Goal: Task Accomplishment & Management: Manage account settings

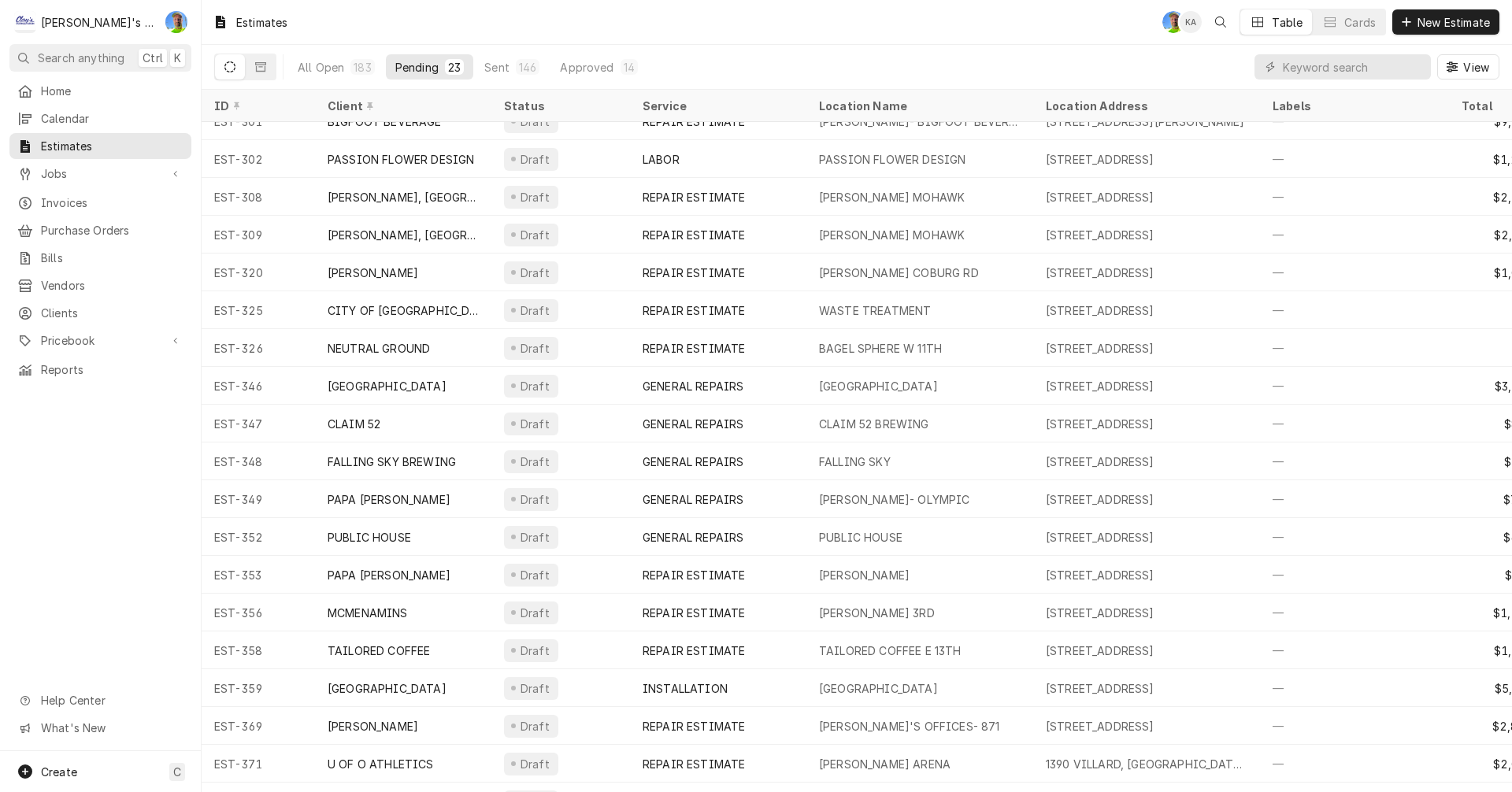
scroll to position [208, 0]
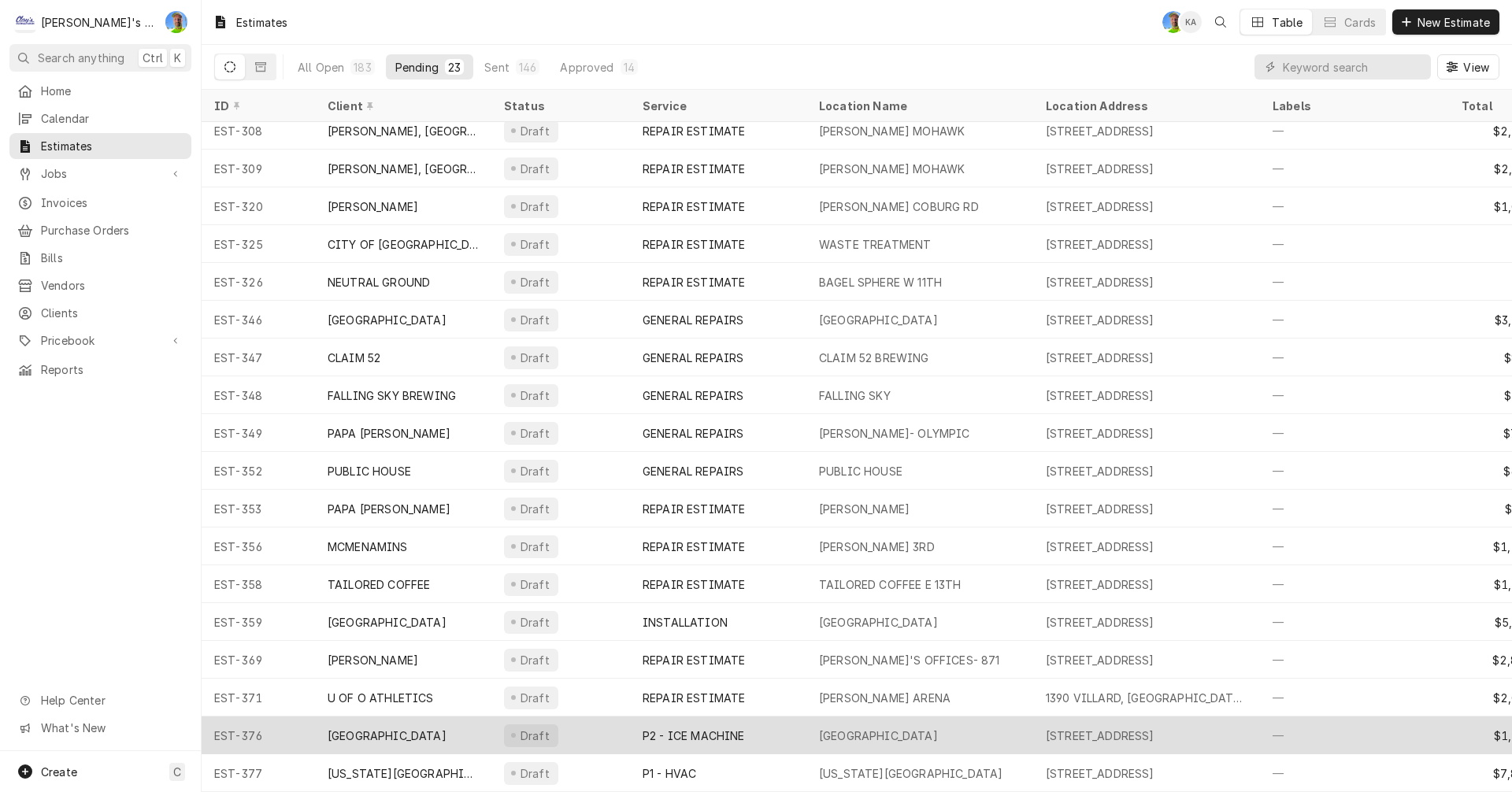
click at [702, 727] on div "P2 - ICE MACHINE" at bounding box center [693, 736] width 102 height 17
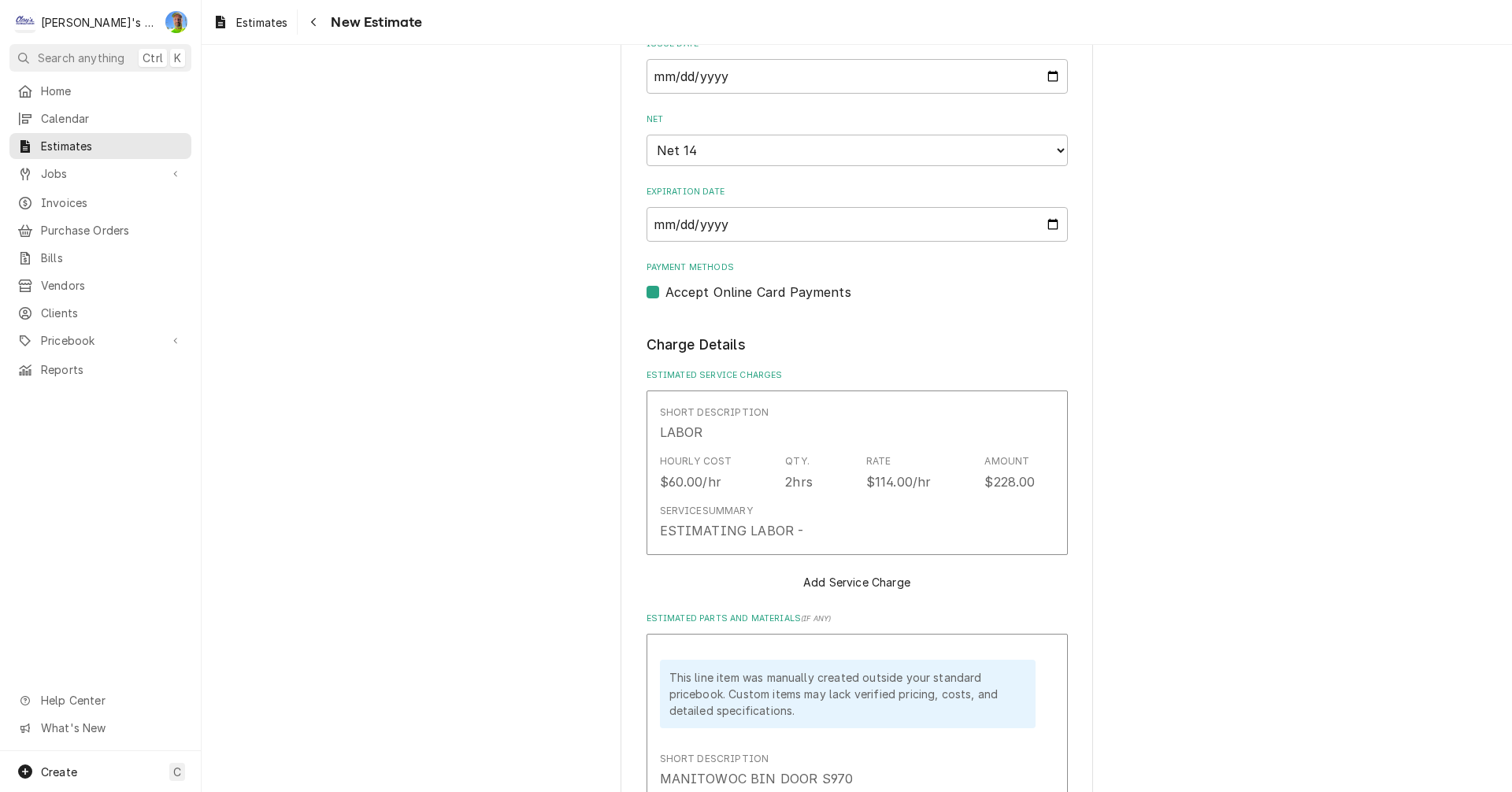
scroll to position [1417, 0]
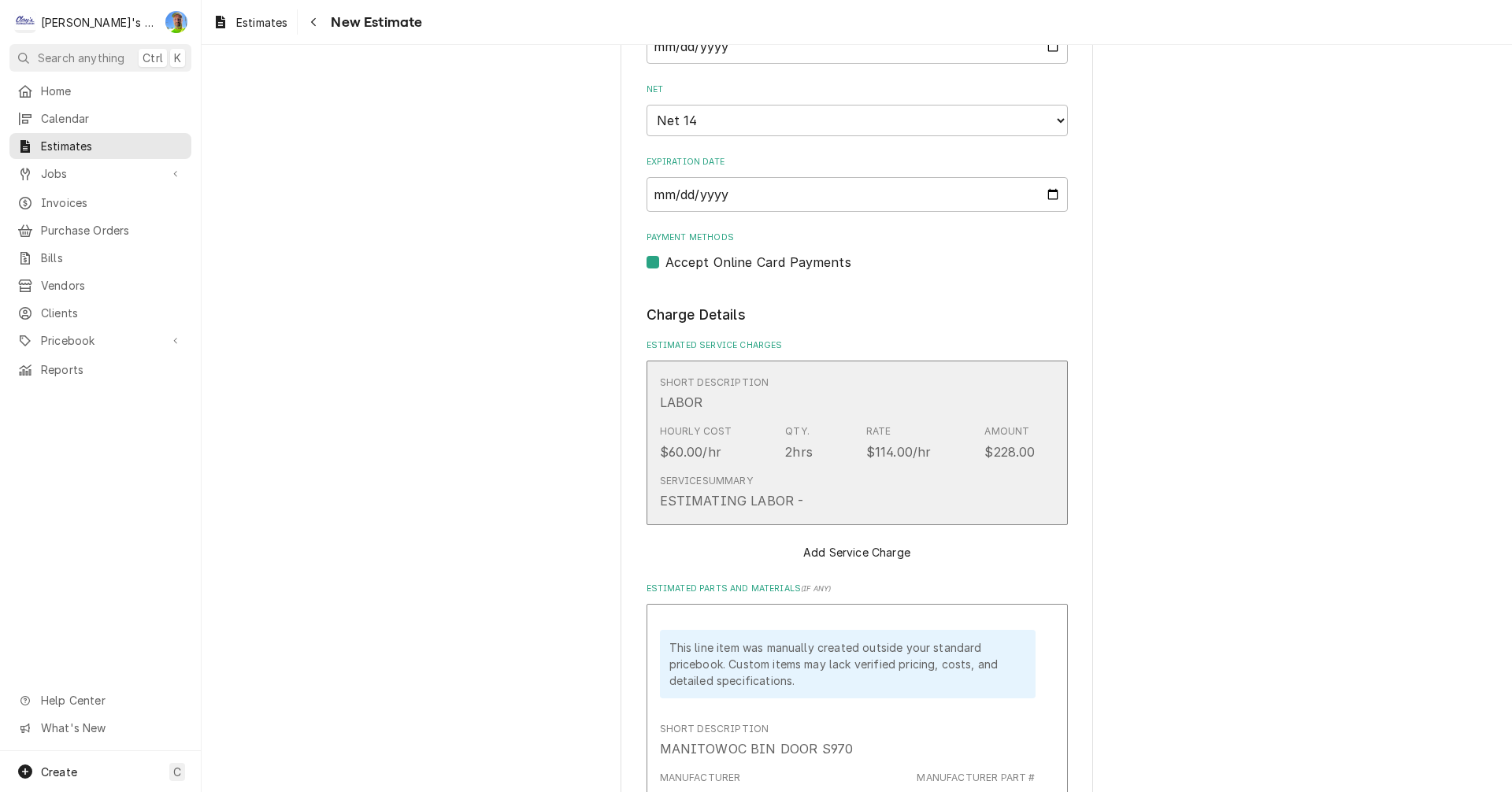
click at [1027, 472] on div "Service Summary ESTIMATING LABOR -" at bounding box center [848, 491] width 375 height 49
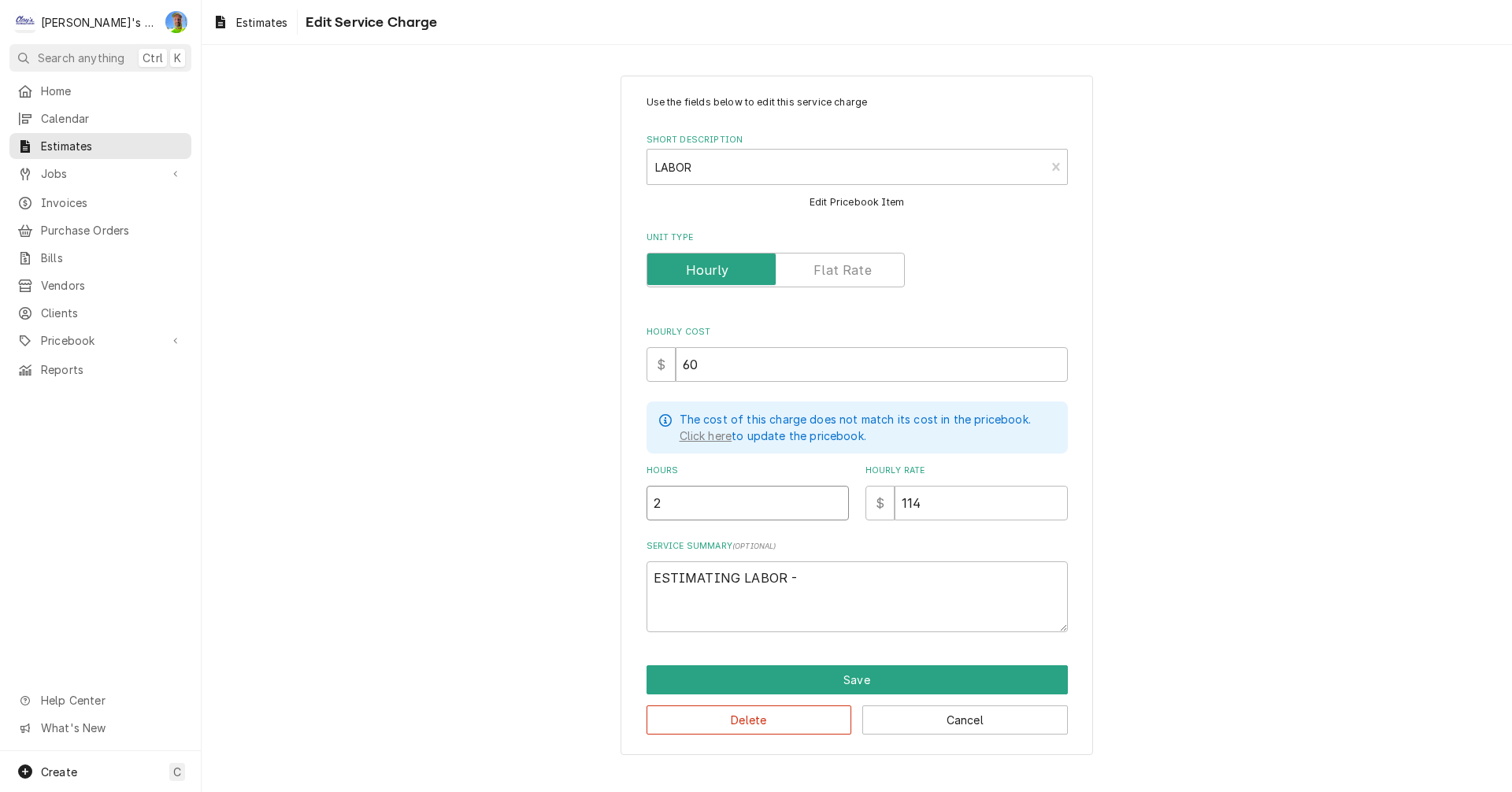
click at [679, 501] on input "2" at bounding box center [748, 503] width 203 height 35
type textarea "x"
type input "3"
type textarea "x"
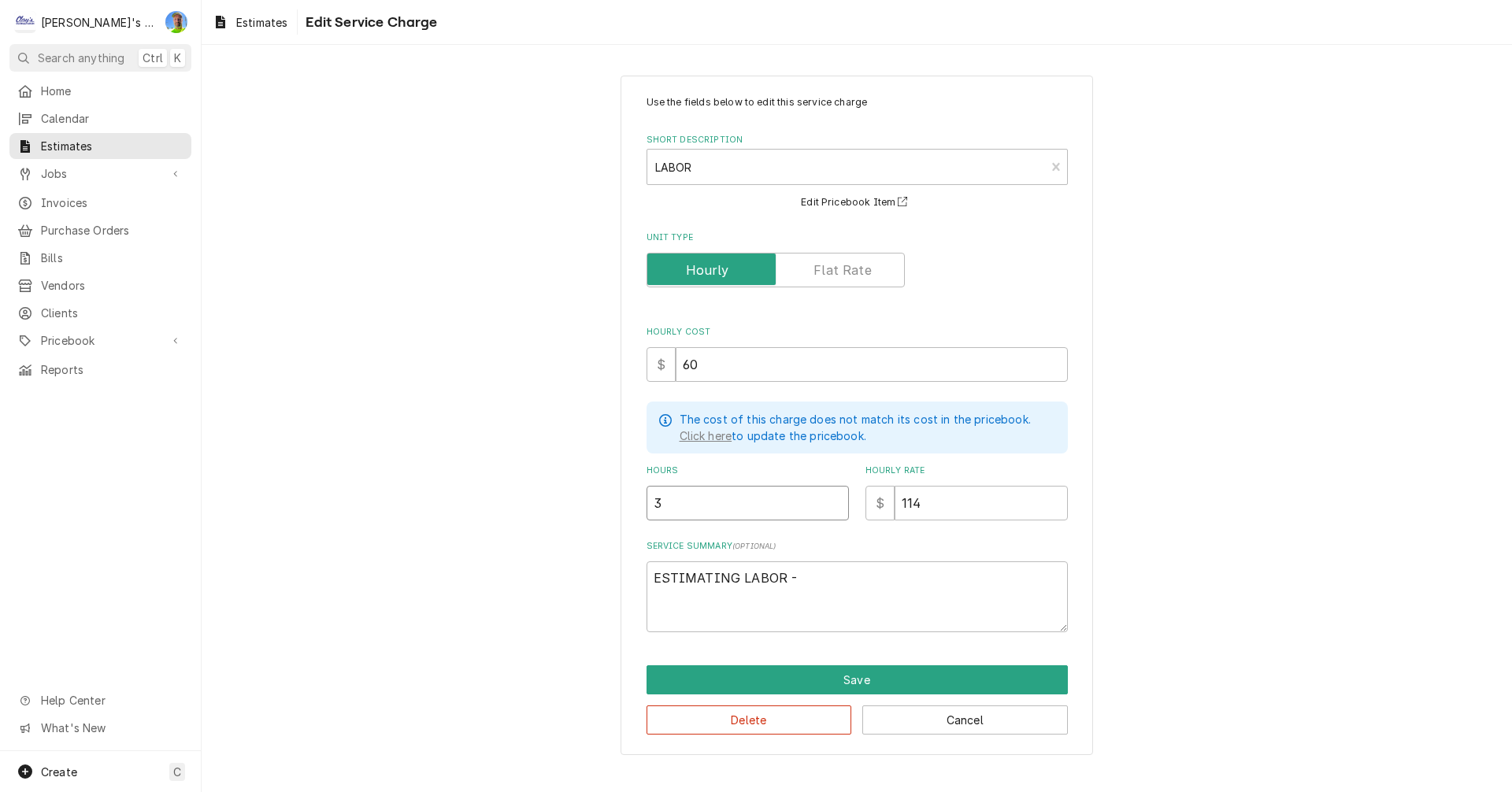
type input "3"
click at [1015, 677] on button "Save" at bounding box center [857, 679] width 421 height 29
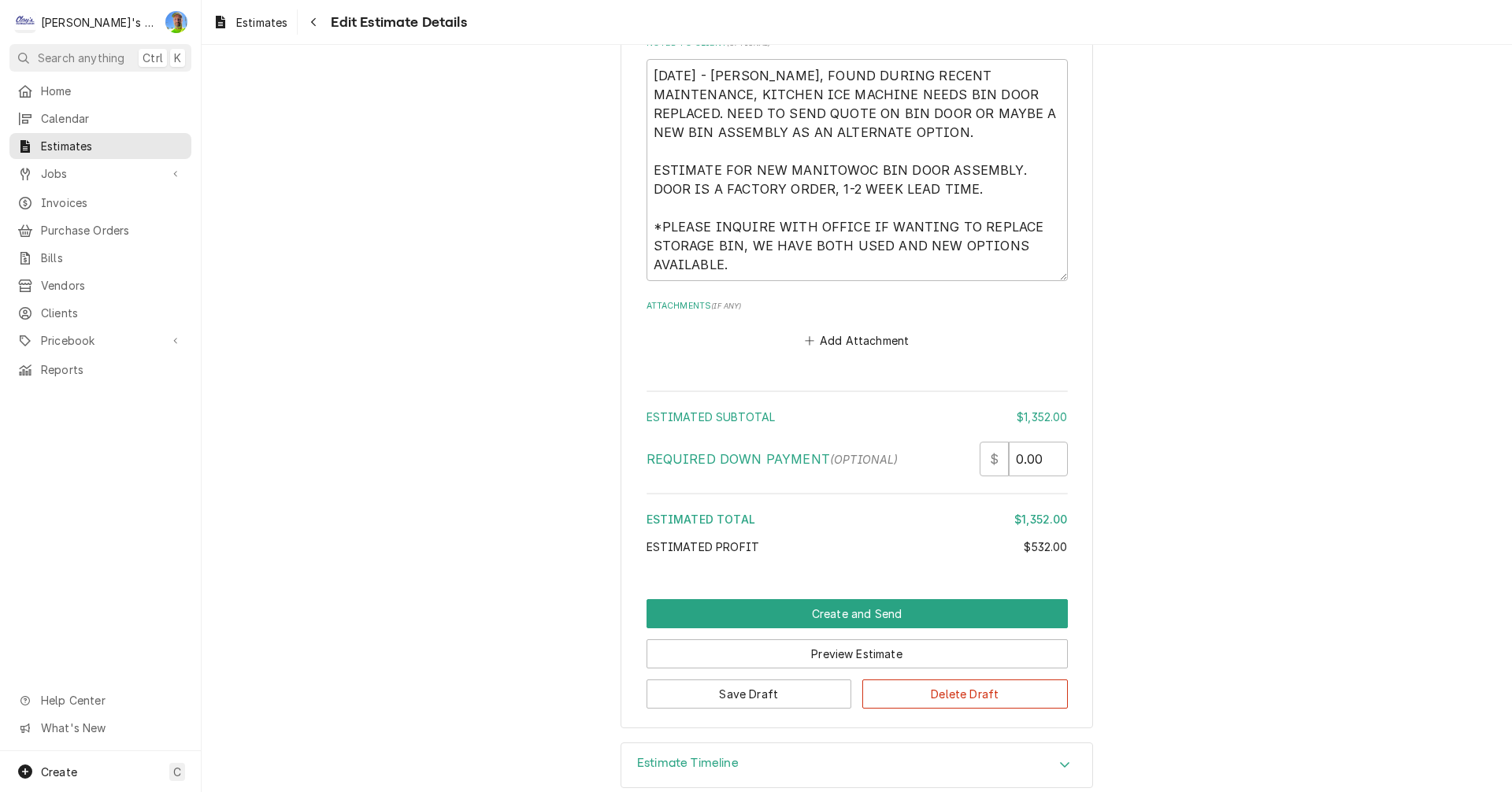
scroll to position [3309, 0]
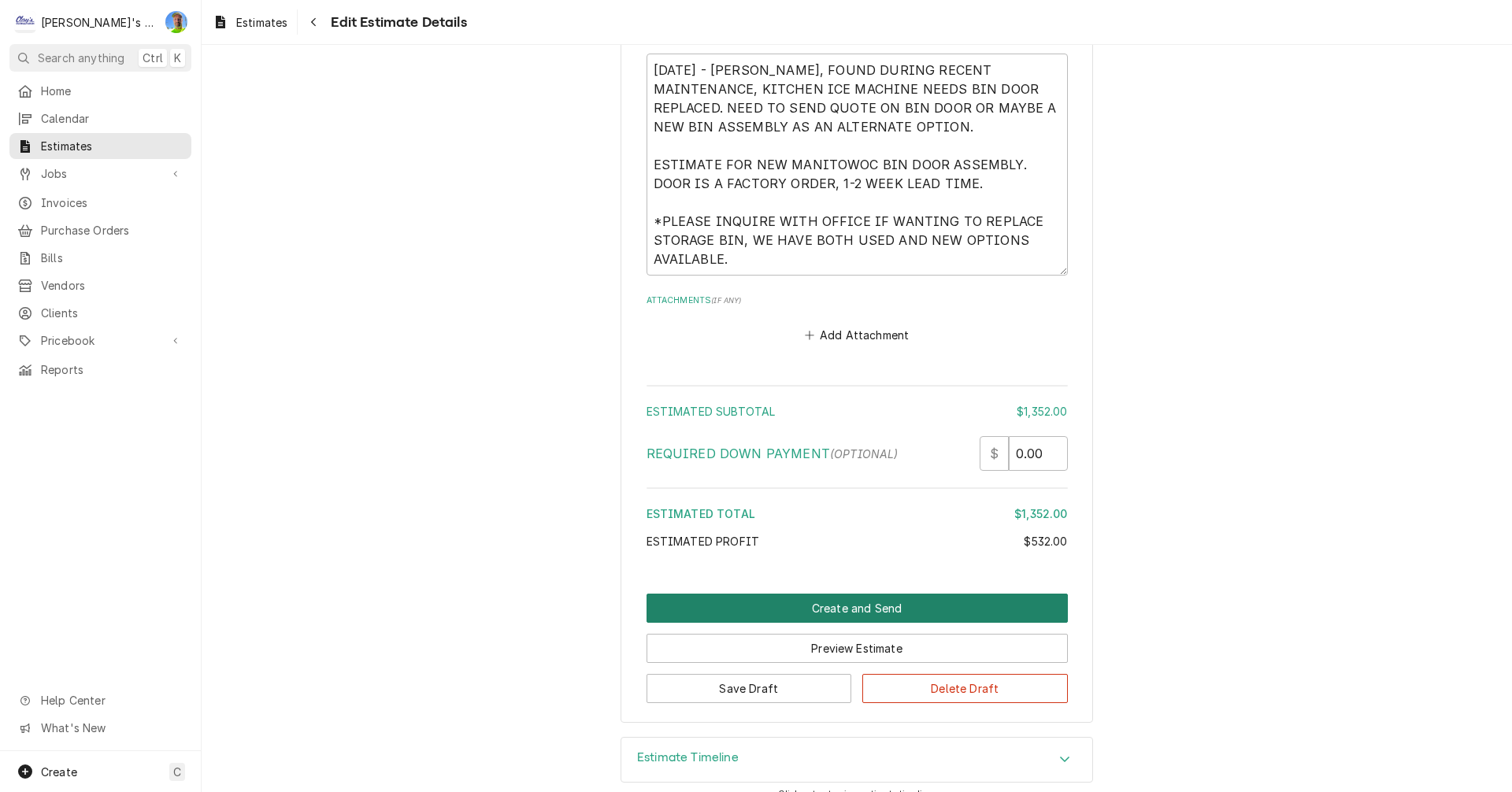
click at [830, 594] on button "Create and Send" at bounding box center [857, 608] width 421 height 29
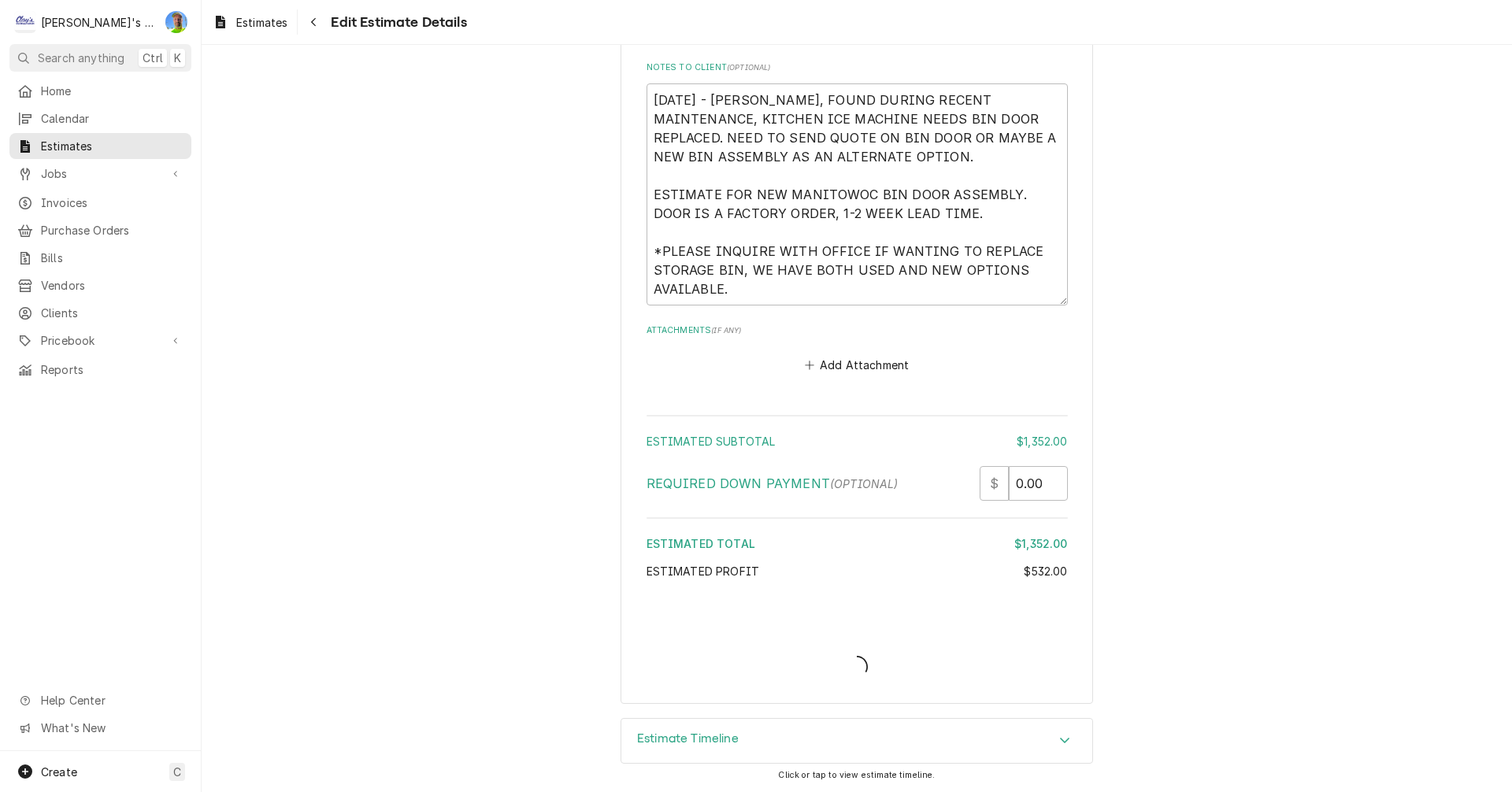
scroll to position [3260, 0]
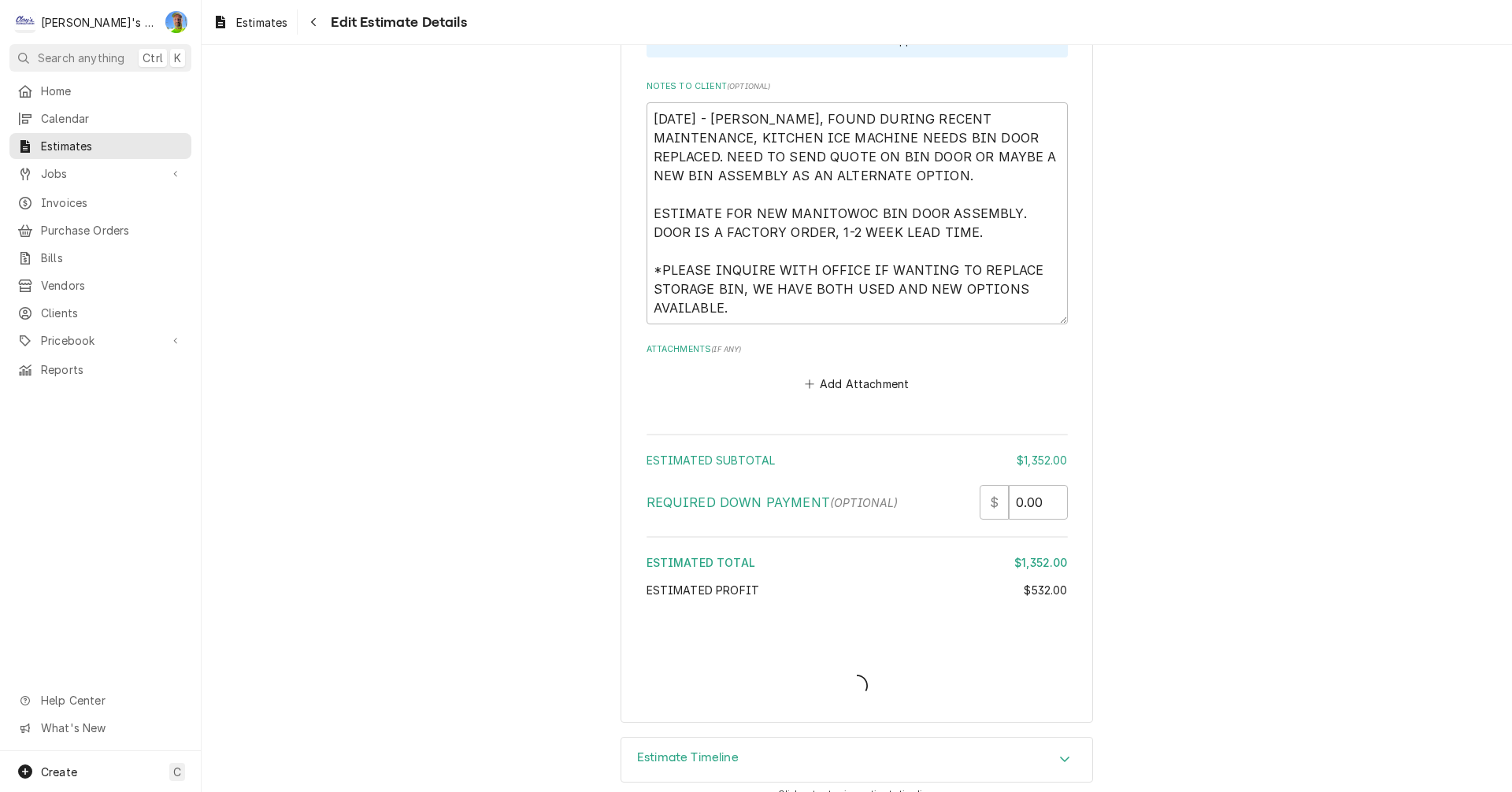
type textarea "x"
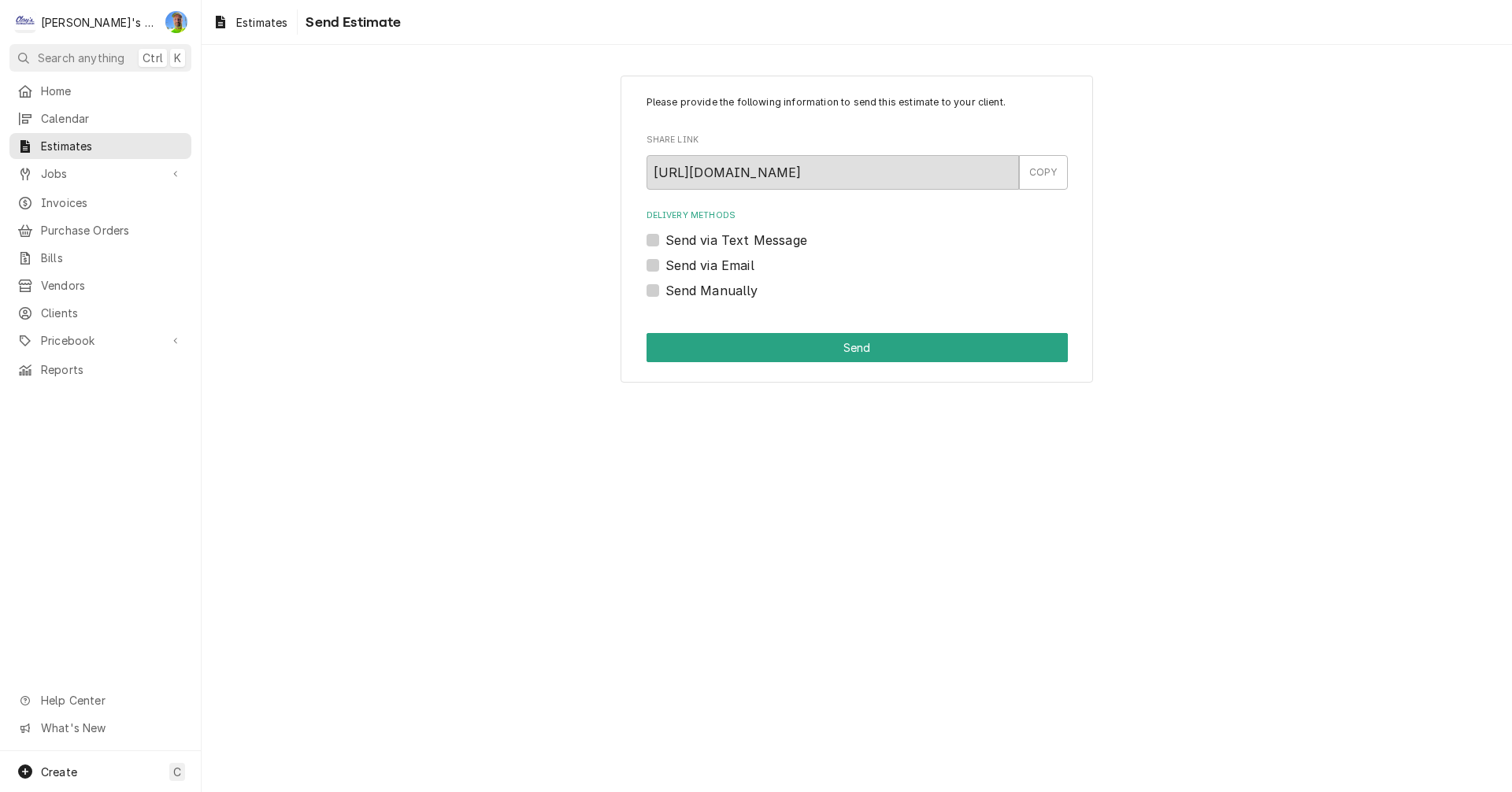
click at [665, 262] on label "Send via Email" at bounding box center [709, 265] width 89 height 19
click at [665, 262] on input "Send via Email" at bounding box center [875, 273] width 421 height 35
checkbox input "true"
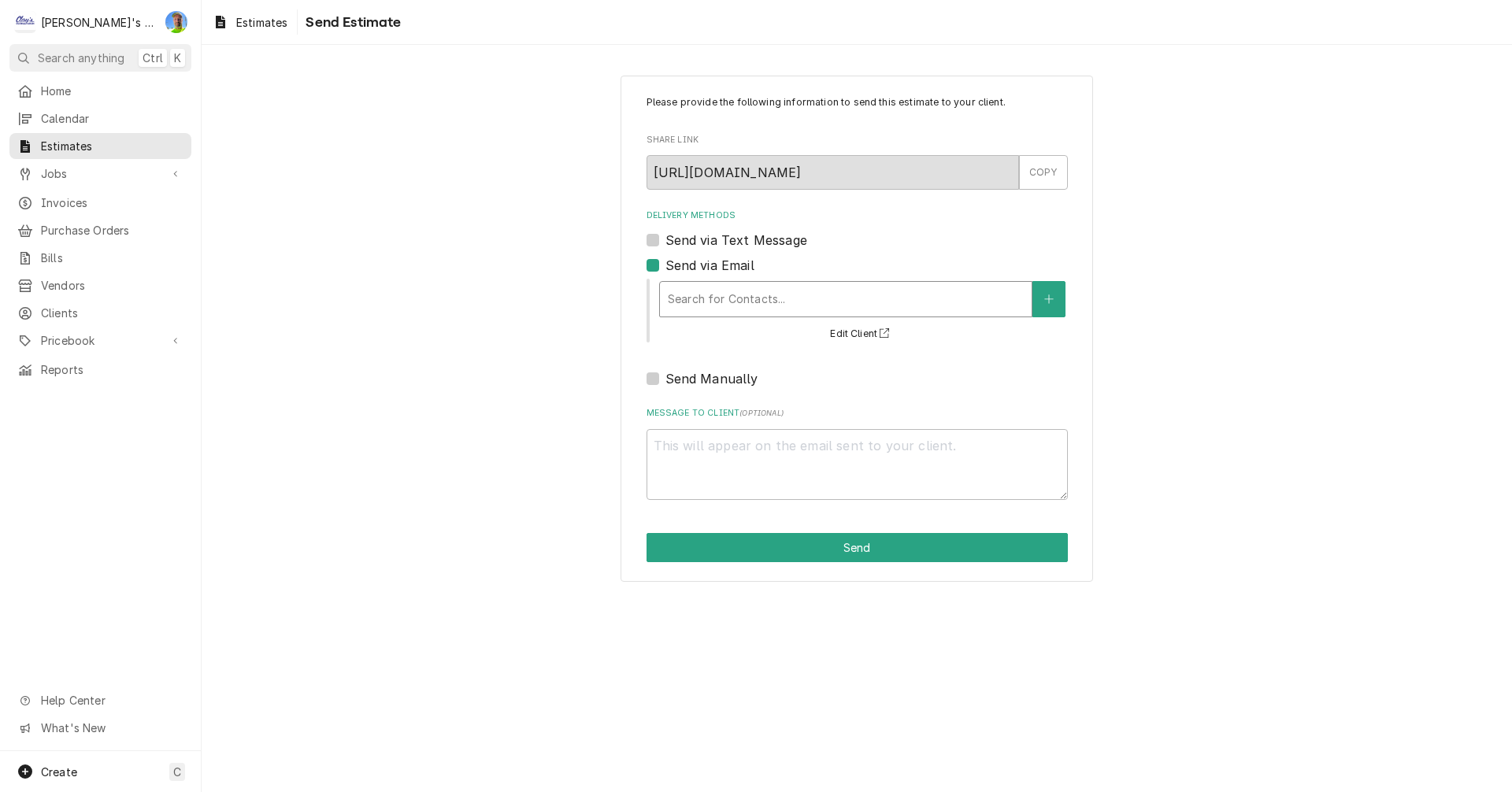
click at [703, 299] on div "Delivery Methods" at bounding box center [845, 299] width 356 height 28
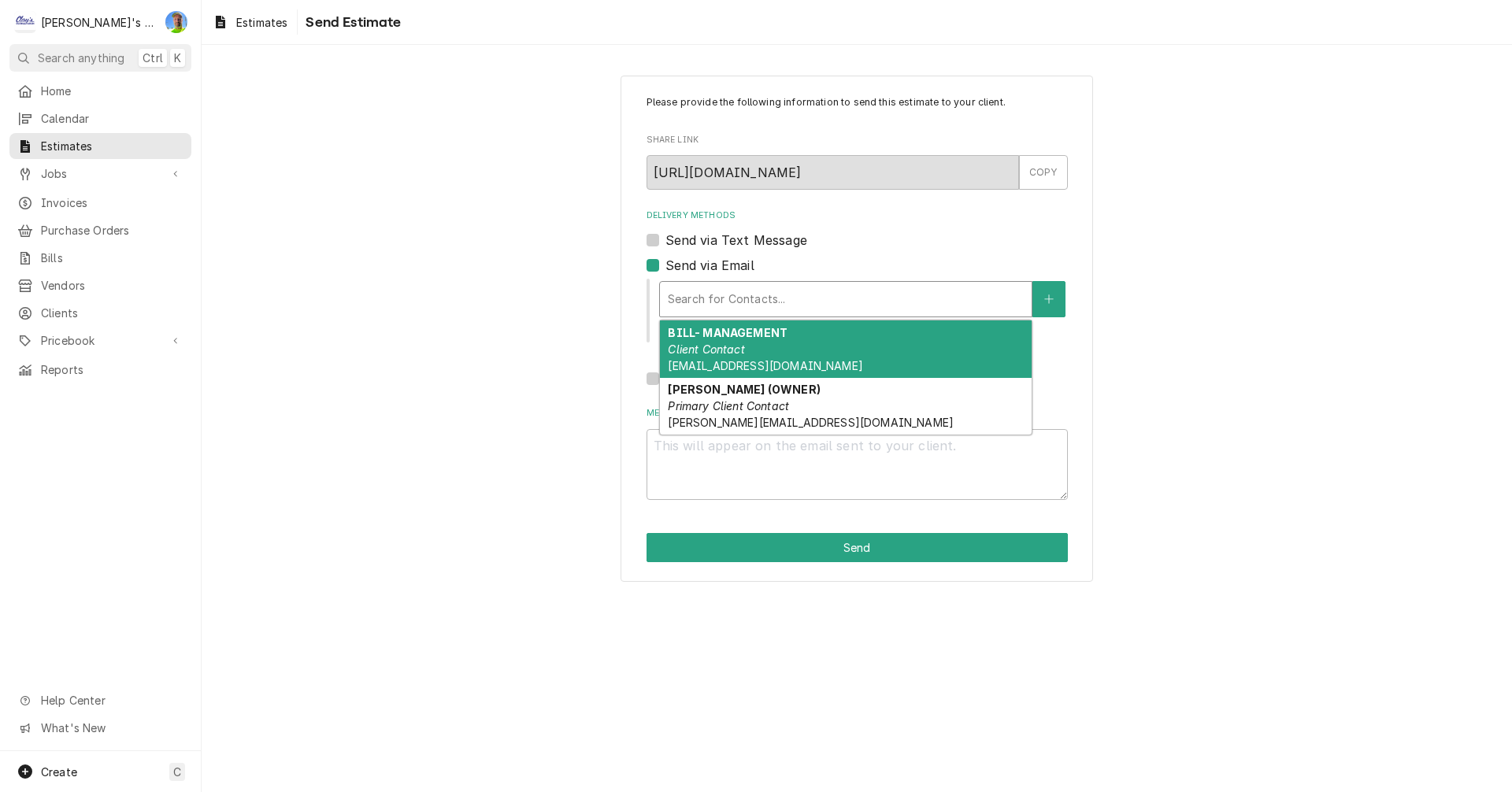
click at [820, 350] on div "BILL- MANAGEMENT Client Contact WMCCURRY57@GMAIL.COM" at bounding box center [846, 349] width 372 height 57
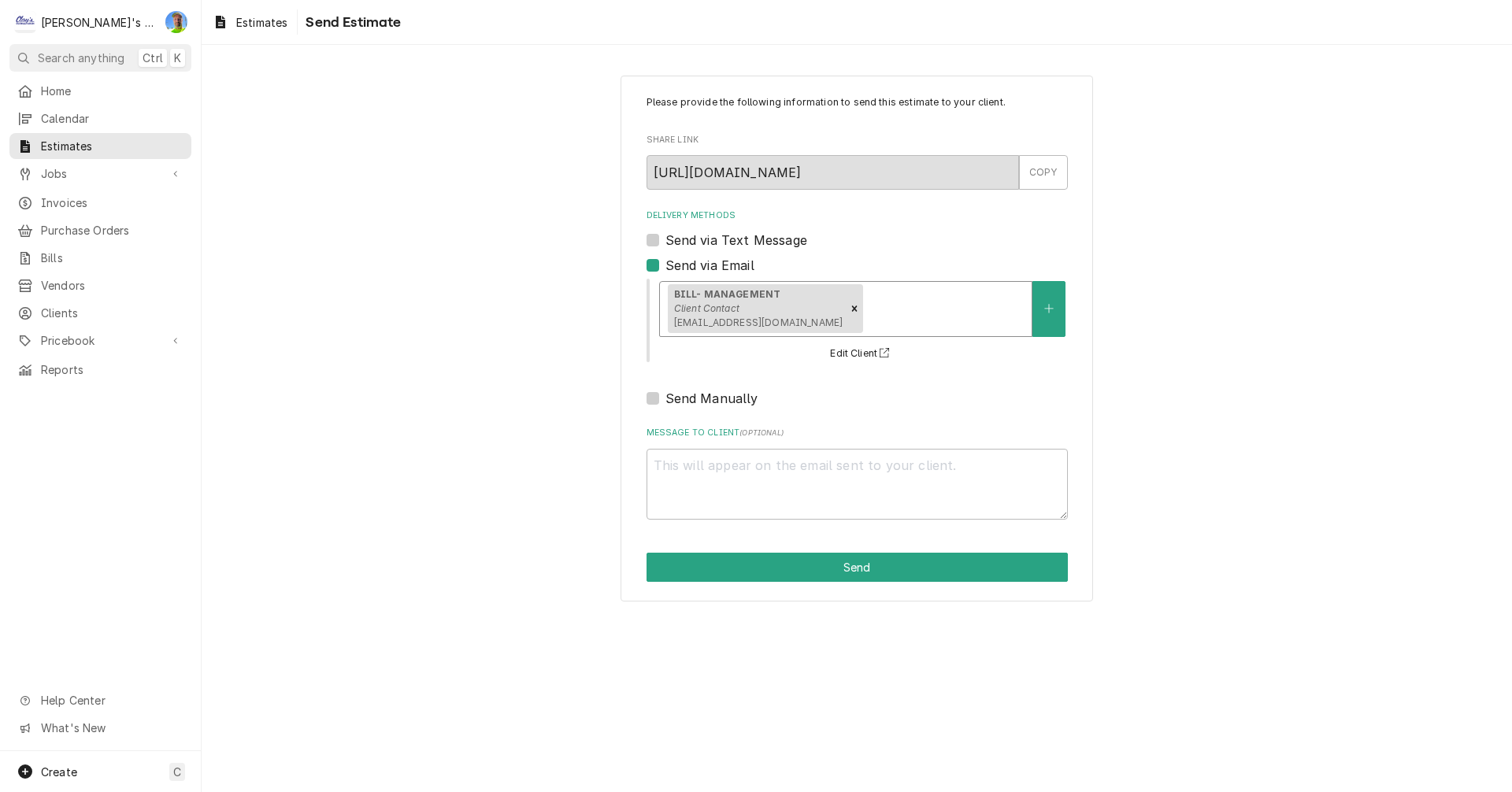
click at [882, 321] on div "Delivery Methods" at bounding box center [945, 309] width 158 height 28
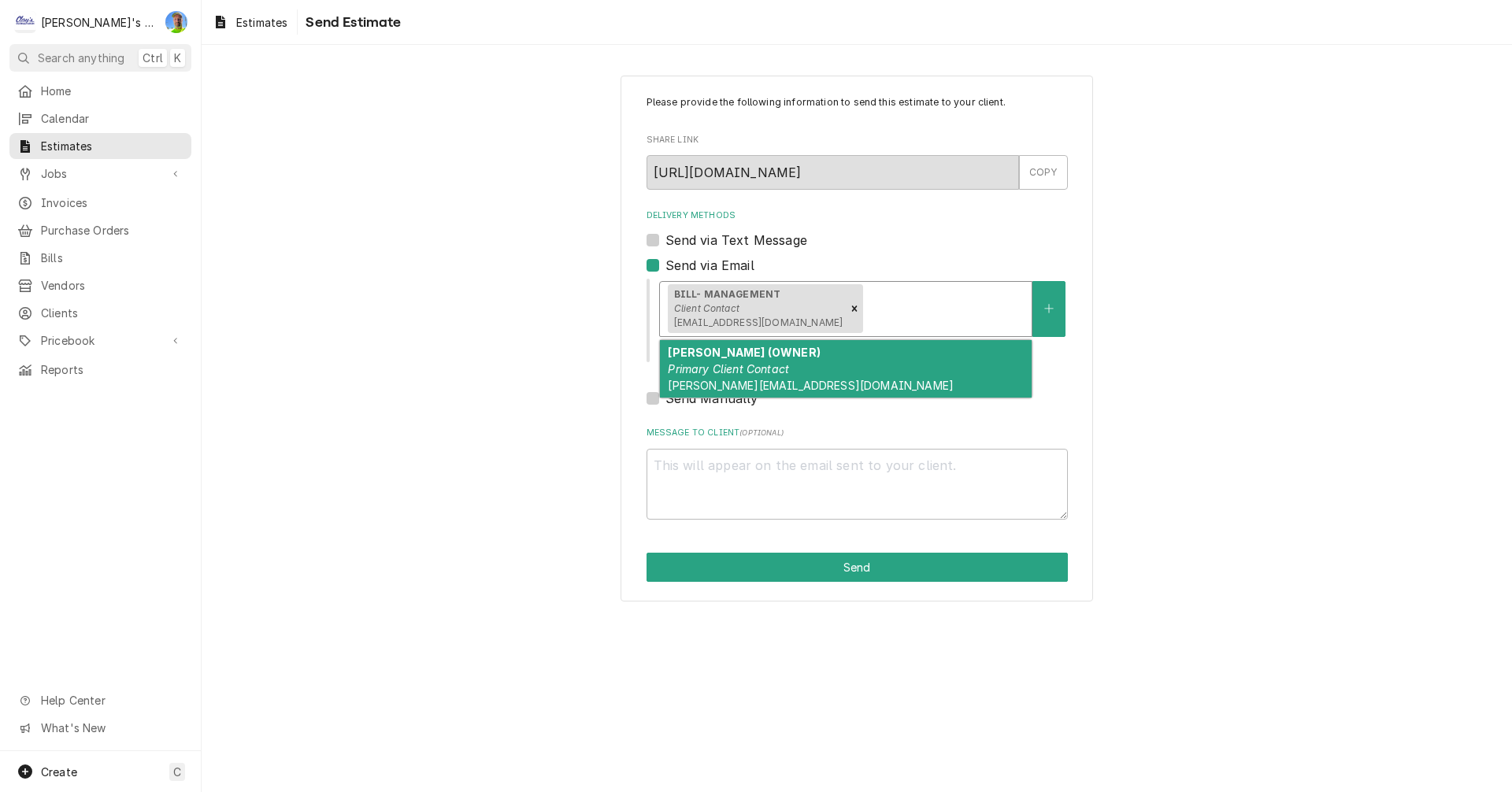
click at [876, 368] on div "GARRY (OWNER) Primary Client Contact garry@rapidpizza.net" at bounding box center [846, 369] width 372 height 57
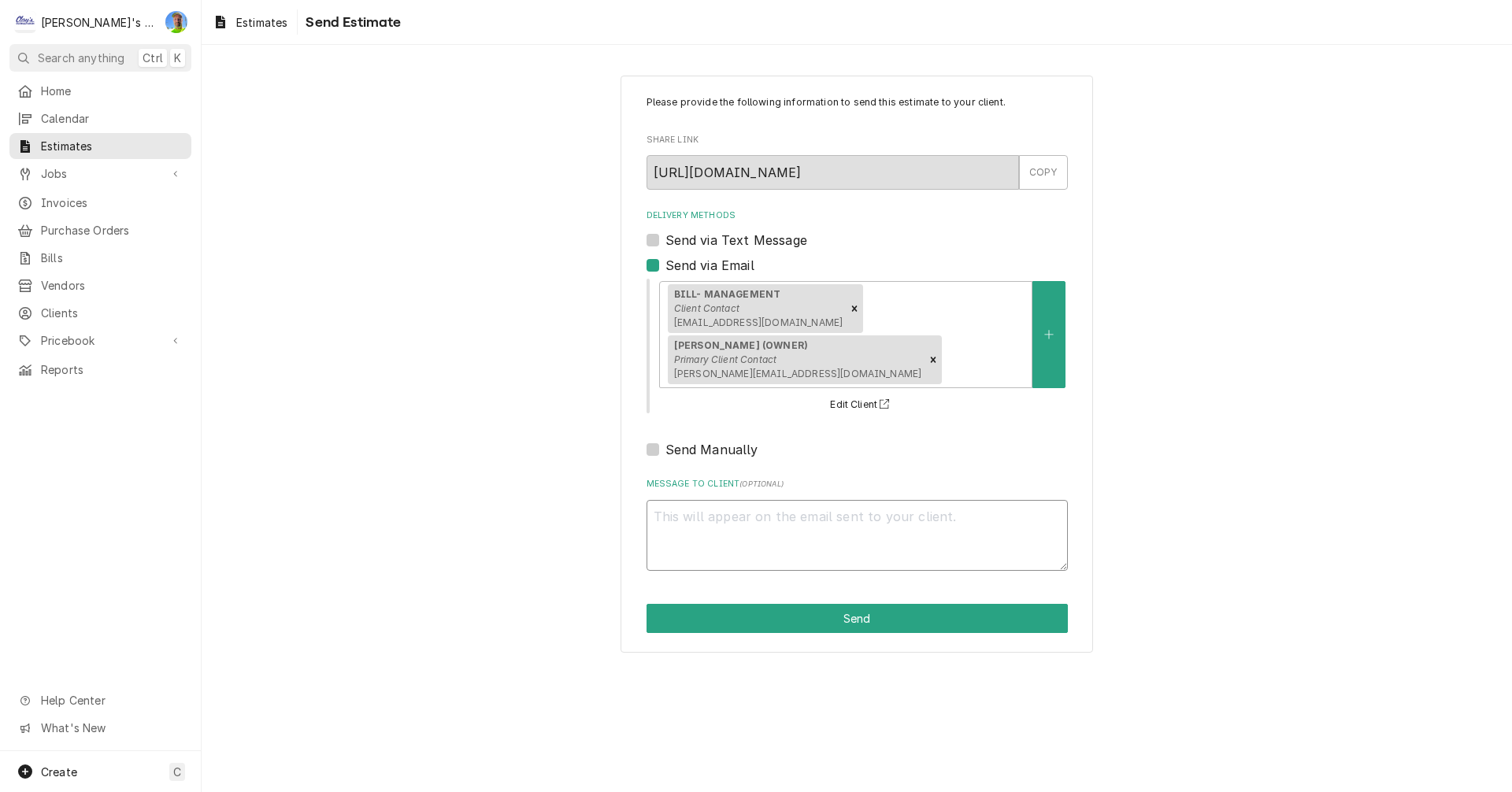
click at [788, 500] on textarea "Message to Client ( optional )" at bounding box center [857, 535] width 421 height 71
type textarea "x"
type textarea "H"
type textarea "x"
type textarea "He"
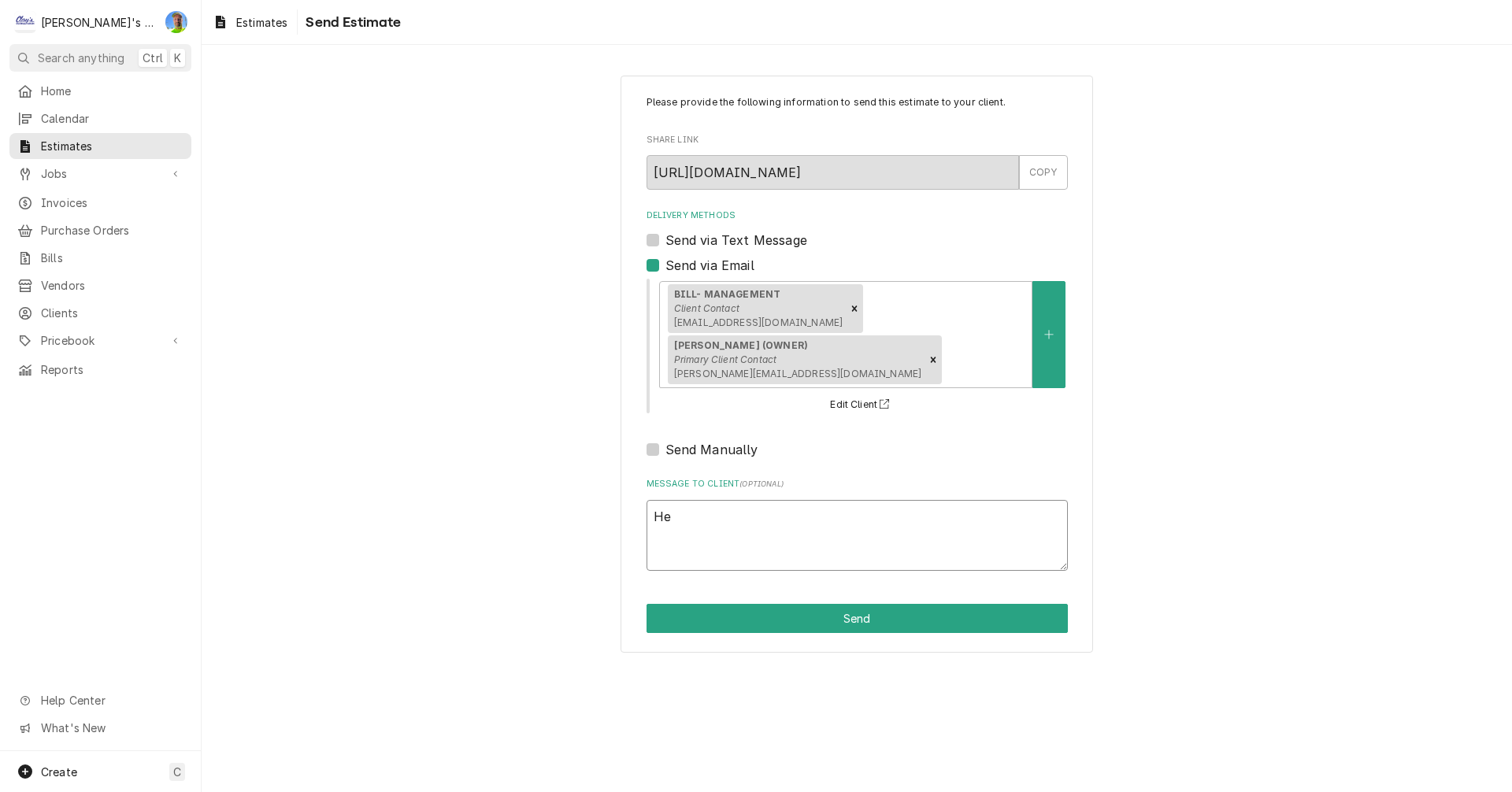
type textarea "x"
type textarea "Her"
type textarea "x"
type textarea "Here"
type textarea "x"
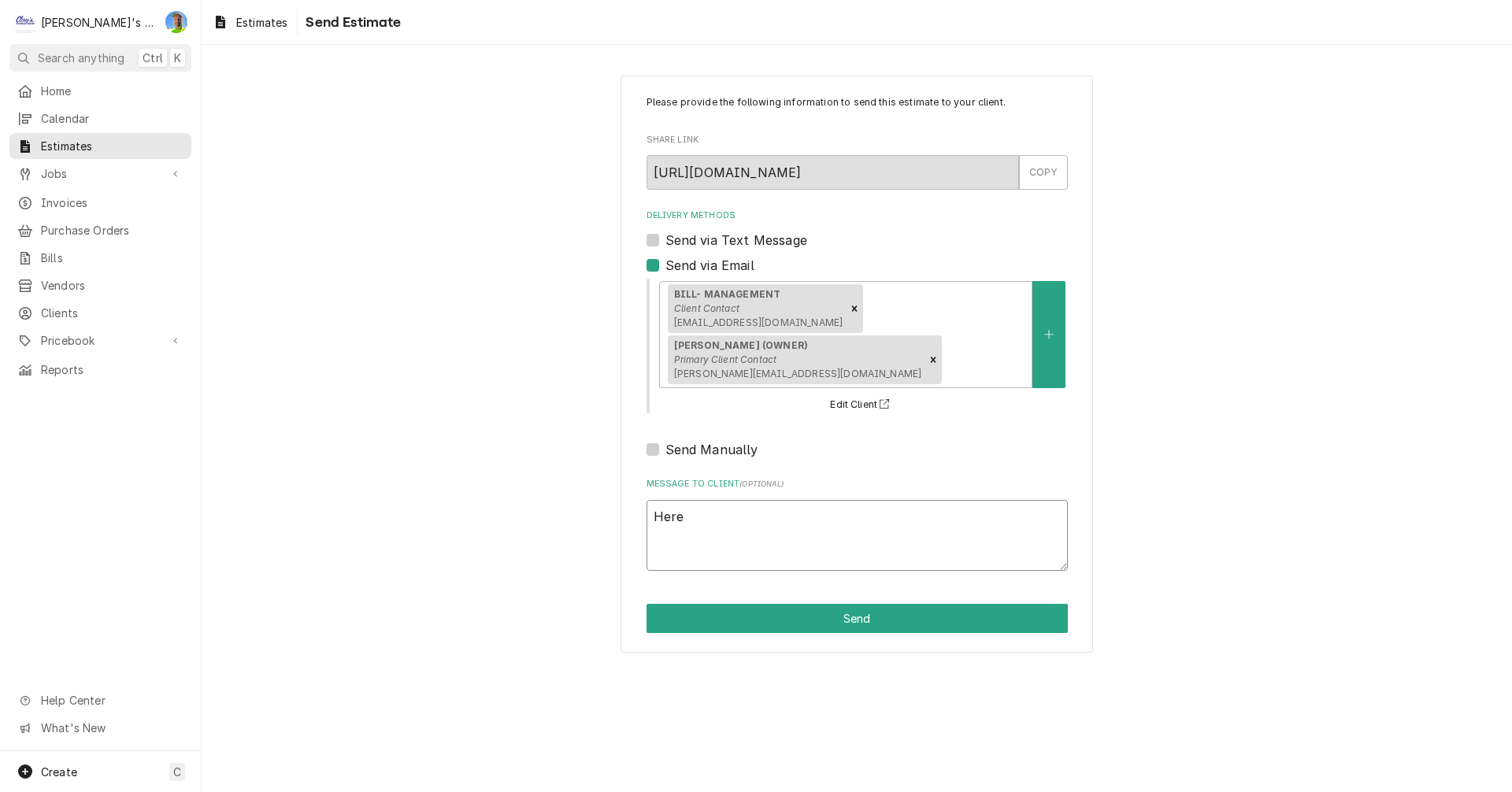
type textarea "Here"
type textarea "x"
type textarea "Here i"
type textarea "x"
type textarea "Here is"
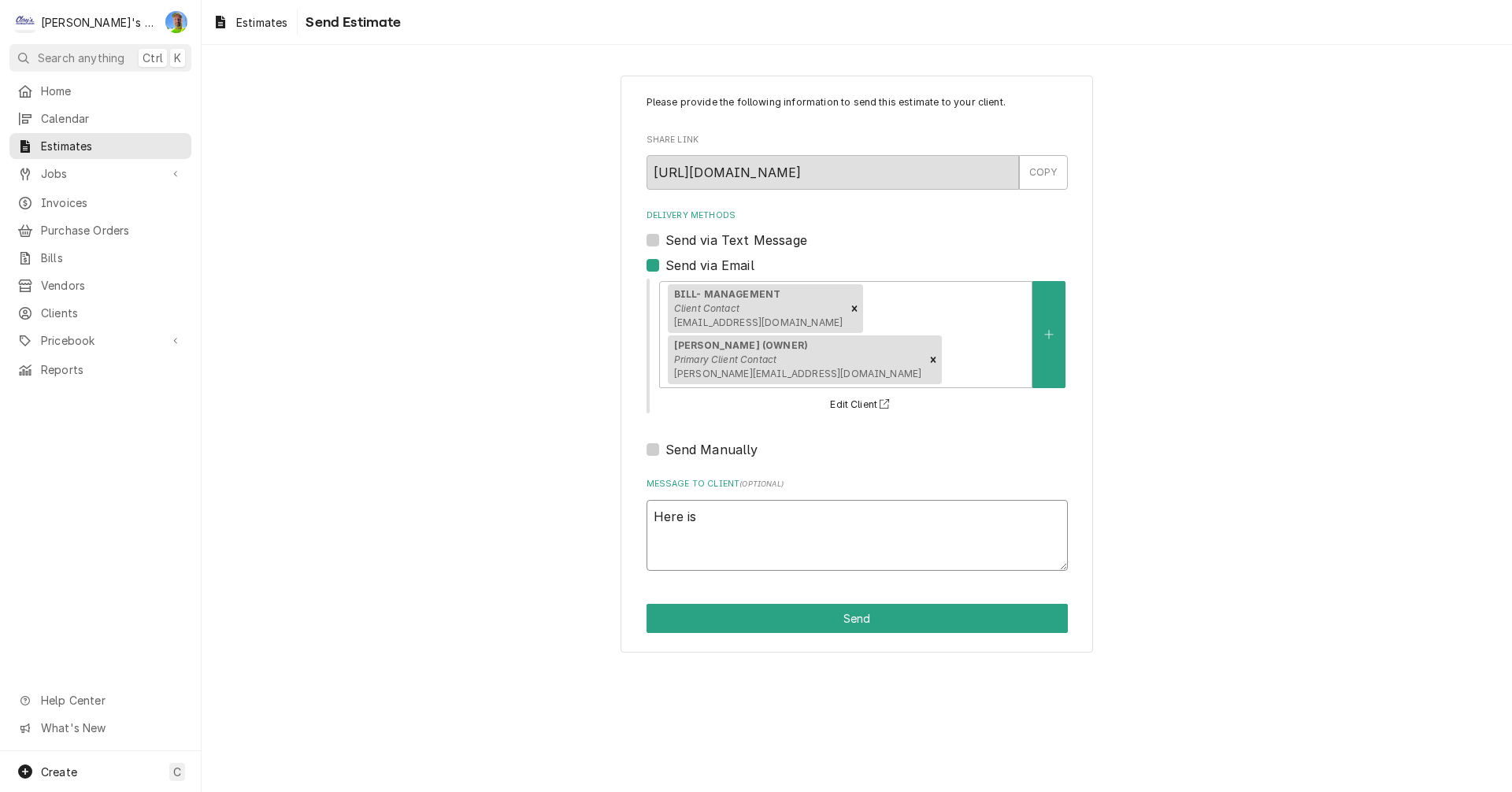
type textarea "x"
type textarea "Here is"
type textarea "x"
type textarea "Here is o"
type textarea "x"
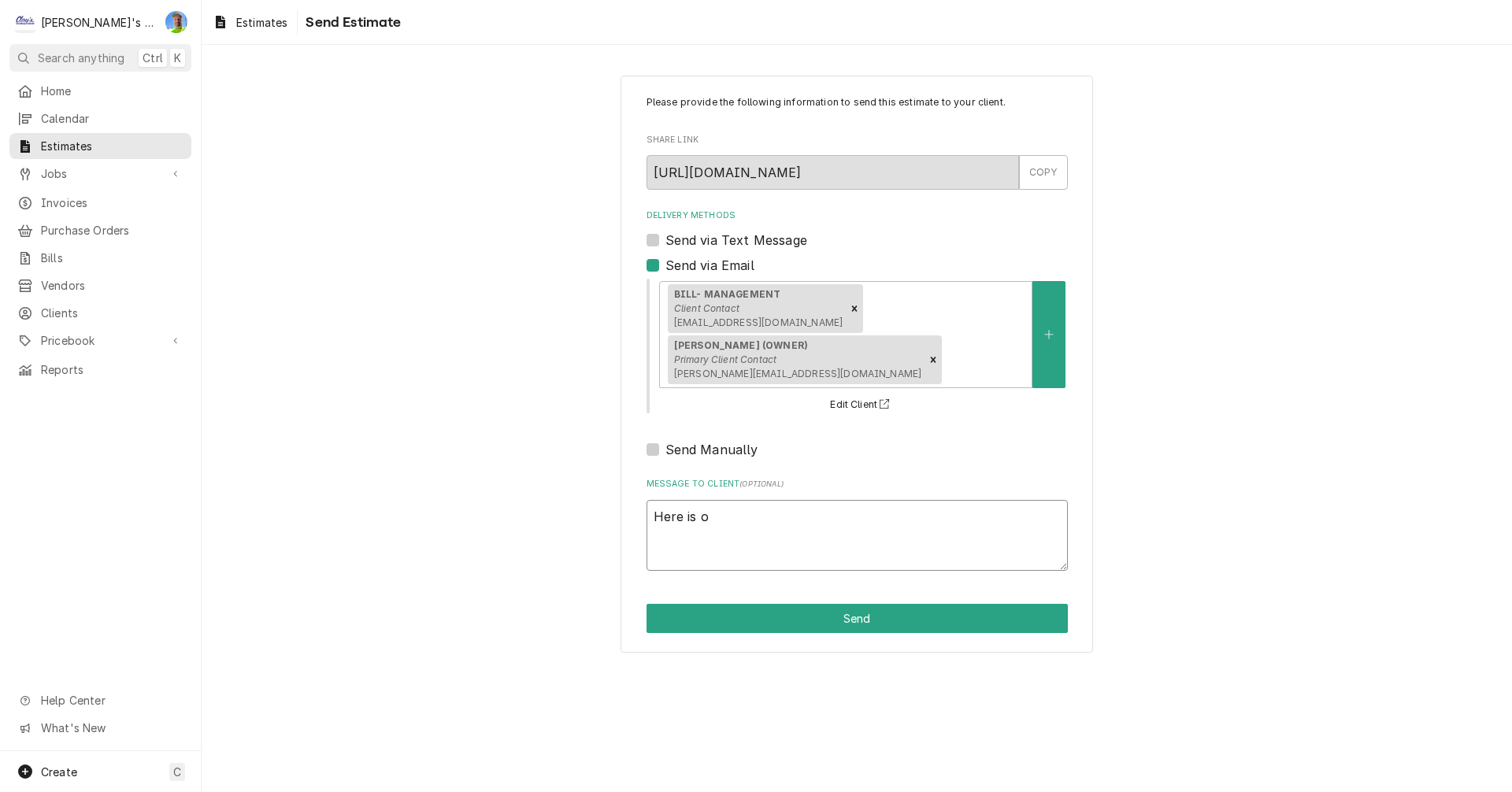
type textarea "Here is ou"
type textarea "x"
type textarea "Here is our"
type textarea "x"
type textarea "Here is our"
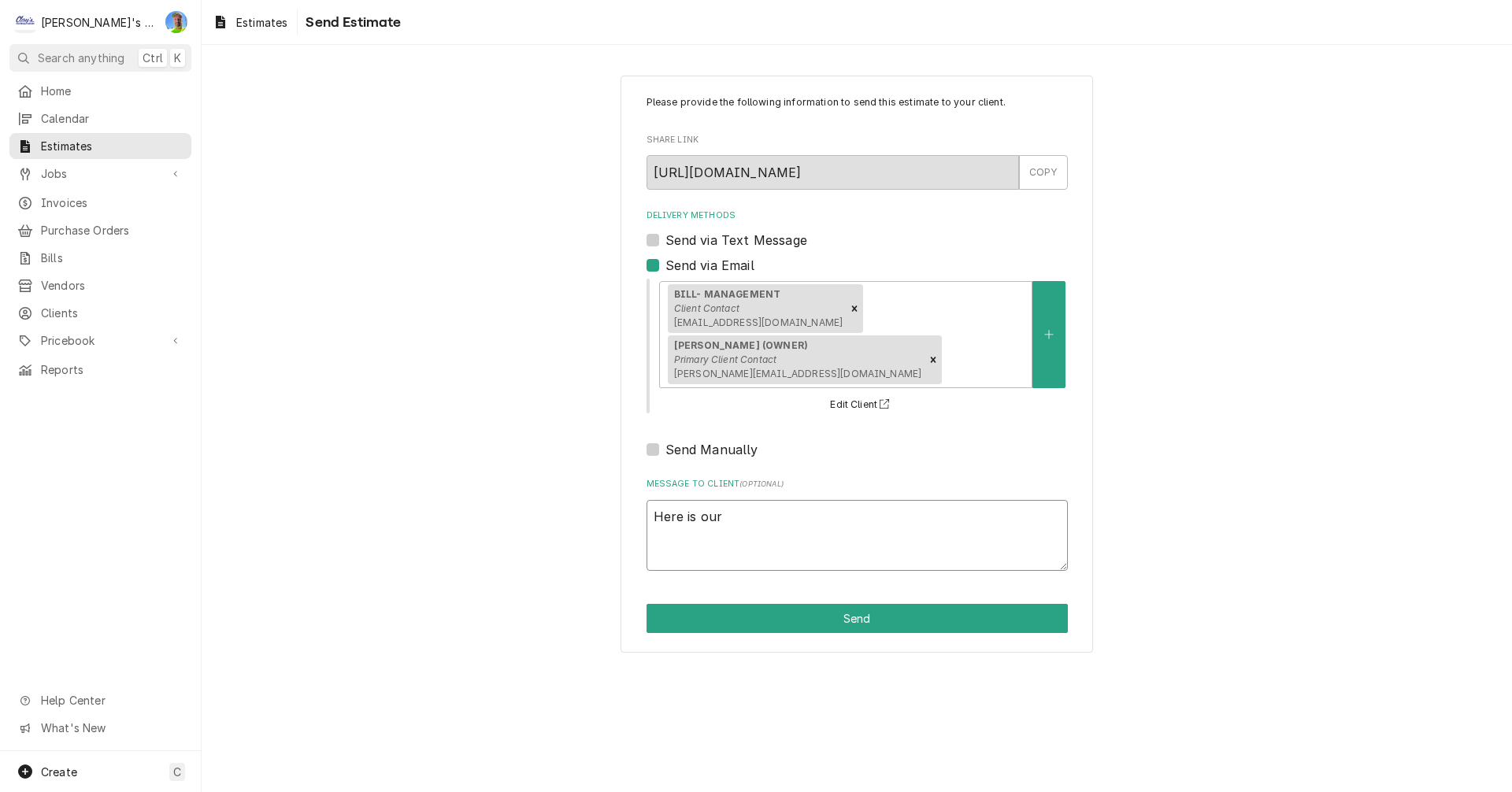
type textarea "x"
type textarea "Here is our e"
type textarea "x"
type textarea "Here is our es"
type textarea "x"
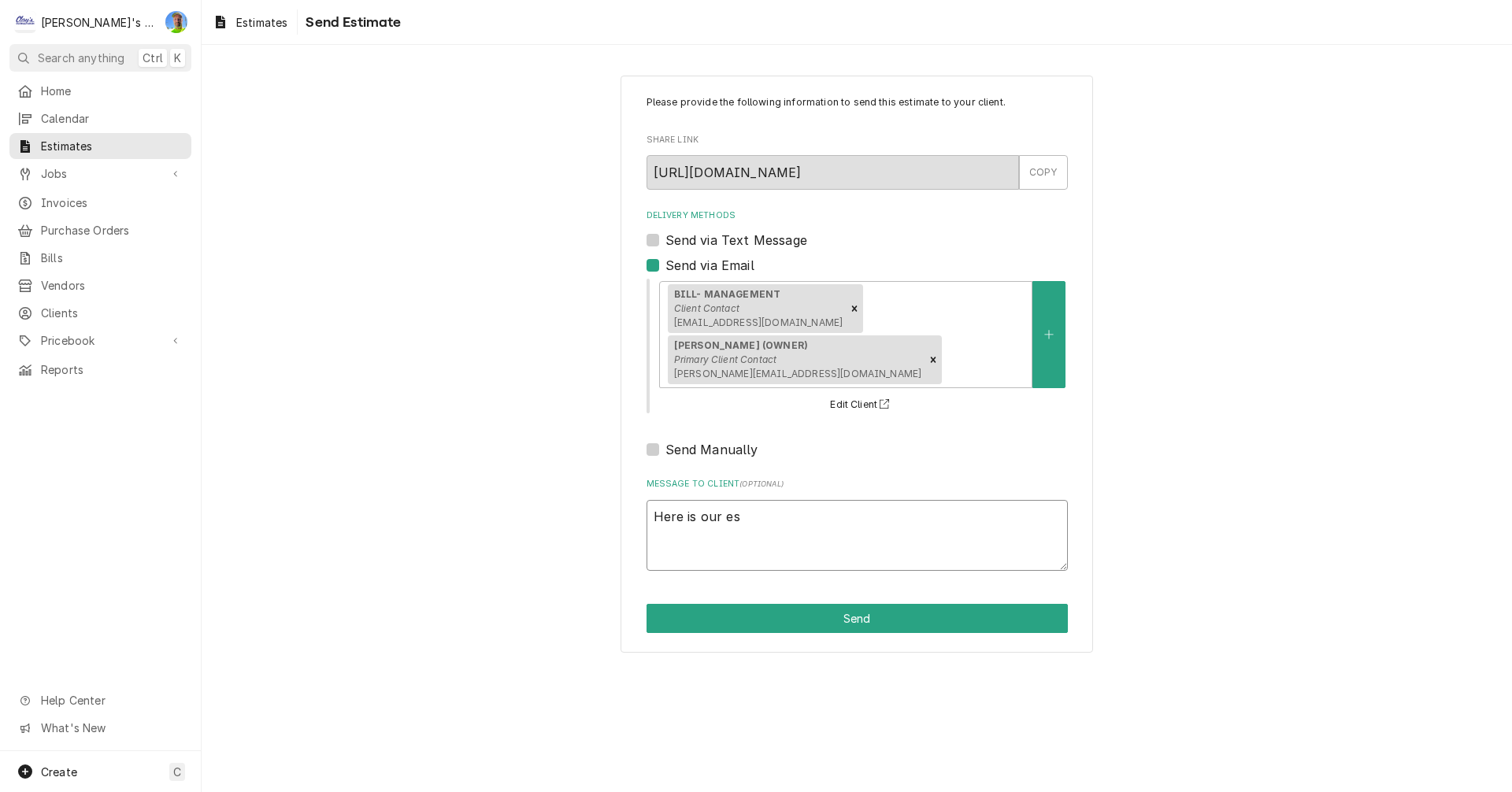
type textarea "Here is our est"
type textarea "x"
type textarea "Here is our esti"
type textarea "x"
type textarea "Here is our estim"
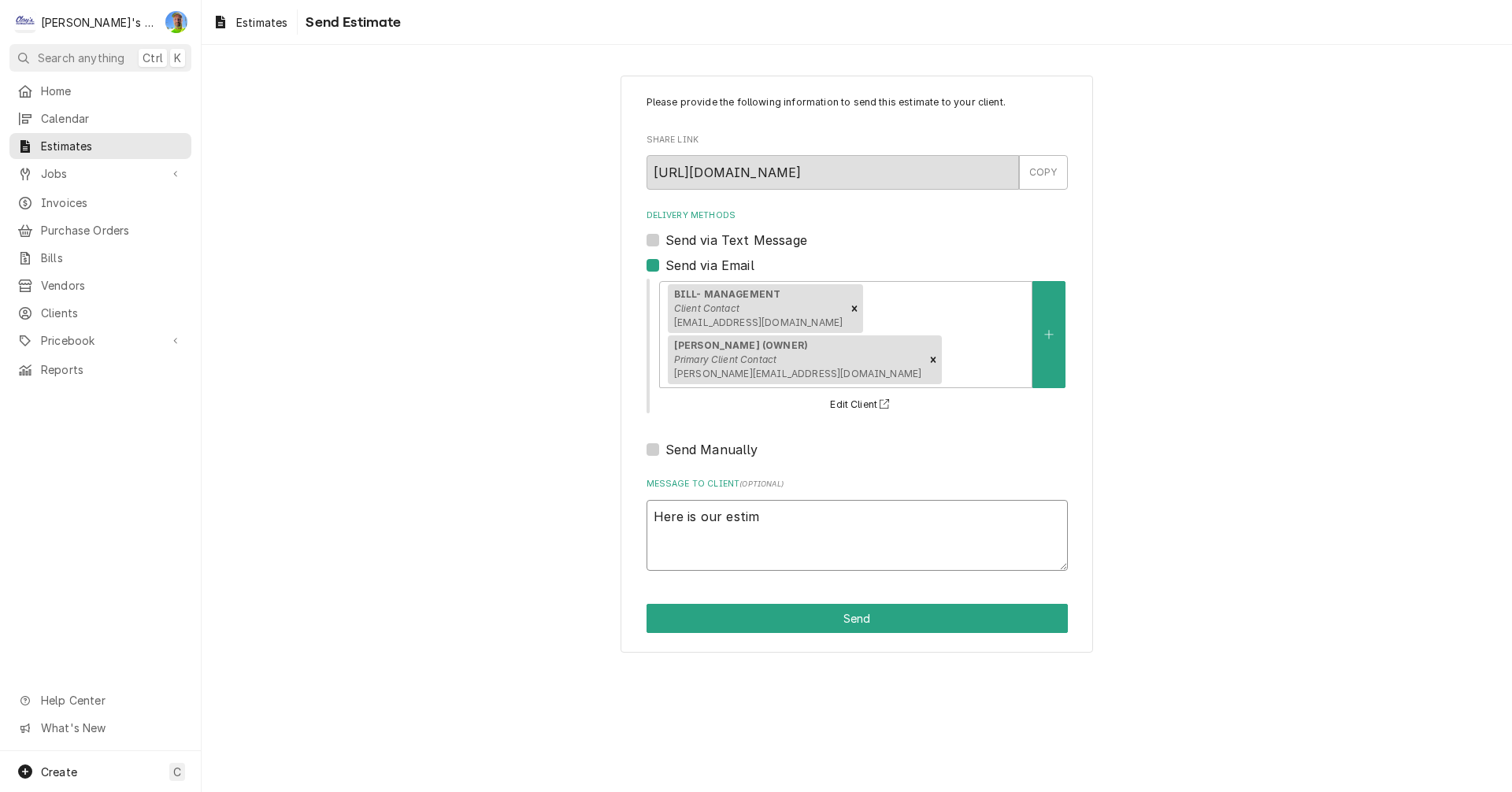
type textarea "x"
type textarea "Here is our estima"
type textarea "x"
type textarea "Here is our estimat"
type textarea "x"
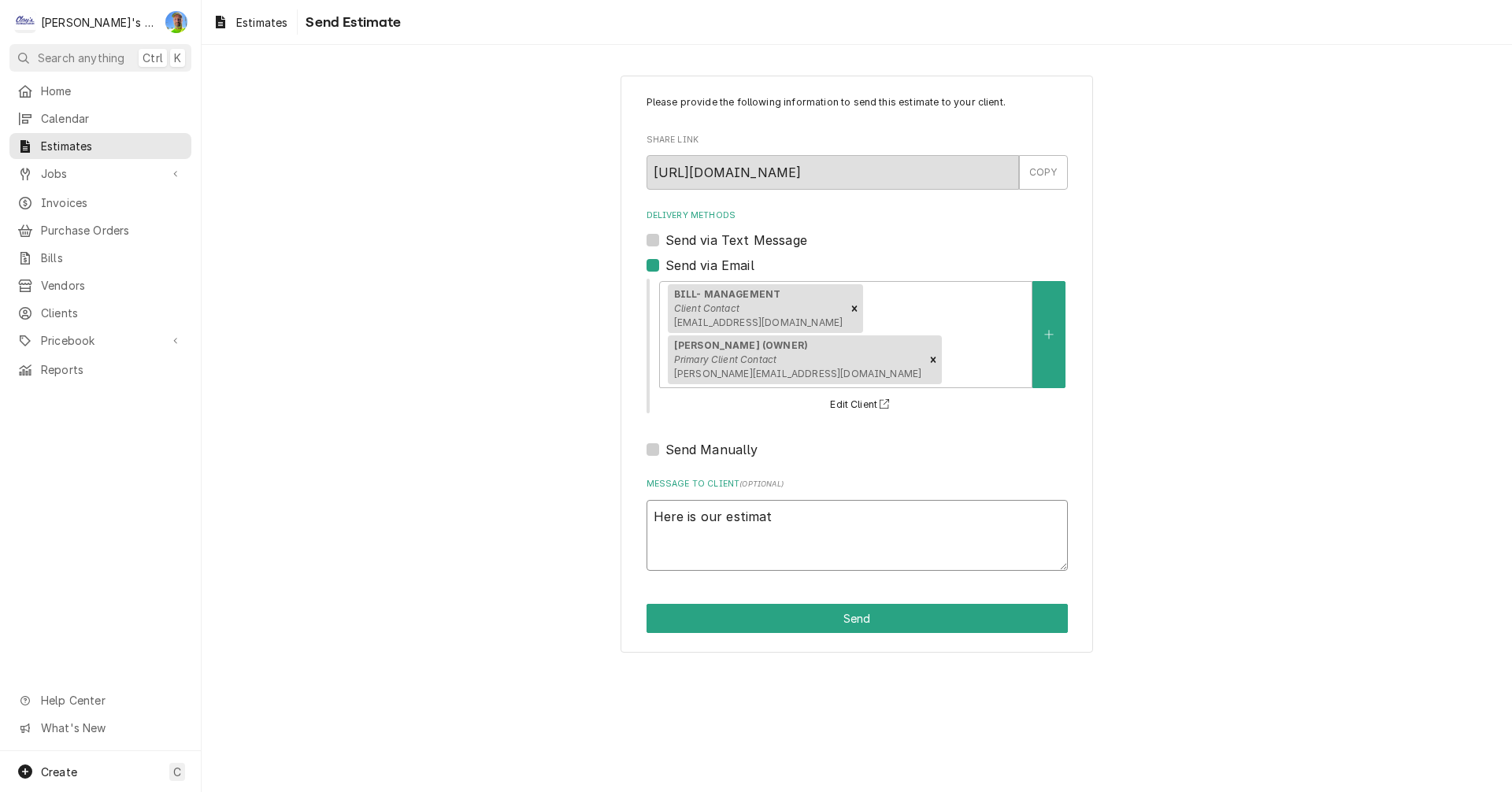
type textarea "Here is our estimate"
type textarea "x"
type textarea "Here is our estimate"
type textarea "x"
type textarea "Here is our estimate f"
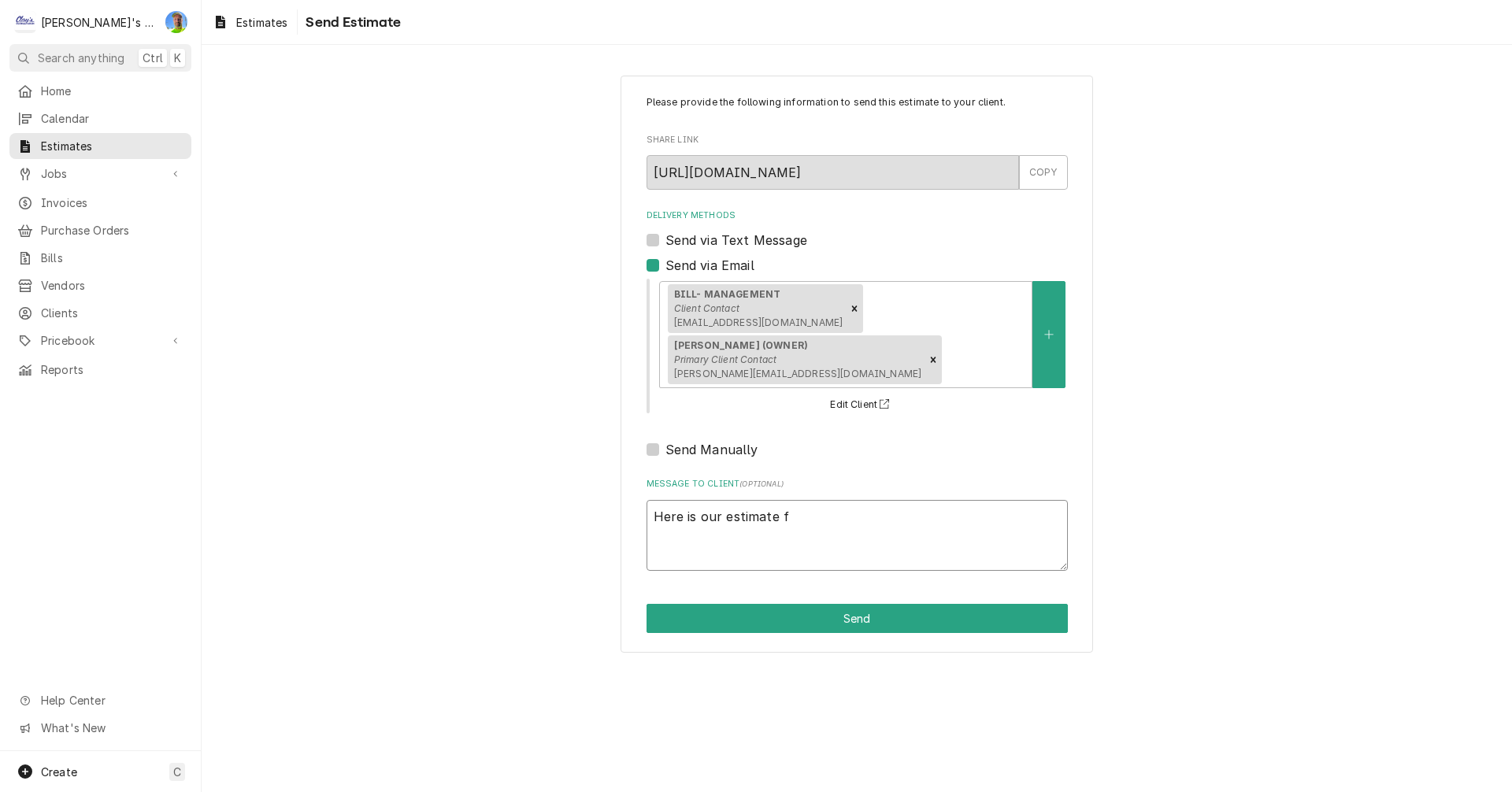
type textarea "x"
type textarea "Here is our estimate fo"
type textarea "x"
type textarea "Here is our estimate for"
type textarea "x"
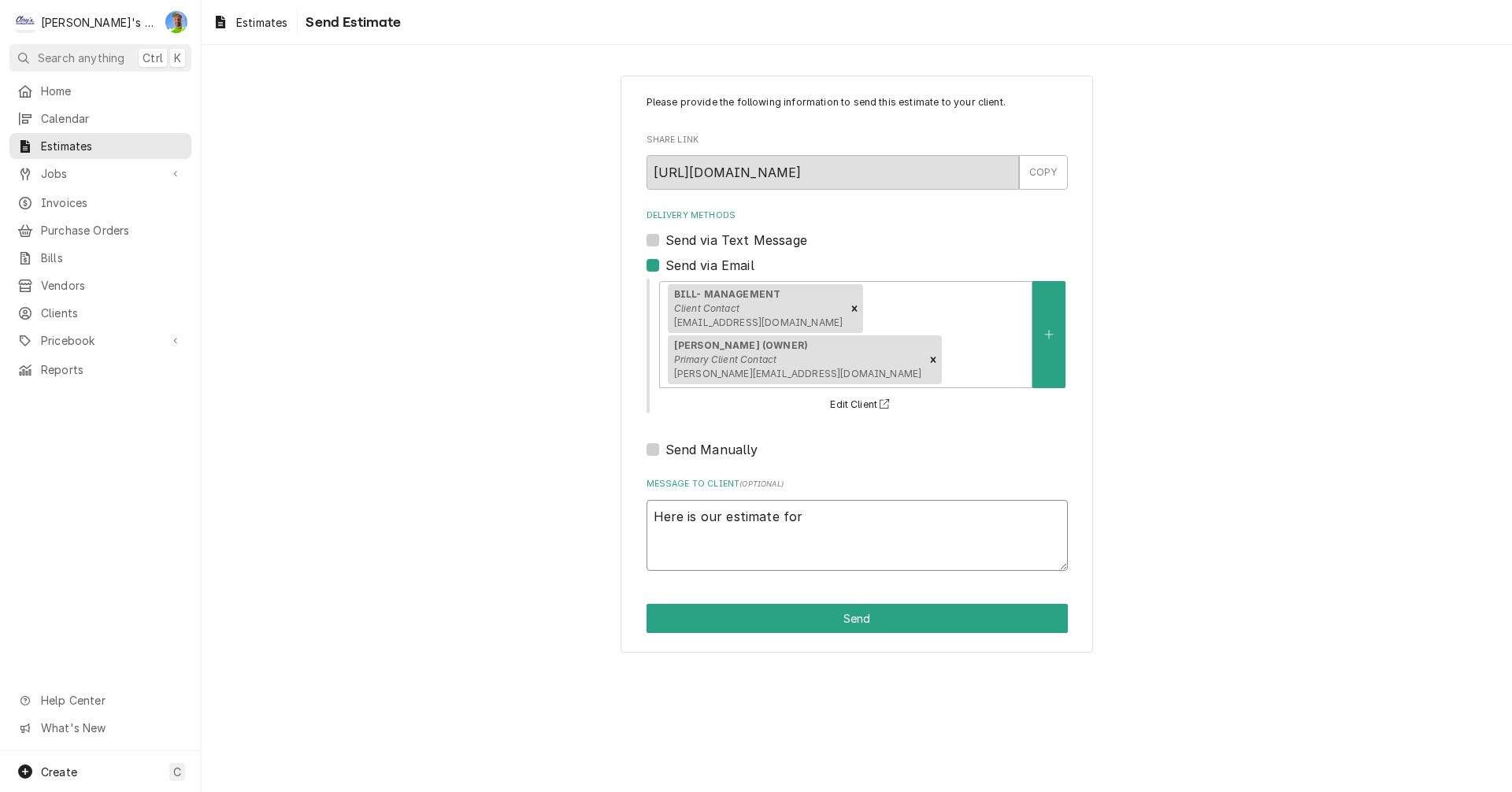
type textarea "Here is our estimate for"
type textarea "x"
type textarea "Here is our estimate for r"
type textarea "x"
type textarea "Here is our estimate for re"
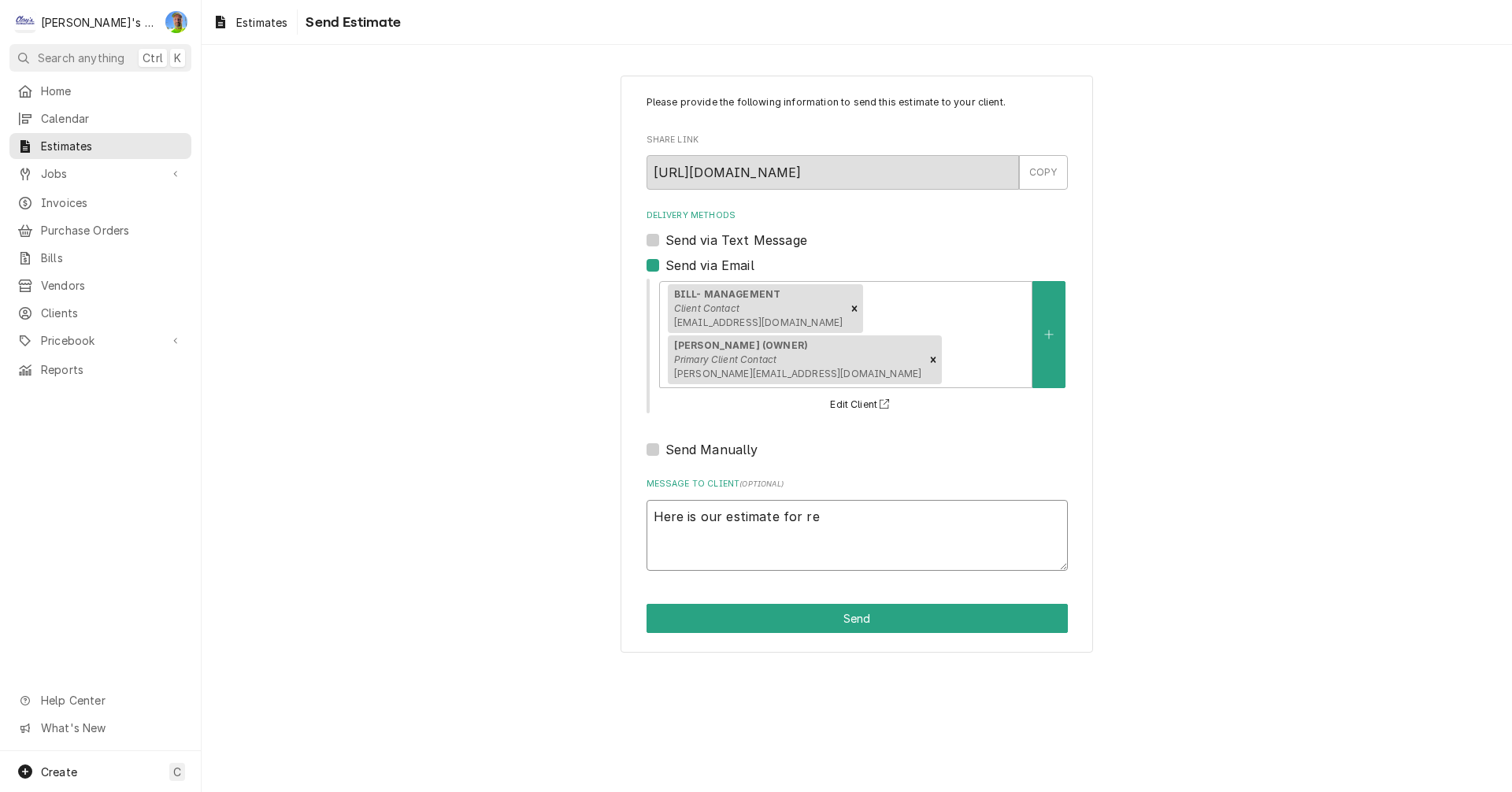
type textarea "x"
type textarea "Here is our estimate for rep"
type textarea "x"
type textarea "Here is our estimate for repl"
type textarea "x"
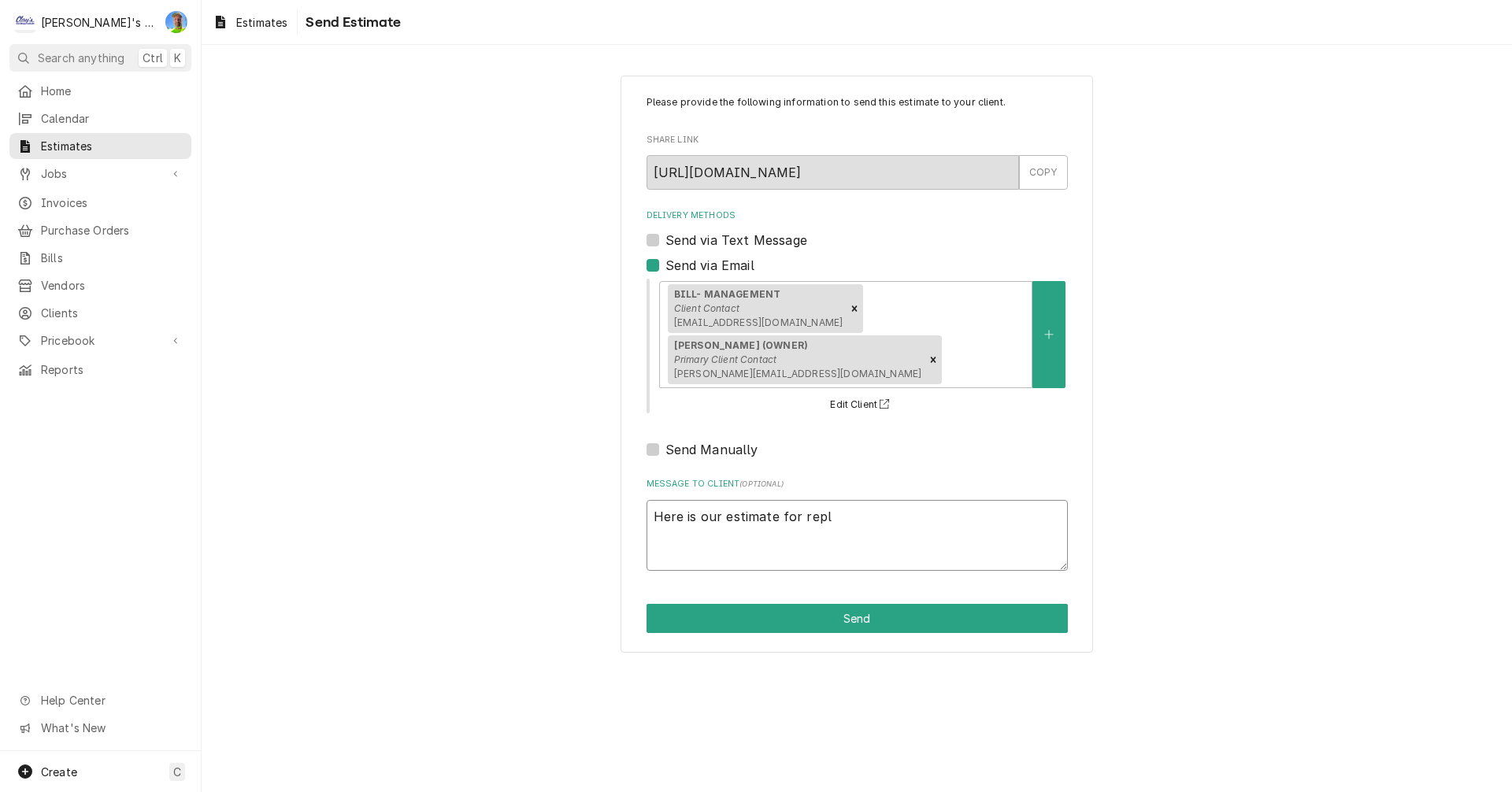
type textarea "Here is our estimate for repla"
type textarea "x"
type textarea "Here is our estimate for replac"
type textarea "x"
type textarea "Here is our estimate for replaci"
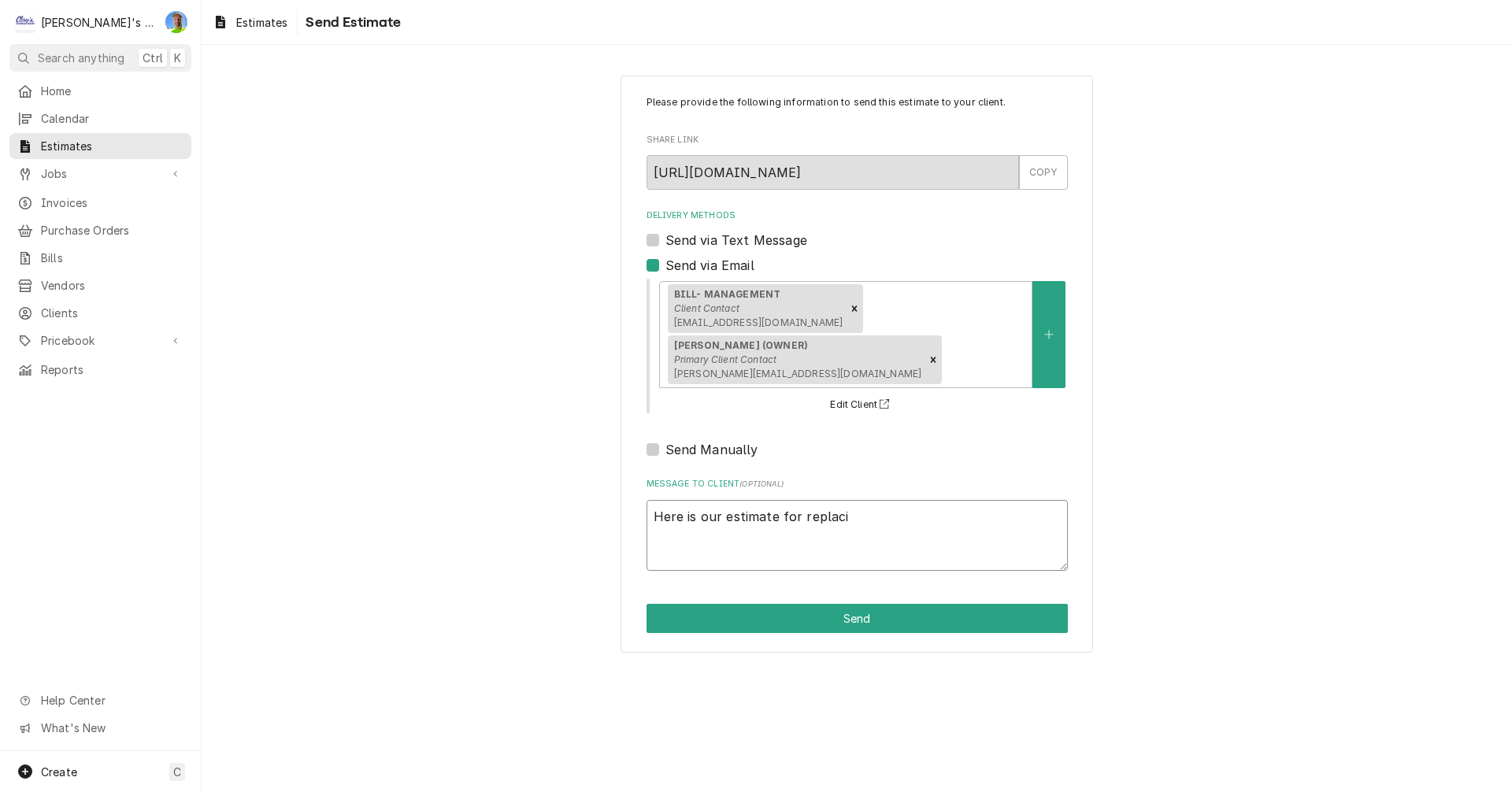
type textarea "x"
type textarea "Here is our estimate for replacin"
type textarea "x"
type textarea "Here is our estimate for replacing"
type textarea "x"
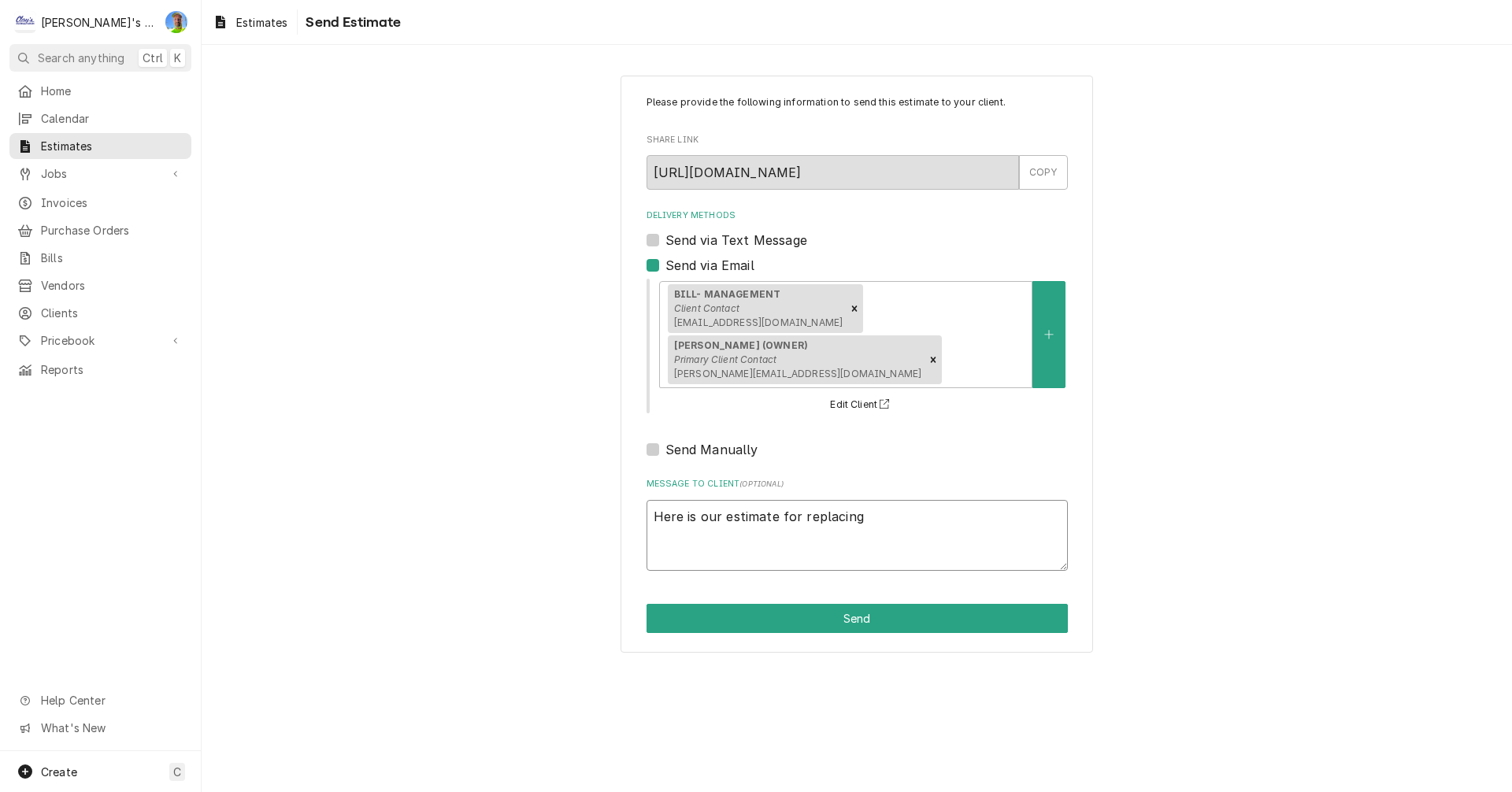
type textarea "Here is our estimate for replacing"
type textarea "x"
type textarea "Here is our estimate for replacing t"
type textarea "x"
type textarea "Here is our estimate for replacing th"
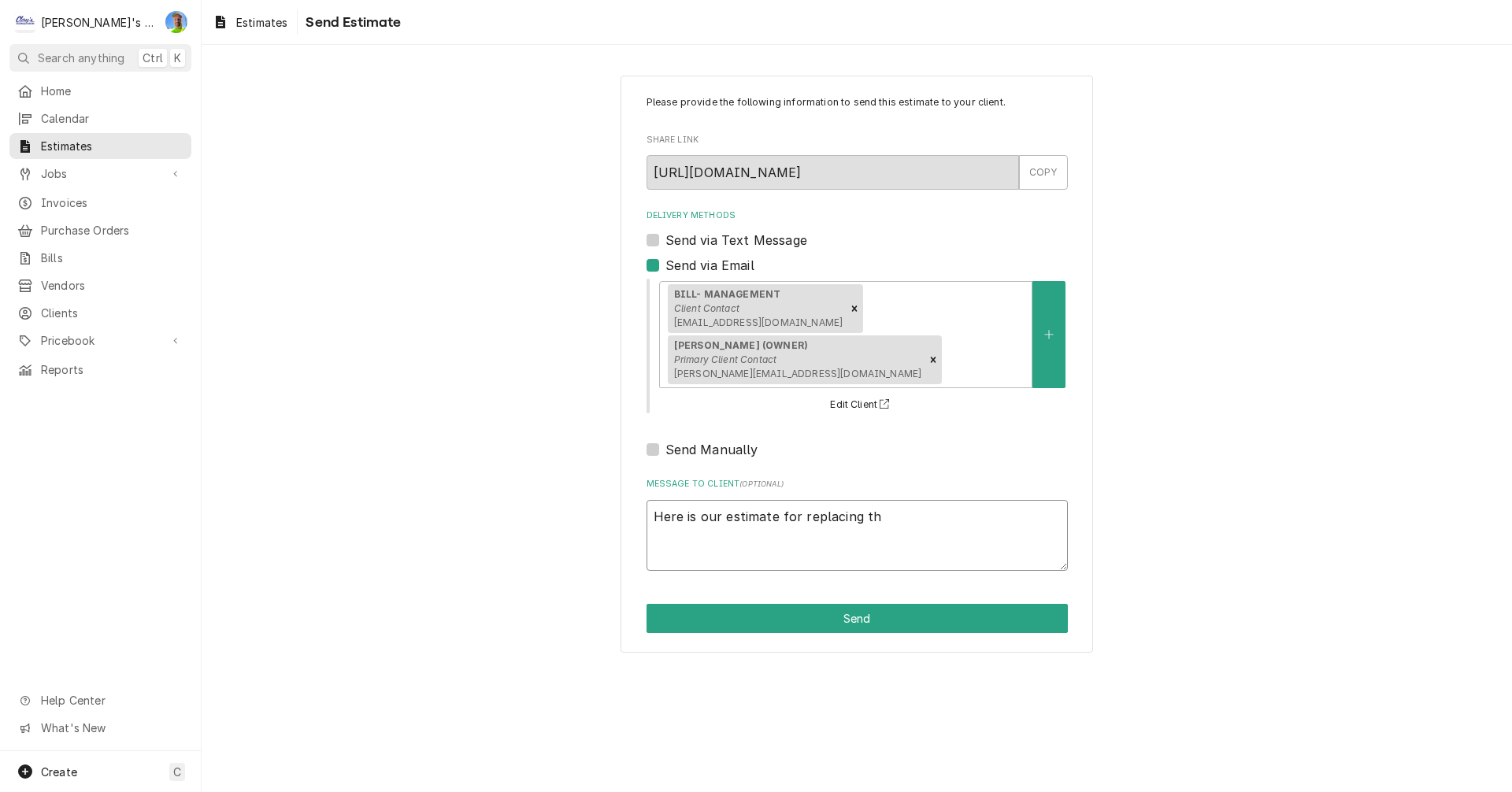
type textarea "x"
type textarea "Here is our estimate for replacing the"
type textarea "x"
type textarea "Here is our estimate for replacing the"
type textarea "x"
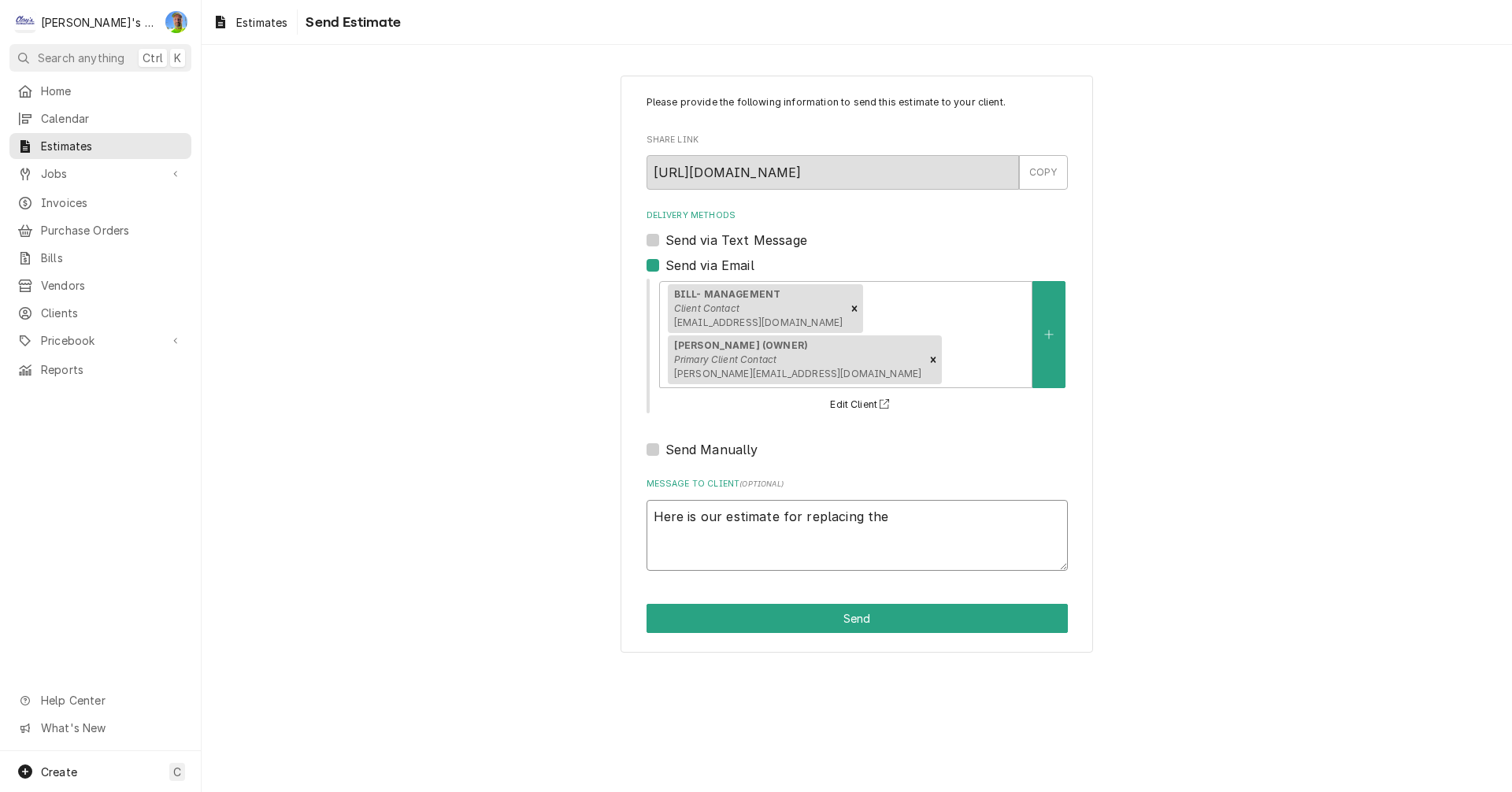
type textarea "Here is our estimate for replacing the b"
type textarea "x"
type textarea "Here is our estimate for replacing the bi"
type textarea "x"
type textarea "Here is our estimate for replacing the bin"
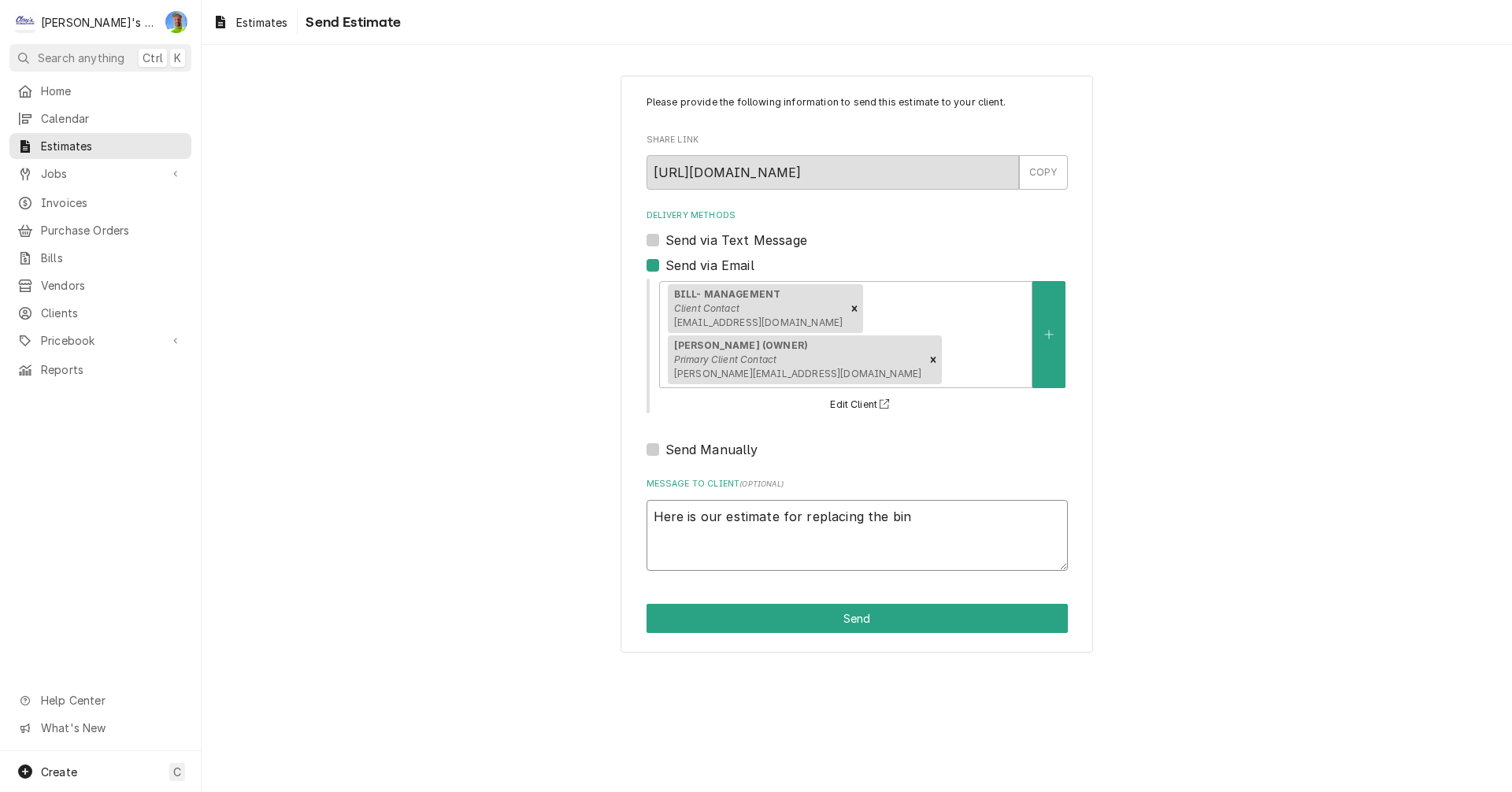
type textarea "x"
type textarea "Here is our estimate for replacing the bin"
type textarea "x"
type textarea "Here is our estimate for replacing the bin d"
type textarea "x"
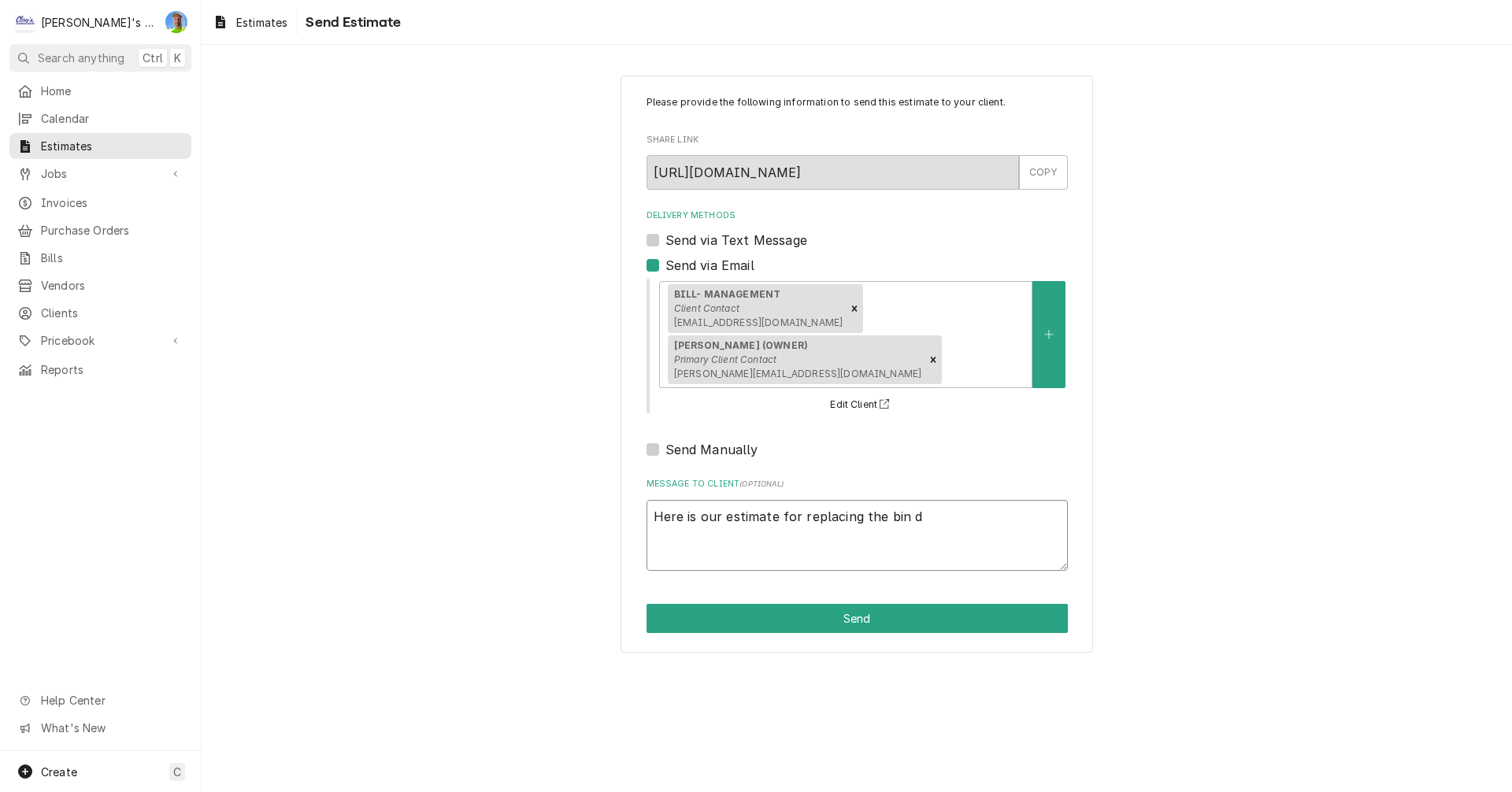
type textarea "Here is our estimate for replacing the bin do"
type textarea "x"
type textarea "Here is our estimate for replacing the bin doo"
type textarea "x"
type textarea "Here is our estimate for replacing the bin door"
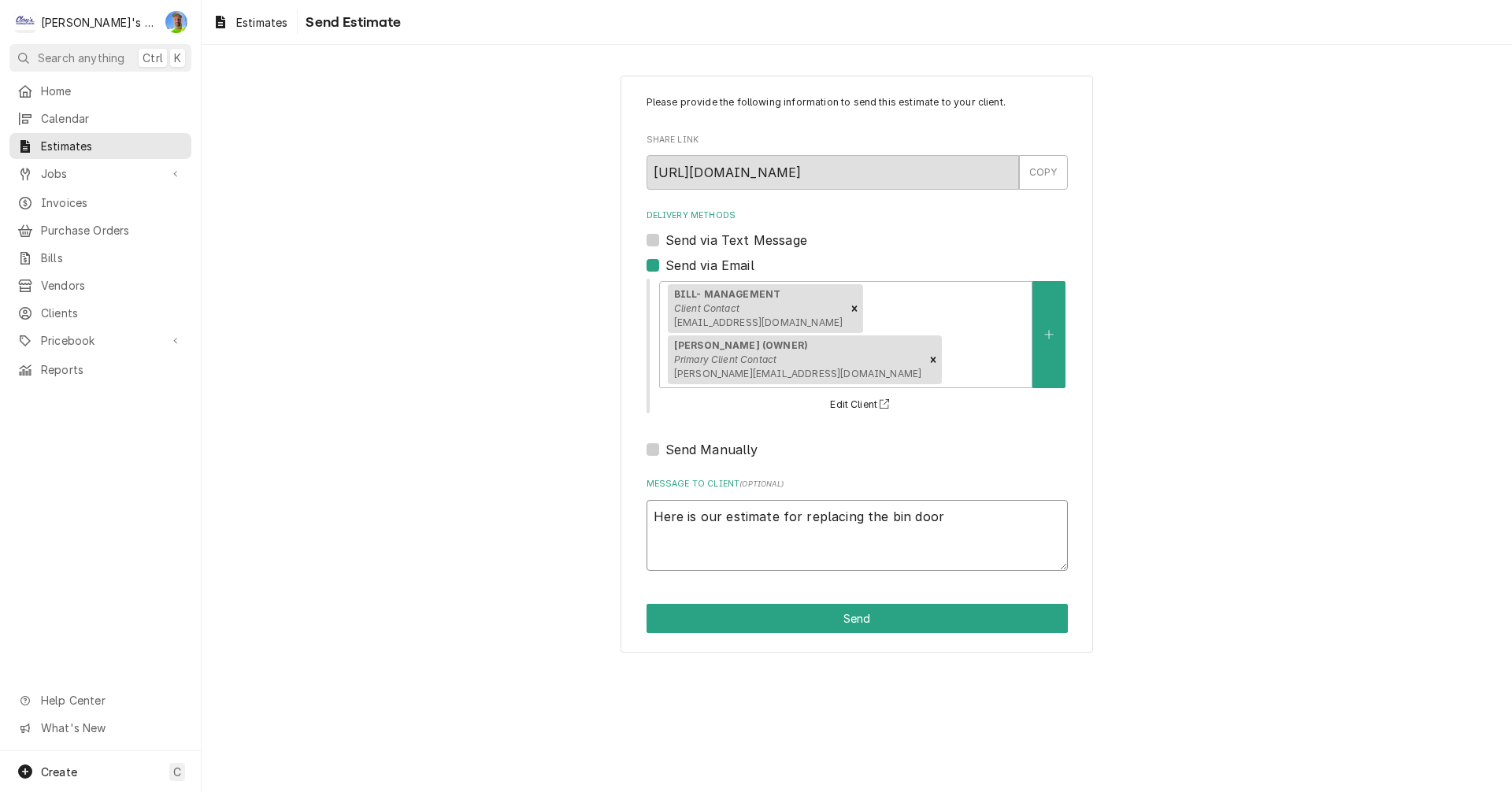
type textarea "x"
type textarea "Here is our estimate for replacing the bin door"
type textarea "x"
type textarea "Here is our estimate for replacing the bin door f"
type textarea "x"
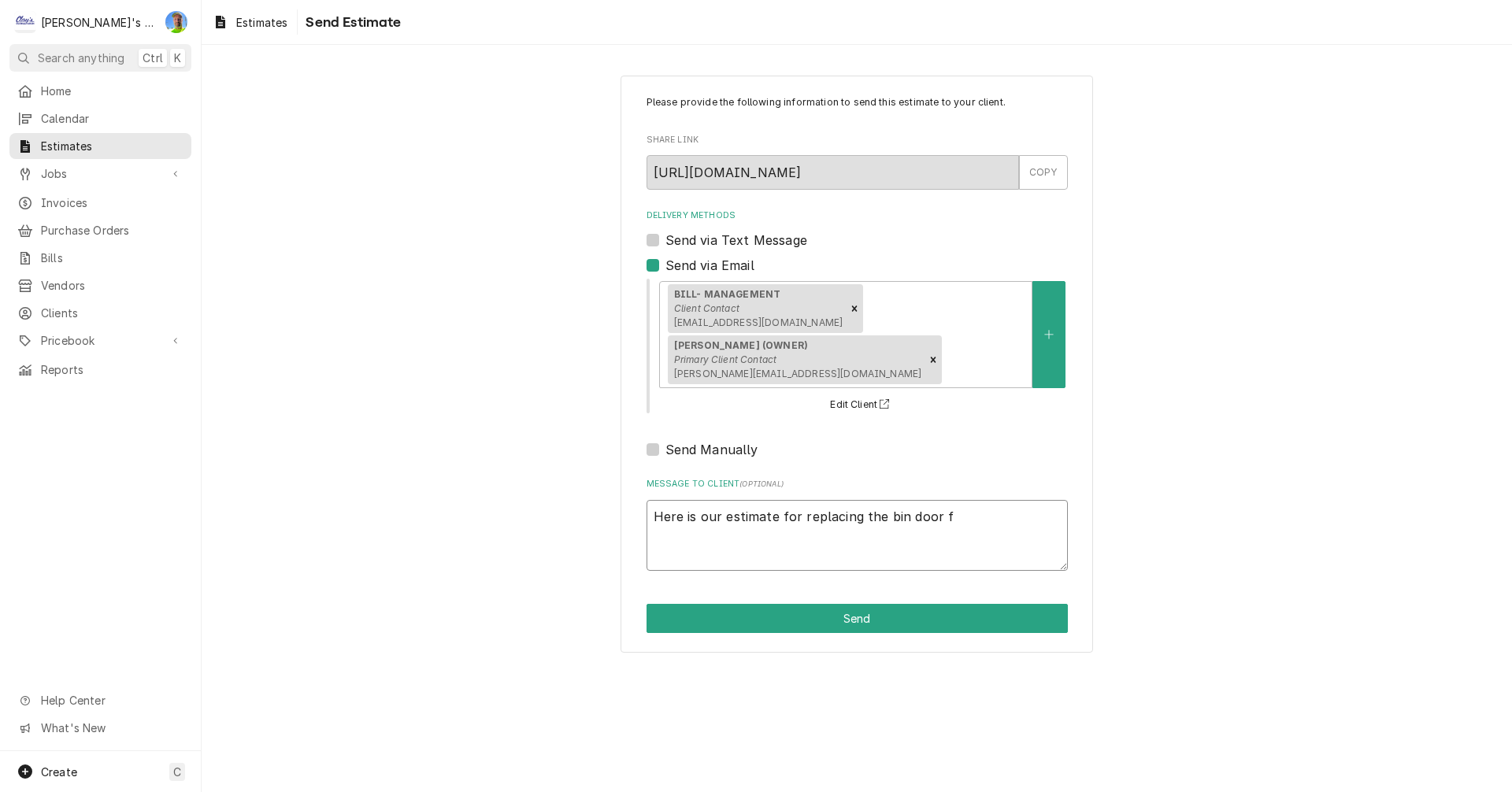
type textarea "Here is our estimate for replacing the bin door fo"
type textarea "x"
type textarea "Here is our estimate for replacing the bin door for"
type textarea "x"
type textarea "Here is our estimate for replacing the bin door for"
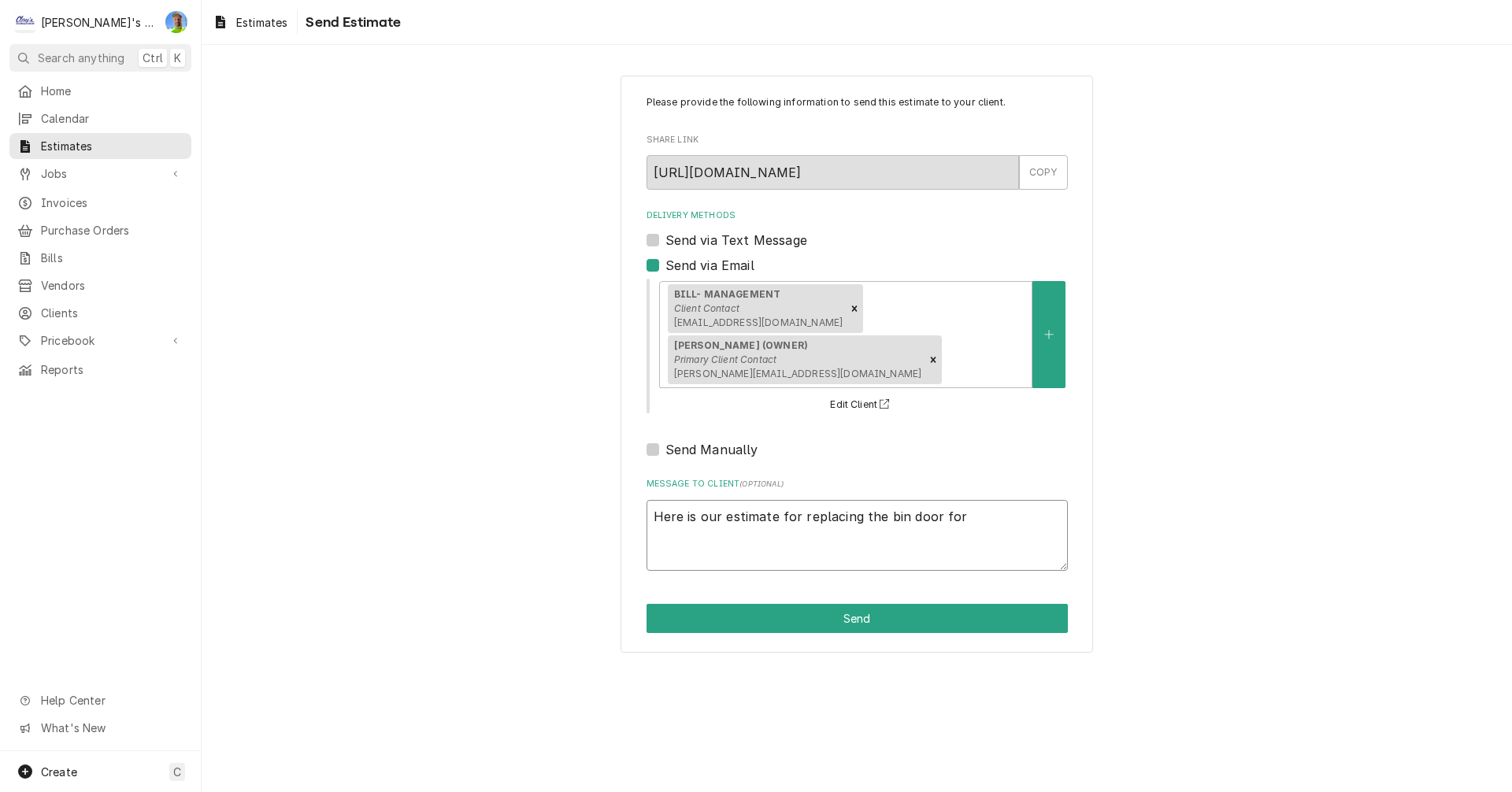
type textarea "x"
type textarea "Here is our estimate for replacing the bin door for t"
type textarea "x"
type textarea "Here is our estimate for replacing the bin door for th"
type textarea "x"
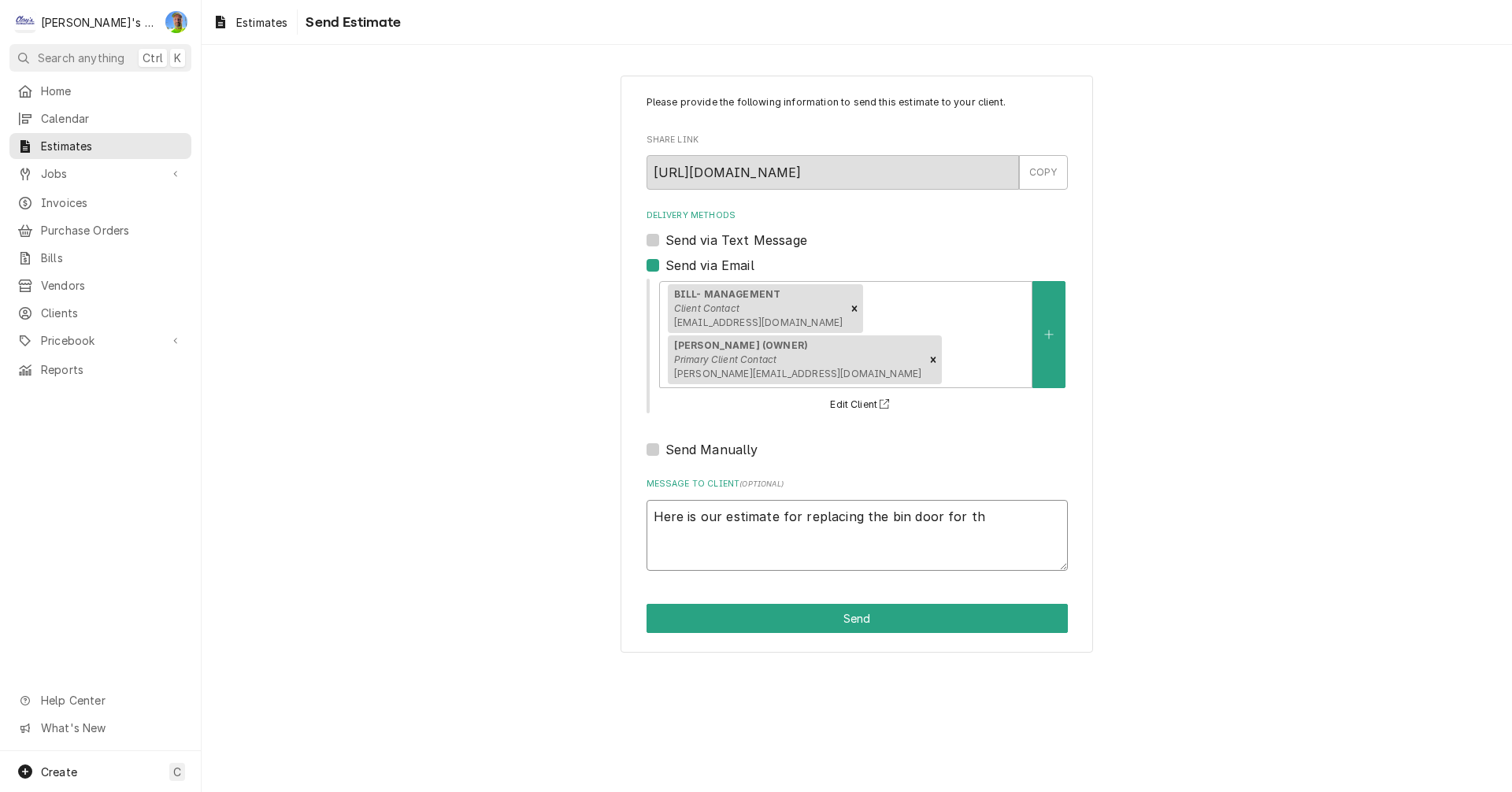
type textarea "Here is our estimate for replacing the bin door for the"
type textarea "x"
type textarea "Here is our estimate for replacing the bin door for the"
type textarea "x"
type textarea "Here is our estimate for replacing the bin door for the k"
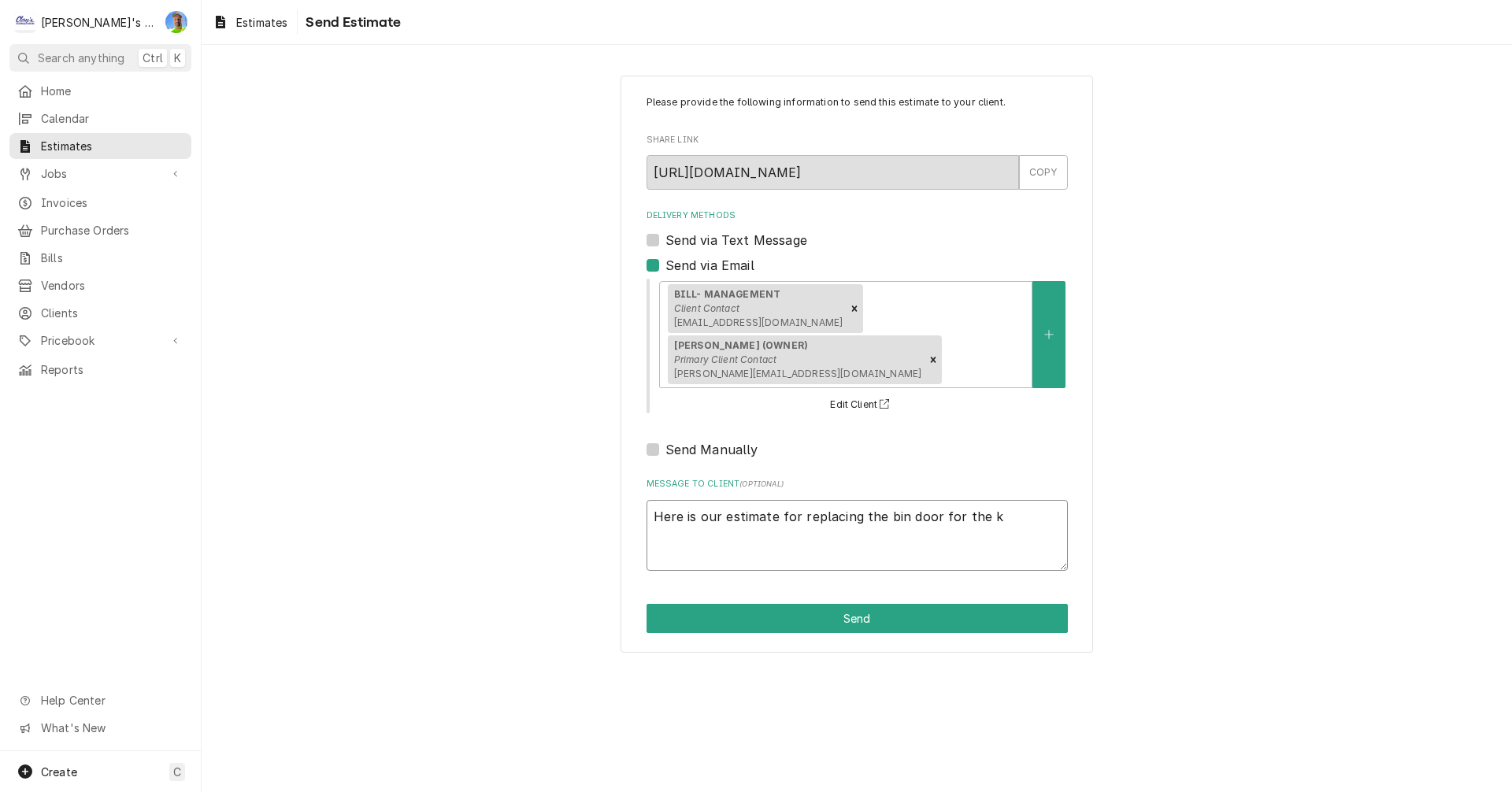
type textarea "x"
type textarea "Here is our estimate for replacing the bin door for the ki"
type textarea "x"
type textarea "Here is our estimate for replacing the bin door for the kit"
type textarea "x"
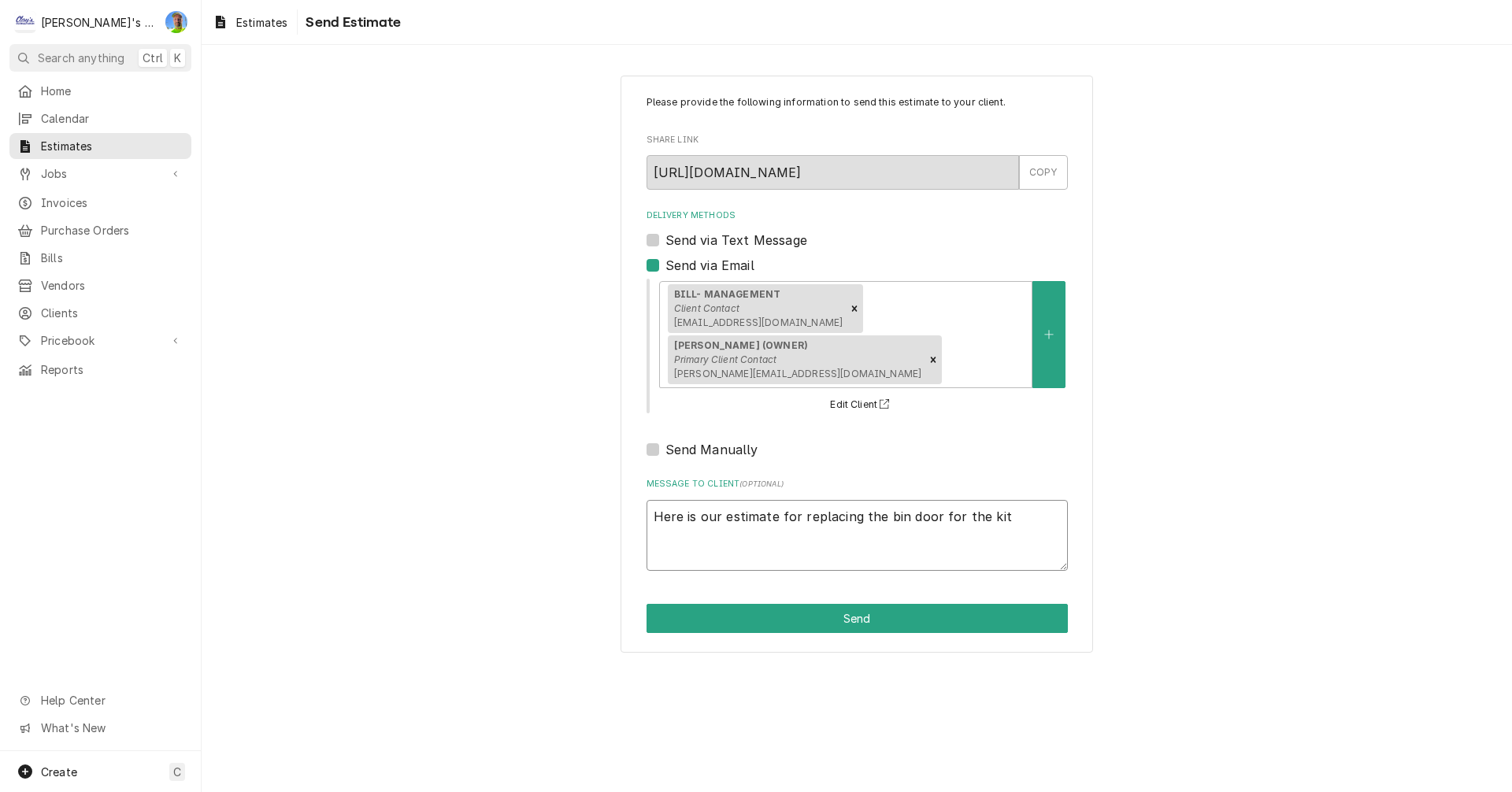
type textarea "Here is our estimate for replacing the bin door for the kitc"
type textarea "x"
type textarea "Here is our estimate for replacing the bin door for the kitch"
type textarea "x"
type textarea "Here is our estimate for replacing the bin door for the kitche"
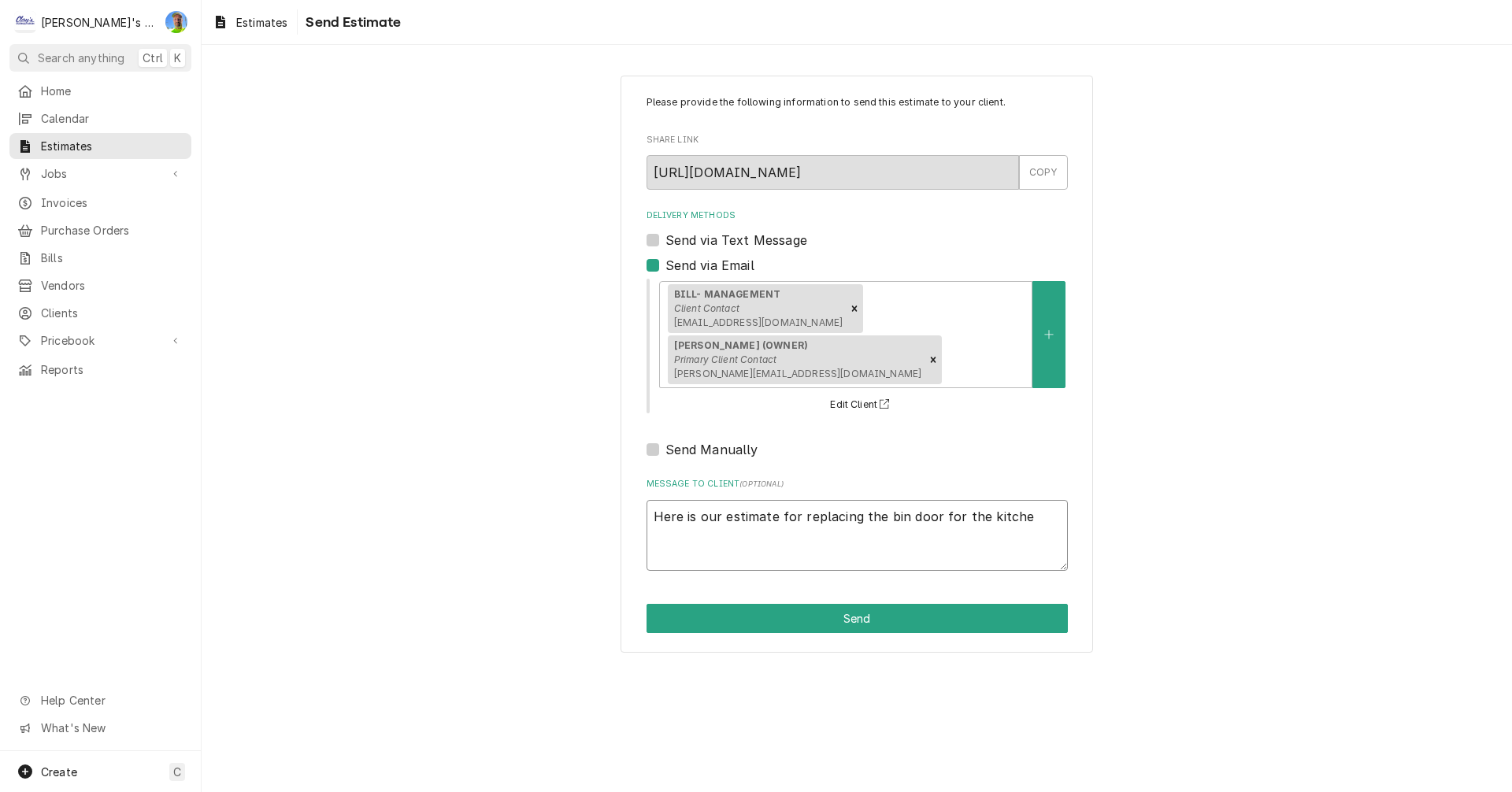
type textarea "x"
type textarea "Here is our estimate for replacing the bin door for the kitchen"
type textarea "x"
type textarea "Here is our estimate for replacing the bin door for the kitchen"
type textarea "x"
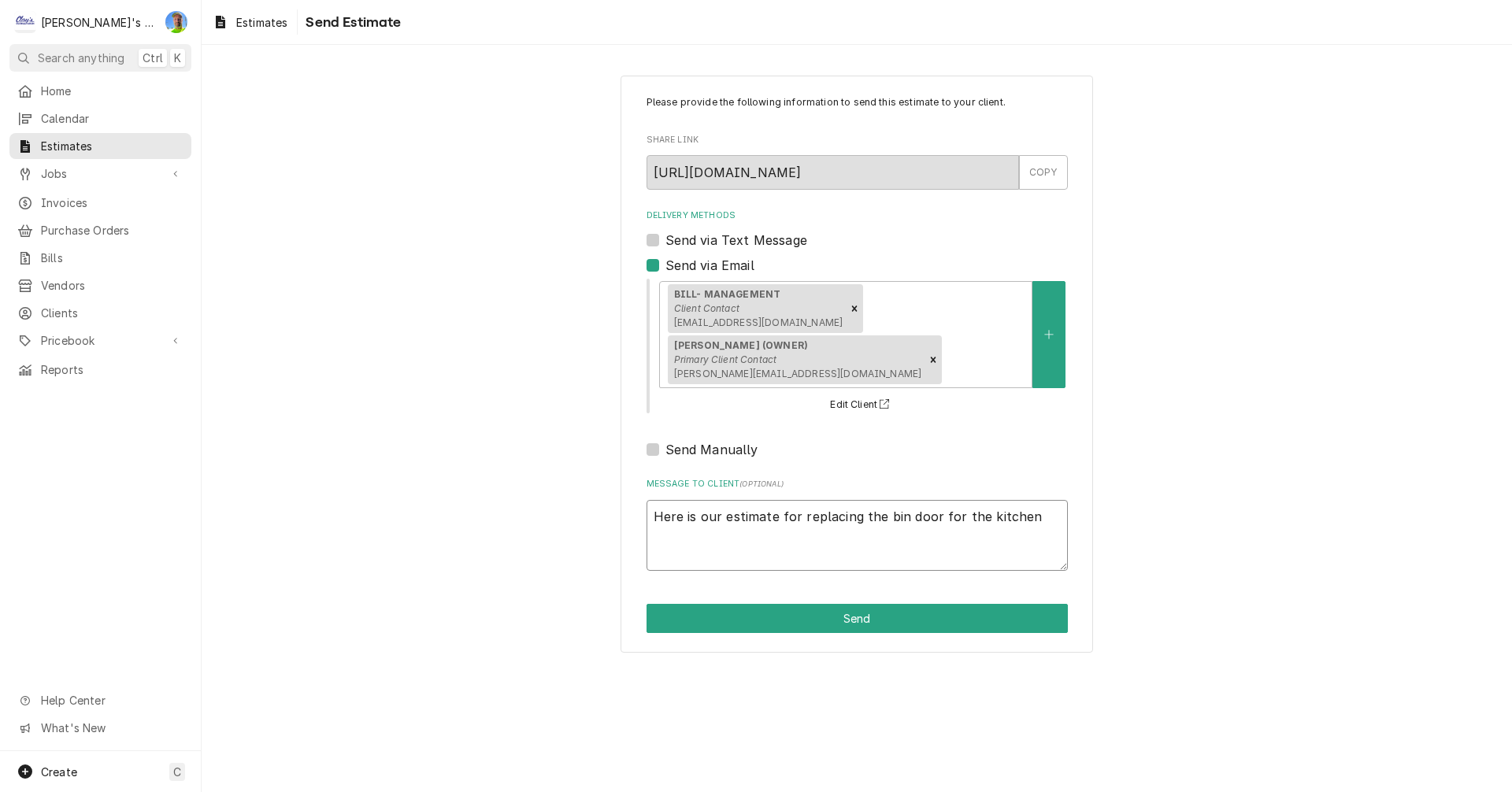
type textarea "Here is our estimate for replacing the bin door for the kitchen i"
type textarea "x"
type textarea "Here is our estimate for replacing the bin door for the kitchen ic"
type textarea "x"
type textarea "Here is our estimate for replacing the bin door for the kitchen ice"
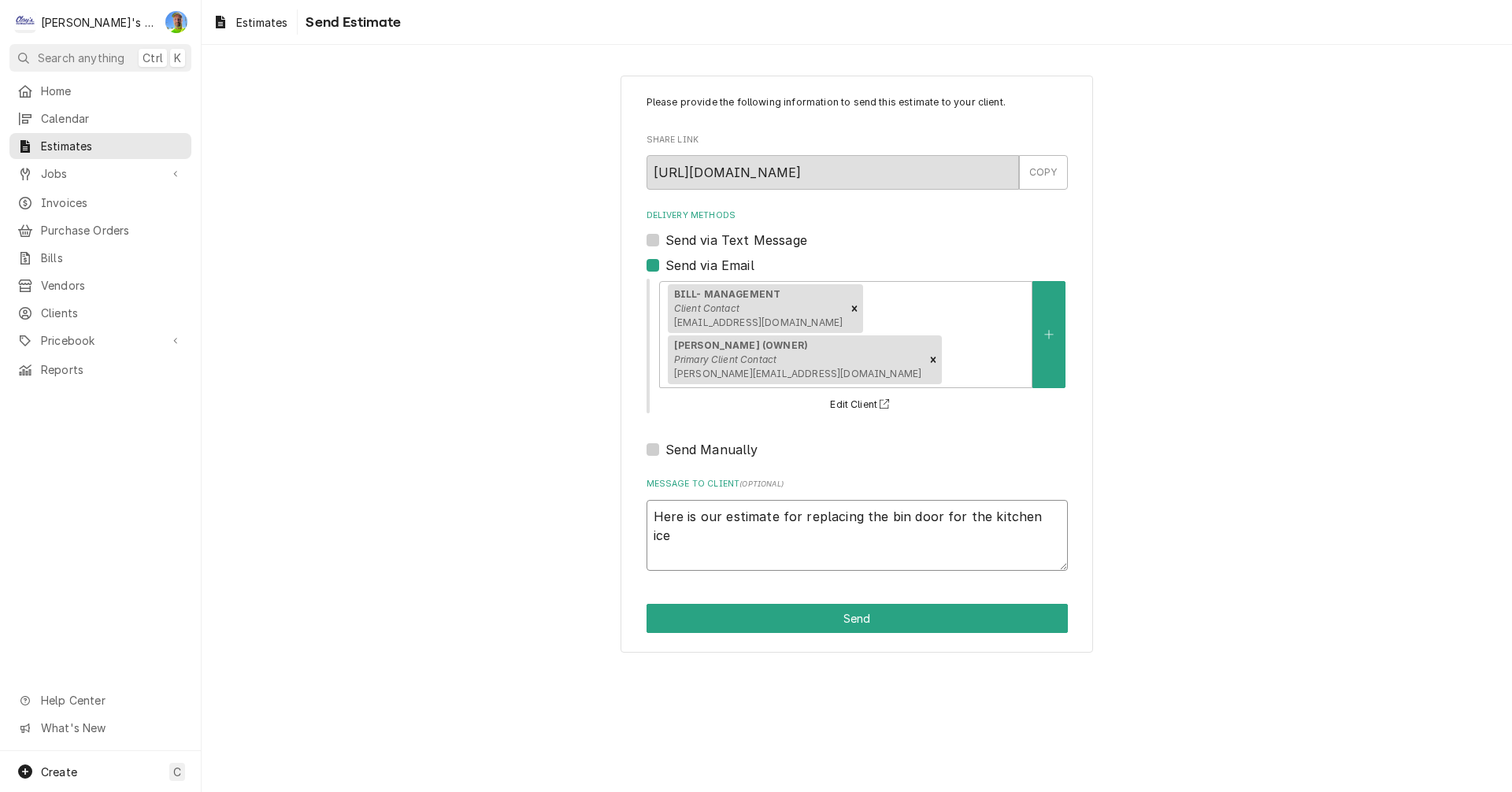
type textarea "x"
type textarea "Here is our estimate for replacing the bin door for the kitchen ice"
type textarea "x"
type textarea "Here is our estimate for replacing the bin door for the kitchen ice b"
type textarea "x"
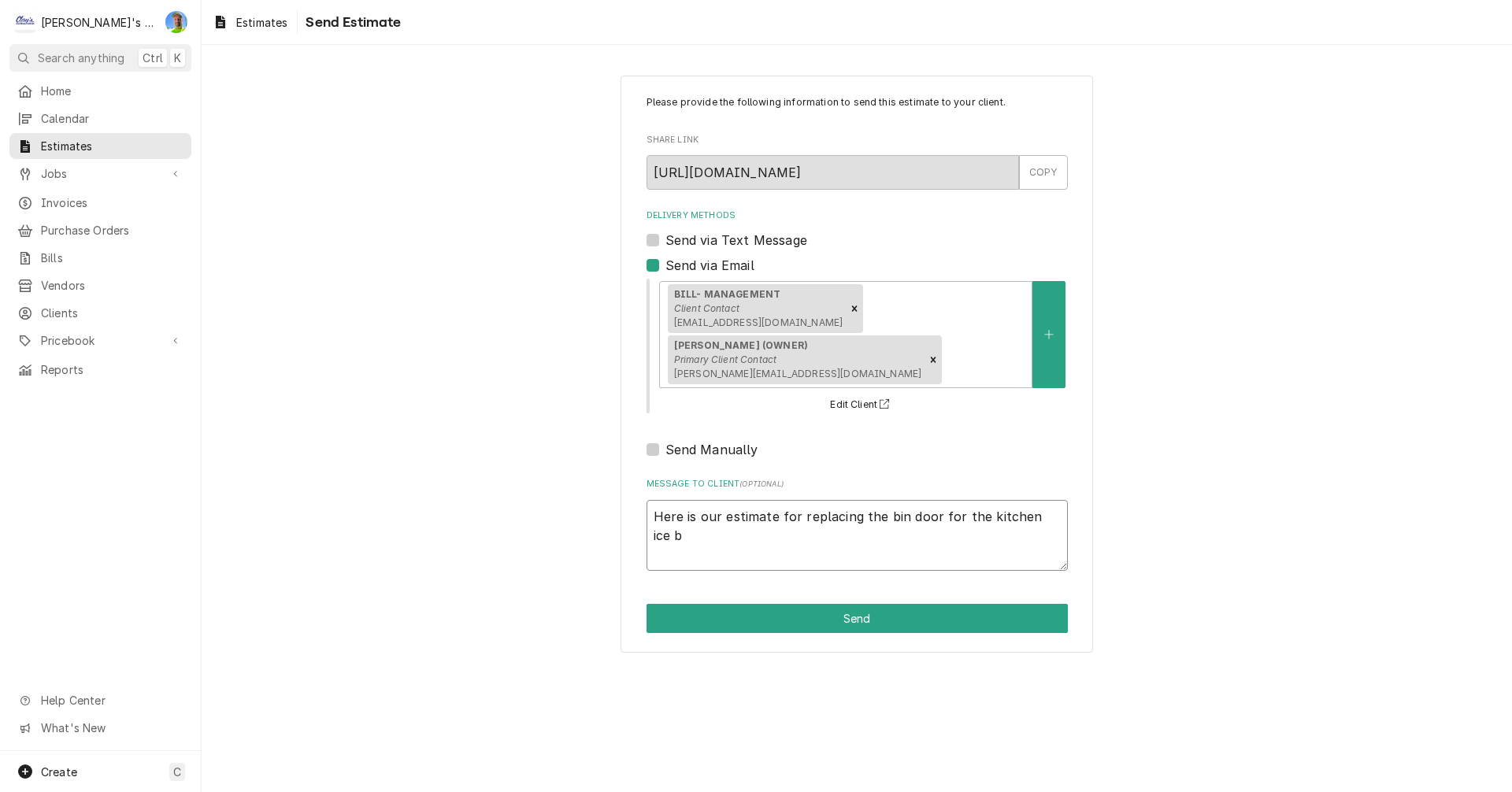
type textarea "Here is our estimate for replacing the bin door for the kitchen ice bi"
type textarea "x"
type textarea "Here is our estimate for replacing the bin door for the kitchen ice bin"
type textarea "x"
type textarea "Here is our estimate for replacing the bin door for the kitchen ice bin,"
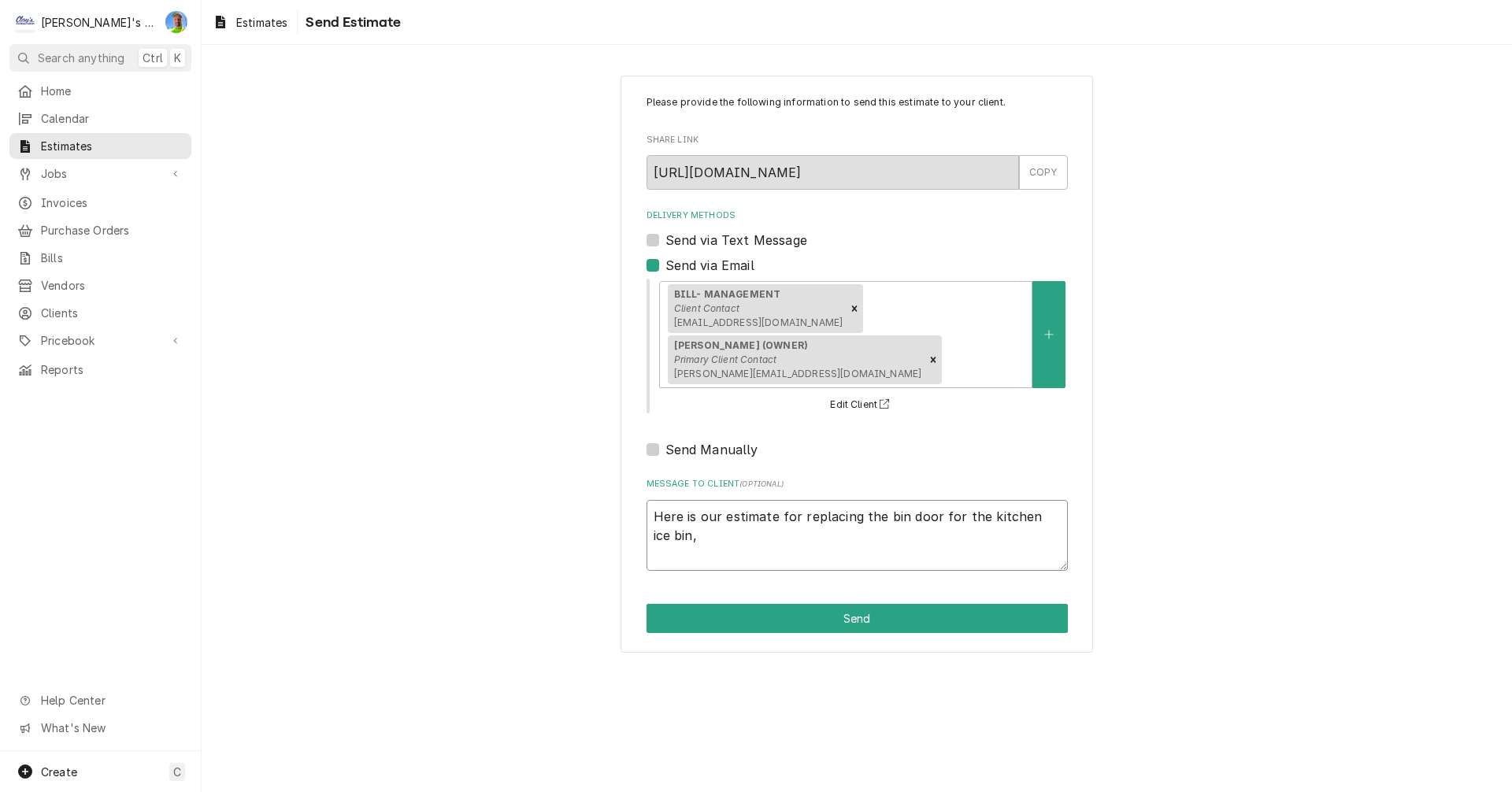
type textarea "x"
type textarea "Here is our estimate for replacing the bin door for the kitchen ice bin,"
type textarea "x"
type textarea "Here is our estimate for replacing the bin door for the kitchen ice bin, l"
type textarea "x"
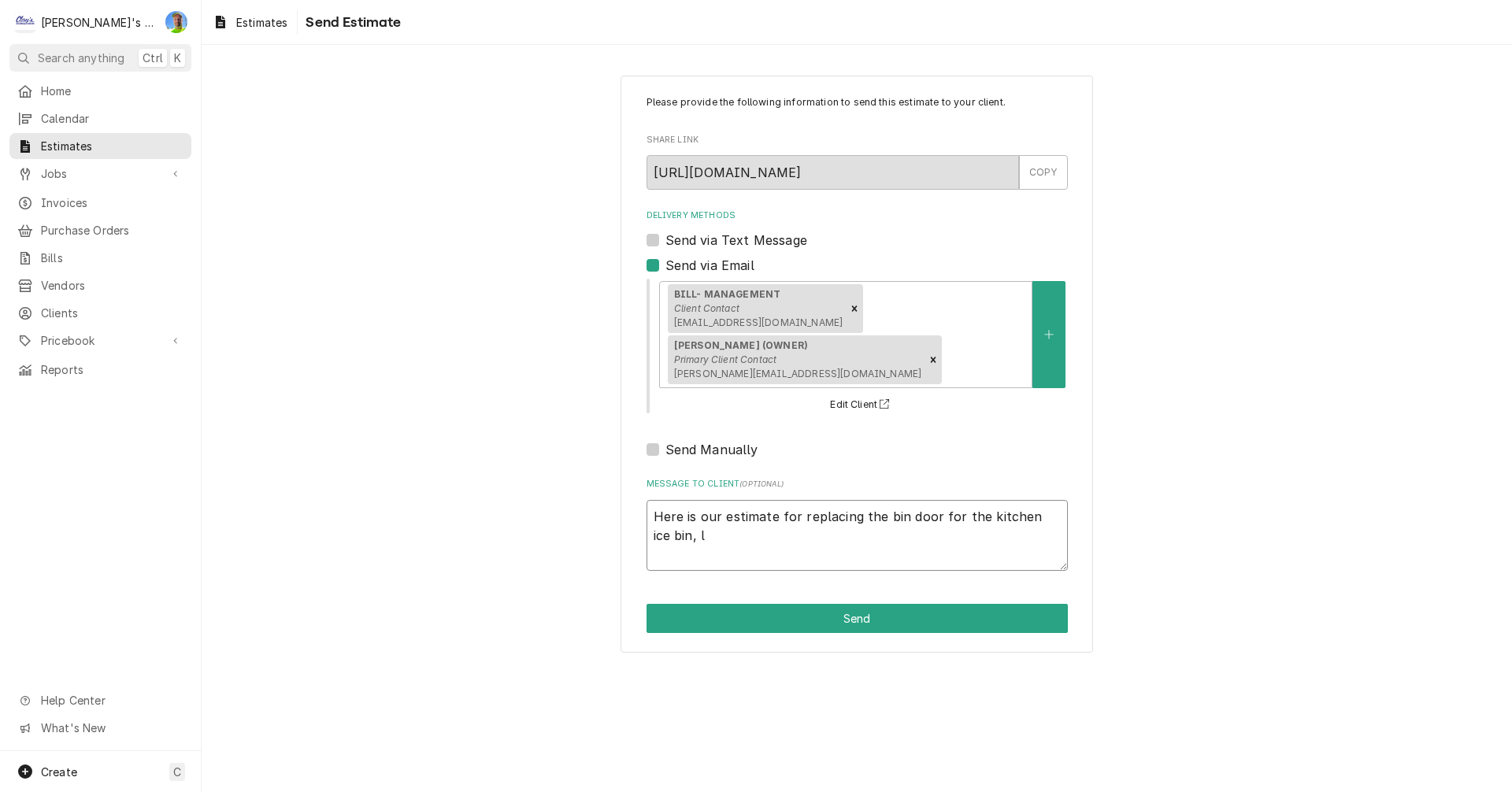
type textarea "Here is our estimate for replacing the bin door for the kitchen ice bin, le"
type textarea "x"
type textarea "Here is our estimate for replacing the bin door for the kitchen ice bin, let"
type textarea "x"
type textarea "Here is our estimate for replacing the bin door for the kitchen ice bin, let"
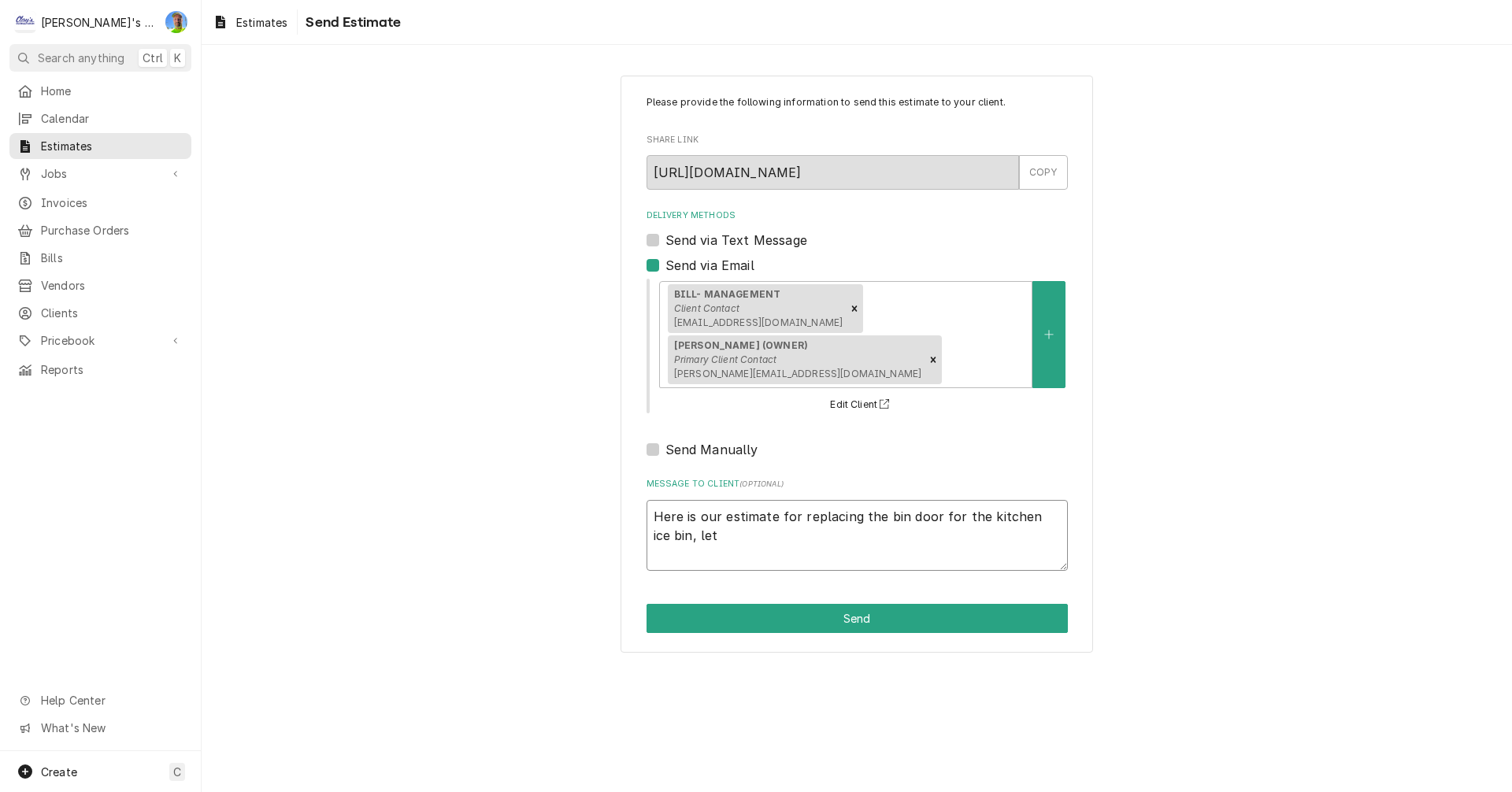
type textarea "x"
type textarea "Here is our estimate for replacing the bin door for the kitchen ice bin, let u"
type textarea "x"
type textarea "Here is our estimate for replacing the bin door for the kitchen ice bin, let us"
type textarea "x"
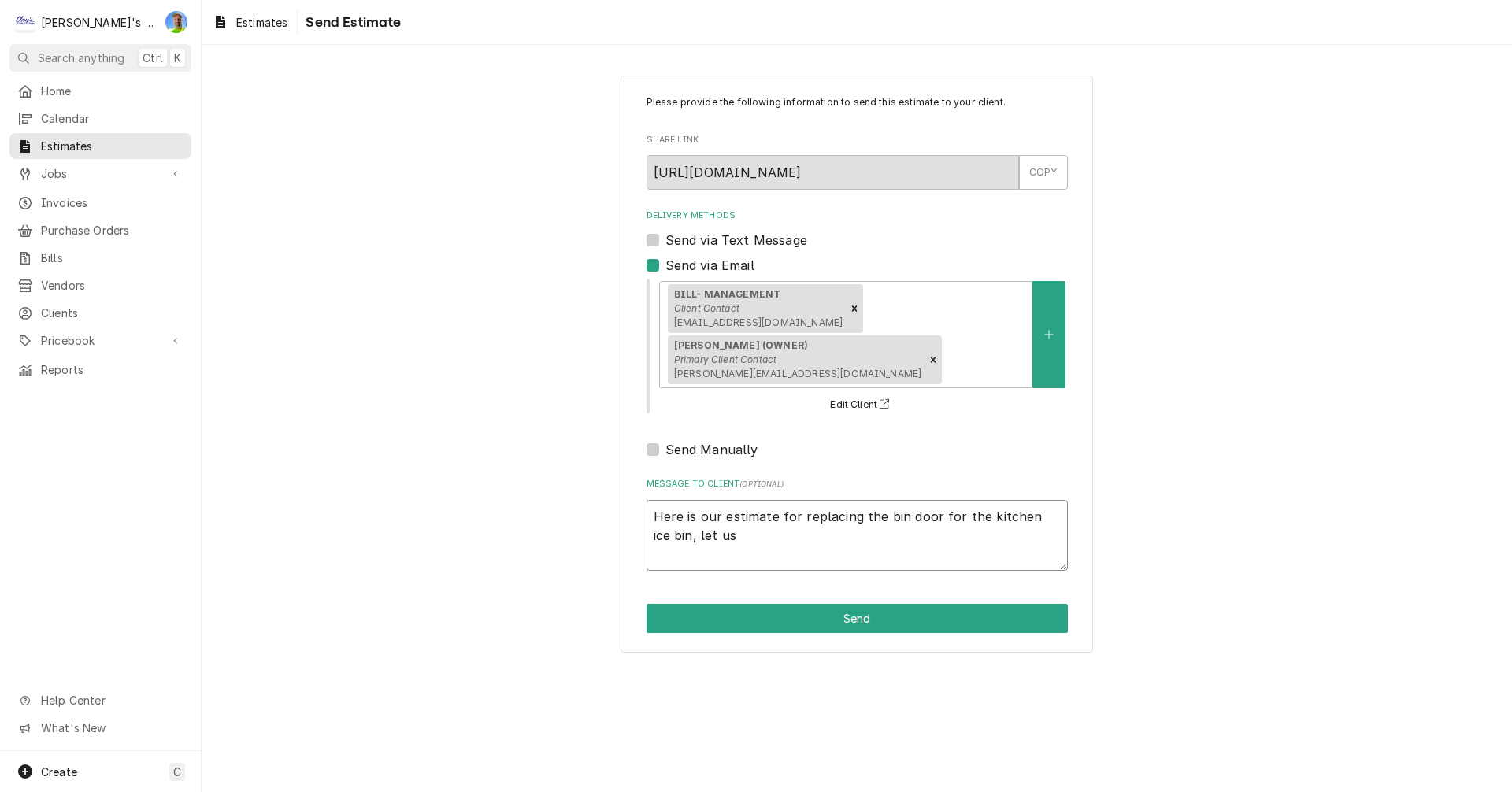
type textarea "Here is our estimate for replacing the bin door for the kitchen ice bin, let us"
type textarea "x"
type textarea "Here is our estimate for replacing the bin door for the kitchen ice bin, let us…"
type textarea "x"
type textarea "Here is our estimate for replacing the bin door for the kitchen ice bin, let us…"
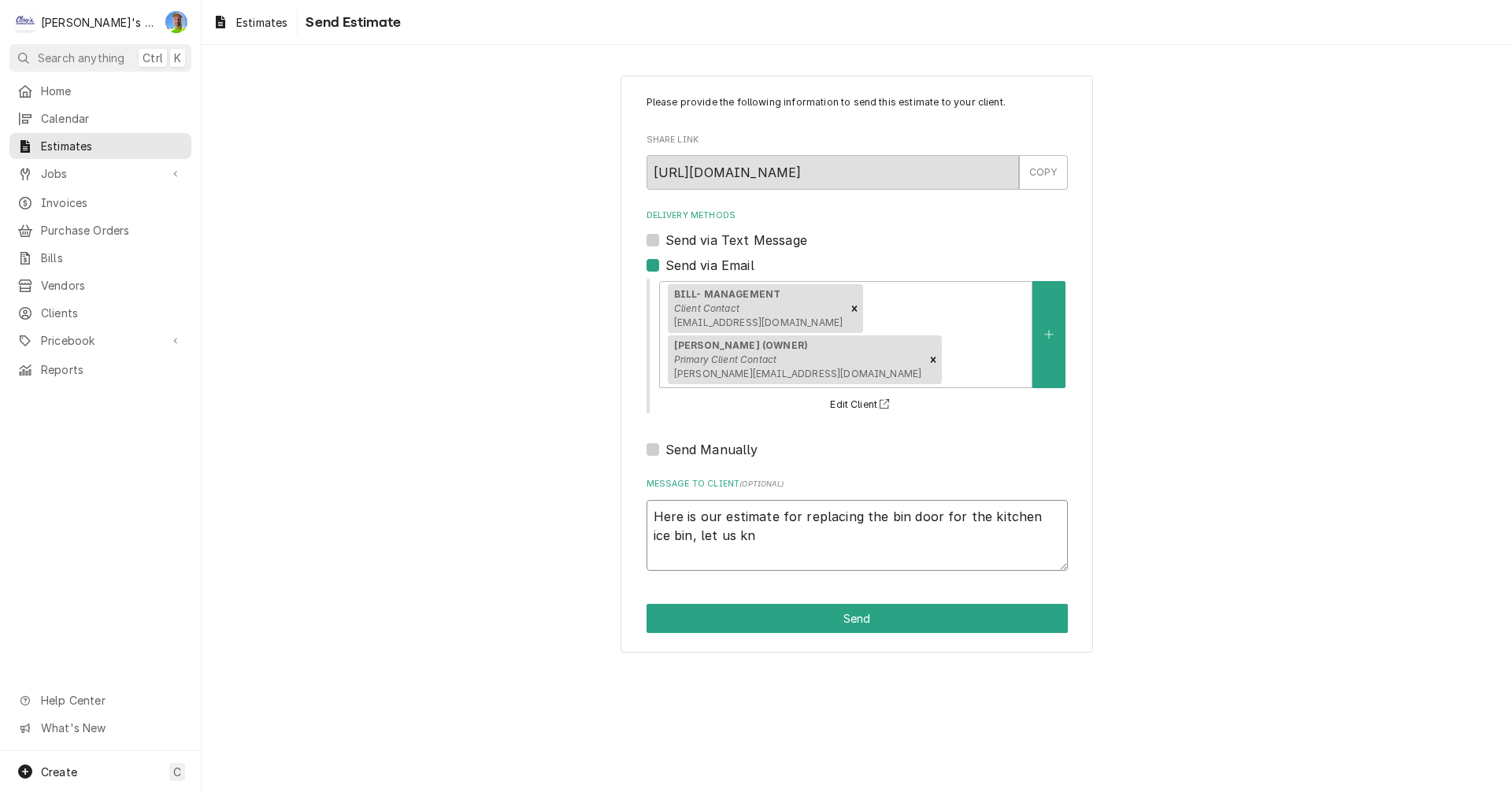
type textarea "x"
type textarea "Here is our estimate for replacing the bin door for the kitchen ice bin, let us…"
type textarea "x"
type textarea "Here is our estimate for replacing the bin door for the kitchen ice bin, let us…"
type textarea "x"
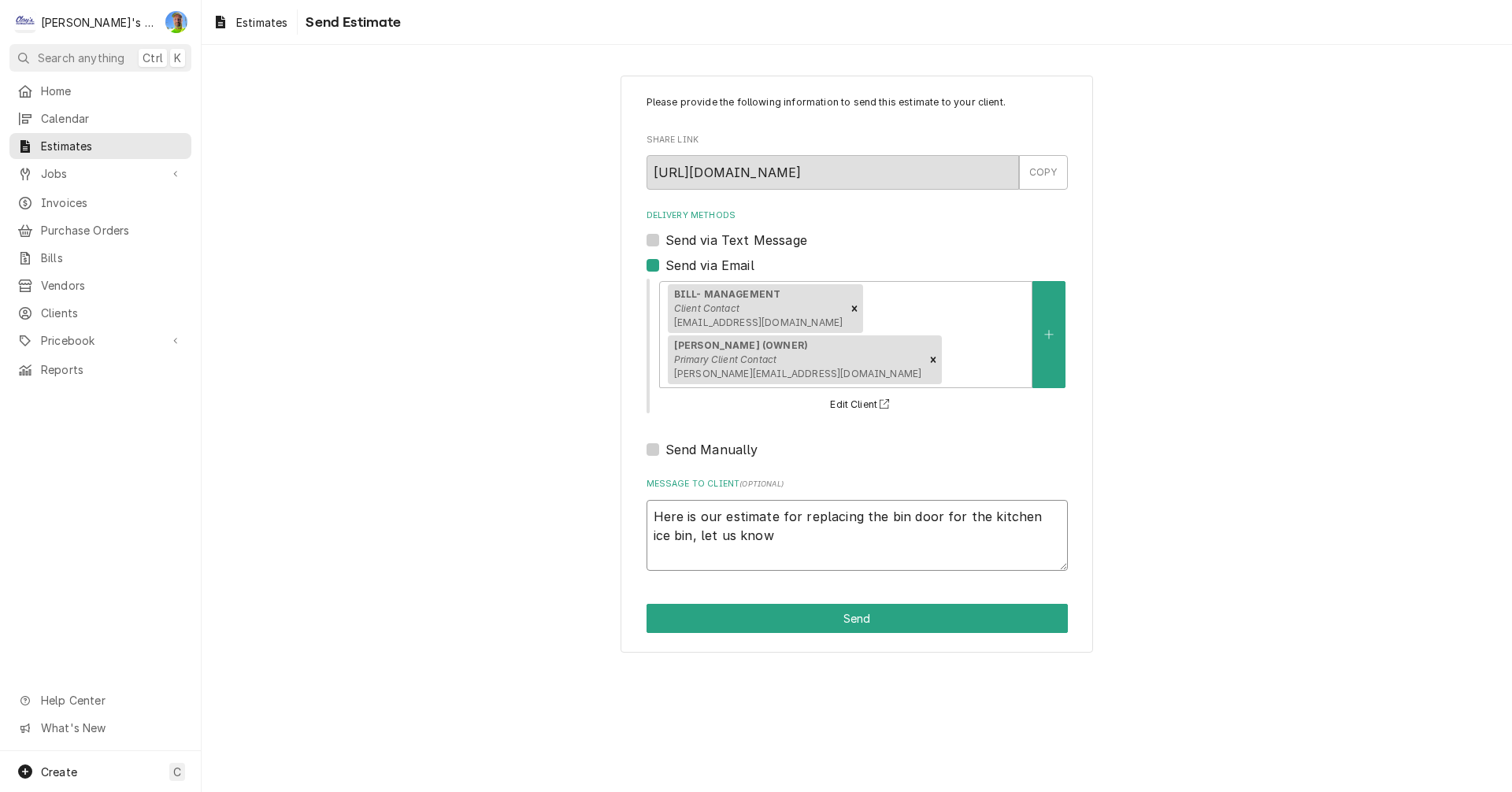
type textarea "Here is our estimate for replacing the bin door for the kitchen ice bin, let us…"
type textarea "x"
type textarea "Here is our estimate for replacing the bin door for the kitchen ice bin, let us…"
type textarea "x"
type textarea "Here is our estimate for replacing the bin door for the kitchen ice bin, let us…"
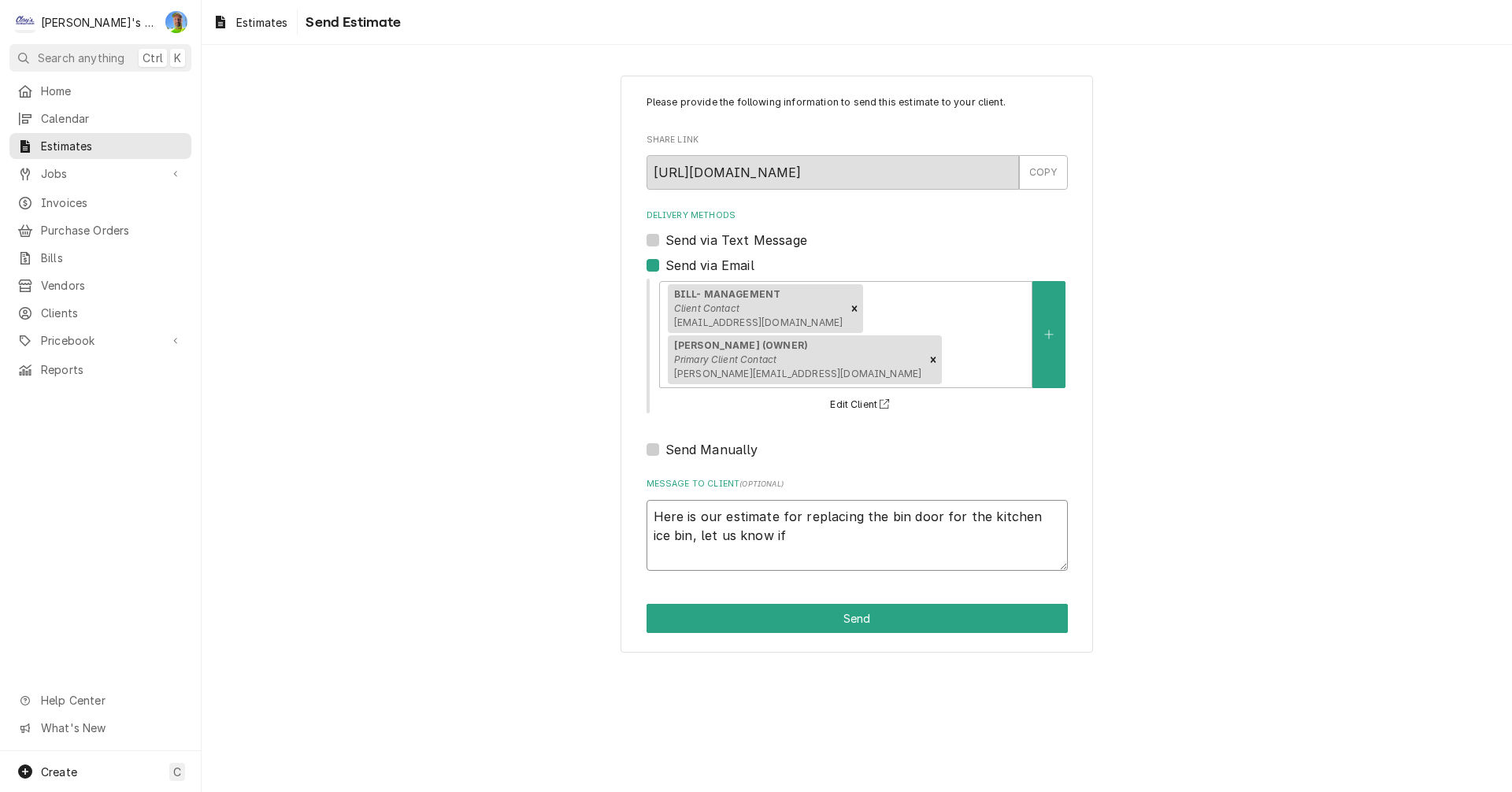
type textarea "x"
type textarea "Here is our estimate for replacing the bin door for the kitchen ice bin, let us…"
type textarea "x"
type textarea "Here is our estimate for replacing the bin door for the kitchen ice bin, let us…"
type textarea "x"
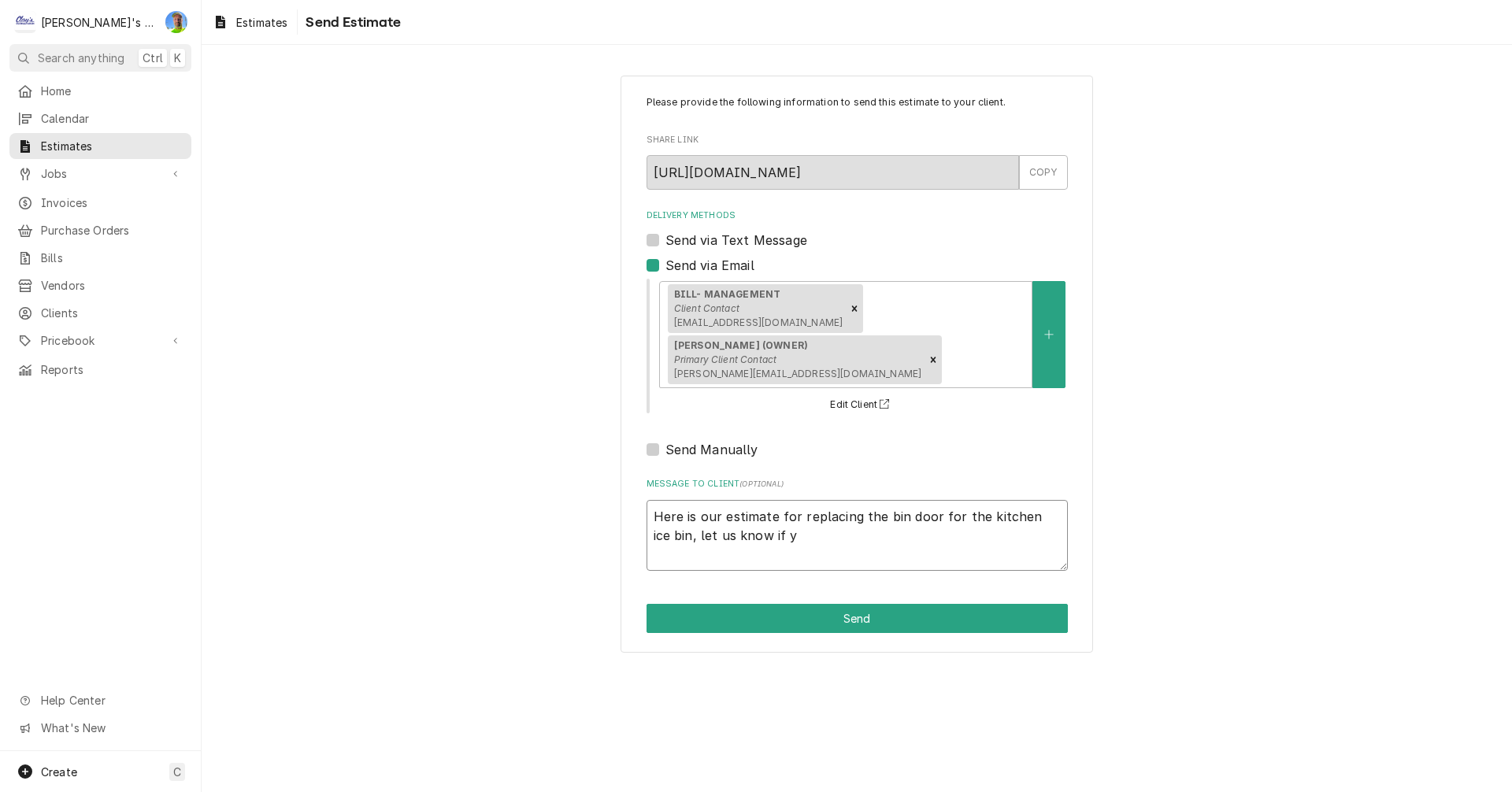
type textarea "Here is our estimate for replacing the bin door for the kitchen ice bin, let us…"
type textarea "x"
type textarea "Here is our estimate for replacing the bin door for the kitchen ice bin, let us…"
type textarea "x"
type textarea "Here is our estimate for replacing the bin door for the kitchen ice bin, let us…"
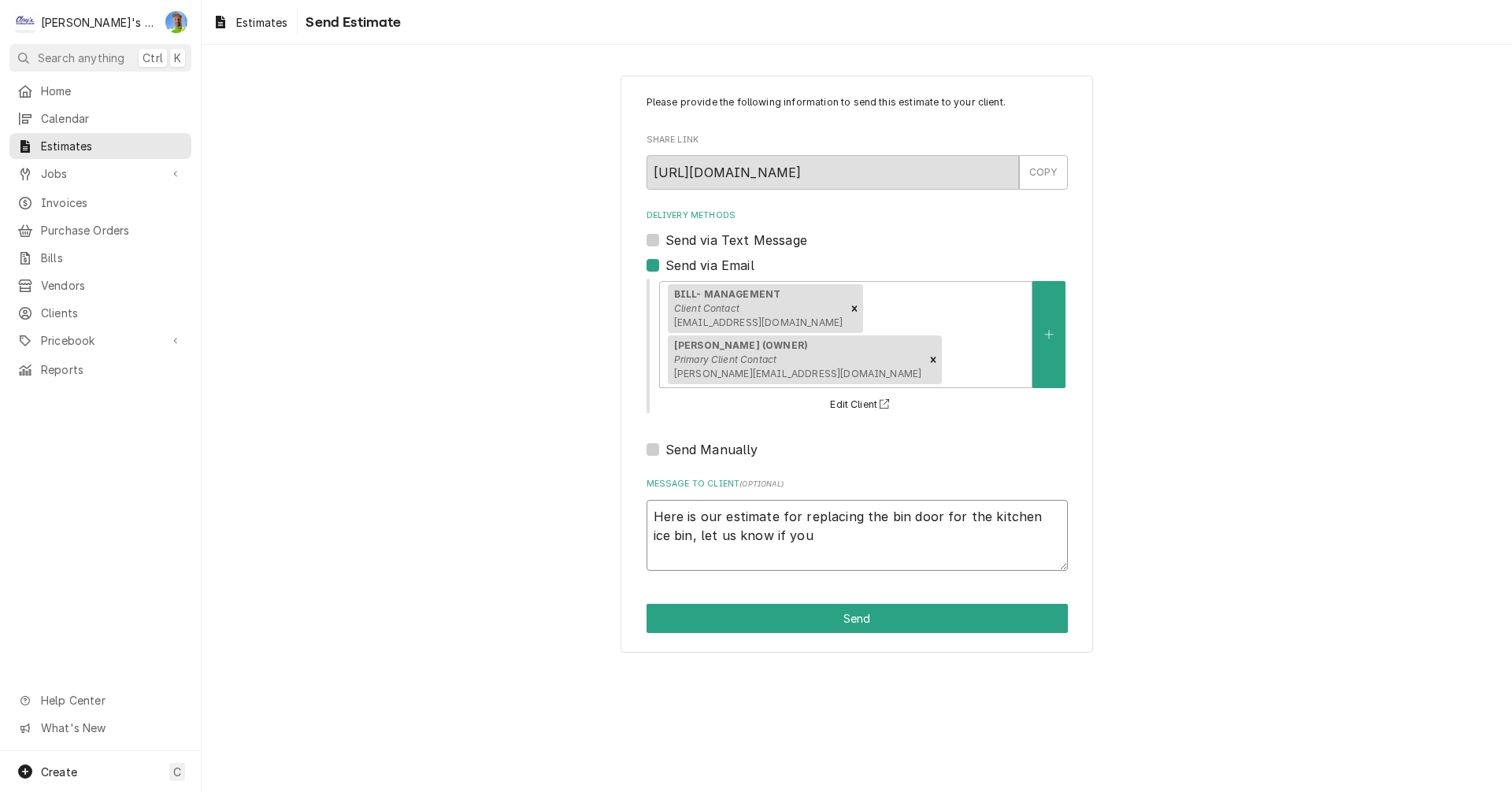
type textarea "x"
type textarea "Here is our estimate for replacing the bin door for the kitchen ice bin, let us…"
type textarea "x"
type textarea "Here is our estimate for replacing the bin door for the kitchen ice bin, let us…"
type textarea "x"
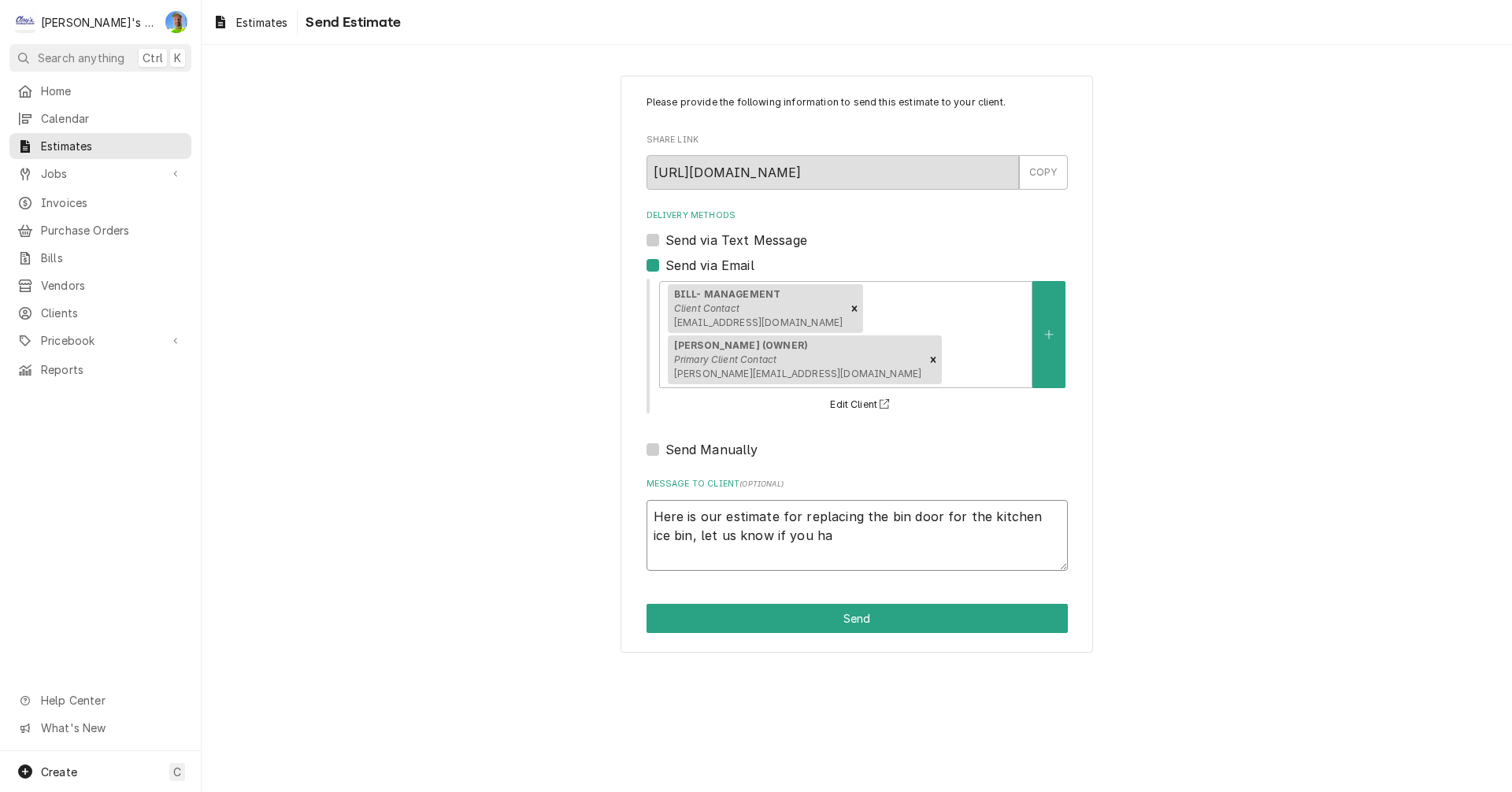
type textarea "Here is our estimate for replacing the bin door for the kitchen ice bin, let us…"
type textarea "x"
type textarea "Here is our estimate for replacing the bin door for the kitchen ice bin, let us…"
type textarea "x"
type textarea "Here is our estimate for replacing the bin door for the kitchen ice bin, let us…"
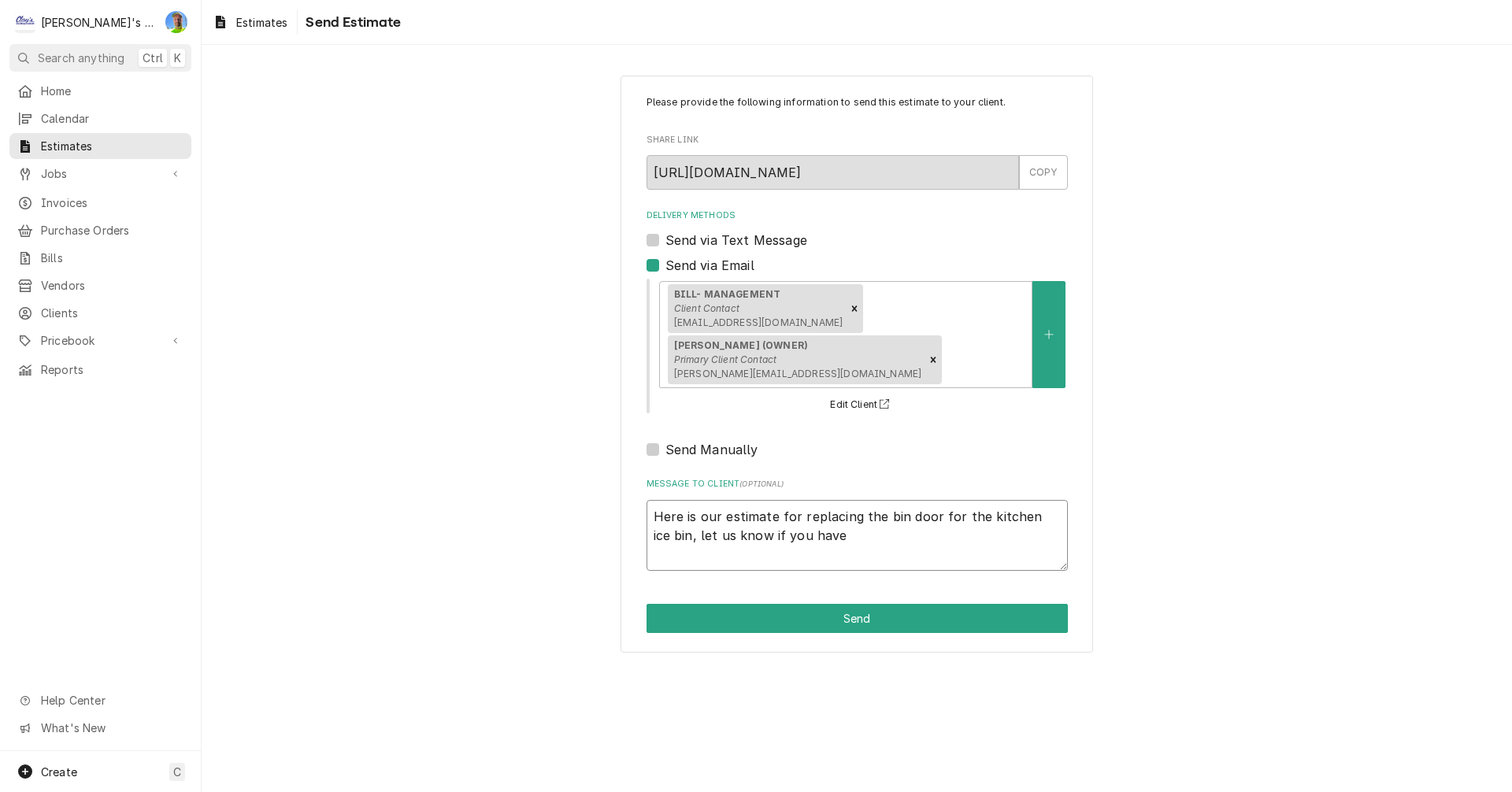
type textarea "x"
type textarea "Here is our estimate for replacing the bin door for the kitchen ice bin, let us…"
type textarea "x"
type textarea "Here is our estimate for replacing the bin door for the kitchen ice bin, let us…"
type textarea "x"
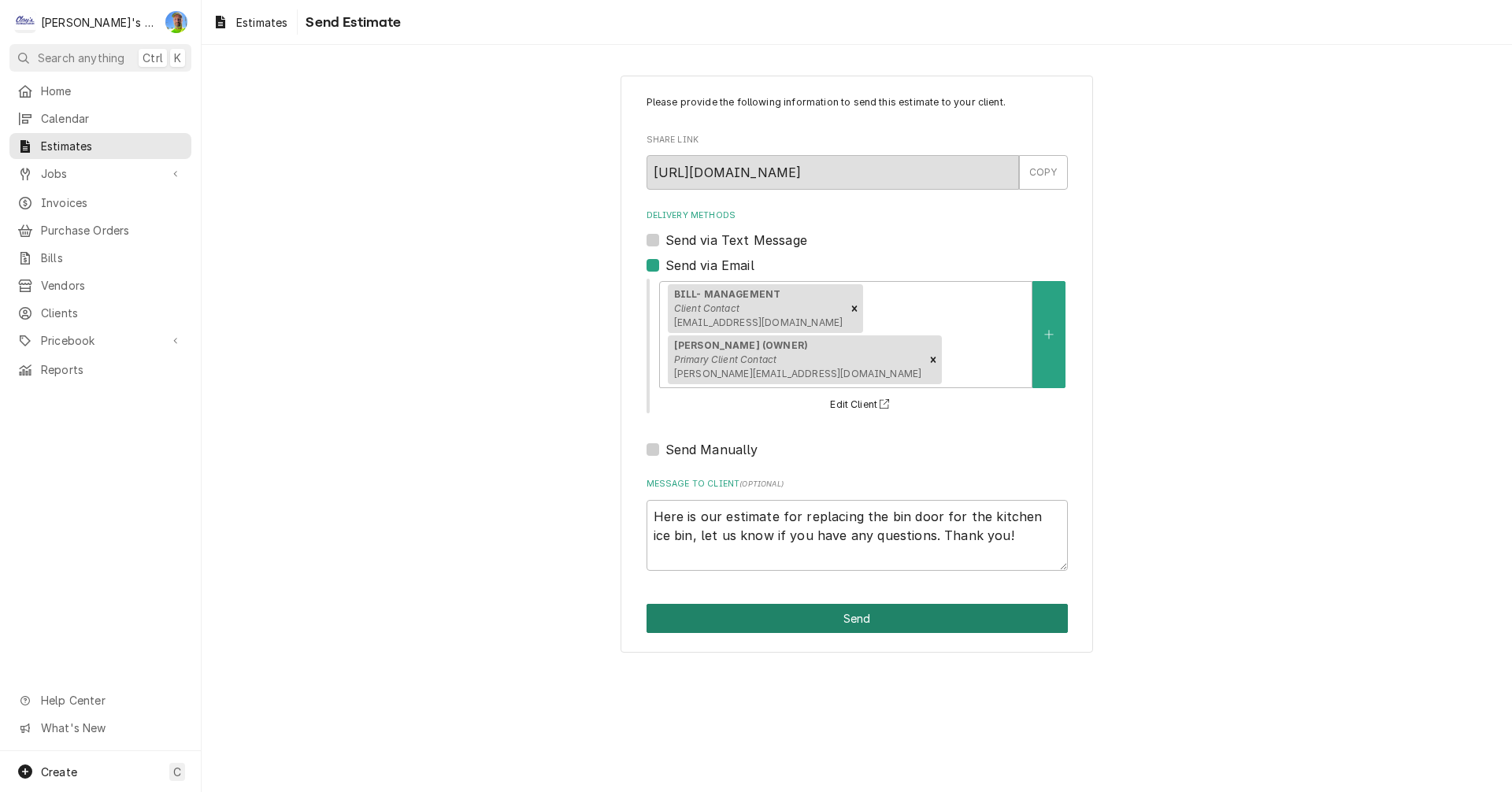
click at [852, 604] on button "Send" at bounding box center [857, 618] width 421 height 29
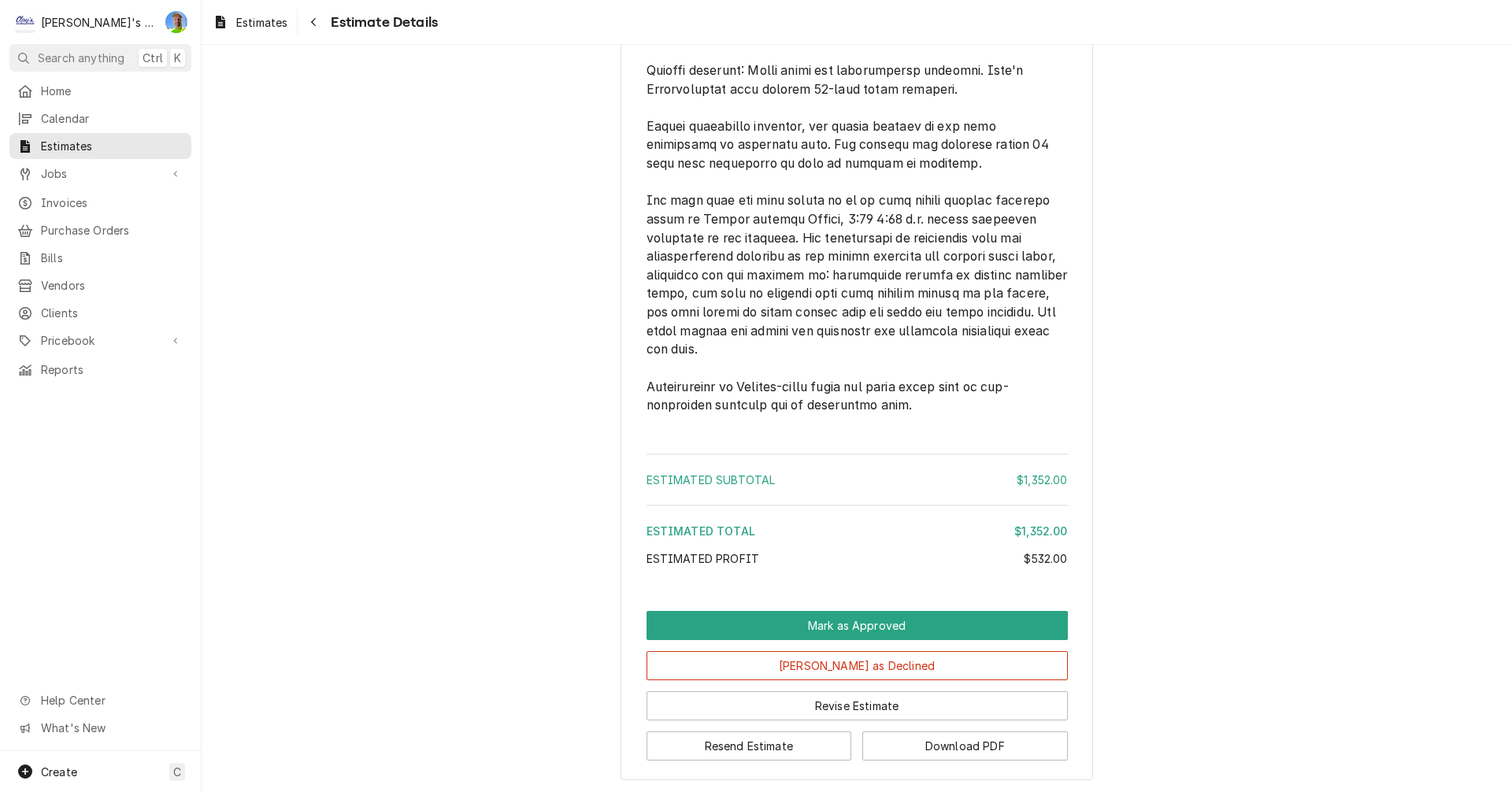
scroll to position [2819, 0]
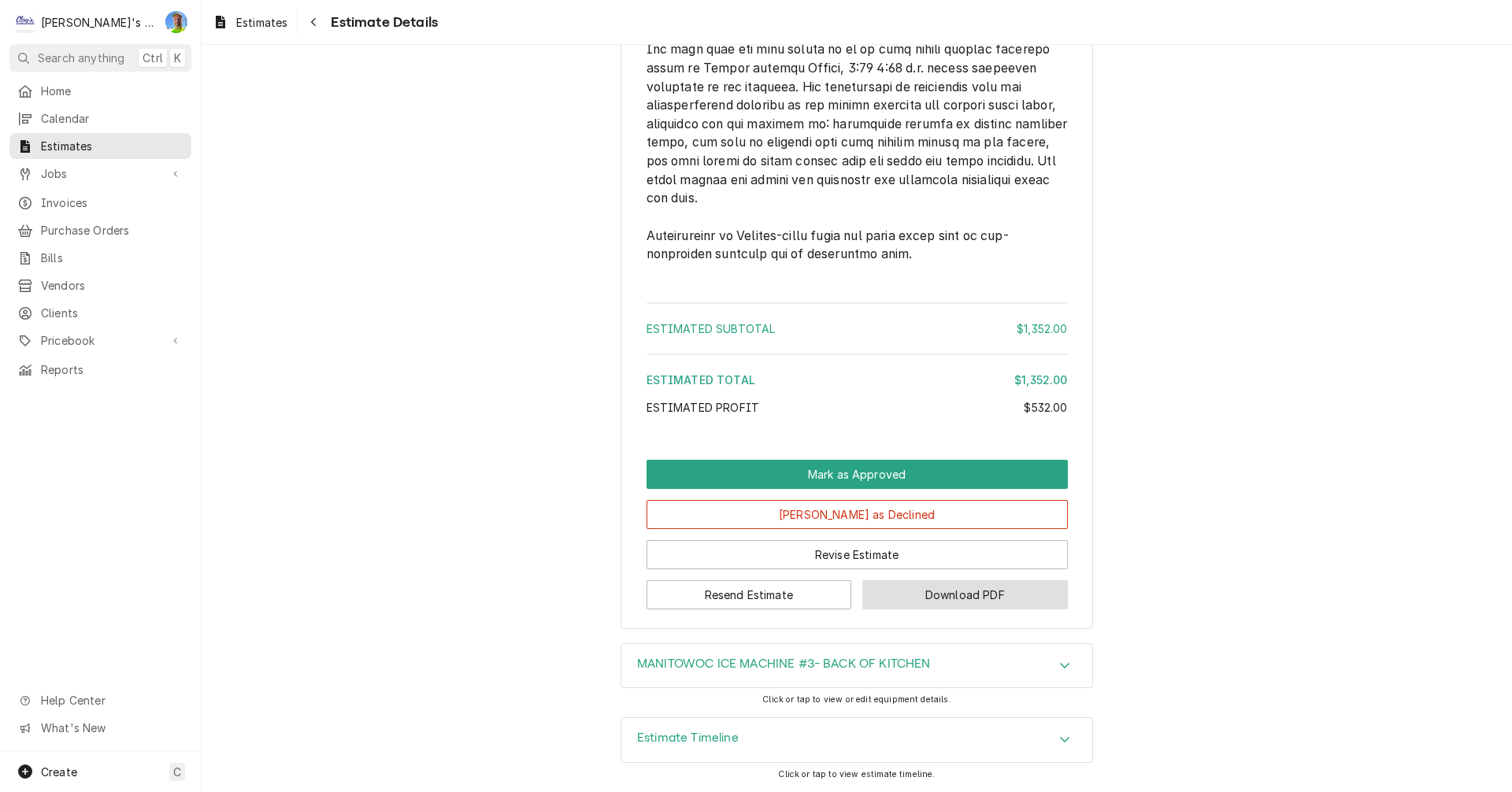
click at [932, 589] on button "Download PDF" at bounding box center [965, 594] width 206 height 29
click at [259, 20] on span "Estimates" at bounding box center [262, 22] width 51 height 17
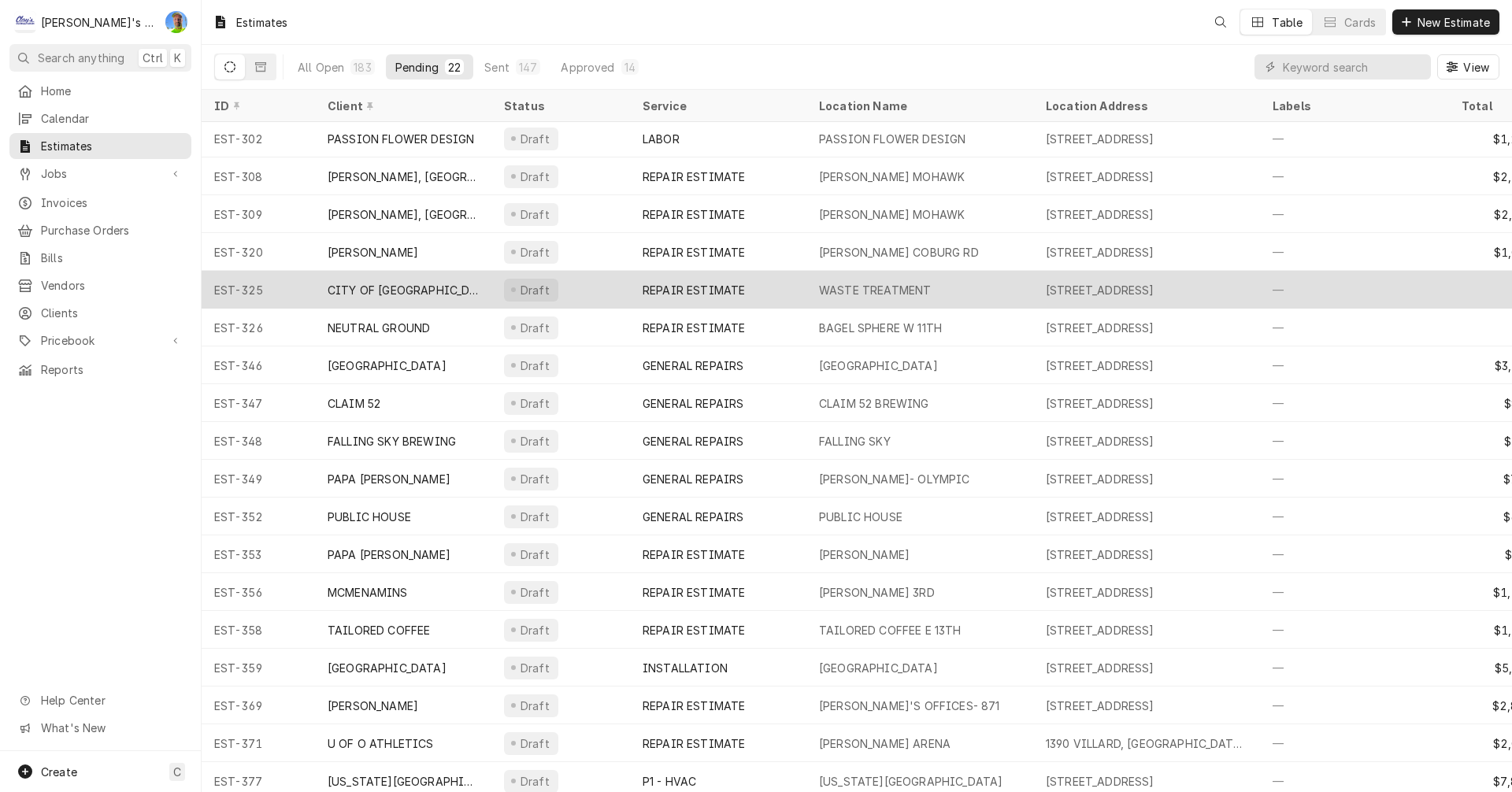
scroll to position [171, 0]
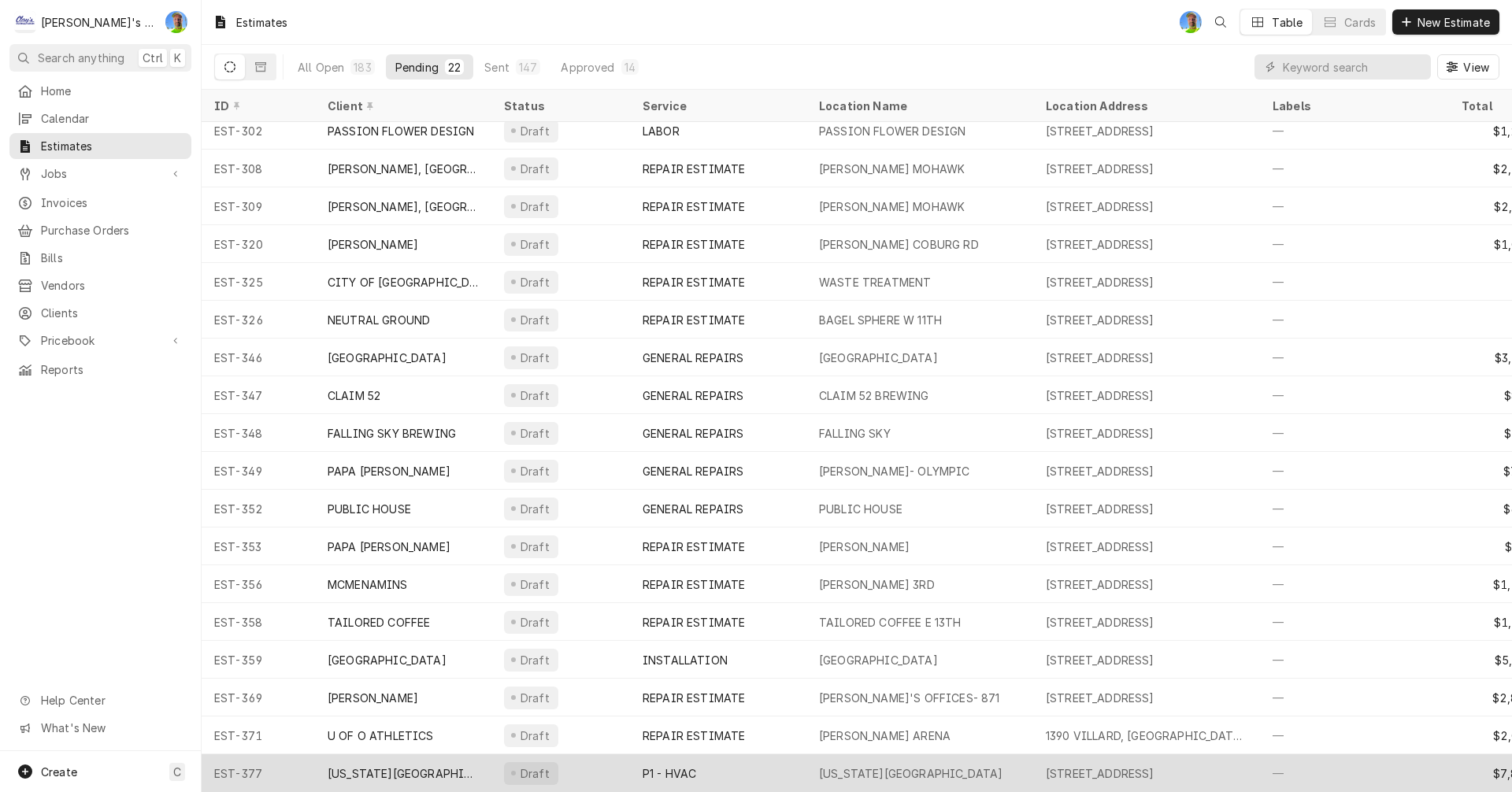
click at [672, 765] on div "P1 - HVAC" at bounding box center [669, 774] width 53 height 17
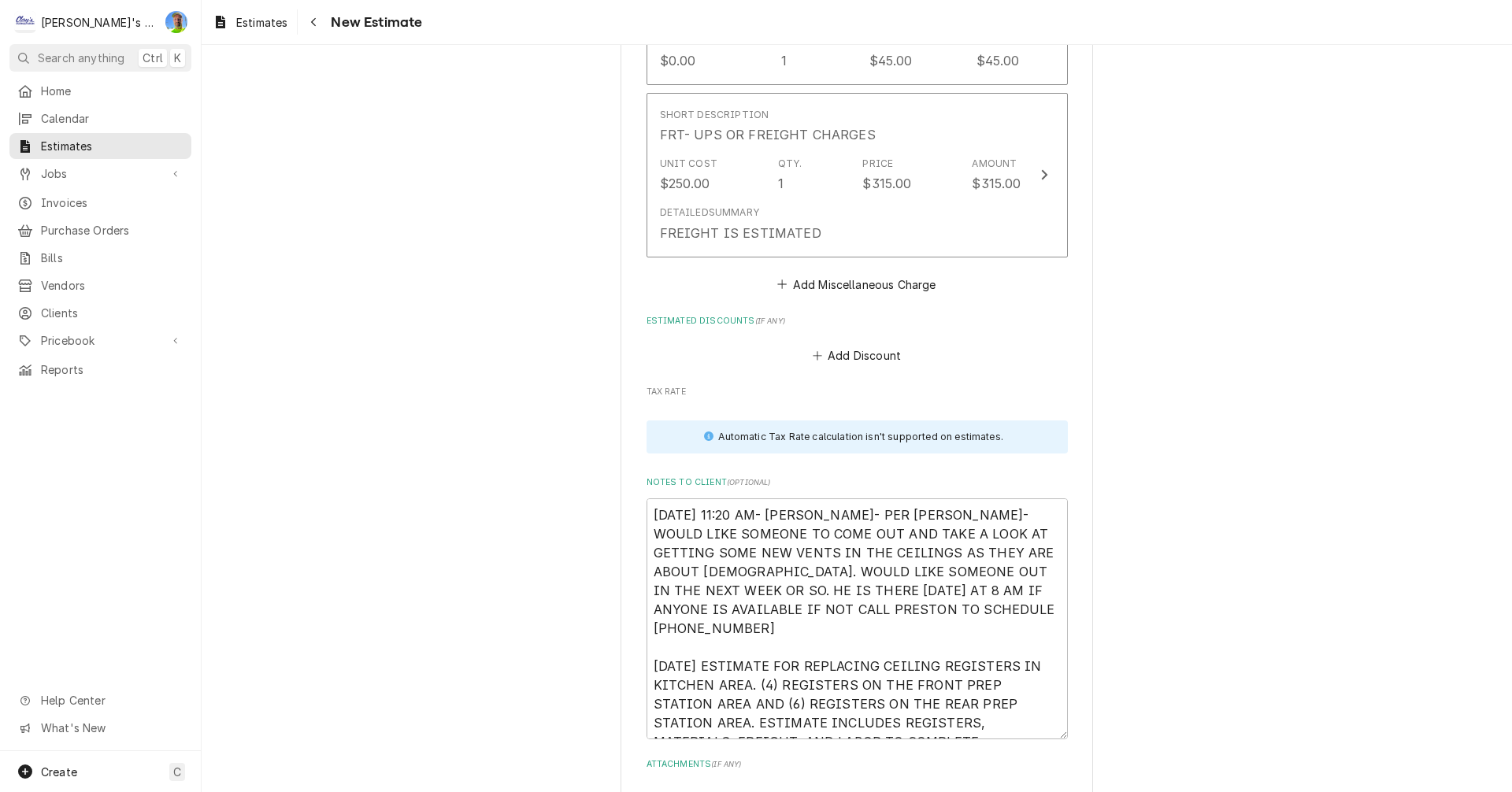
scroll to position [5117, 0]
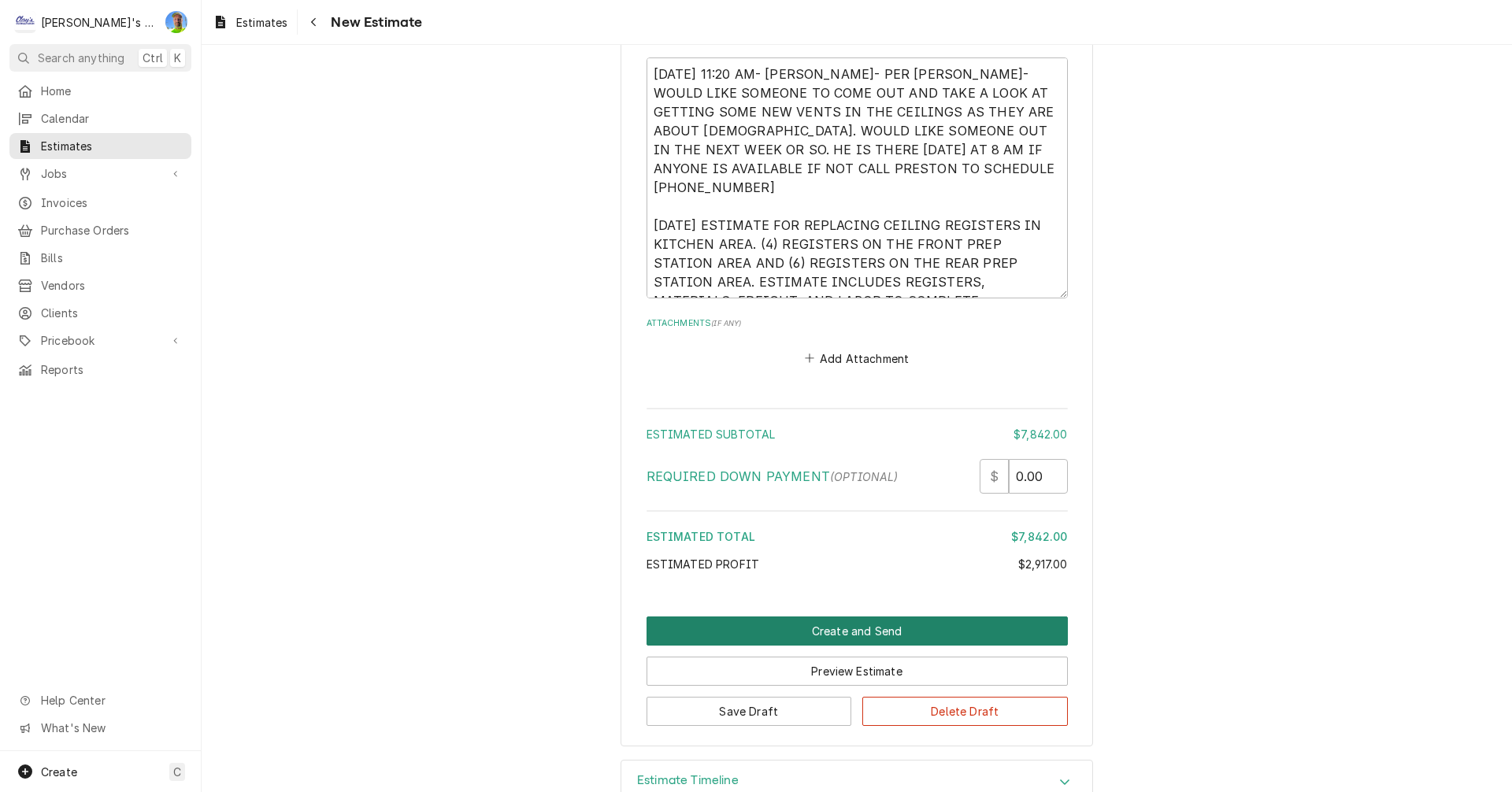
click at [803, 617] on button "Create and Send" at bounding box center [857, 631] width 421 height 29
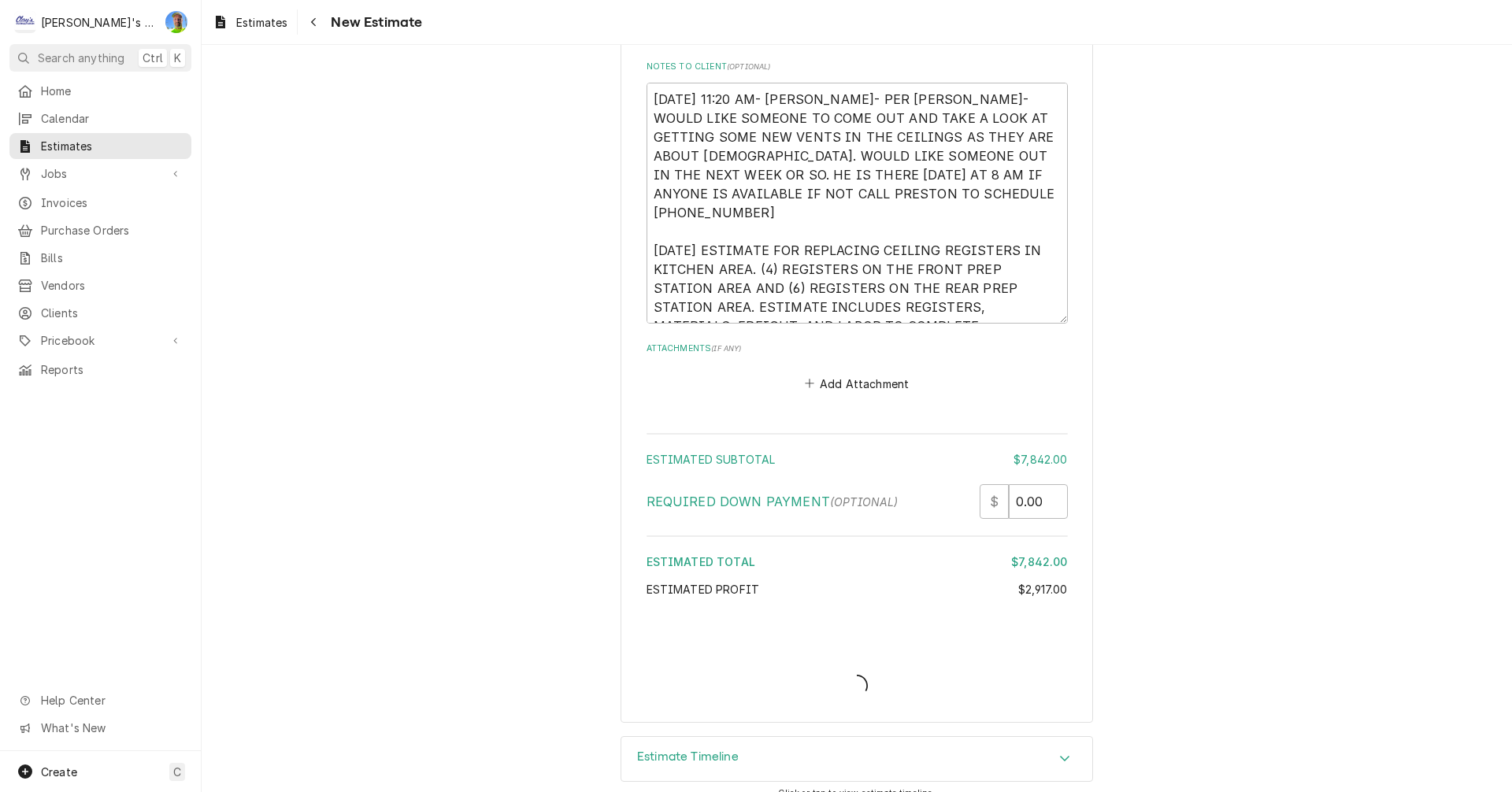
type textarea "x"
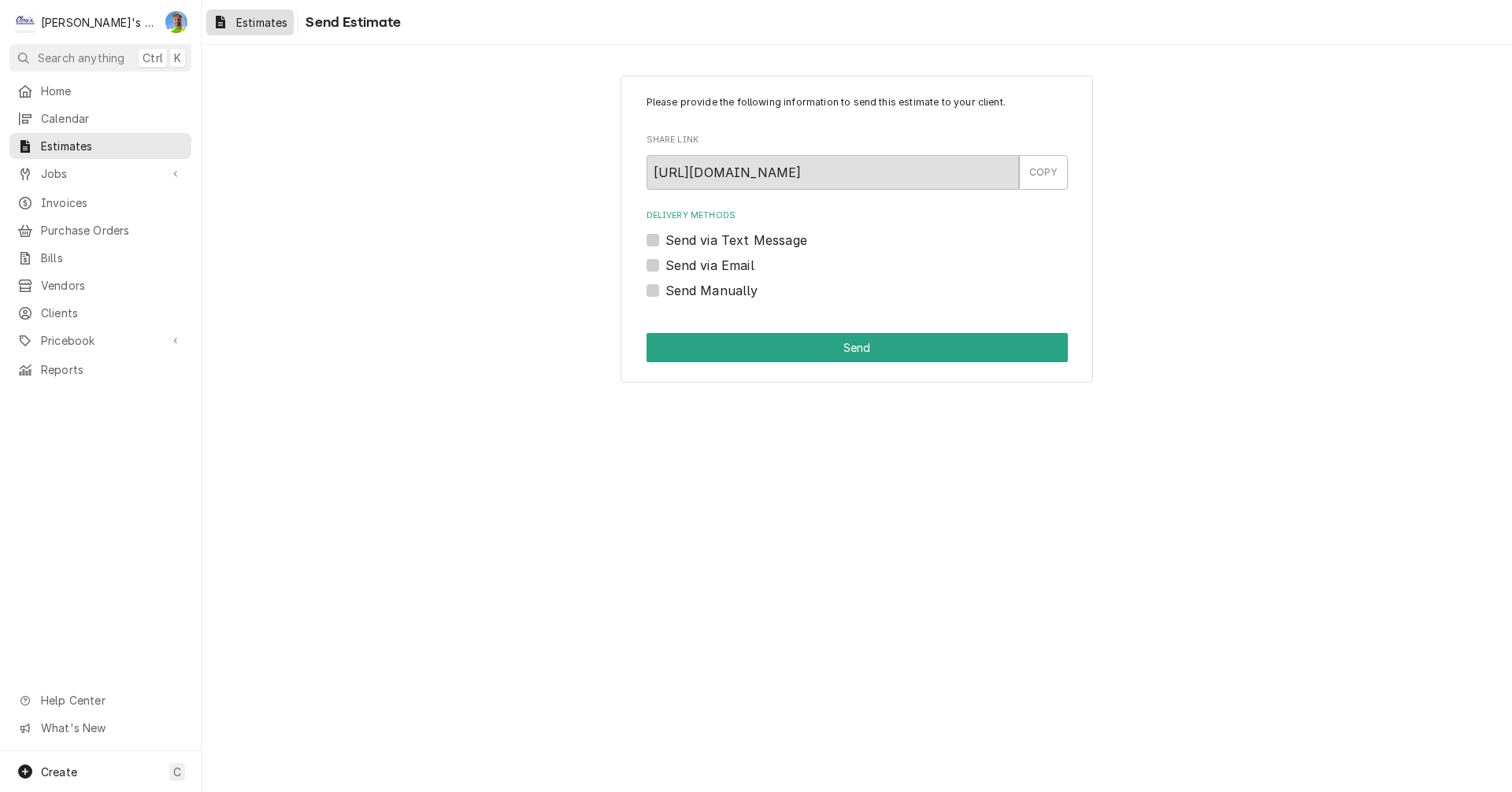
click at [255, 21] on span "Estimates" at bounding box center [262, 22] width 51 height 17
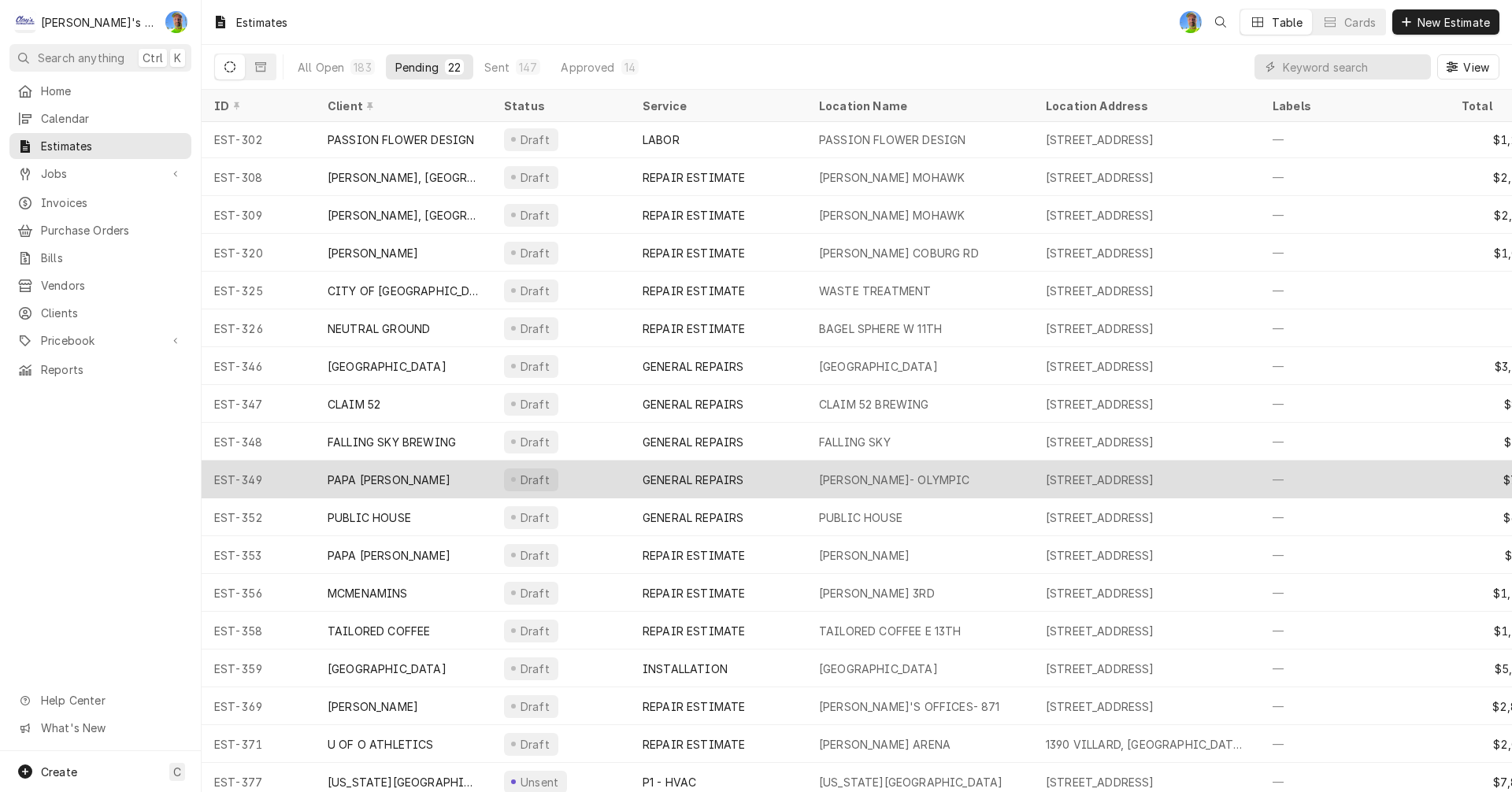
scroll to position [171, 0]
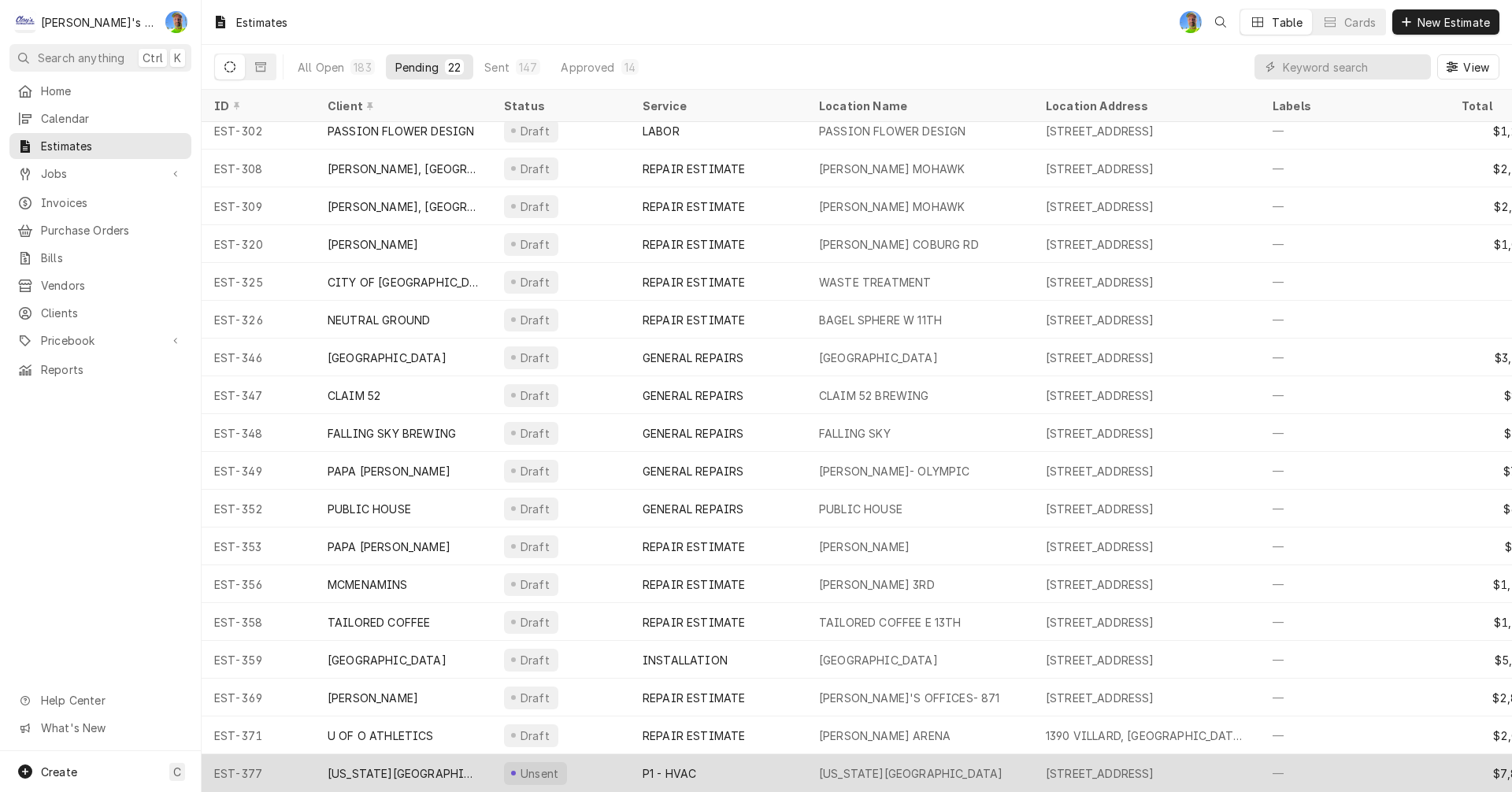
click at [592, 765] on div "Unsent" at bounding box center [560, 773] width 139 height 38
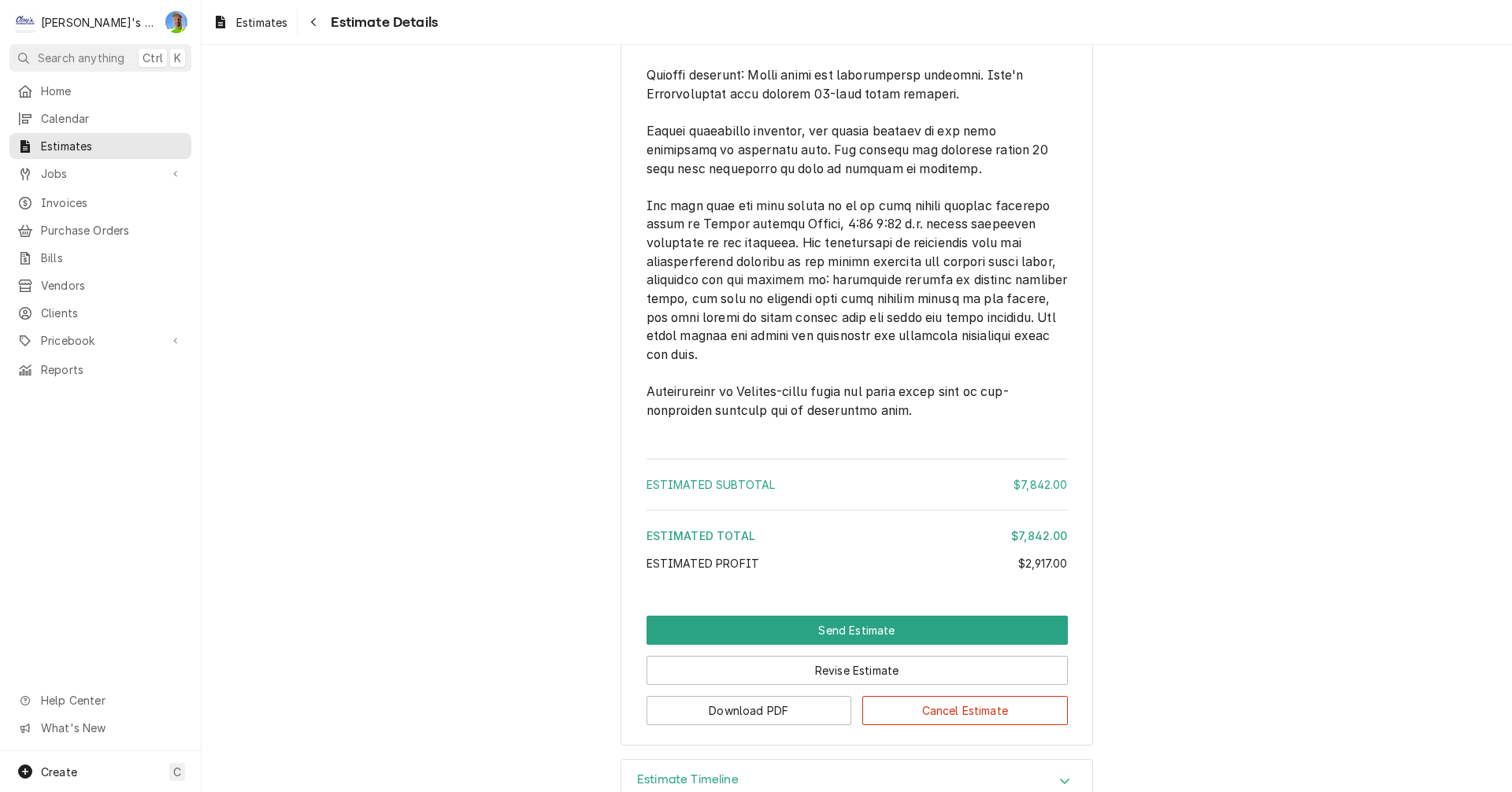
scroll to position [3815, 0]
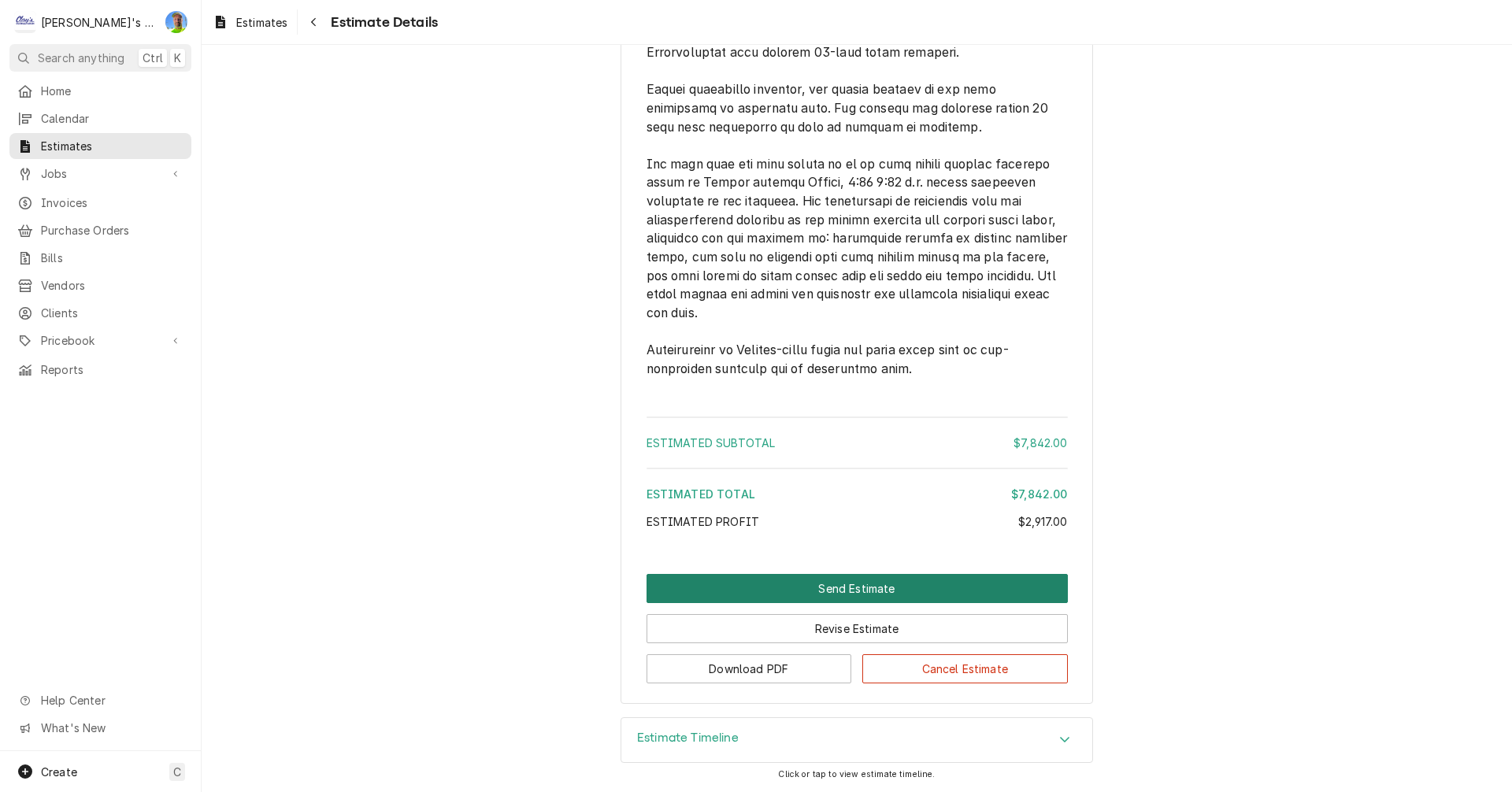
click at [750, 586] on button "Send Estimate" at bounding box center [857, 588] width 421 height 29
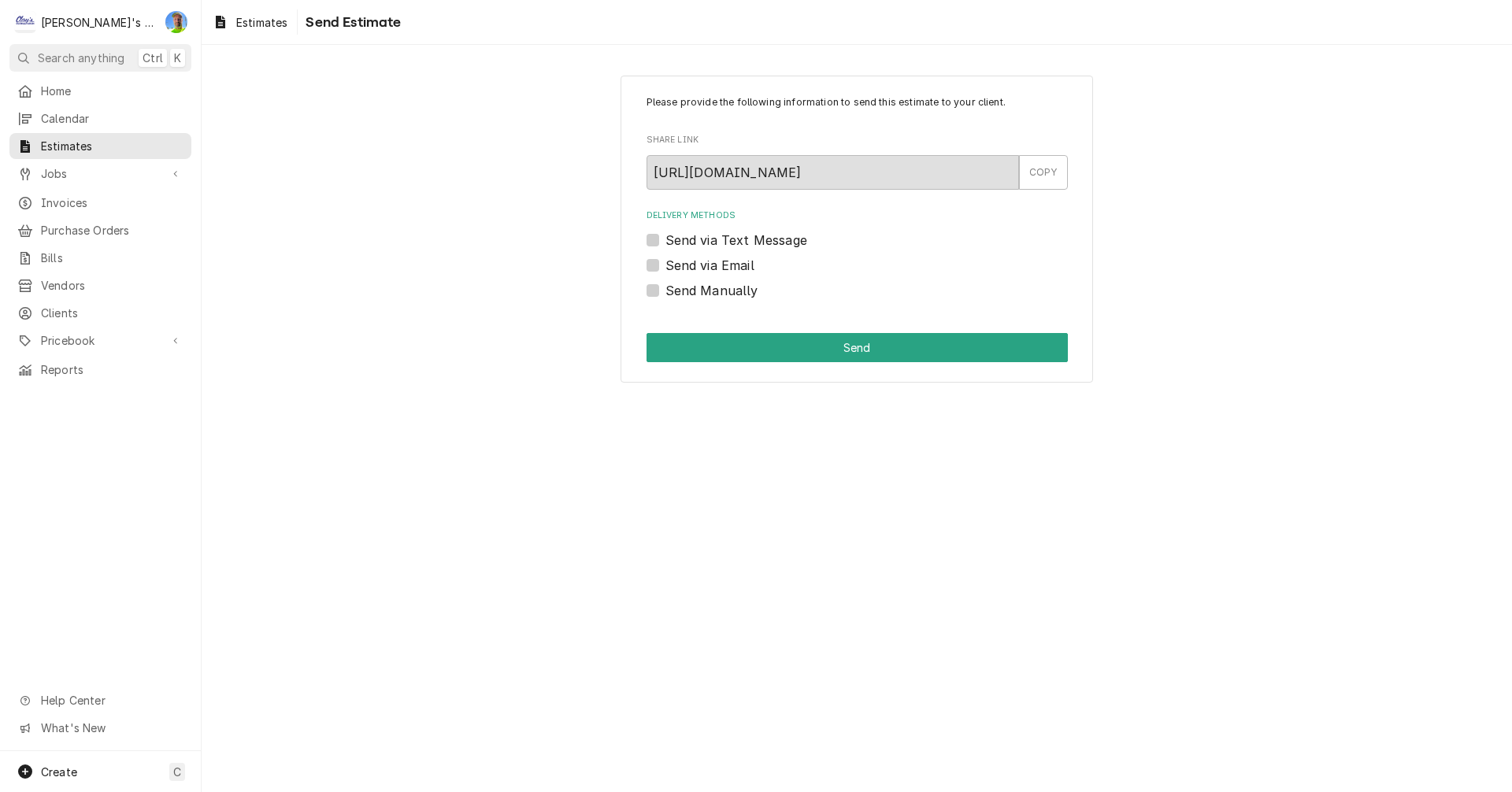
click at [665, 264] on label "Send via Email" at bounding box center [709, 265] width 89 height 19
click at [665, 264] on input "Send via Email" at bounding box center [875, 273] width 421 height 35
checkbox input "true"
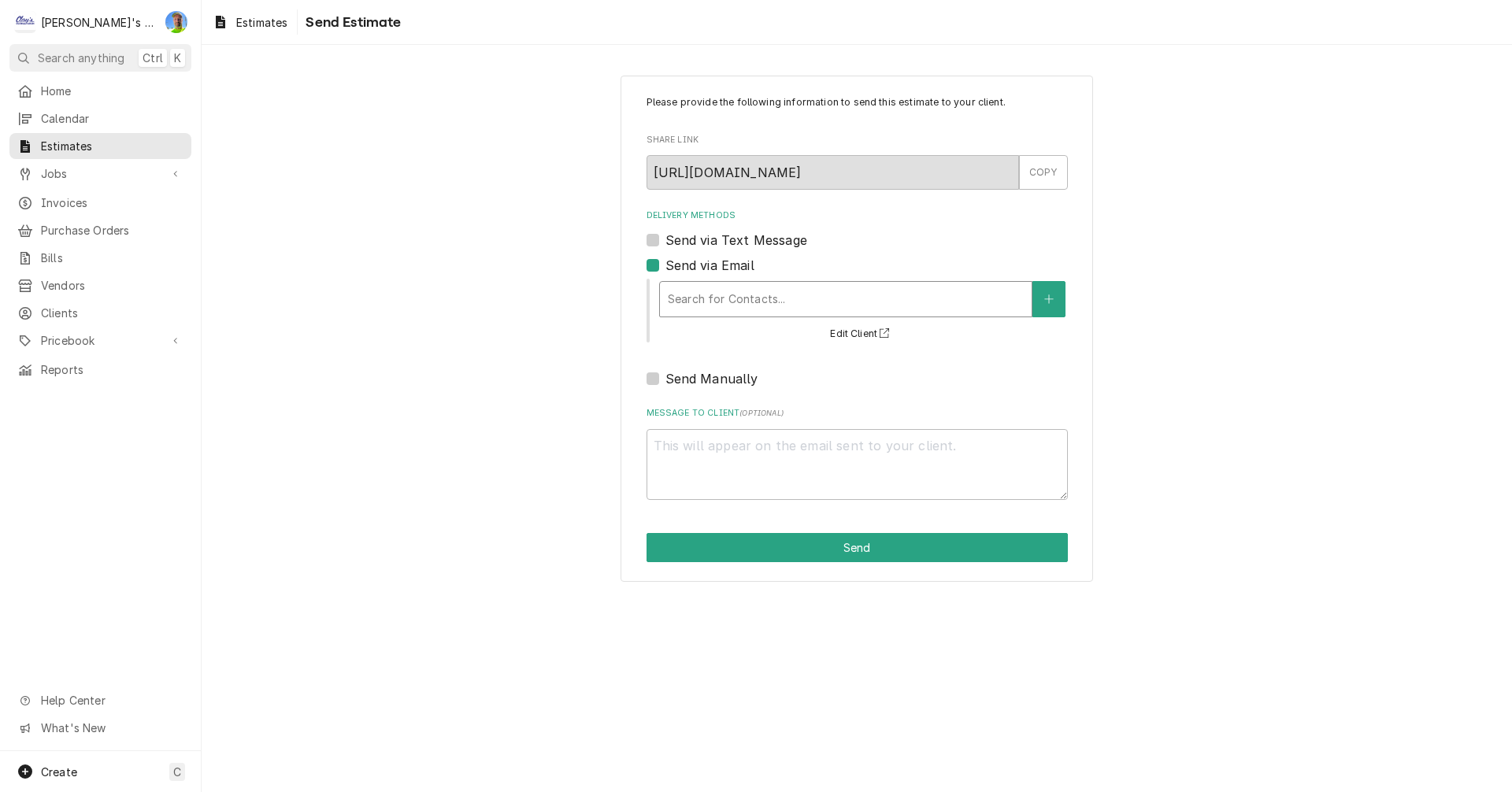
click at [752, 291] on div "Delivery Methods" at bounding box center [845, 299] width 356 height 28
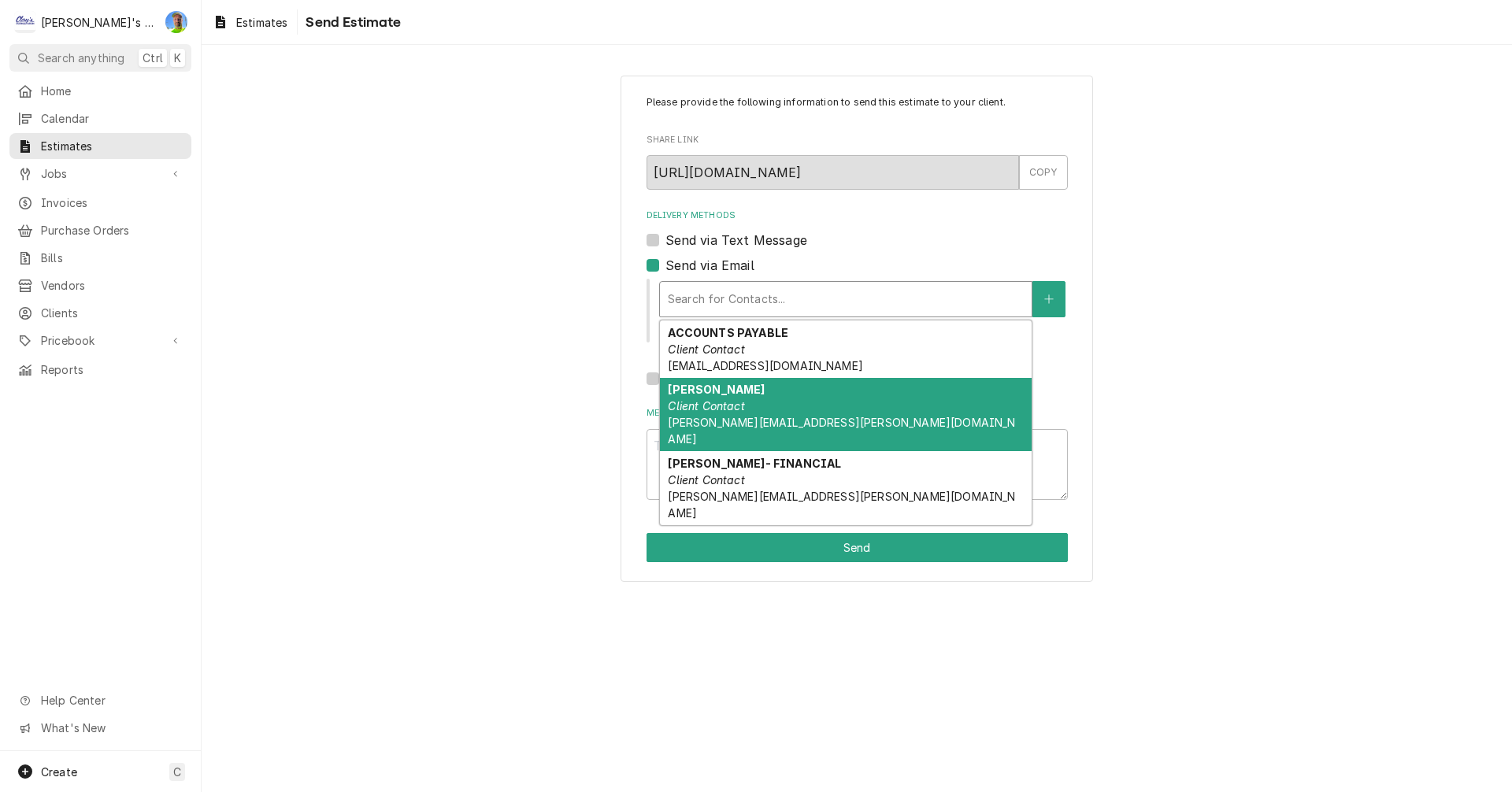
click at [957, 416] on div "BRAD MILLER Client Contact BRAD.MILLER@TEXASROADHOUSE.COM" at bounding box center [846, 414] width 372 height 74
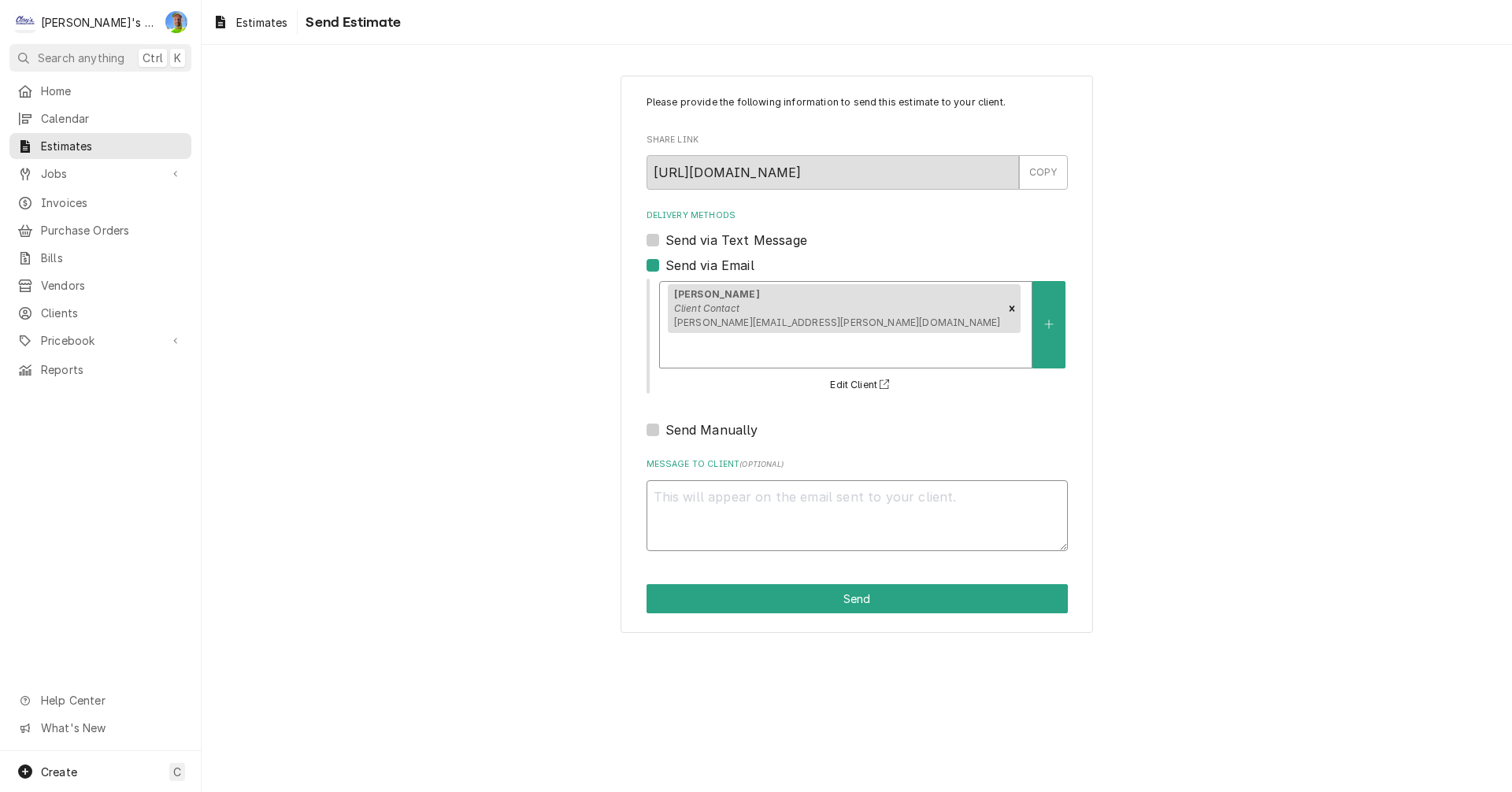
click at [931, 480] on textarea "Message to Client ( optional )" at bounding box center [857, 515] width 421 height 71
type textarea "x"
type textarea "H"
type textarea "x"
type textarea "He"
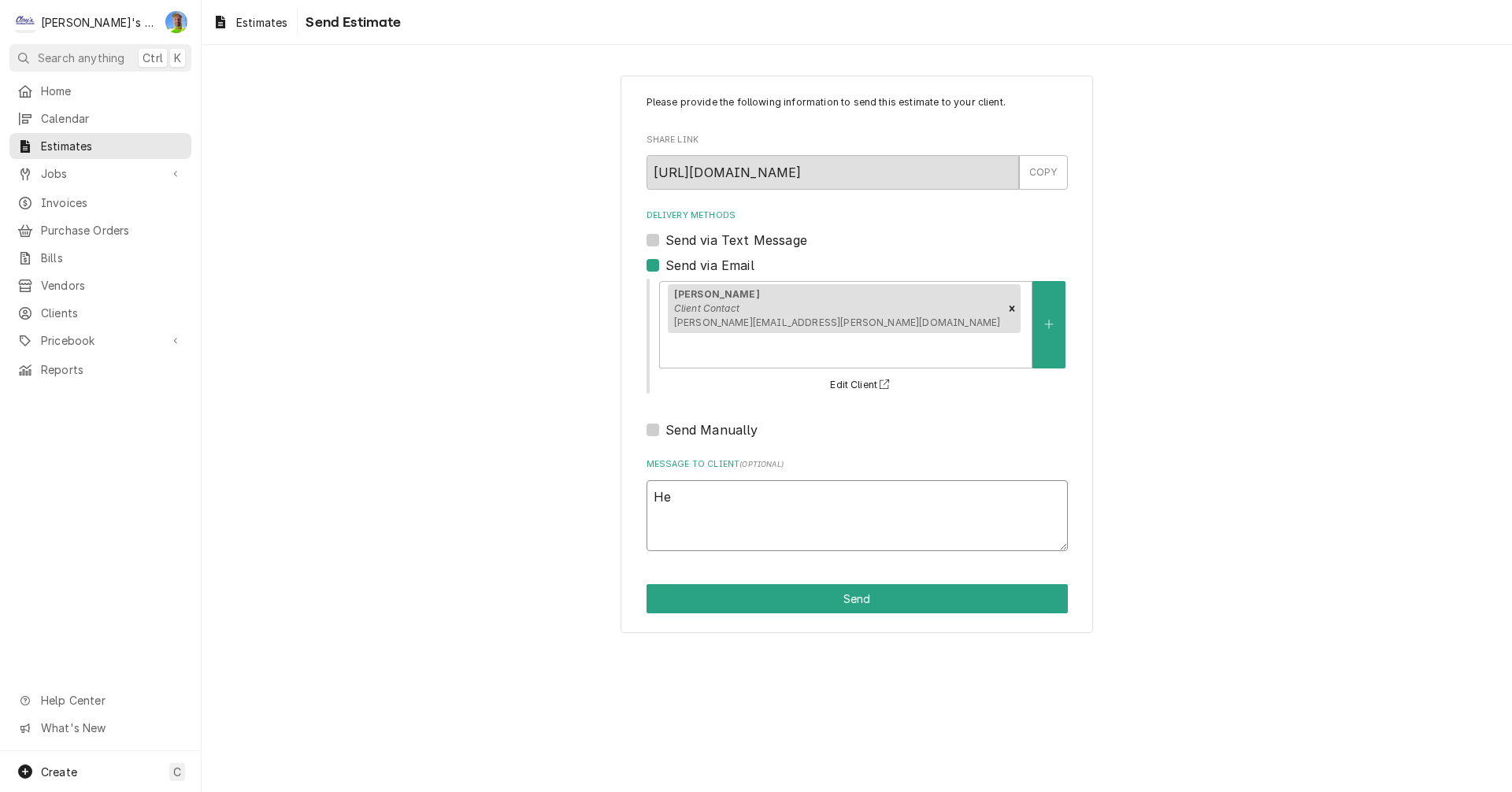
type textarea "x"
type textarea "Her"
type textarea "x"
type textarea "Here"
type textarea "x"
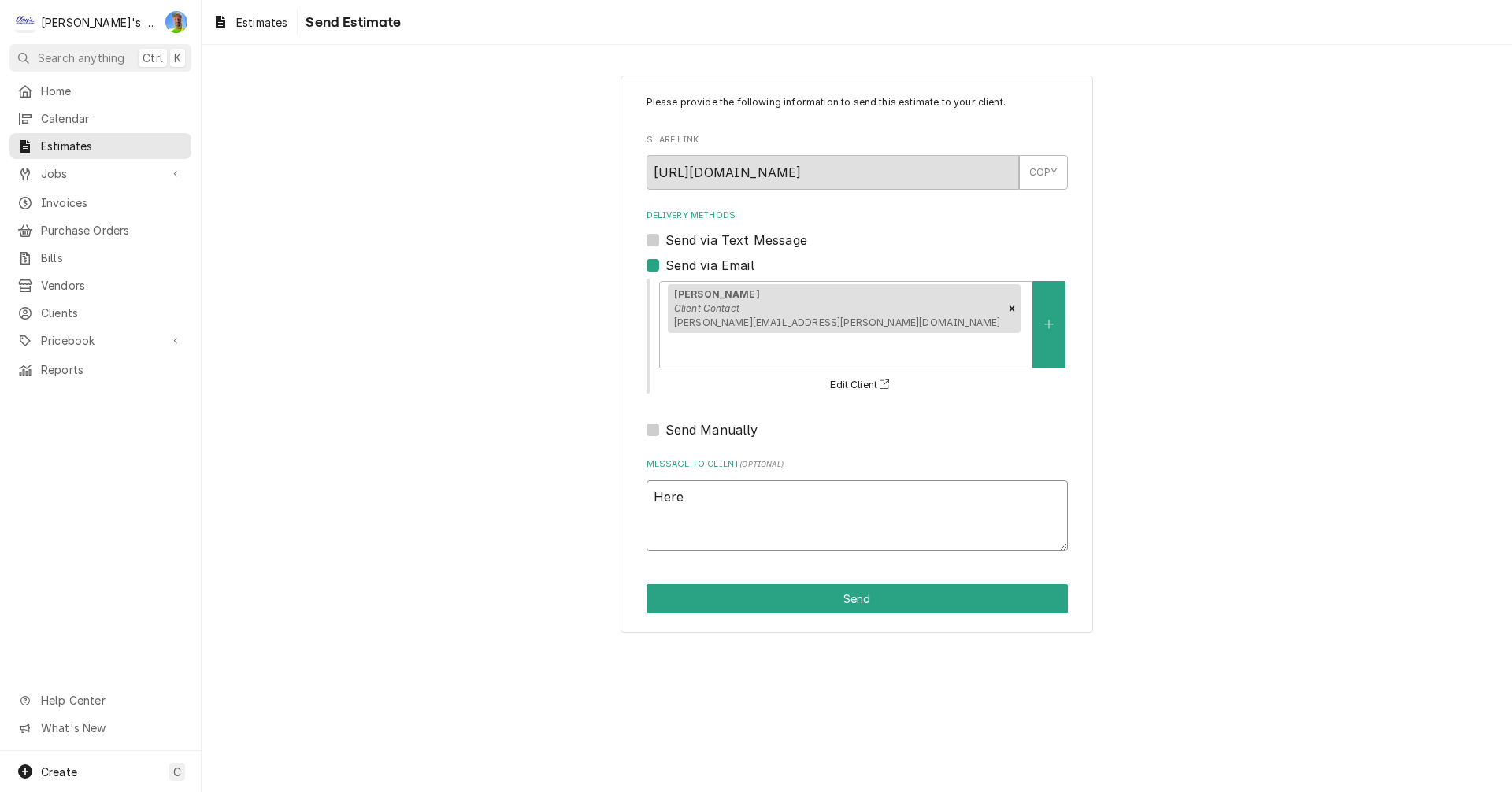
type textarea "Here"
type textarea "x"
type textarea "Here i"
type textarea "x"
type textarea "Here is"
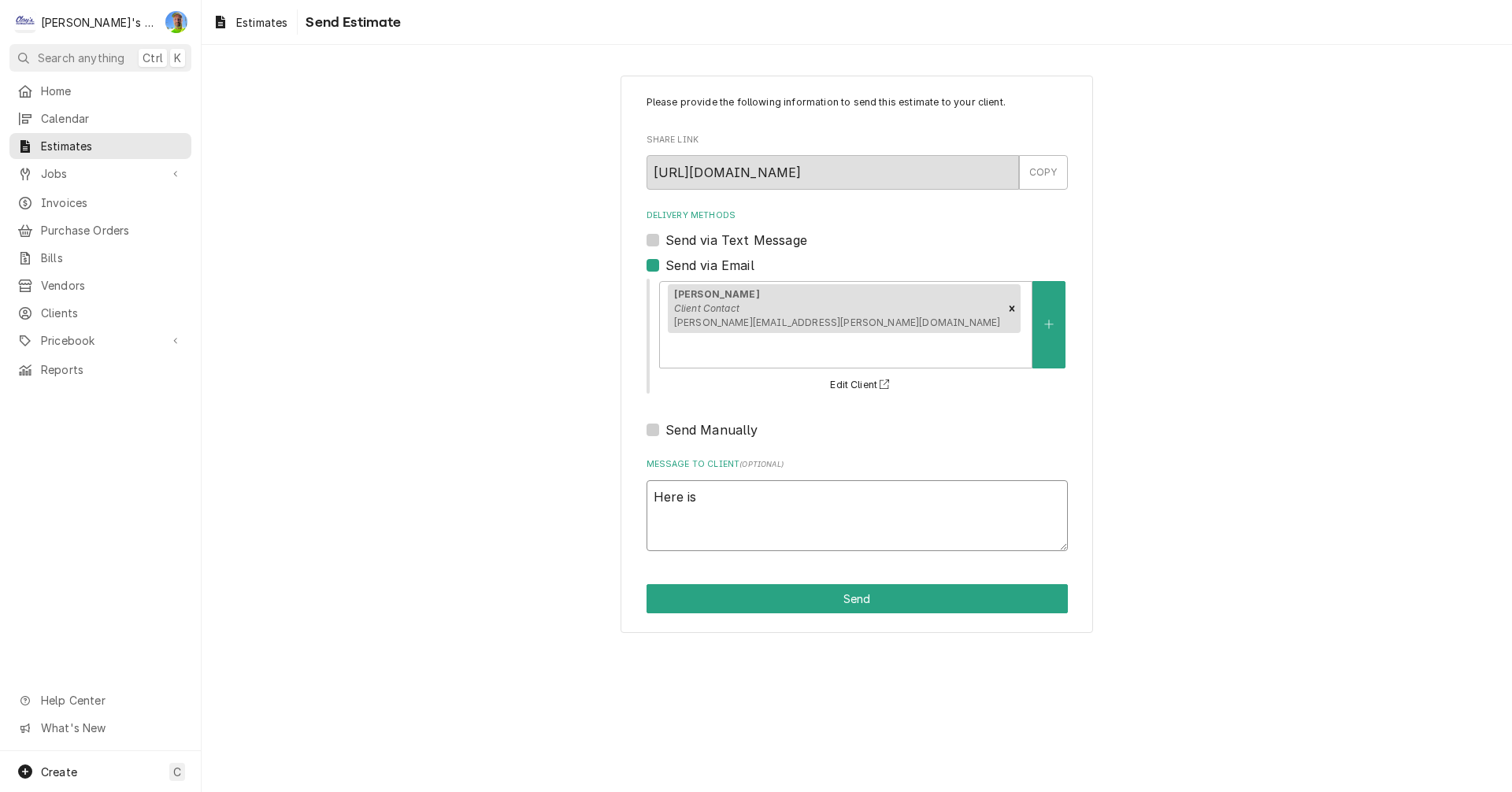
type textarea "x"
type textarea "Here is"
type textarea "x"
type textarea "Here is o"
type textarea "x"
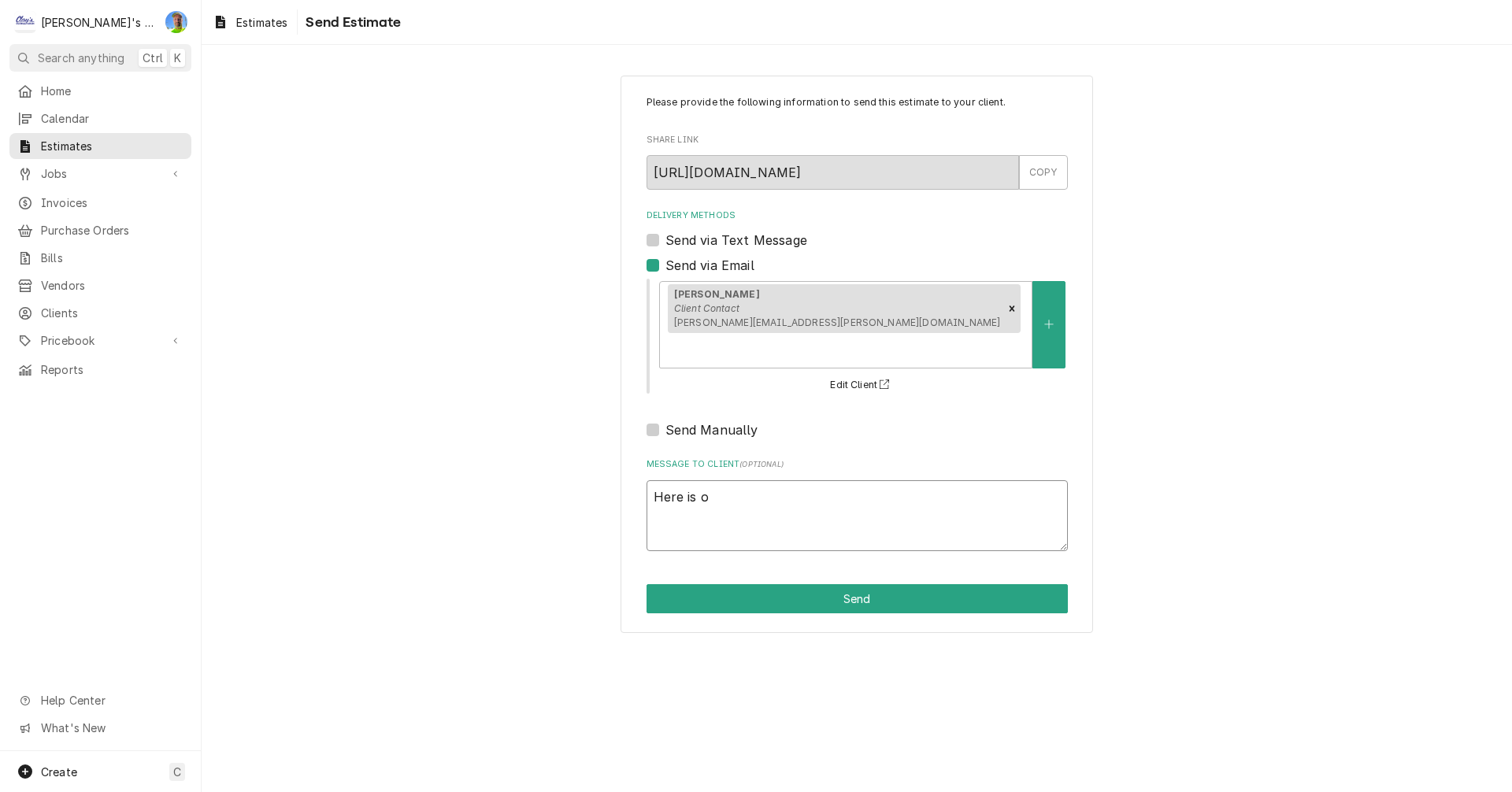
type textarea "Here is ou"
type textarea "x"
type textarea "Here is our"
type textarea "x"
type textarea "Here is our"
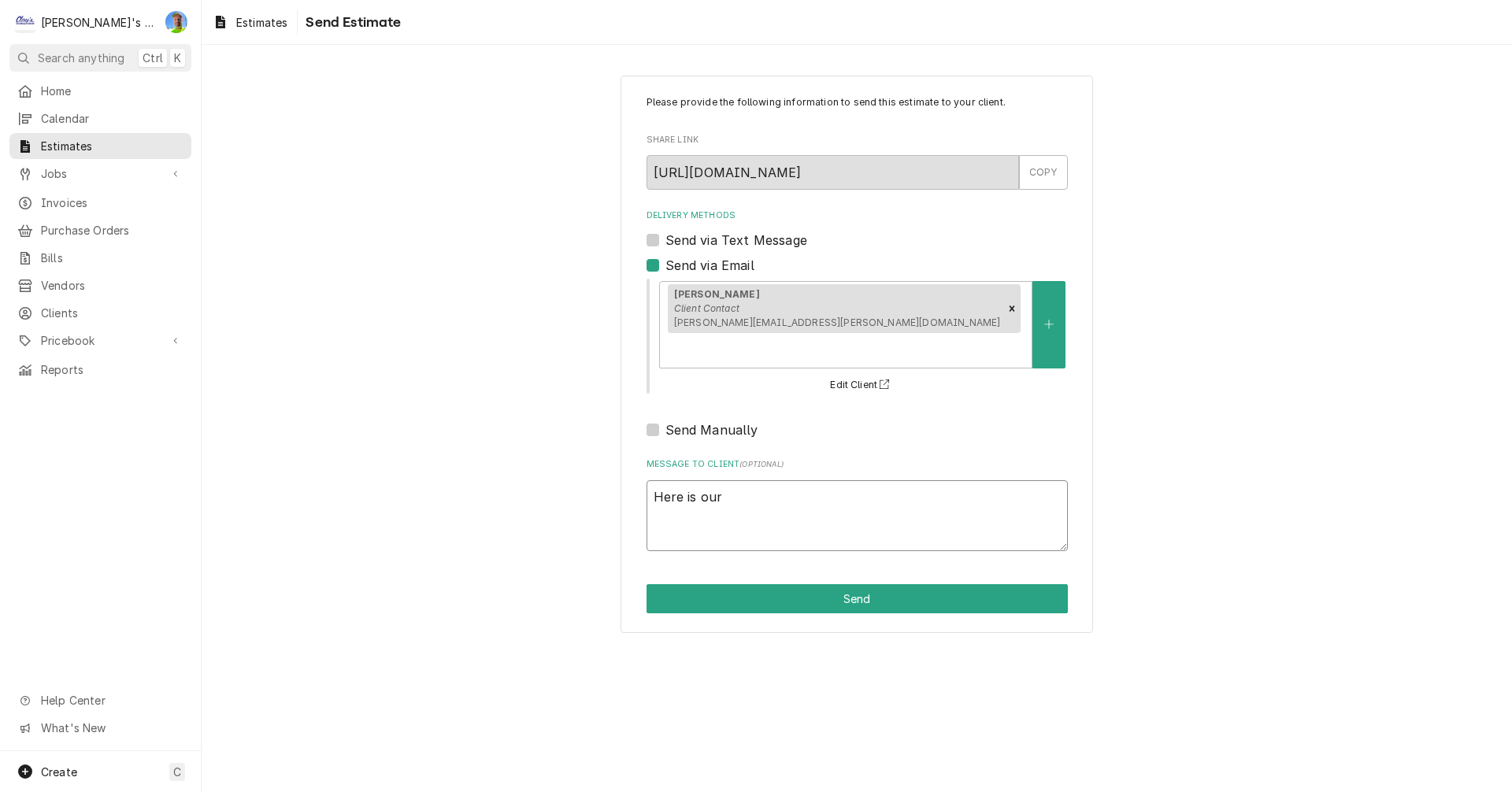
type textarea "x"
type textarea "Here is our e"
type textarea "x"
type textarea "Here is our es"
type textarea "x"
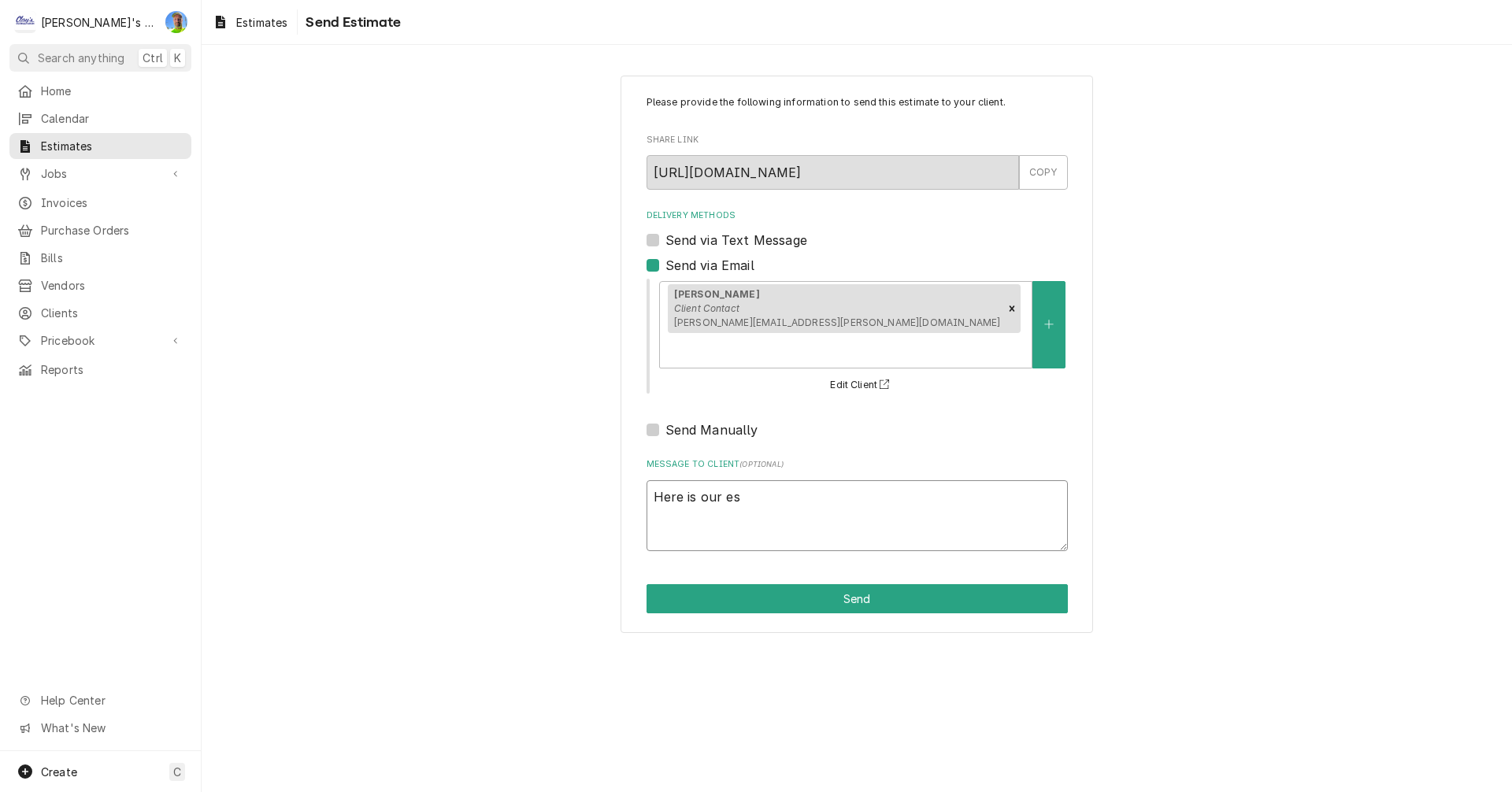
type textarea "Here is our est"
type textarea "x"
type textarea "Here is our esti"
type textarea "x"
type textarea "Here is our estim"
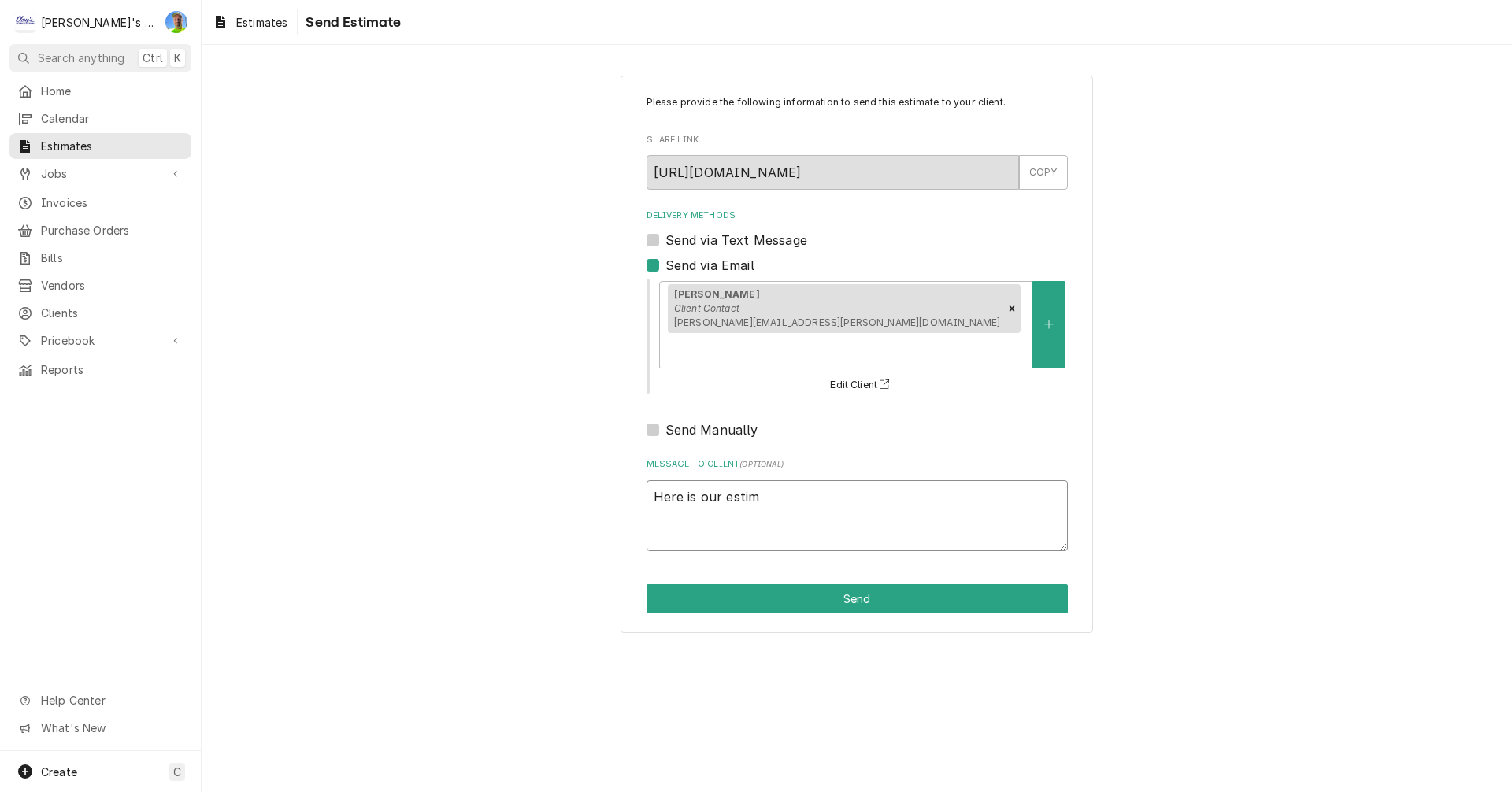
type textarea "x"
type textarea "Here is our estima"
type textarea "x"
type textarea "Here is our estimat"
type textarea "x"
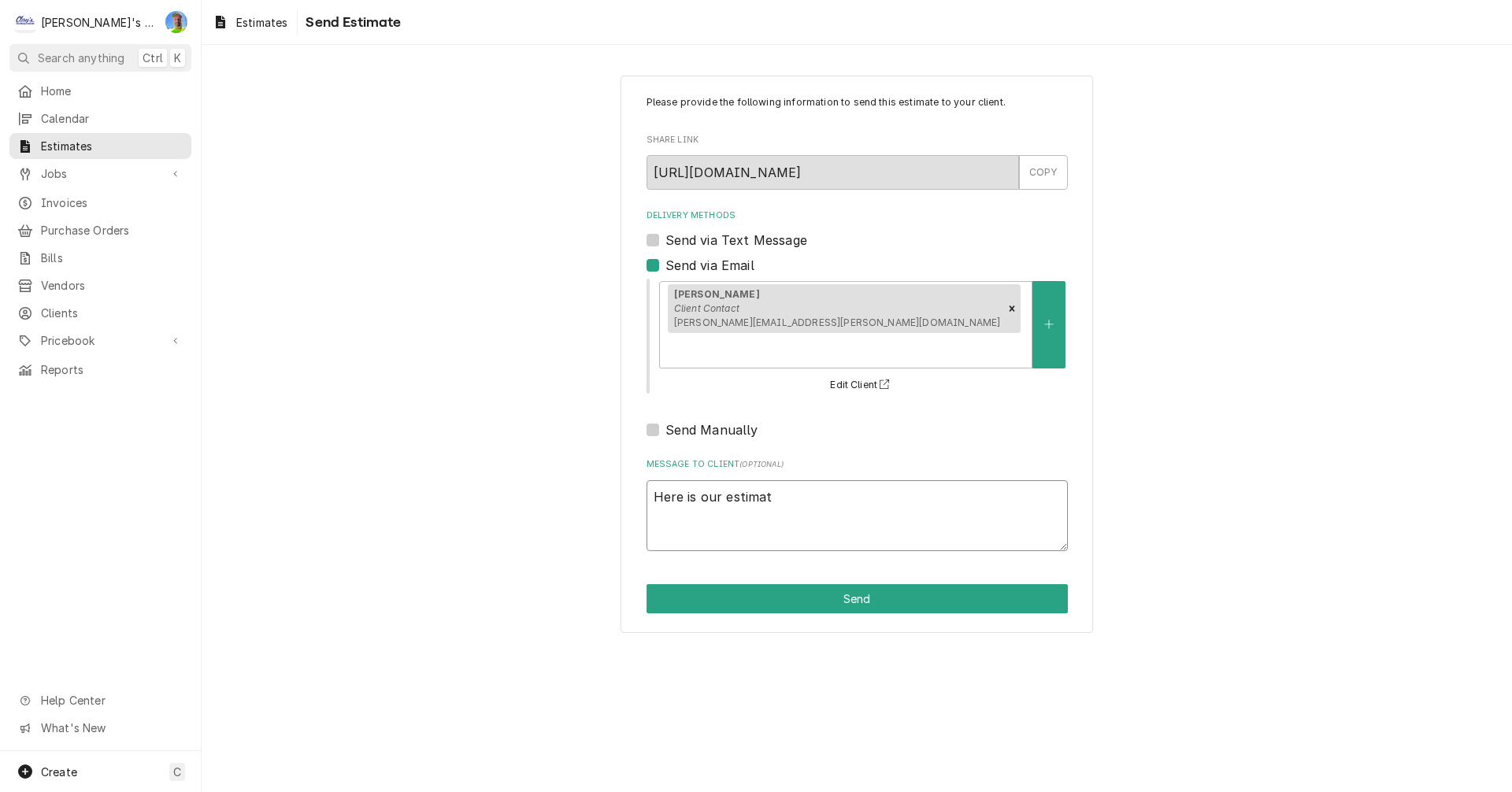
type textarea "Here is our estimate"
type textarea "x"
type textarea "Here is our estimate"
type textarea "x"
type textarea "Here is our estimate t"
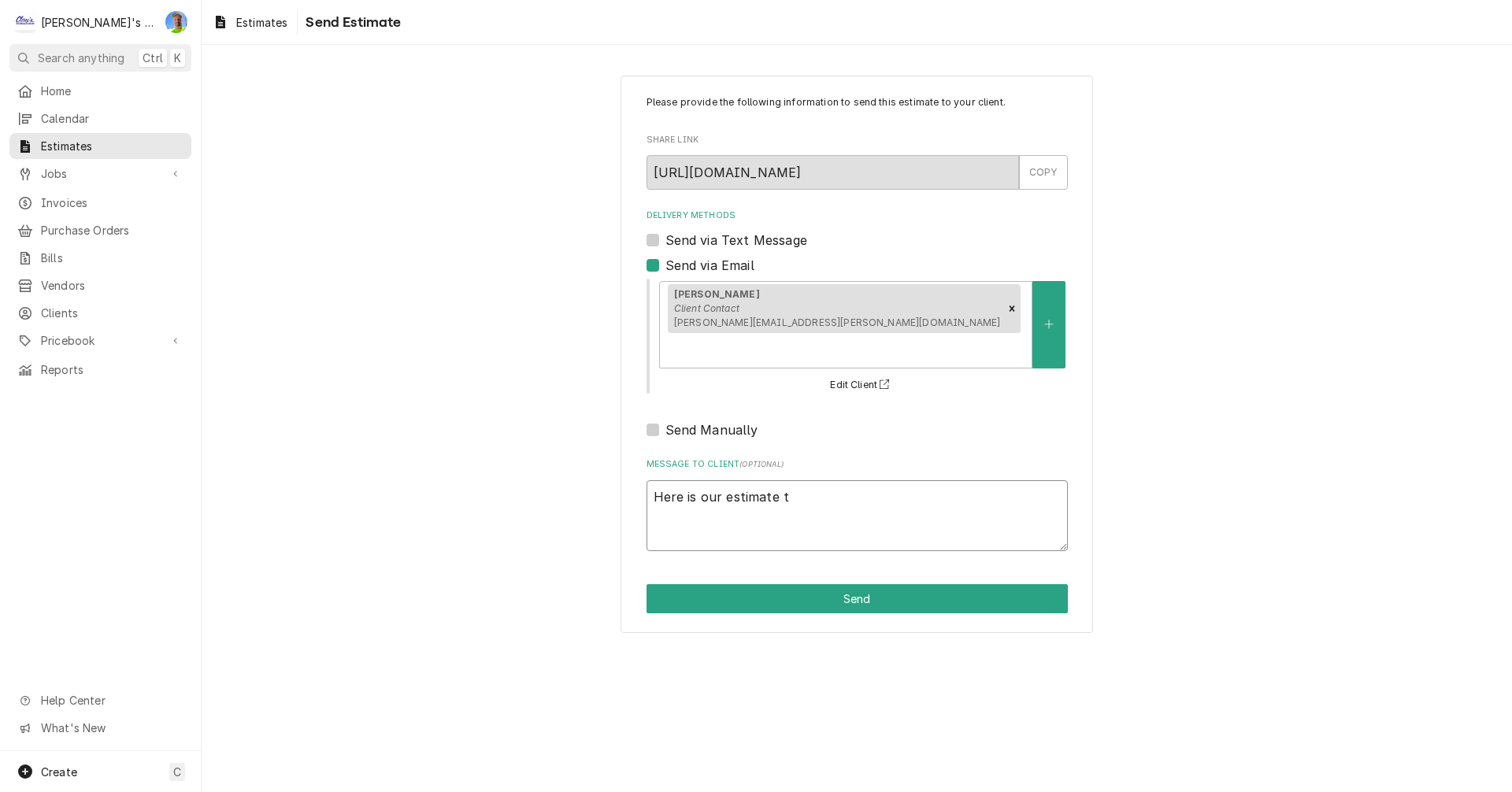
type textarea "x"
type textarea "Here is our estimate to"
type textarea "x"
type textarea "Here is our estimate to"
type textarea "x"
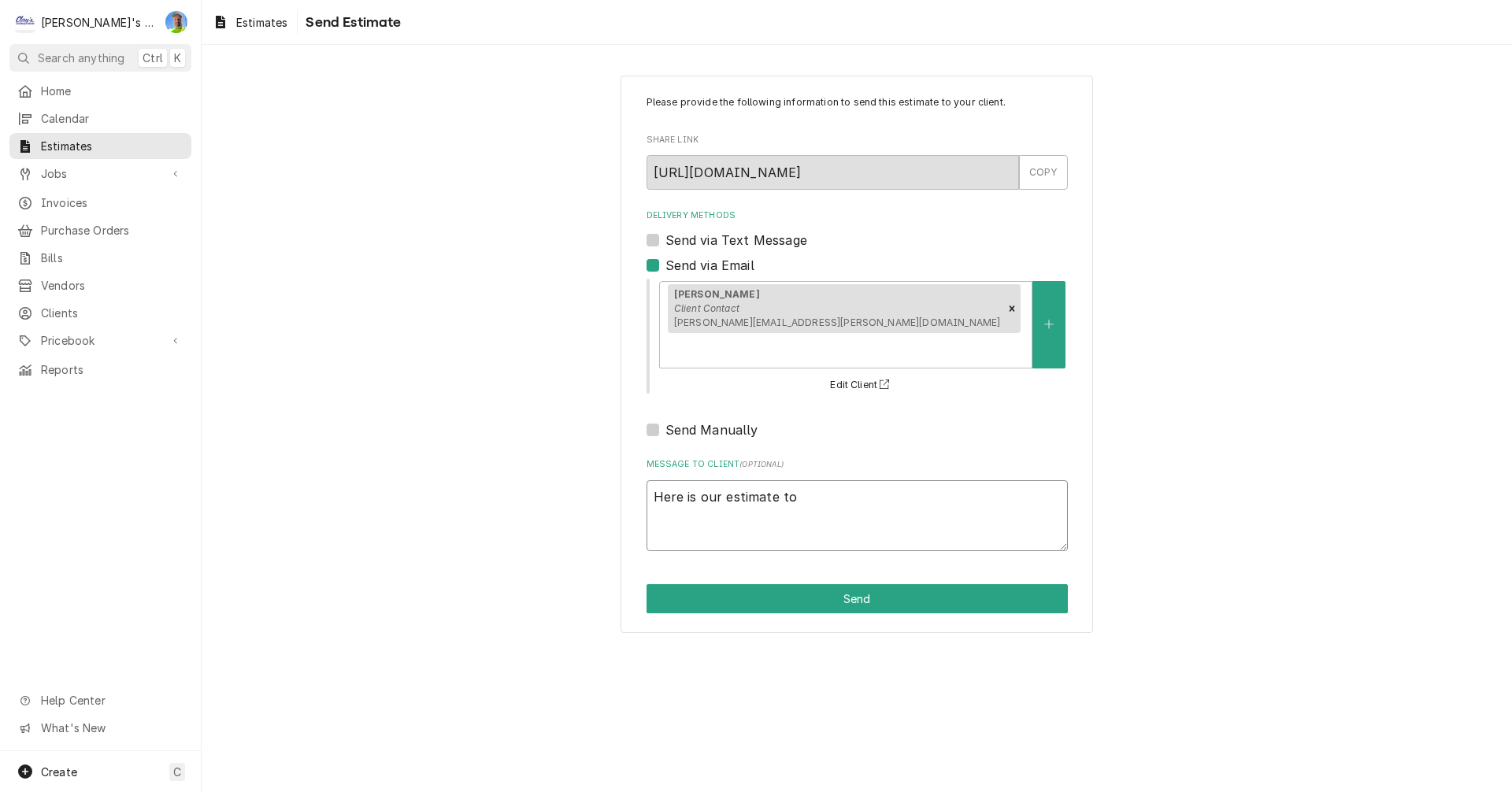
type textarea "Here is our estimate to r"
type textarea "x"
type textarea "Here is our estimate to re"
type textarea "x"
type textarea "Here is our estimate to rep"
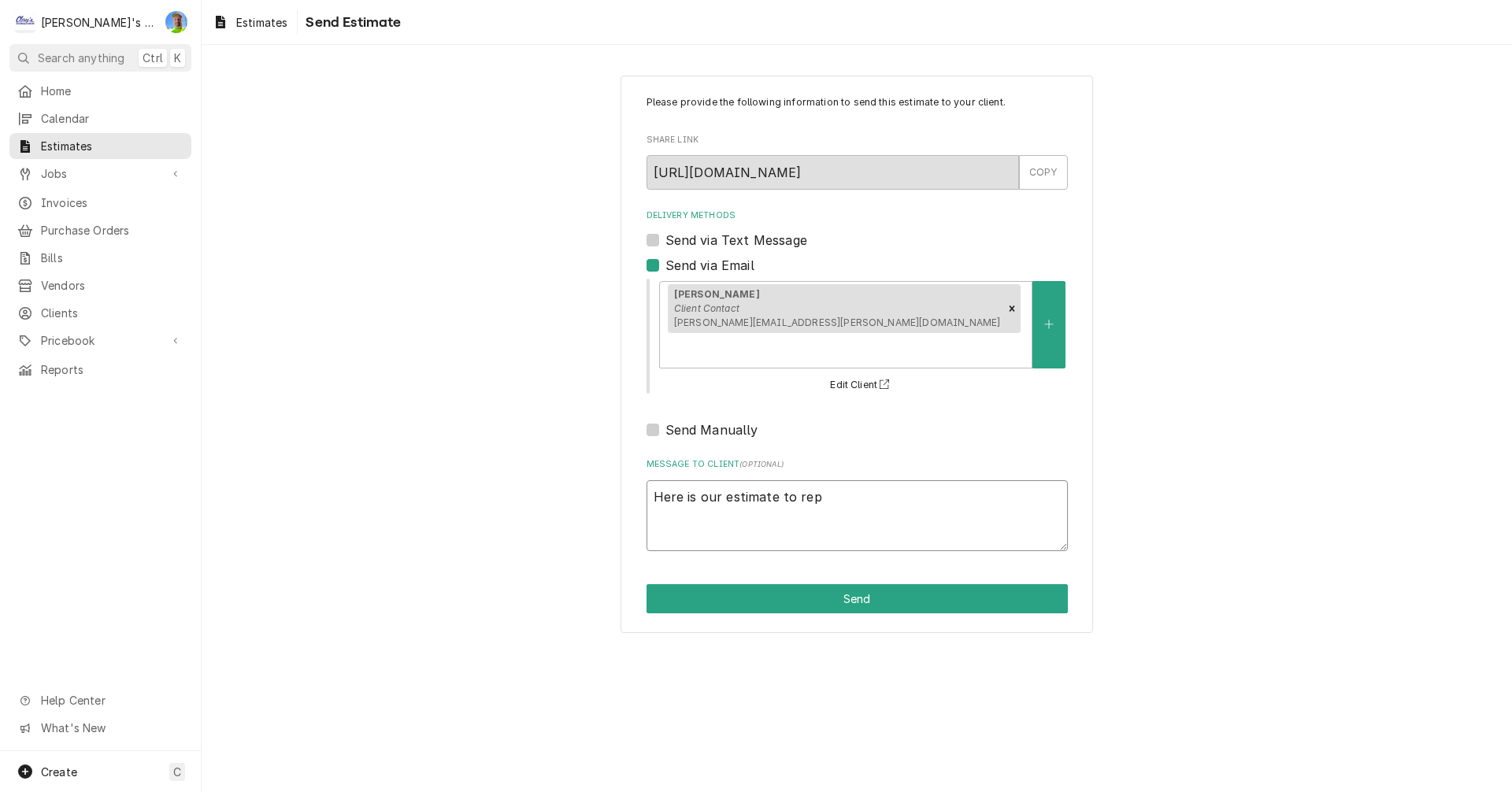
type textarea "x"
type textarea "Here is our estimate to repl"
type textarea "x"
type textarea "Here is our estimate to repla"
type textarea "x"
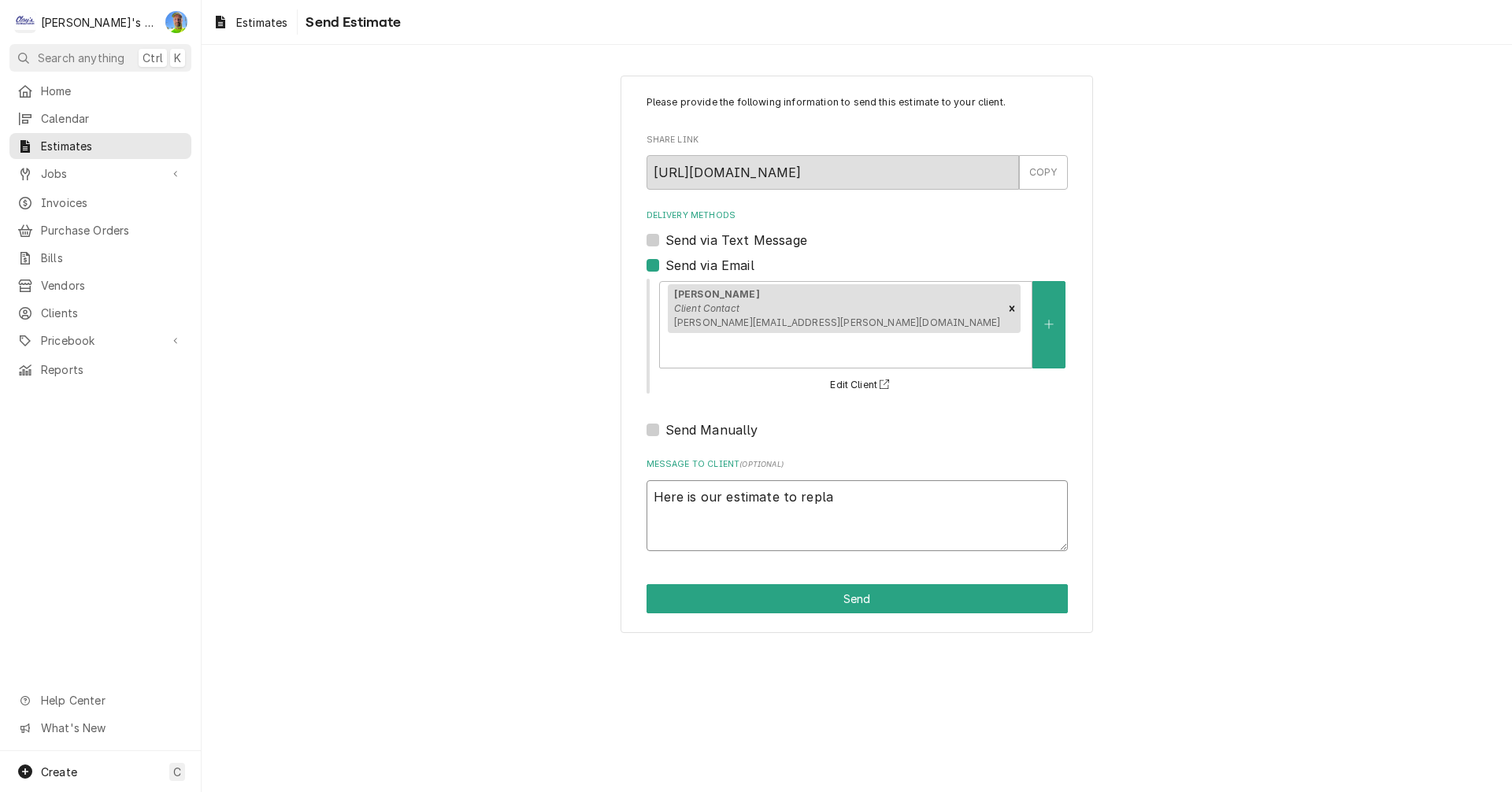
type textarea "Here is our estimate to replac"
type textarea "x"
type textarea "Here is our estimate to replace"
type textarea "x"
type textarea "Here is our estimate to replace"
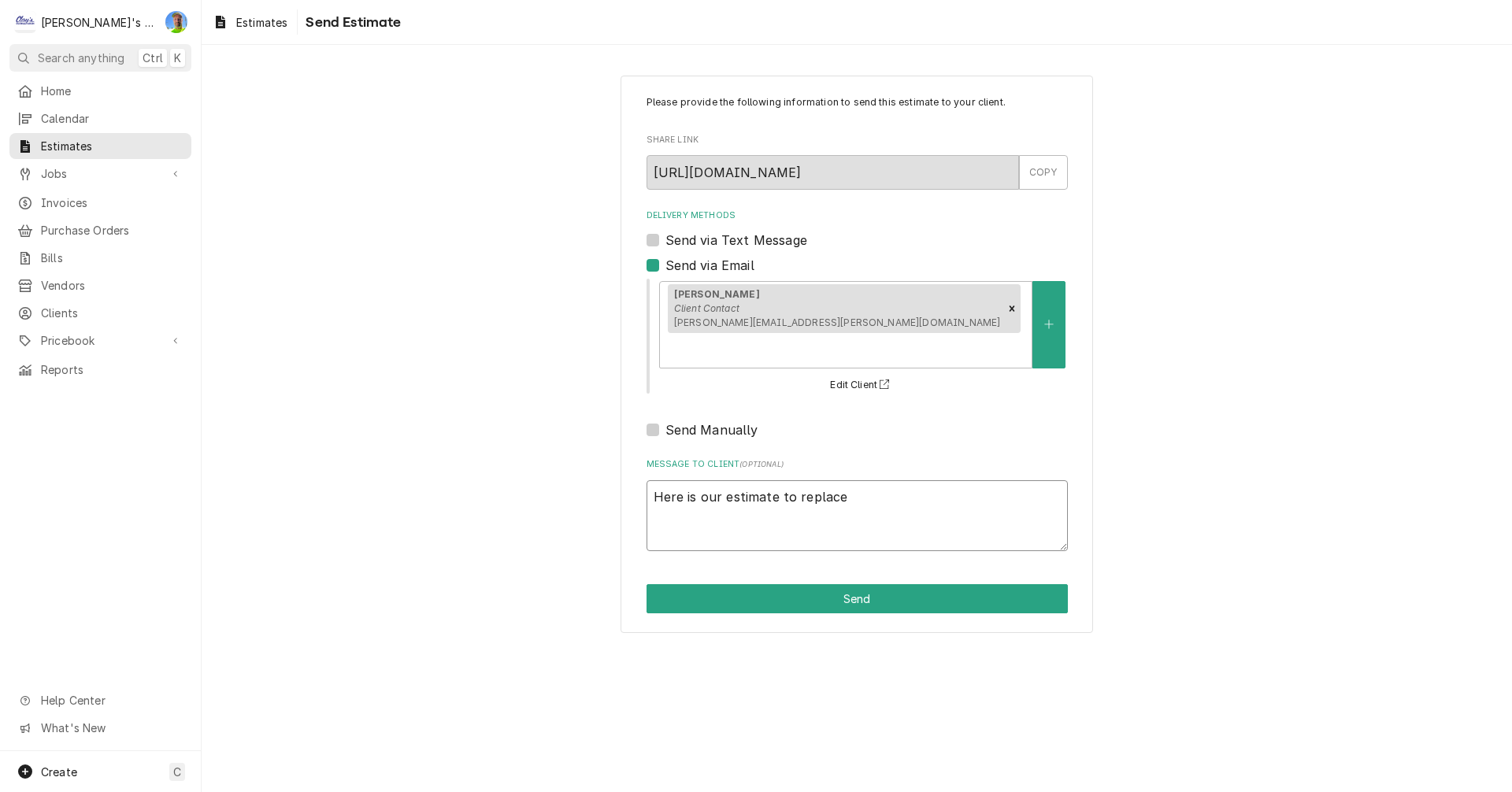
type textarea "x"
type textarea "Here is our estimate to replace s"
type textarea "x"
type textarea "Here is our estimate to replace so"
type textarea "x"
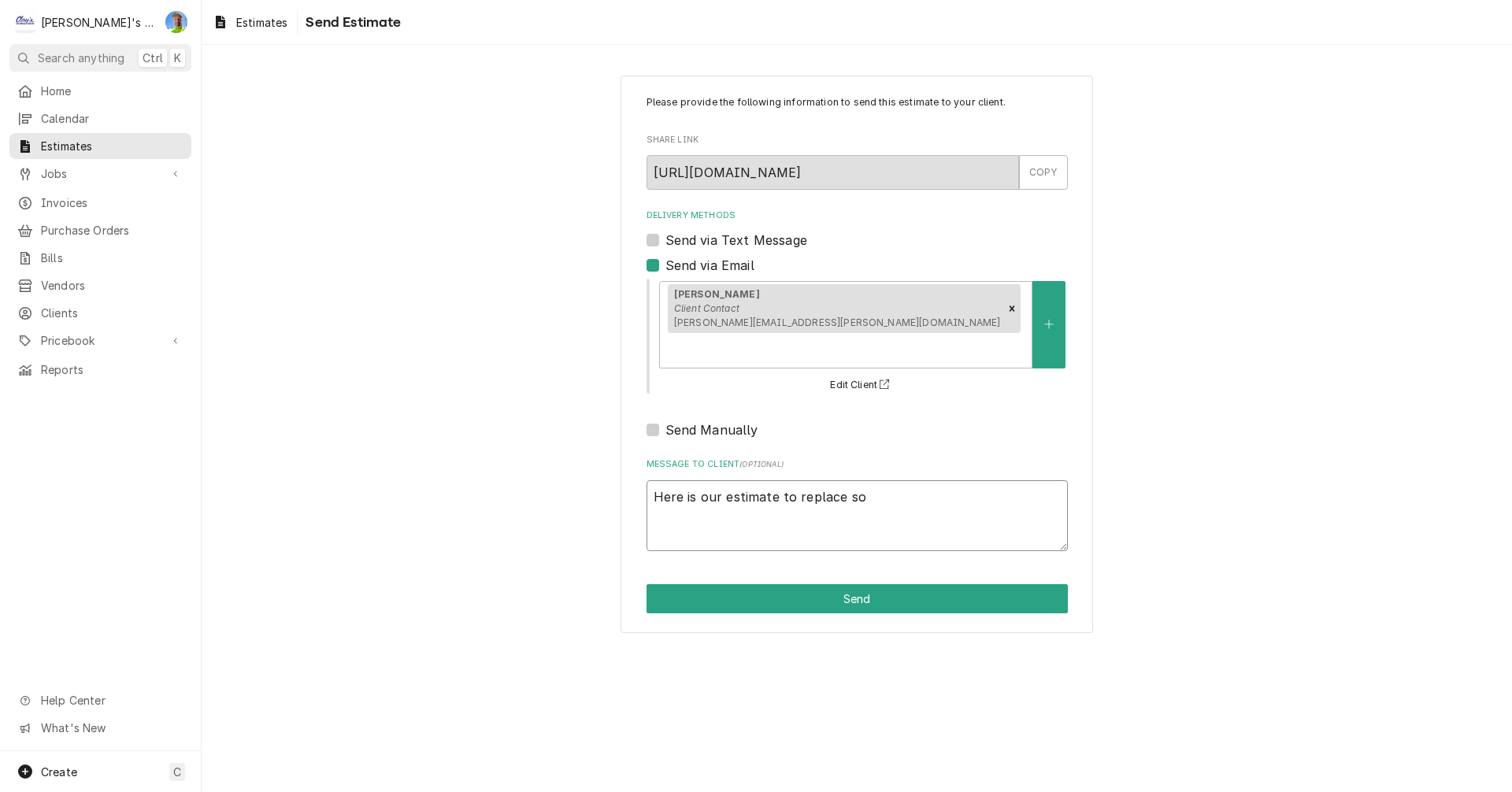
type textarea "Here is our estimate to replace som"
type textarea "x"
type textarea "Here is our estimate to replace some"
type textarea "x"
type textarea "Here is our estimate to replace some"
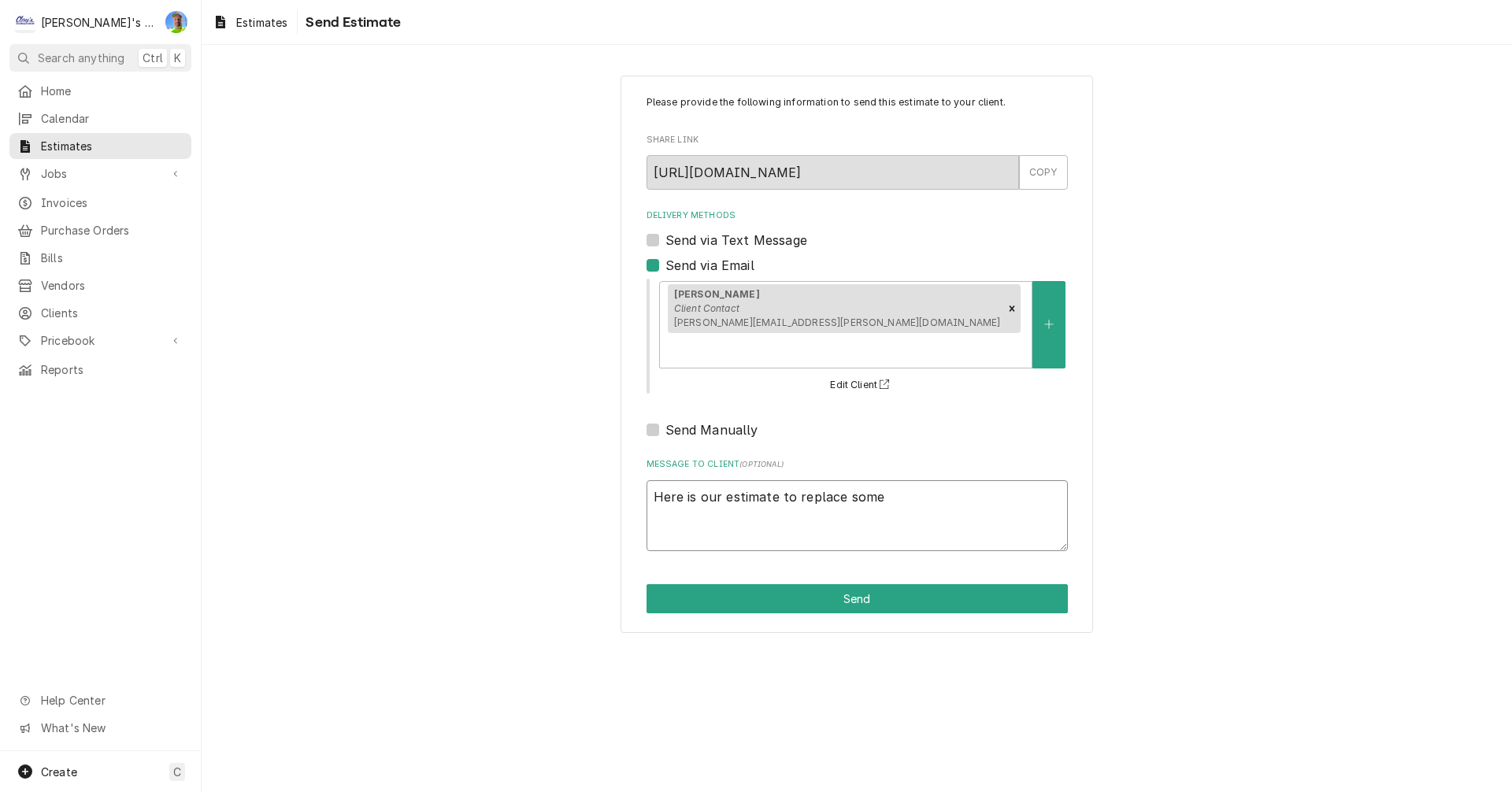
type textarea "x"
type textarea "Here is our estimate to replace some o"
type textarea "x"
type textarea "Here is our estimate to replace some of"
type textarea "x"
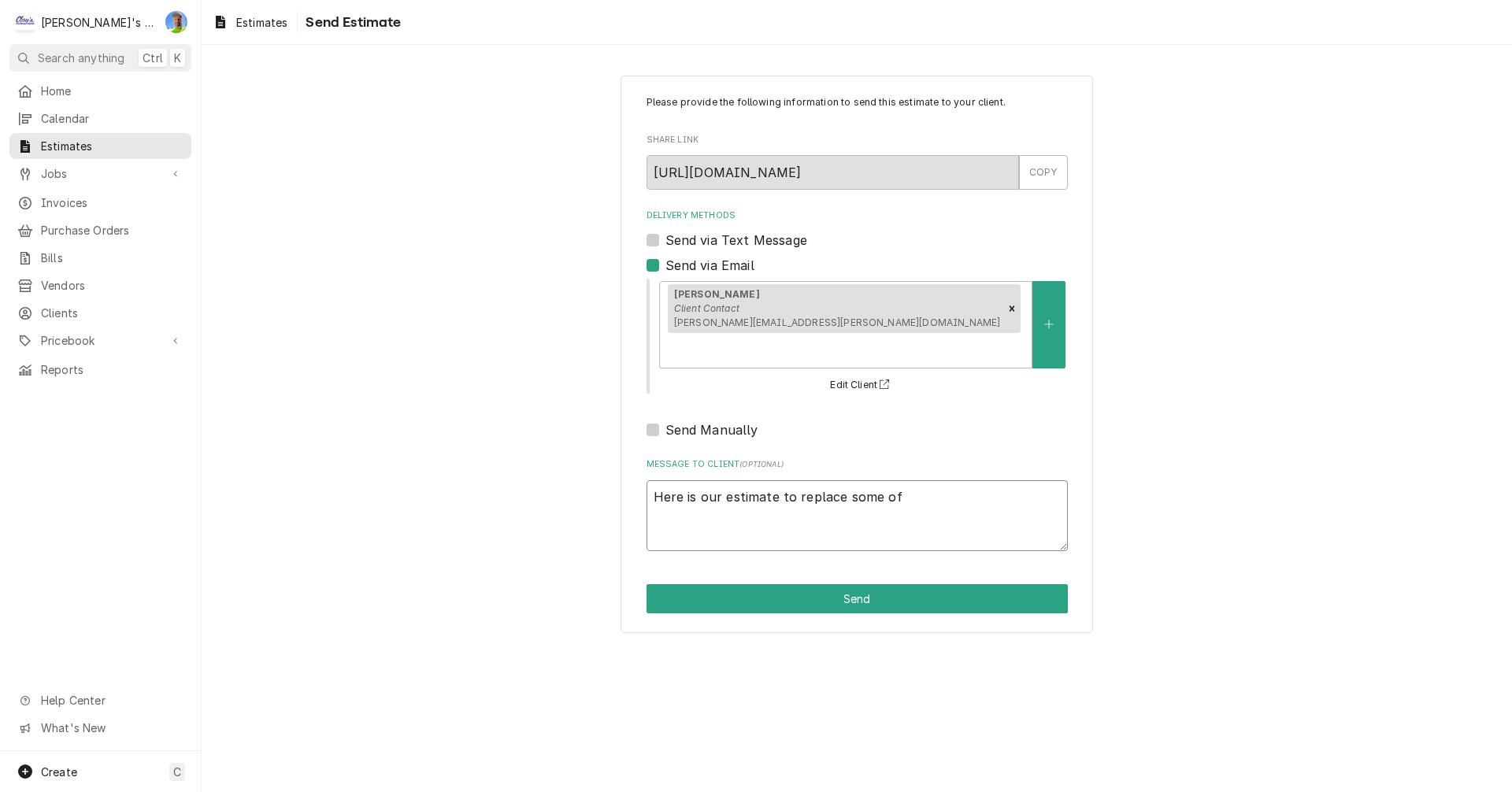
type textarea "Here is our estimate to replace some of"
type textarea "x"
type textarea "Here is our estimate to replace some of t"
type textarea "x"
type textarea "Here is our estimate to replace some of th"
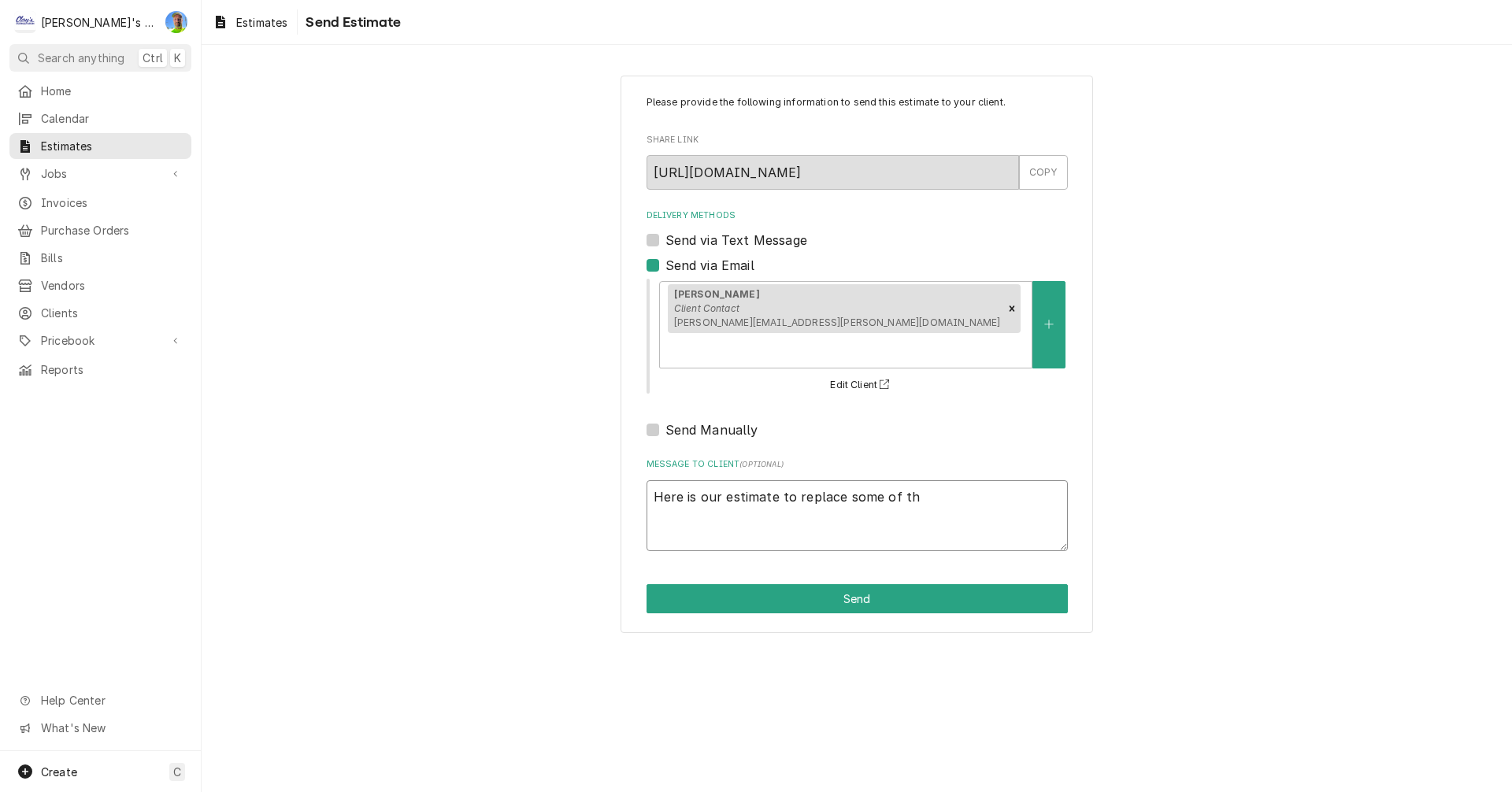
type textarea "x"
type textarea "Here is our estimate to replace some of the"
type textarea "x"
type textarea "Here is our estimate to replace some of the"
type textarea "x"
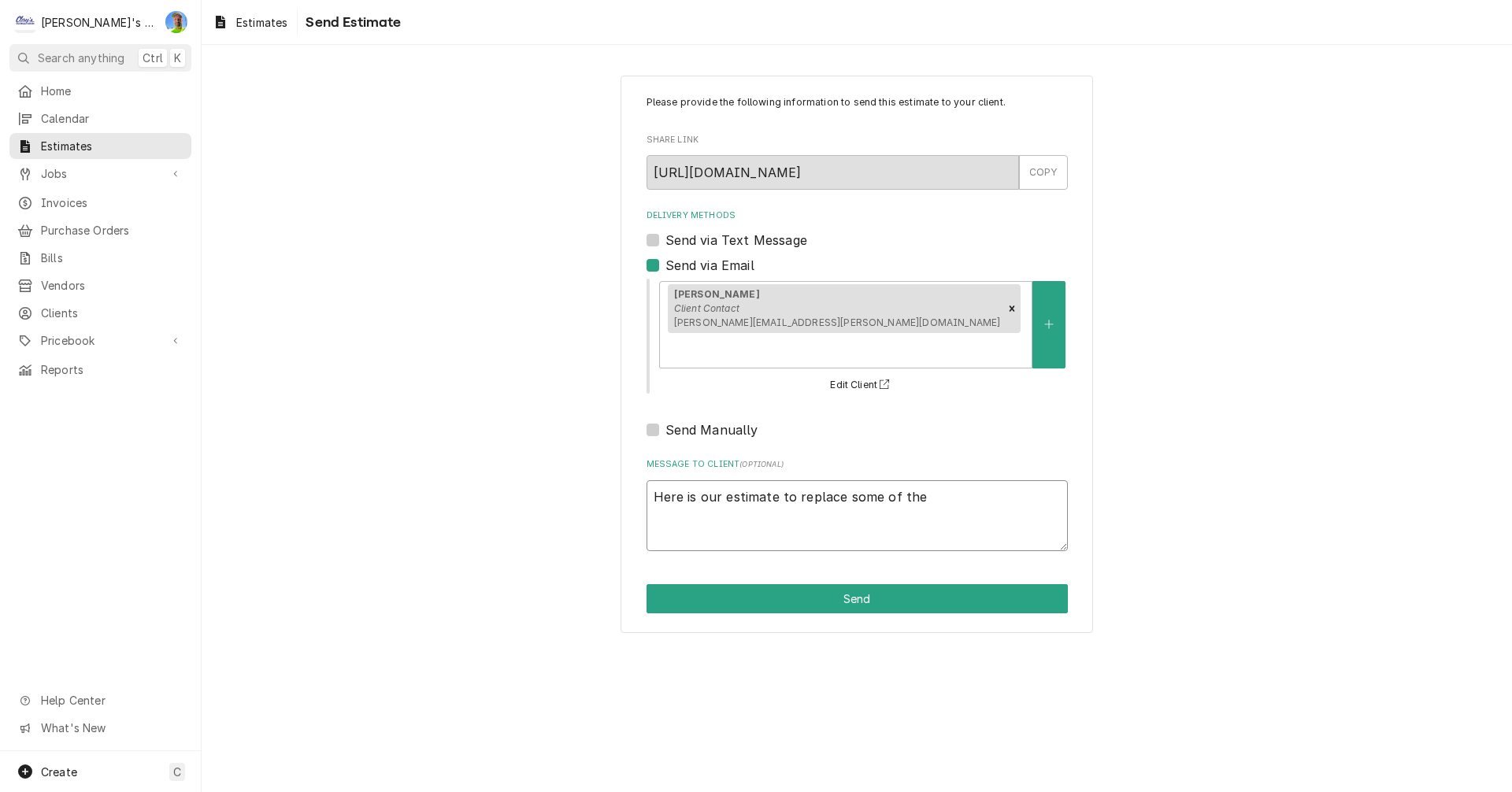
type textarea "Here is our estimate to replace some of the k"
type textarea "x"
type textarea "Here is our estimate to replace some of the ki"
type textarea "x"
type textarea "Here is our estimate to replace some of the kit"
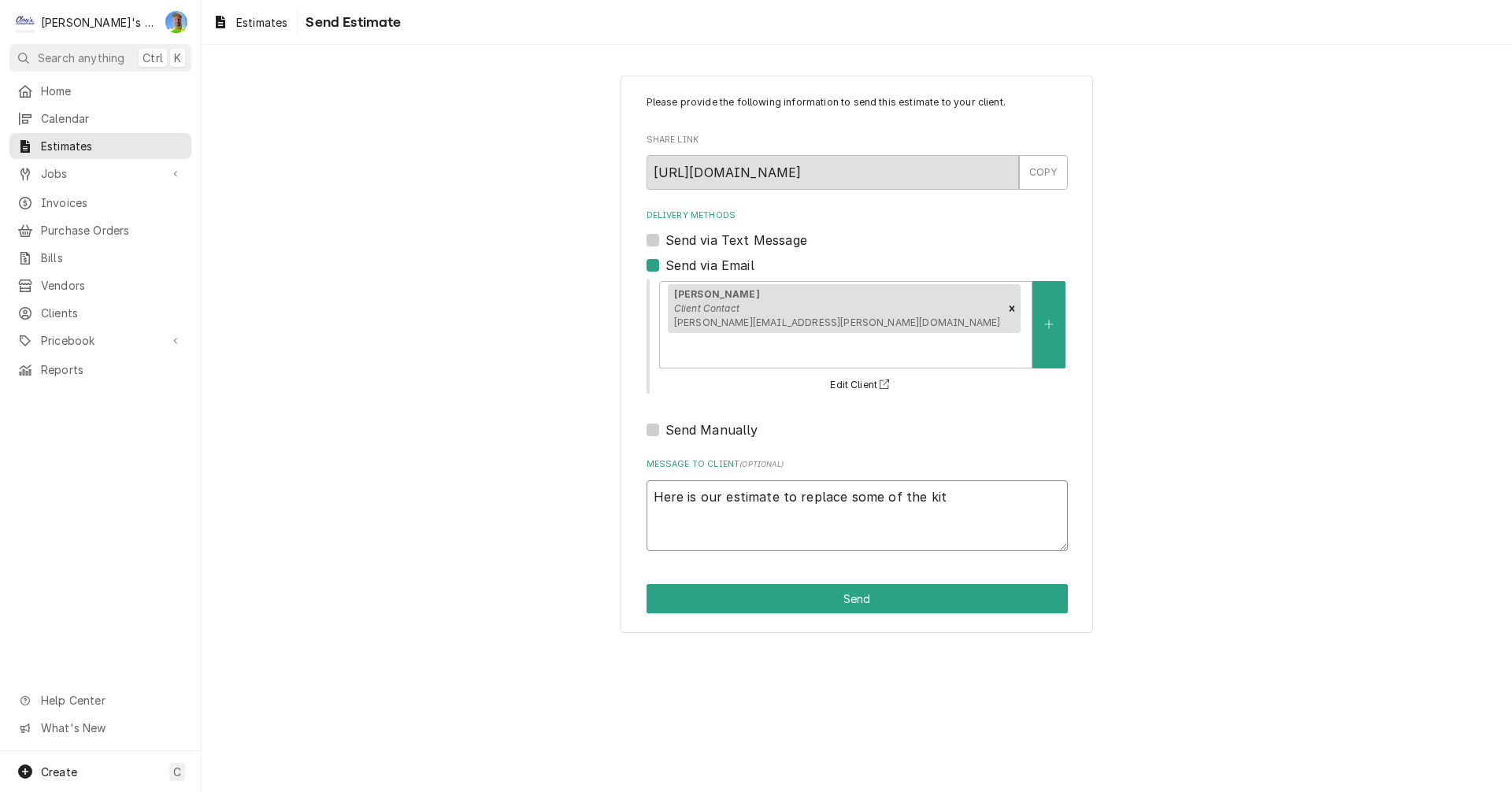
type textarea "x"
type textarea "Here is our estimate to replace some of the kitc"
type textarea "x"
type textarea "Here is our estimate to replace some of the kitch"
type textarea "x"
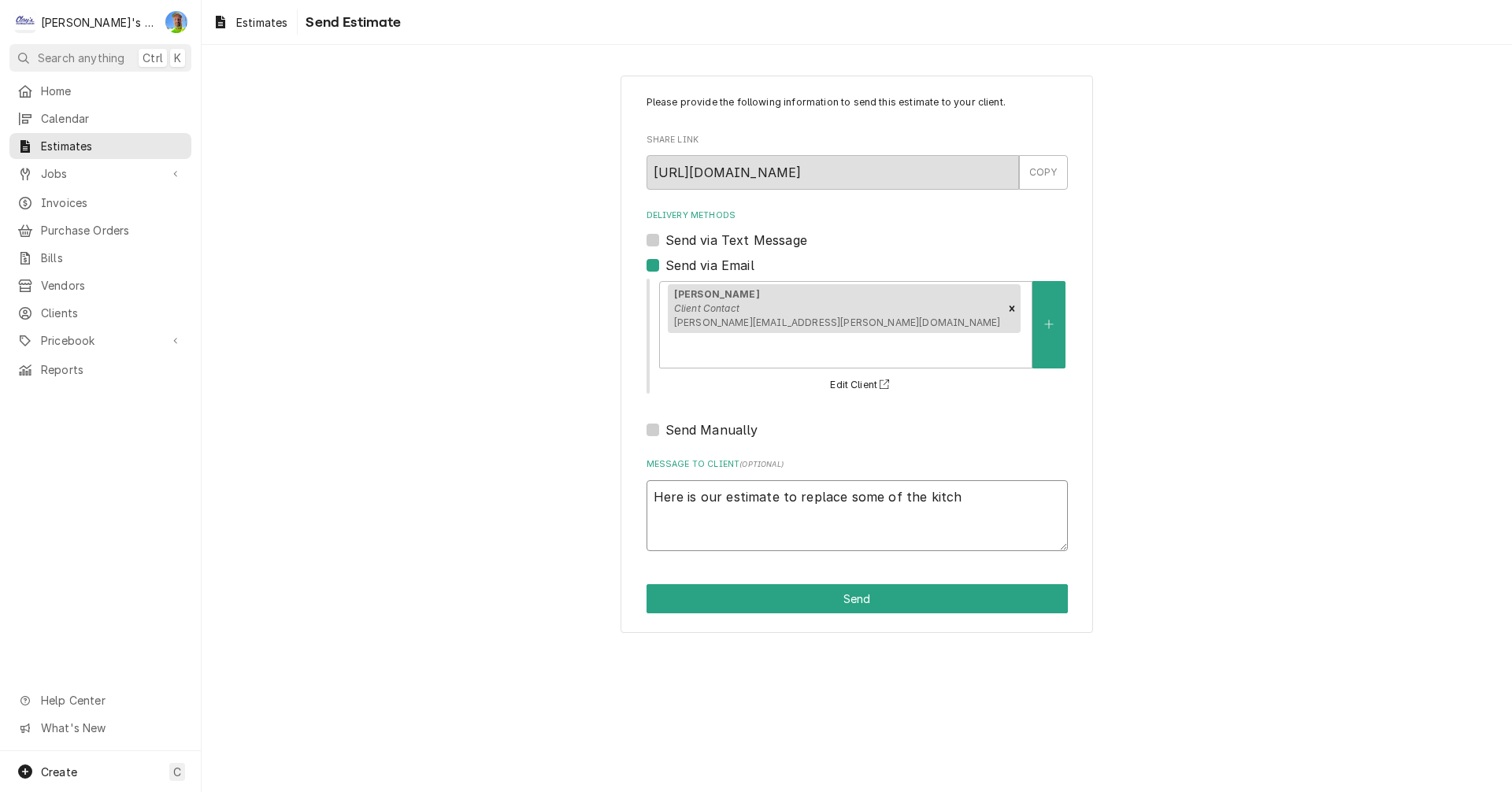
type textarea "Here is our estimate to replace some of the kitche"
type textarea "x"
type textarea "Here is our estimate to replace some of the kitchen"
type textarea "x"
type textarea "Here is our estimate to replace some of the kitchen"
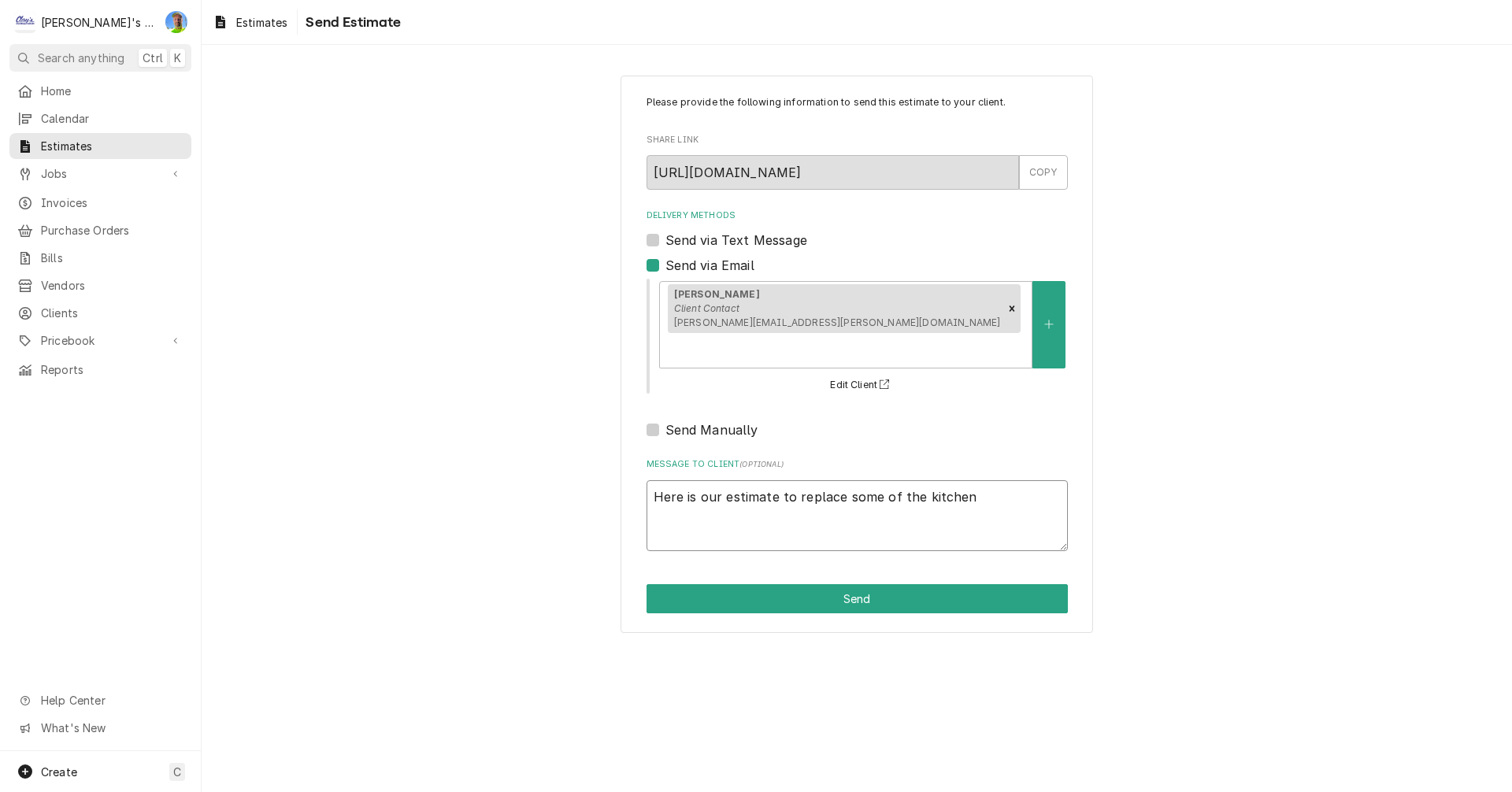
type textarea "x"
type textarea "Here is our estimate to replace some of the kitchen r"
type textarea "x"
type textarea "Here is our estimate to replace some of the kitchen re"
type textarea "x"
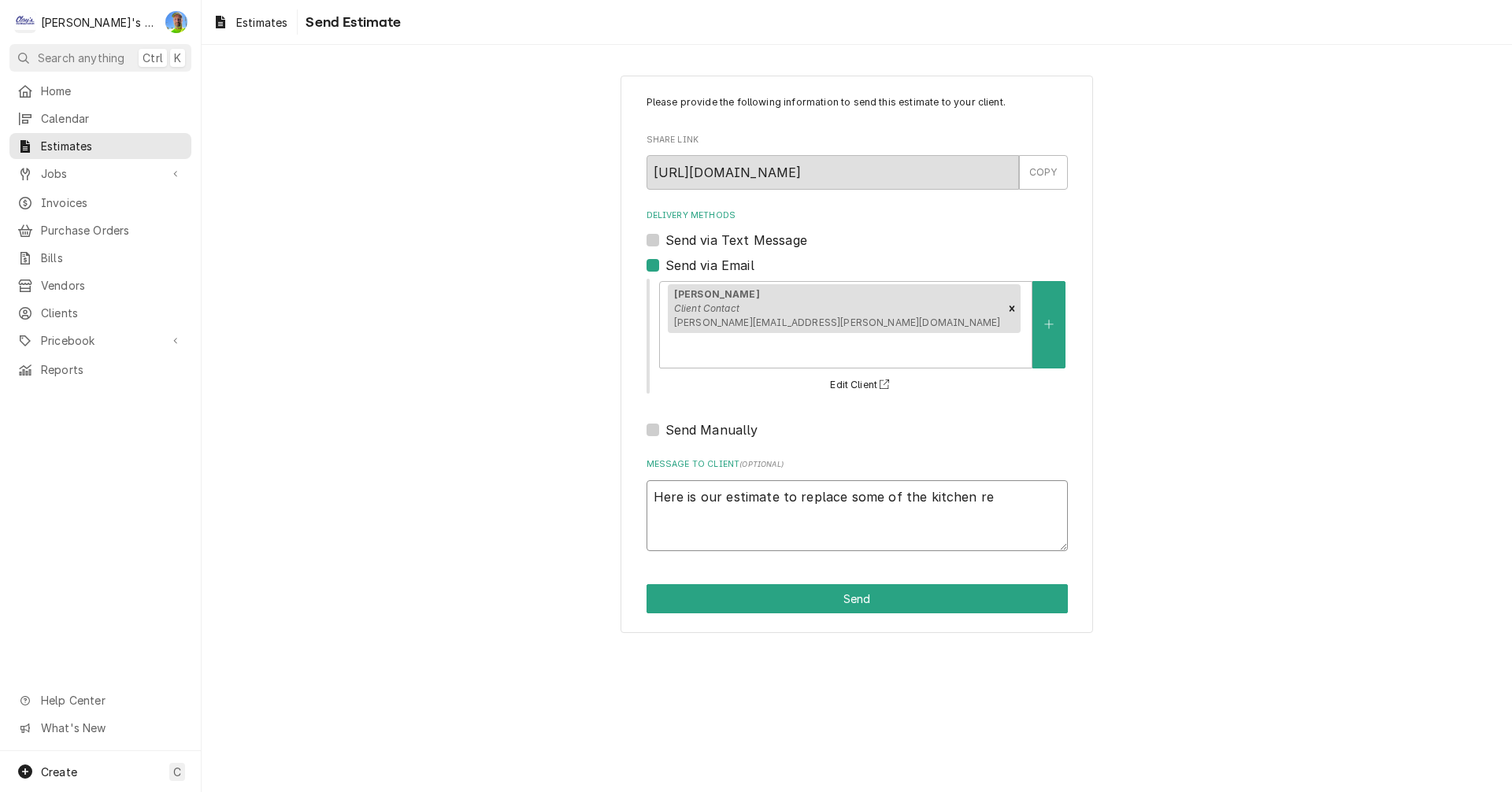
type textarea "Here is our estimate to replace some of the kitchen reg"
type textarea "x"
type textarea "Here is our estimate to replace some of the kitchen regi"
type textarea "x"
type textarea "Here is our estimate to replace some of the kitchen regis"
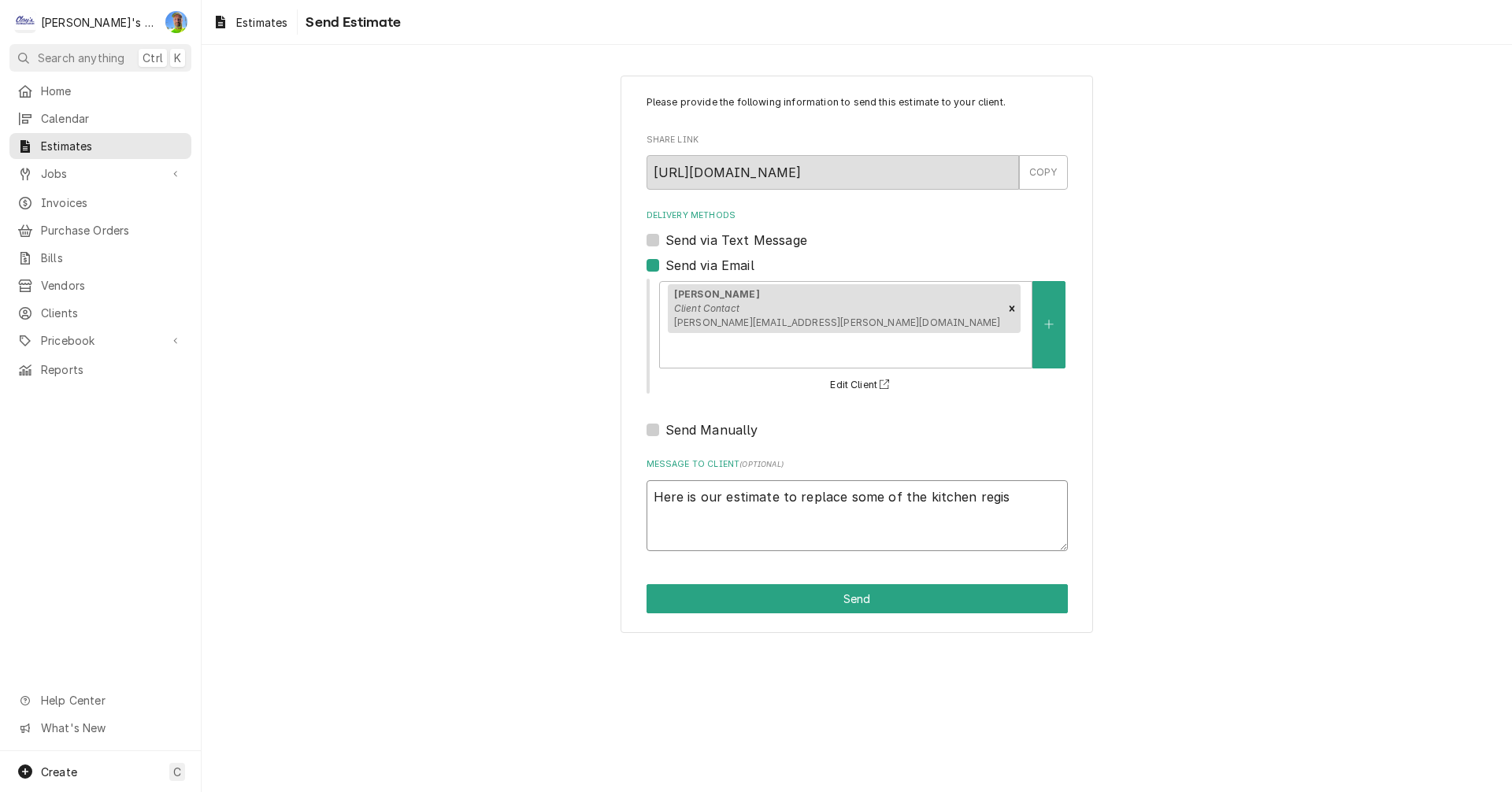
type textarea "x"
type textarea "Here is our estimate to replace some of the kitchen regist"
type textarea "x"
type textarea "Here is our estimate to replace some of the kitchen registe"
type textarea "x"
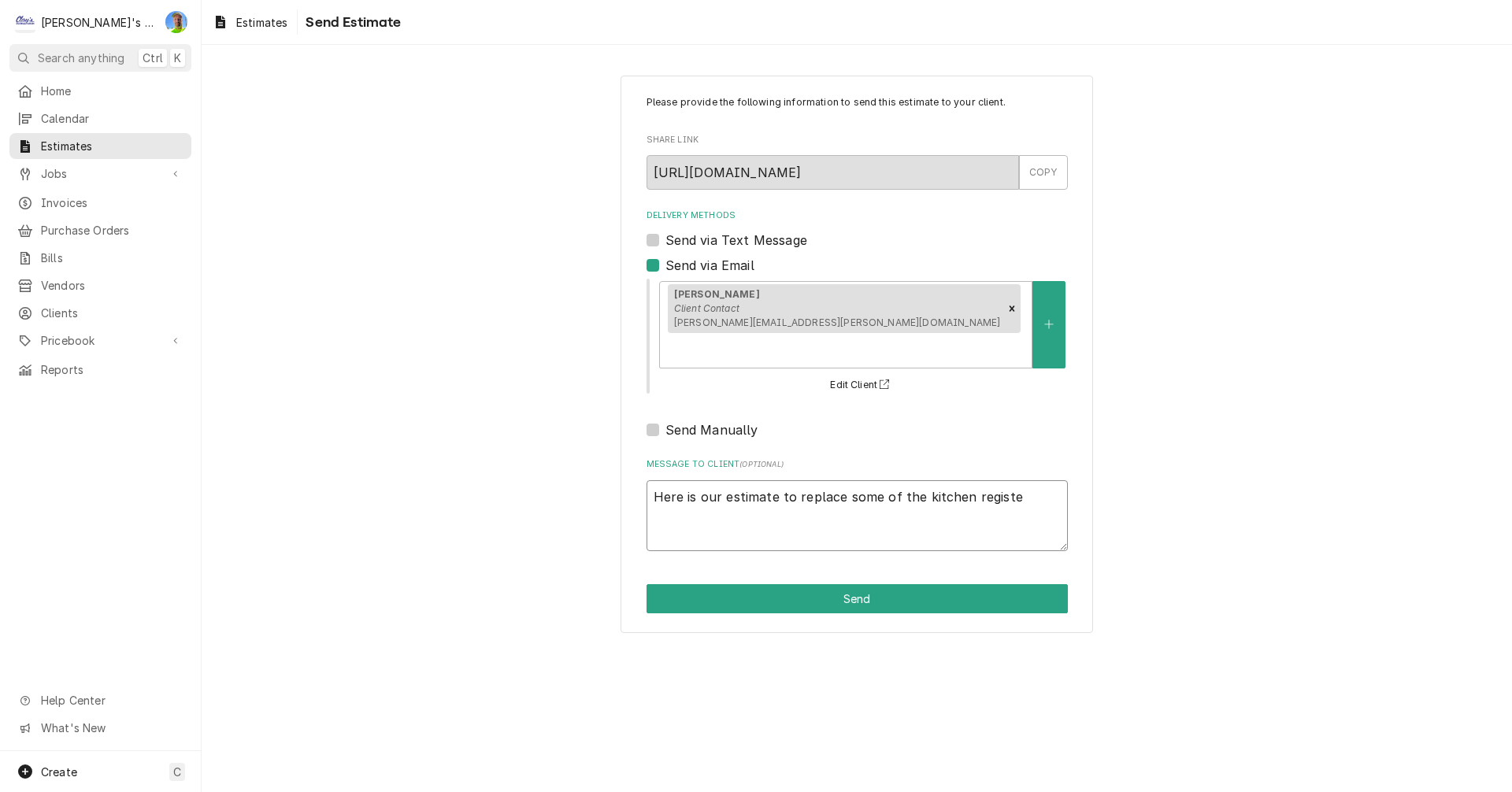
type textarea "Here is our estimate to replace some of the kitchen register"
type textarea "x"
type textarea "Here is our estimate to replace some of the kitchen registers"
type textarea "x"
type textarea "Here is our estimate to replace some of the kitchen registers"
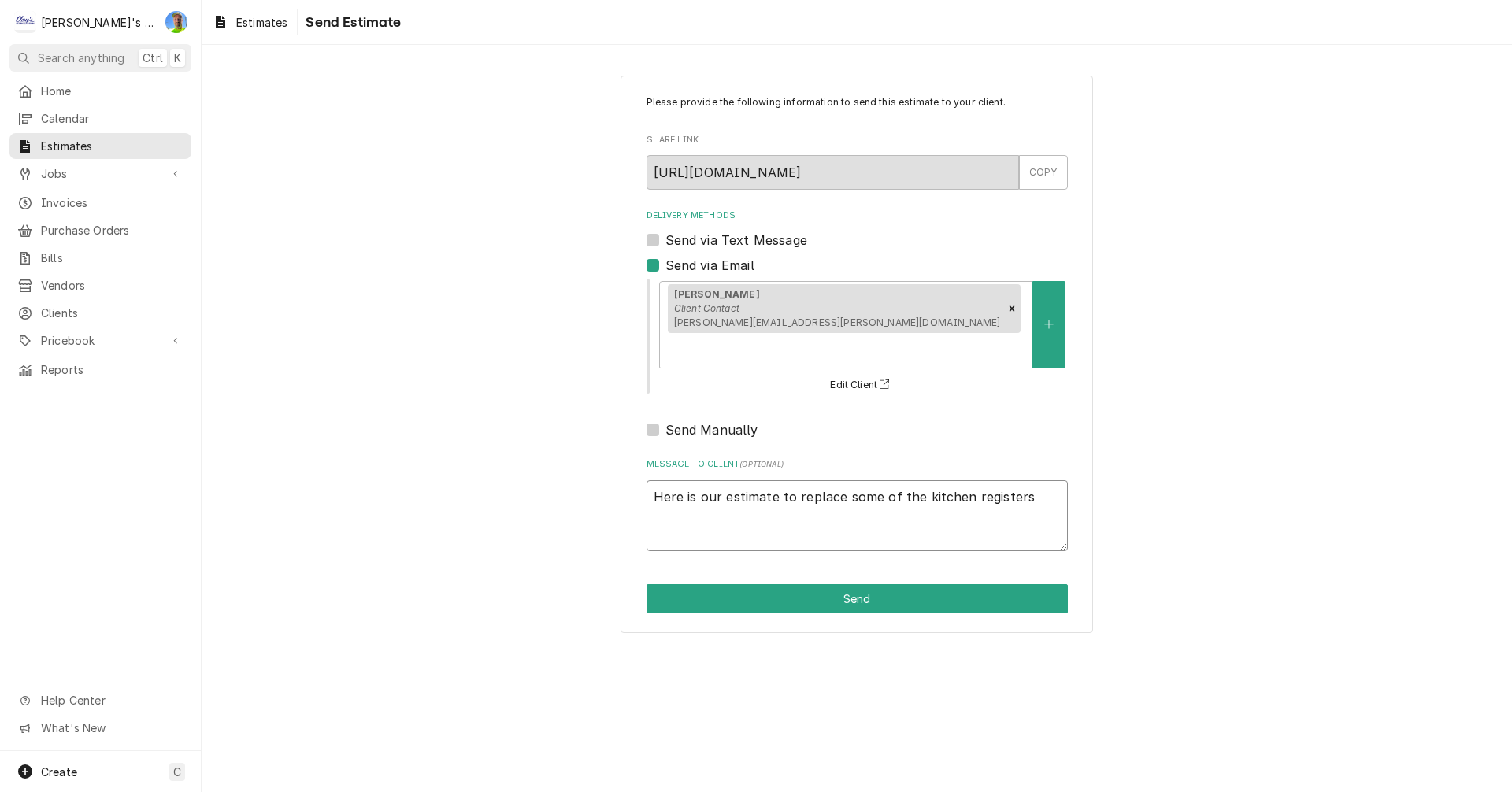
type textarea "x"
type textarea "Here is our estimate to replace some of the kitchen registers r"
type textarea "x"
type textarea "Here is our estimate to replace some of the kitchen registers re"
type textarea "x"
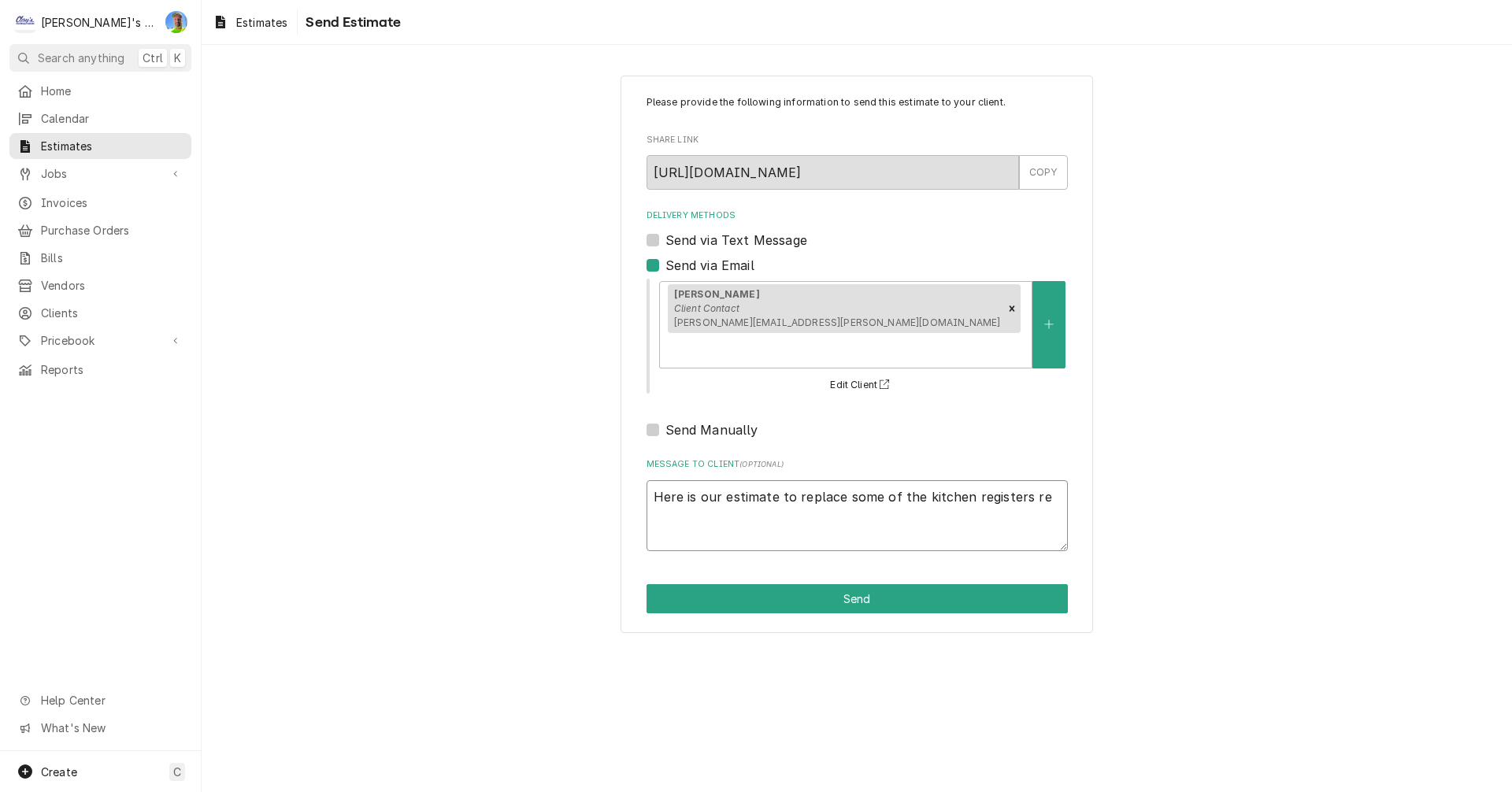
type textarea "Here is our estimate to replace some of the kitchen registers req"
type textarea "x"
type textarea "Here is our estimate to replace some of the kitchen registers requ"
type textarea "x"
type textarea "Here is our estimate to replace some of the kitchen registers reque"
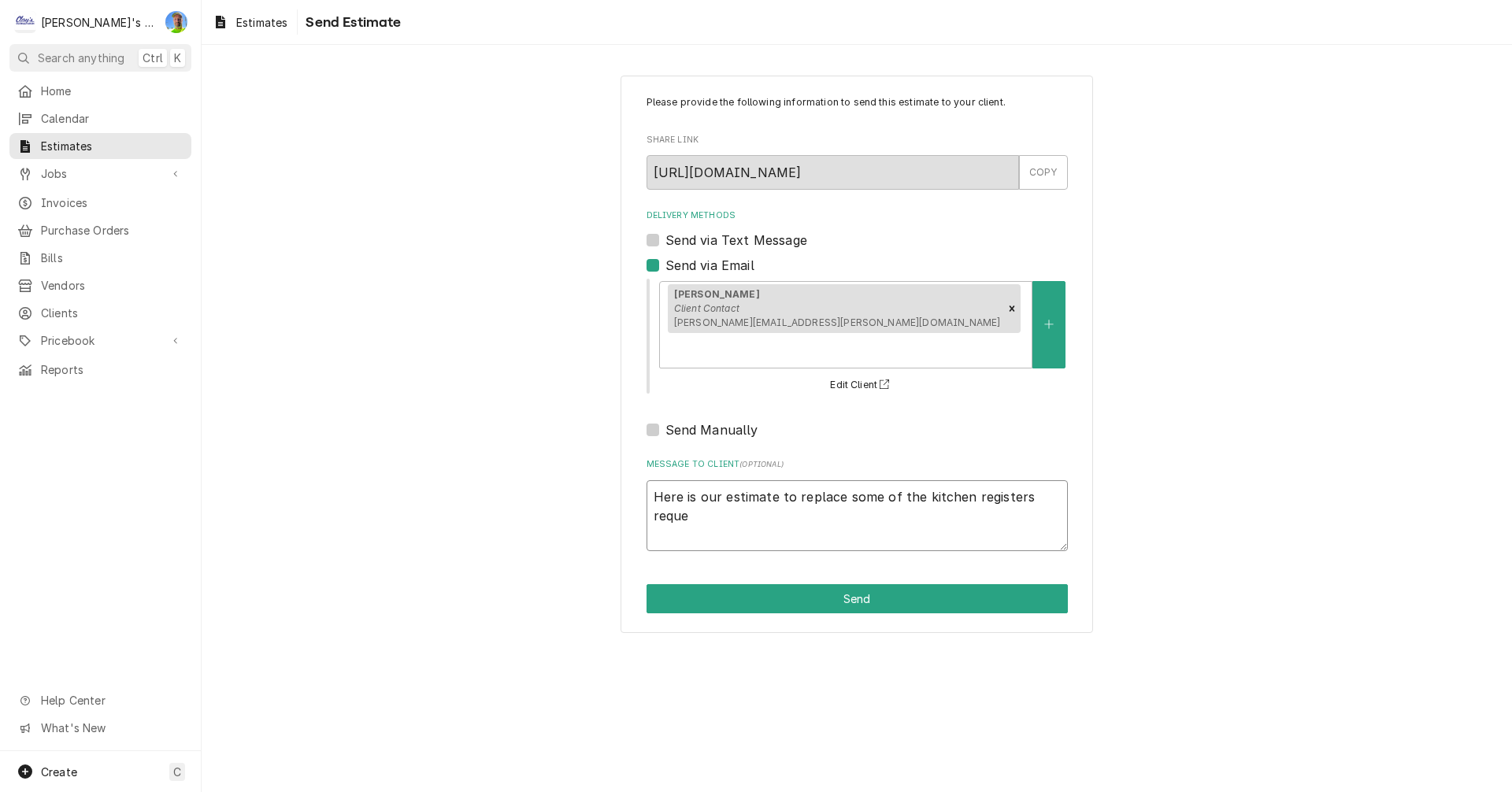
type textarea "x"
type textarea "Here is our estimate to replace some of the kitchen registers reques"
type textarea "x"
type textarea "Here is our estimate to replace some of the kitchen registers request"
type textarea "x"
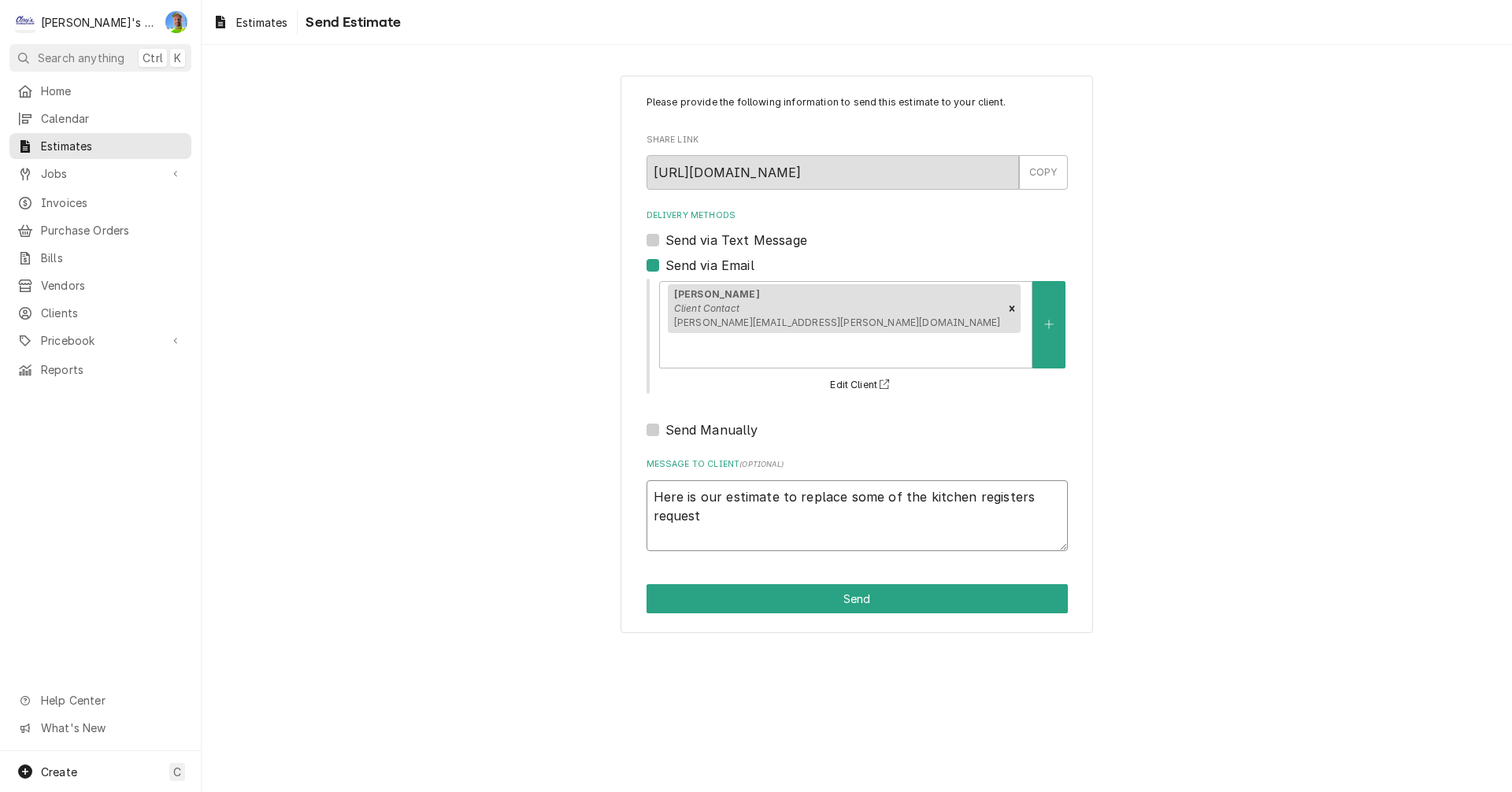
type textarea "Here is our estimate to replace some of the kitchen registers requeste"
type textarea "x"
type textarea "Here is our estimate to replace some of the kitchen registers requested"
type textarea "x"
type textarea "Here is our estimate to replace some of the kitchen registers requested."
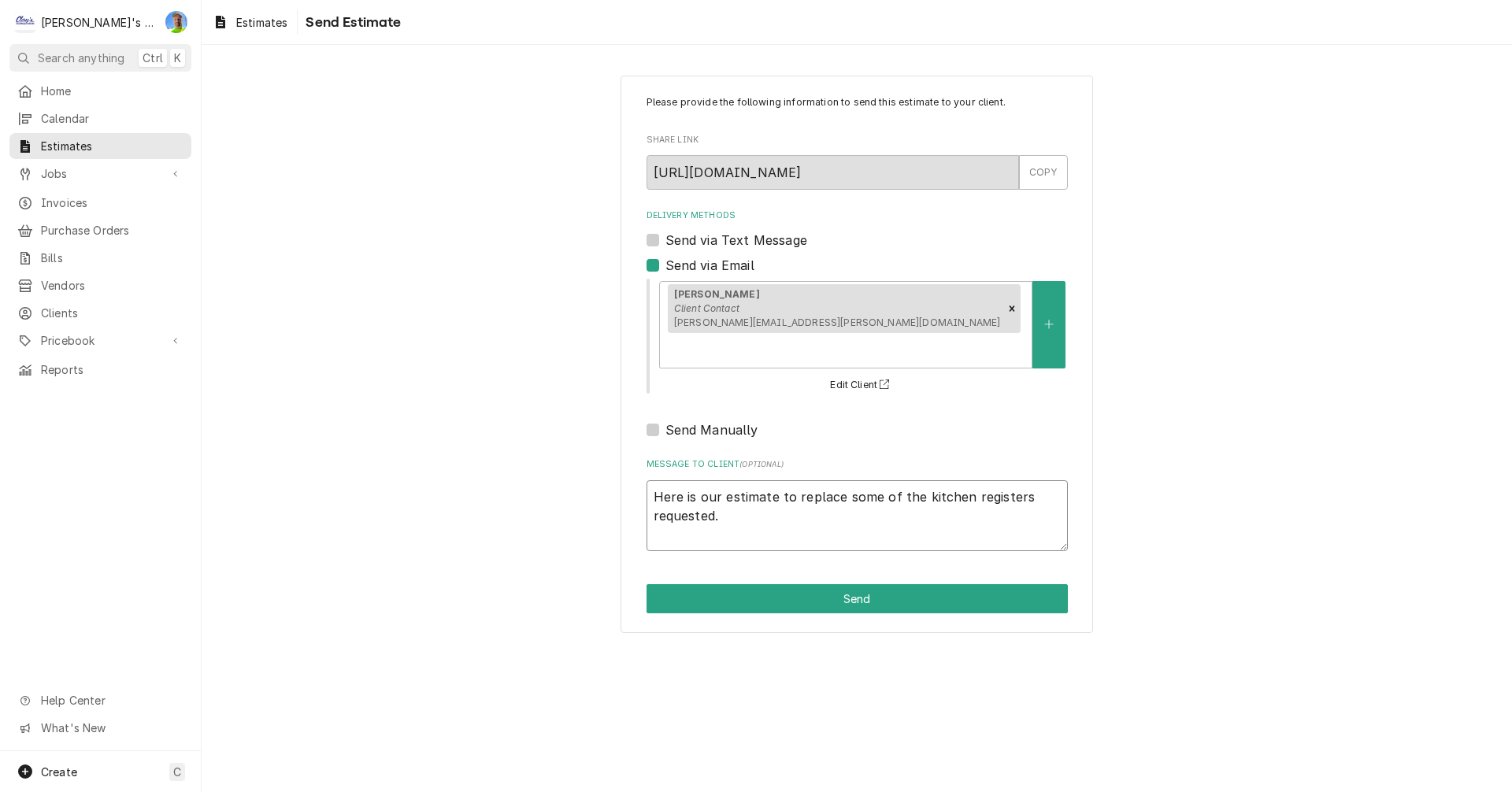
type textarea "x"
type textarea "Here is our estimate to replace some of the kitchen registers requested."
type textarea "x"
type textarea "Here is our estimate to replace some of the kitchen registers requested. L"
type textarea "x"
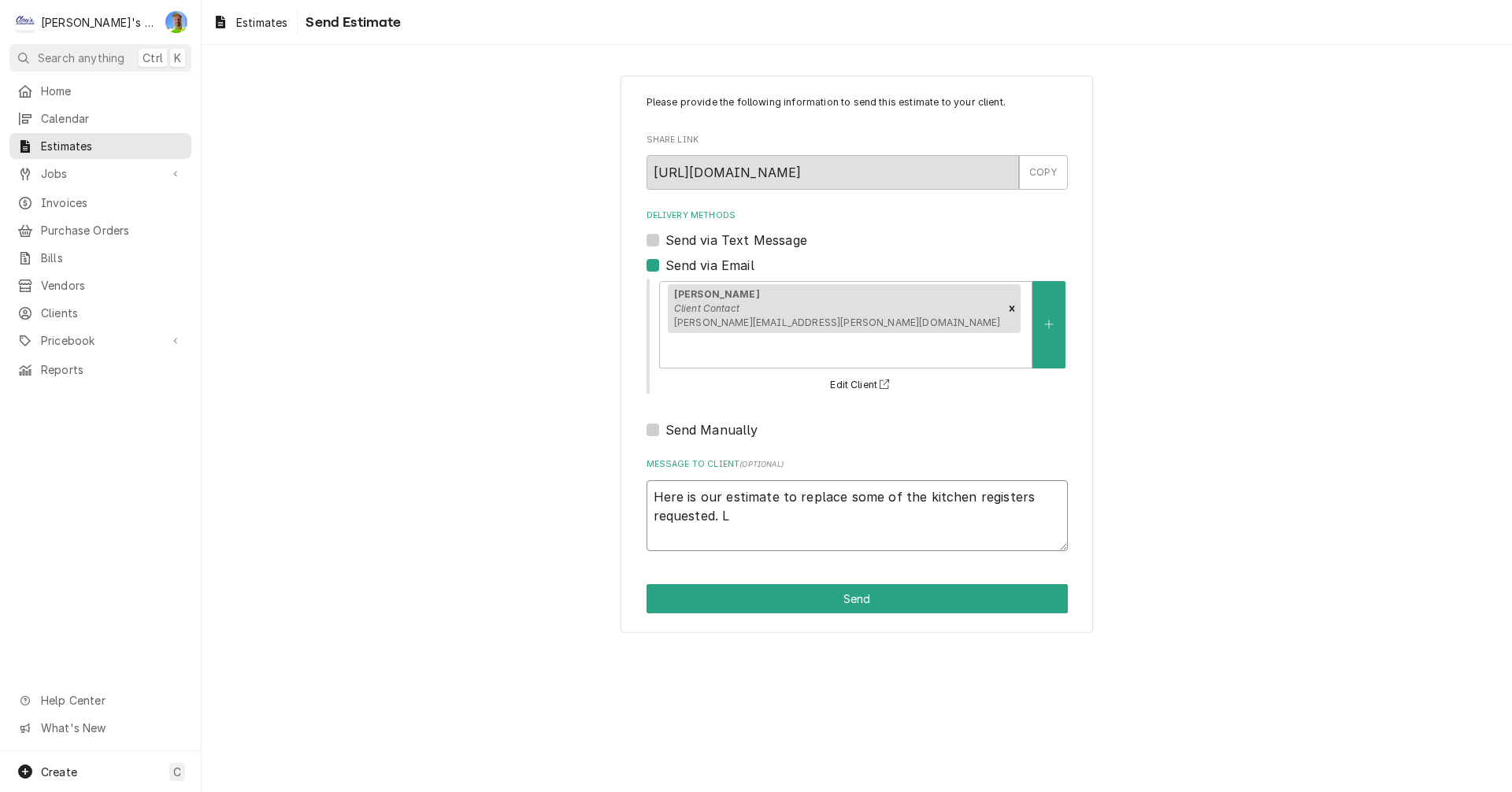
type textarea "Here is our estimate to replace some of the kitchen registers requested. Le"
type textarea "x"
type textarea "Here is our estimate to replace some of the kitchen registers requested. Let"
type textarea "x"
type textarea "Here is our estimate to replace some of the kitchen registers requested. Let"
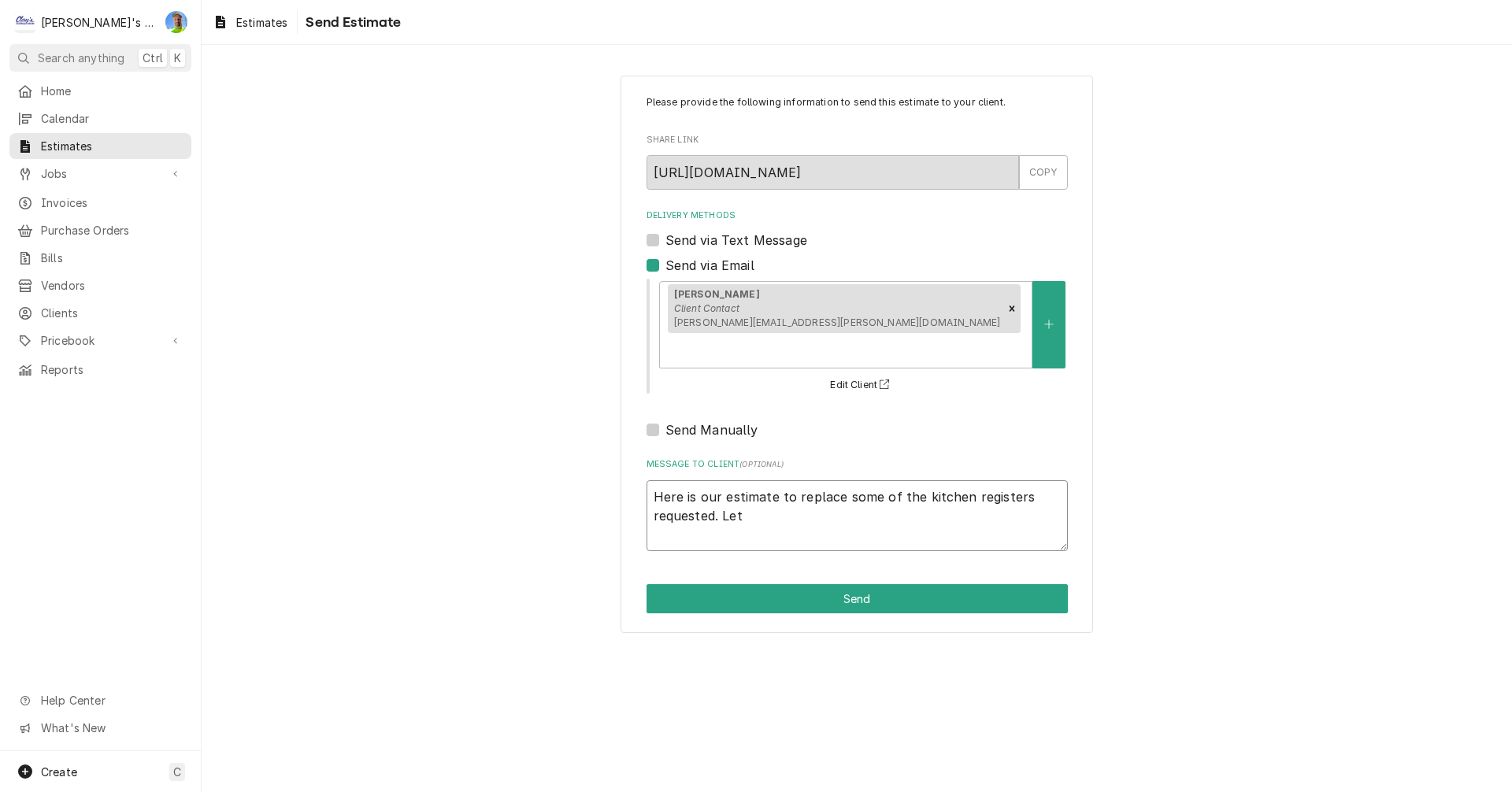
type textarea "x"
type textarea "Here is our estimate to replace some of the kitchen registers requested. Let u"
type textarea "x"
type textarea "Here is our estimate to replace some of the kitchen registers requested. Let us"
type textarea "x"
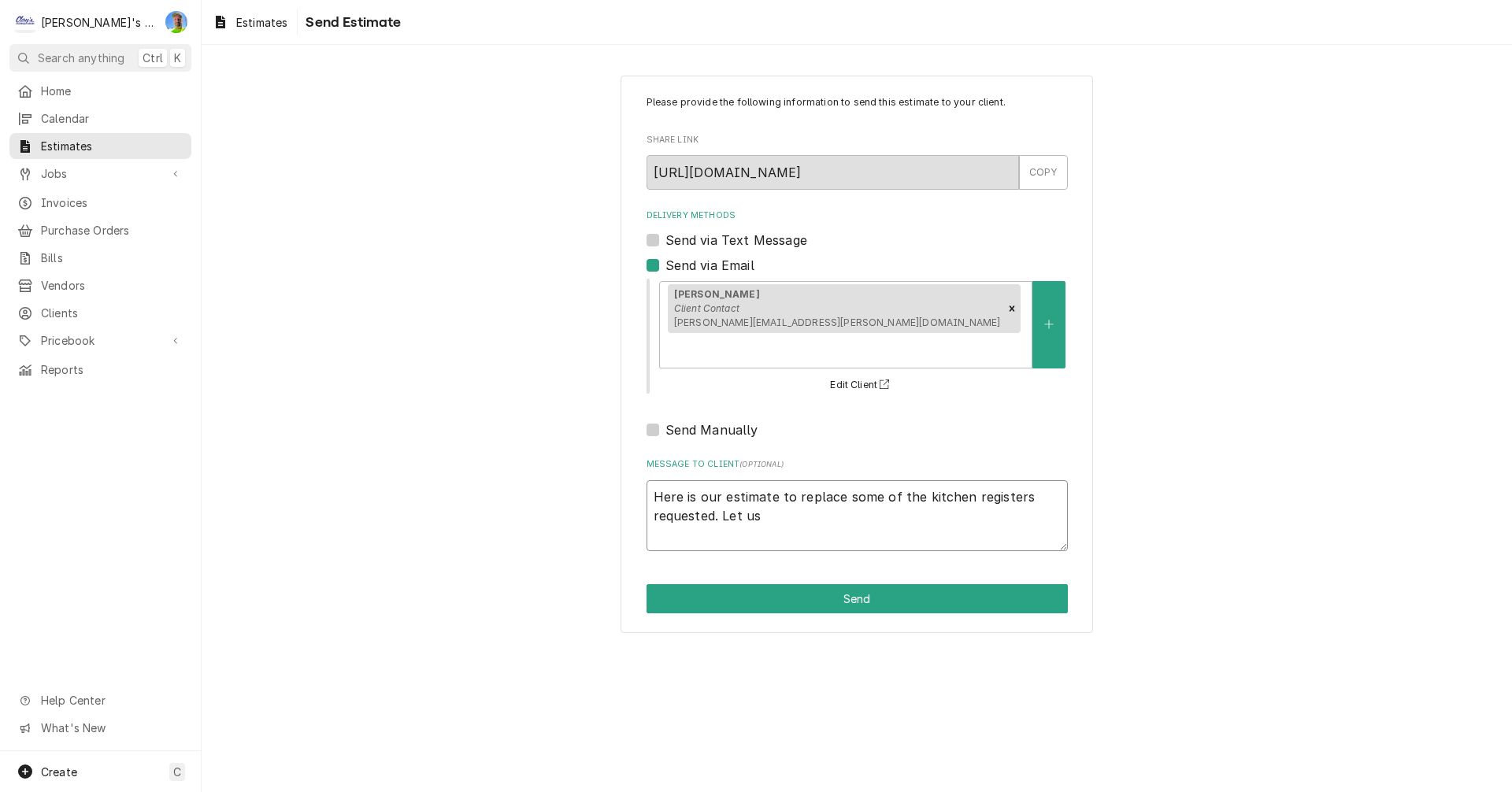
type textarea "Here is our estimate to replace some of the kitchen registers requested. Let us"
type textarea "x"
type textarea "Here is our estimate to replace some of the kitchen registers requested. Let us…"
type textarea "x"
type textarea "Here is our estimate to replace some of the kitchen registers requested. Let us…"
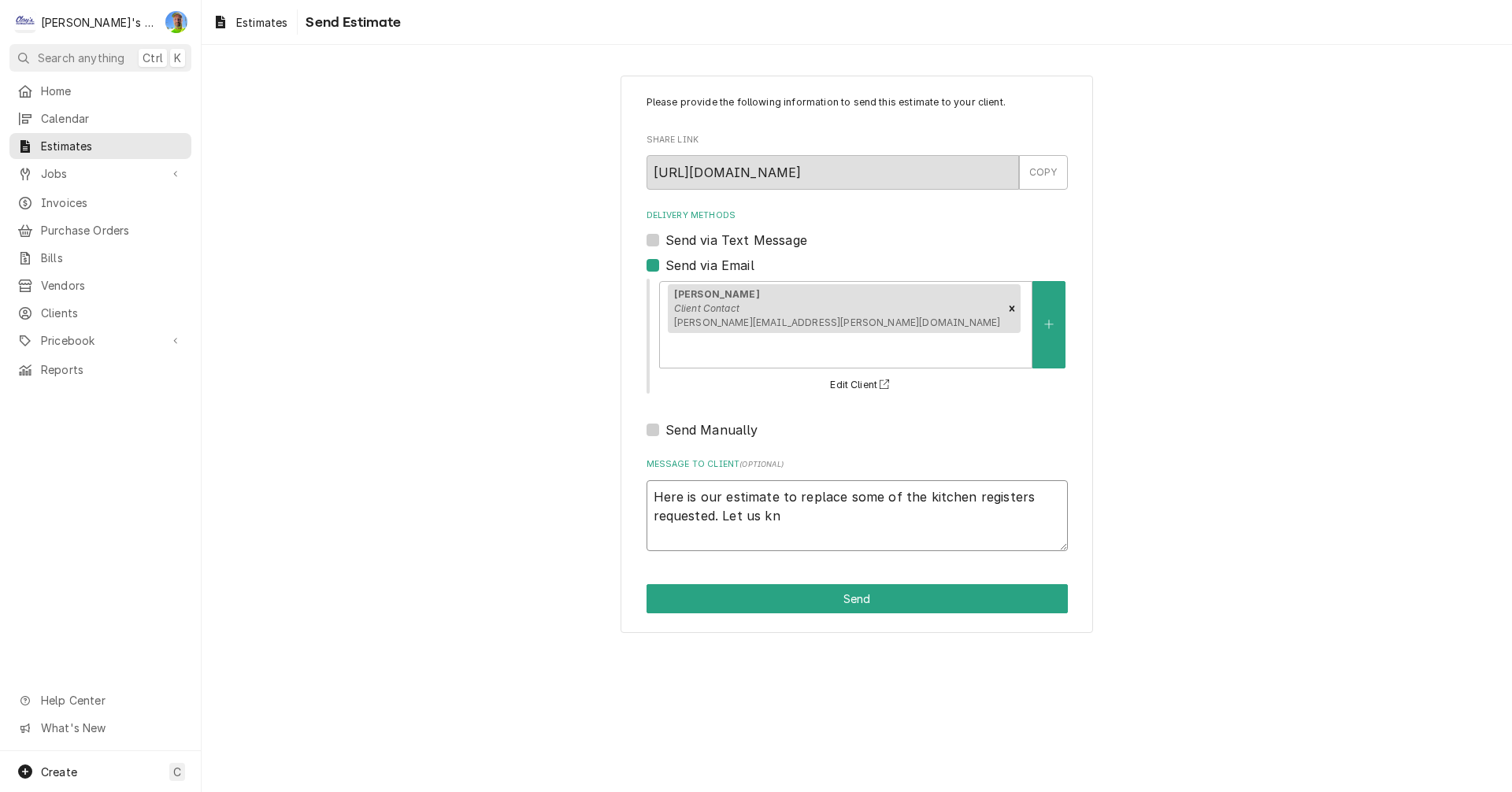
type textarea "x"
type textarea "Here is our estimate to replace some of the kitchen registers requested. Let us…"
type textarea "x"
type textarea "Here is our estimate to replace some of the kitchen registers requested. Let us…"
type textarea "x"
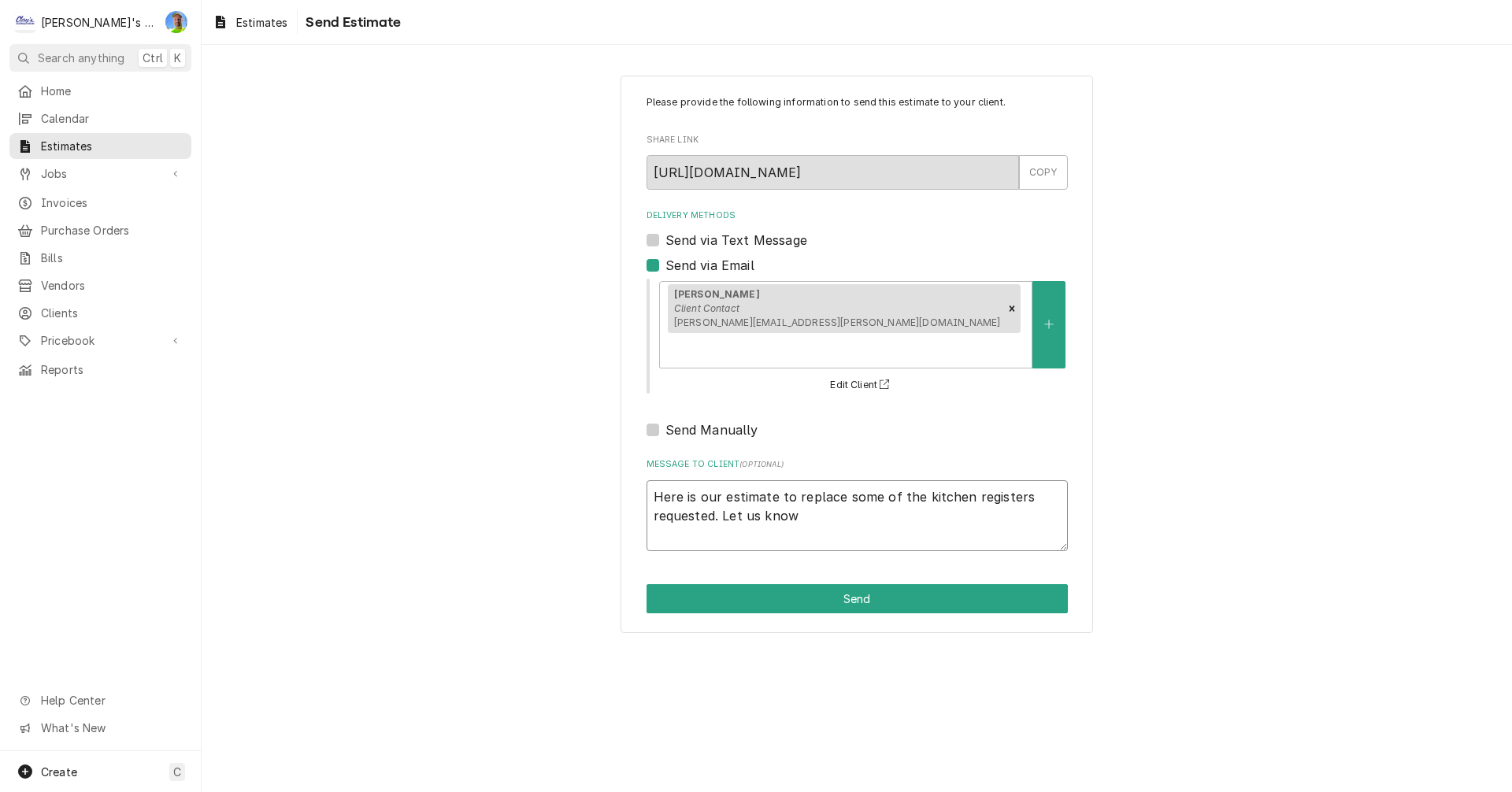
type textarea "Here is our estimate to replace some of the kitchen registers requested. Let us…"
type textarea "x"
type textarea "Here is our estimate to replace some of the kitchen registers requested. Let us…"
type textarea "x"
type textarea "Here is our estimate to replace some of the kitchen registers requested. Let us…"
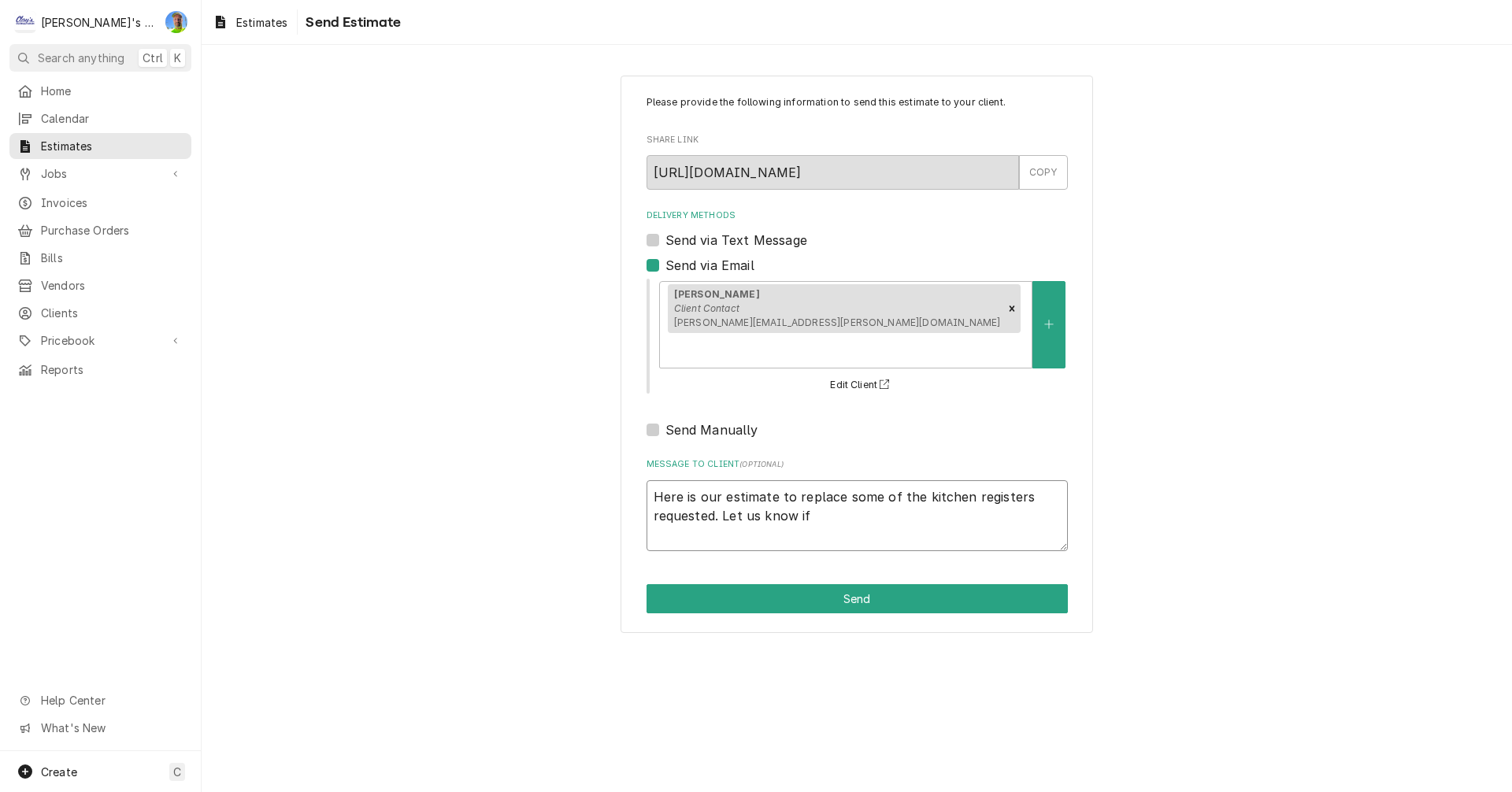
type textarea "x"
type textarea "Here is our estimate to replace some of the kitchen registers requested. Let us…"
type textarea "x"
type textarea "Here is our estimate to replace some of the kitchen registers requested. Let us…"
type textarea "x"
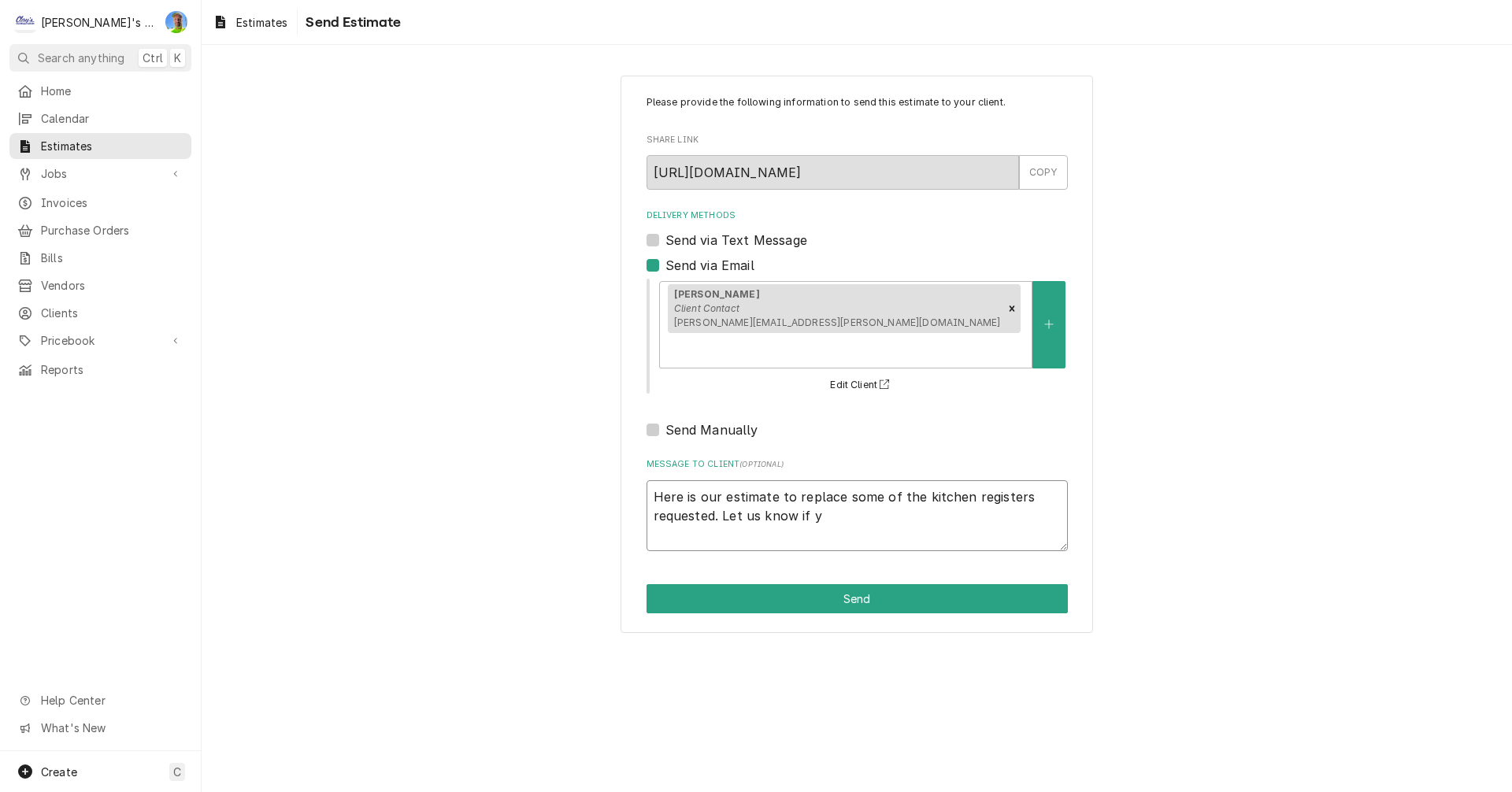
type textarea "Here is our estimate to replace some of the kitchen registers requested. Let us…"
type textarea "x"
type textarea "Here is our estimate to replace some of the kitchen registers requested. Let us…"
type textarea "x"
type textarea "Here is our estimate to replace some of the kitchen registers requested. Let us…"
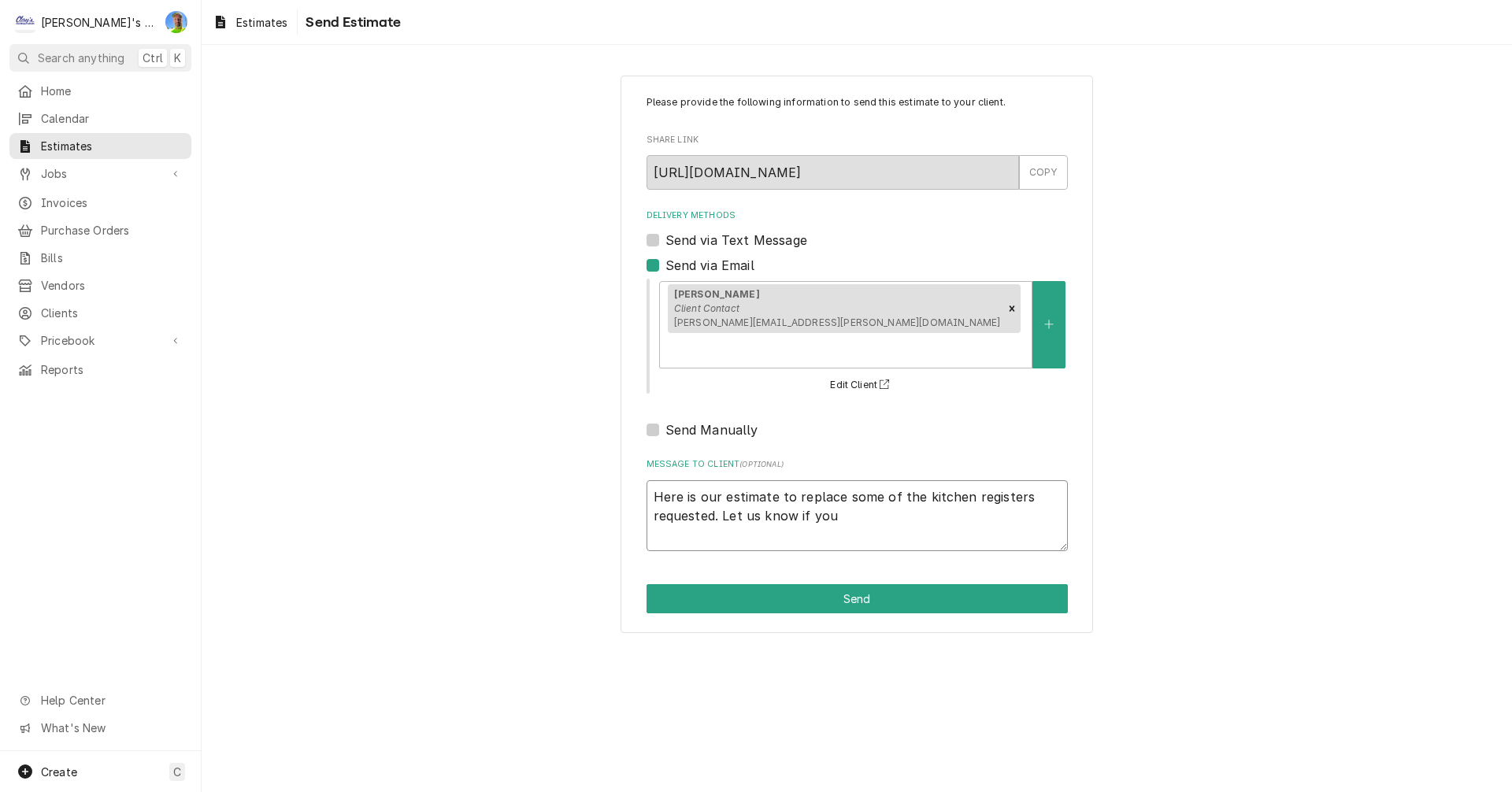
type textarea "x"
type textarea "Here is our estimate to replace some of the kitchen registers requested. Let us…"
type textarea "x"
type textarea "Here is our estimate to replace some of the kitchen registers requested. Let us…"
type textarea "x"
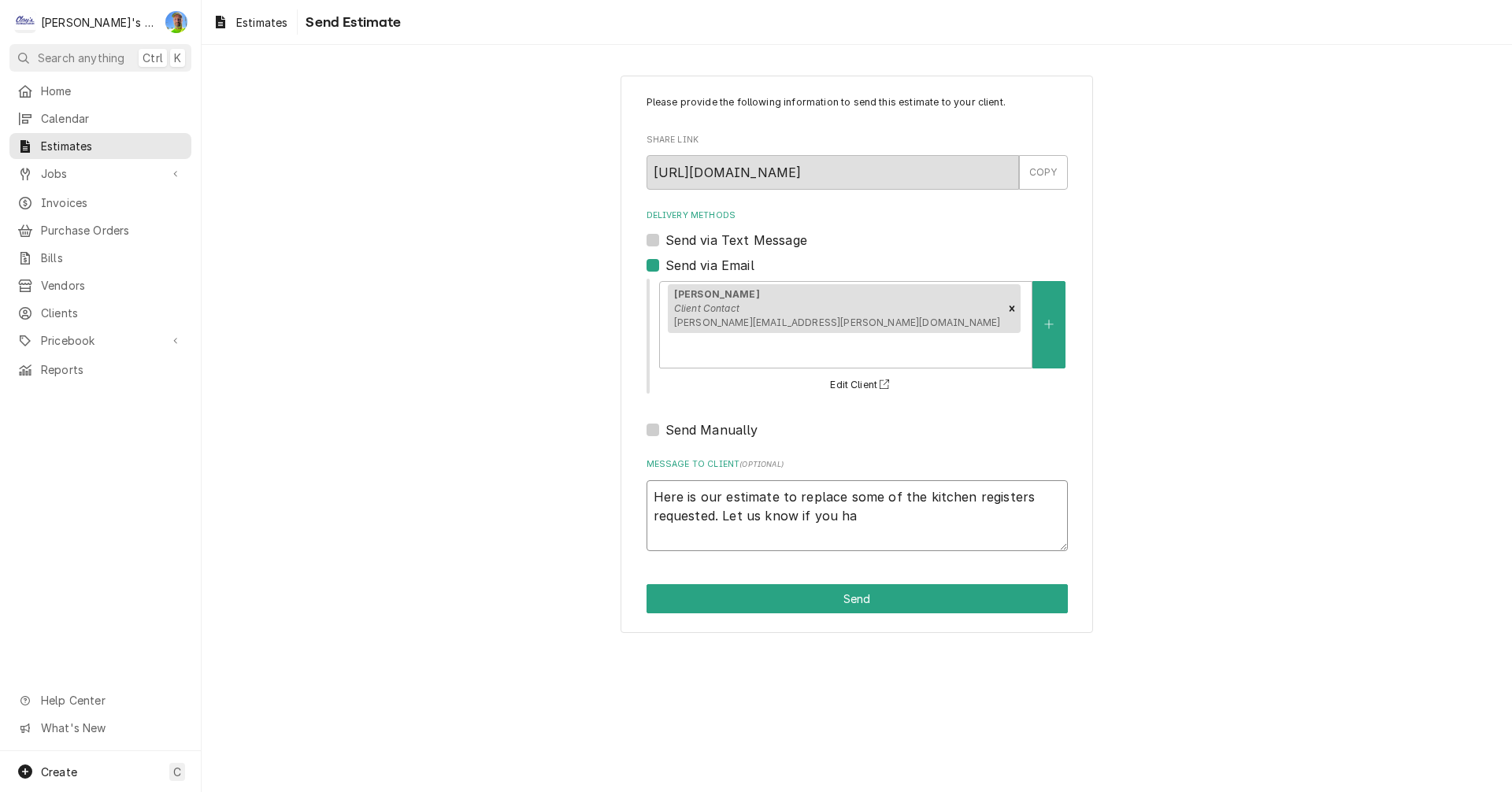
type textarea "Here is our estimate to replace some of the kitchen registers requested. Let us…"
type textarea "x"
type textarea "Here is our estimate to replace some of the kitchen registers requested. Let us…"
type textarea "x"
type textarea "Here is our estimate to replace some of the kitchen registers requested. Let us…"
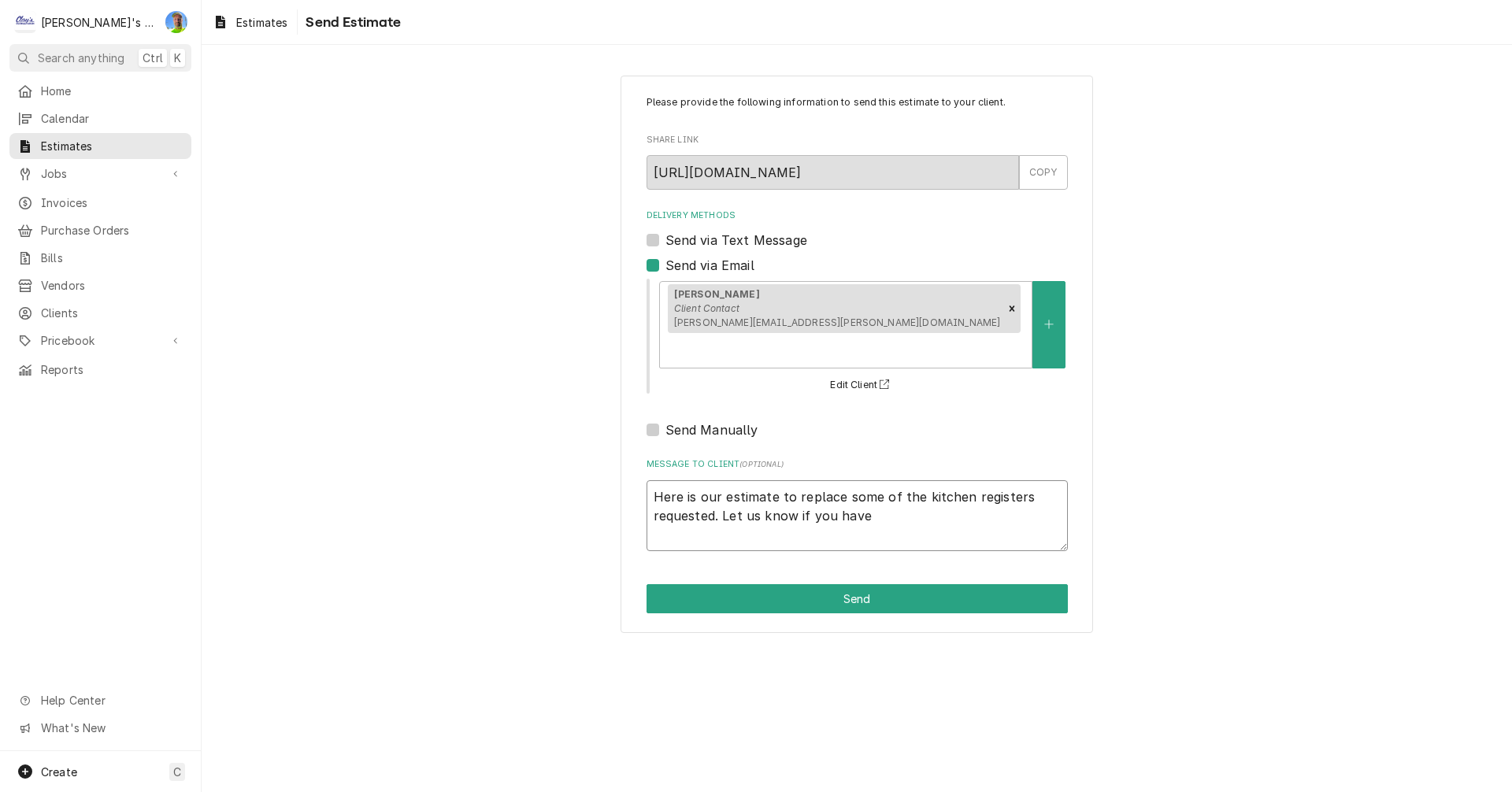
type textarea "x"
type textarea "Here is our estimate to replace some of the kitchen registers requested. Let us…"
type textarea "x"
type textarea "Here is our estimate to replace some of the kitchen registers requested. Let us…"
type textarea "x"
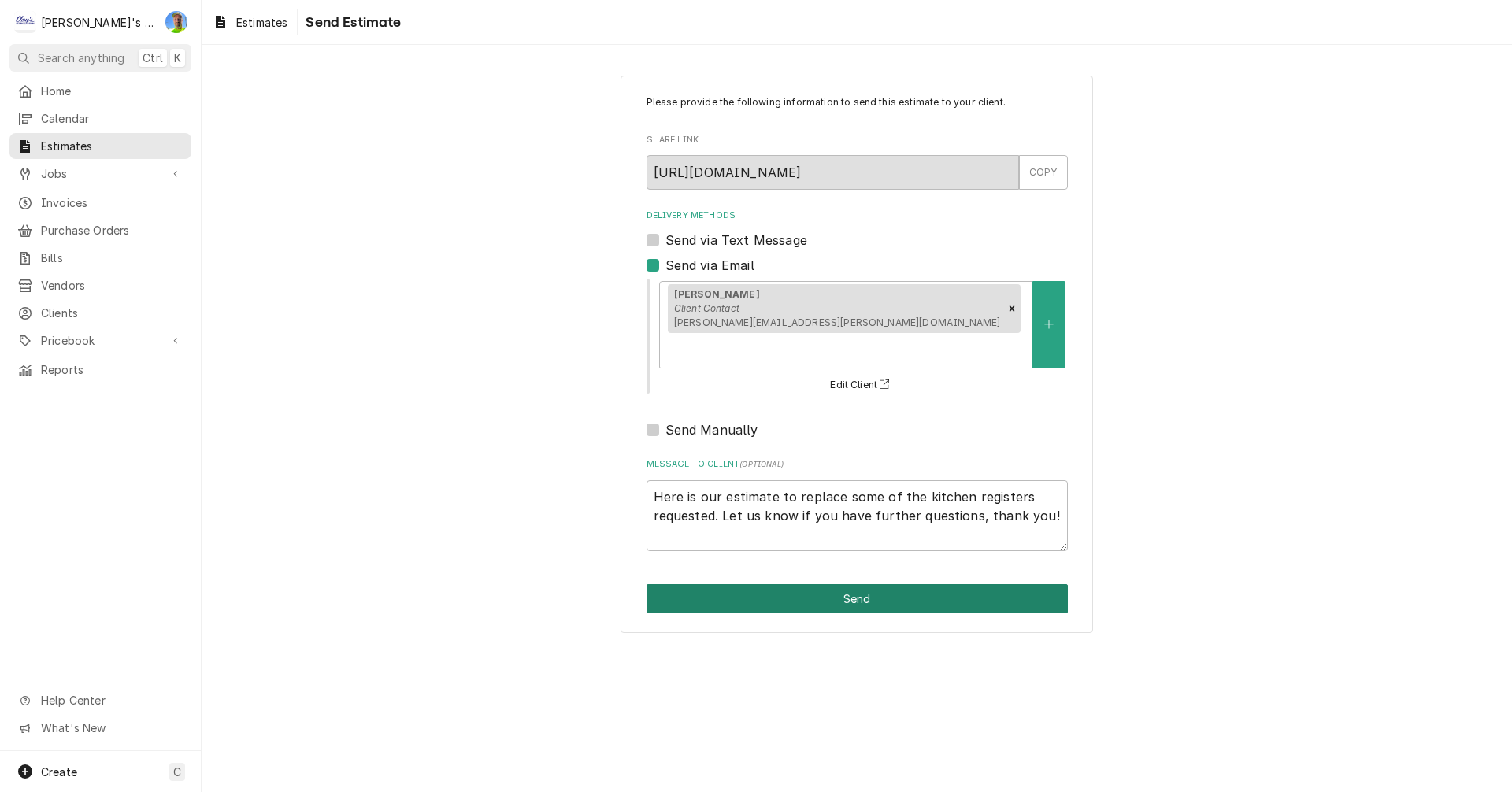
click at [870, 584] on button "Send" at bounding box center [857, 599] width 421 height 29
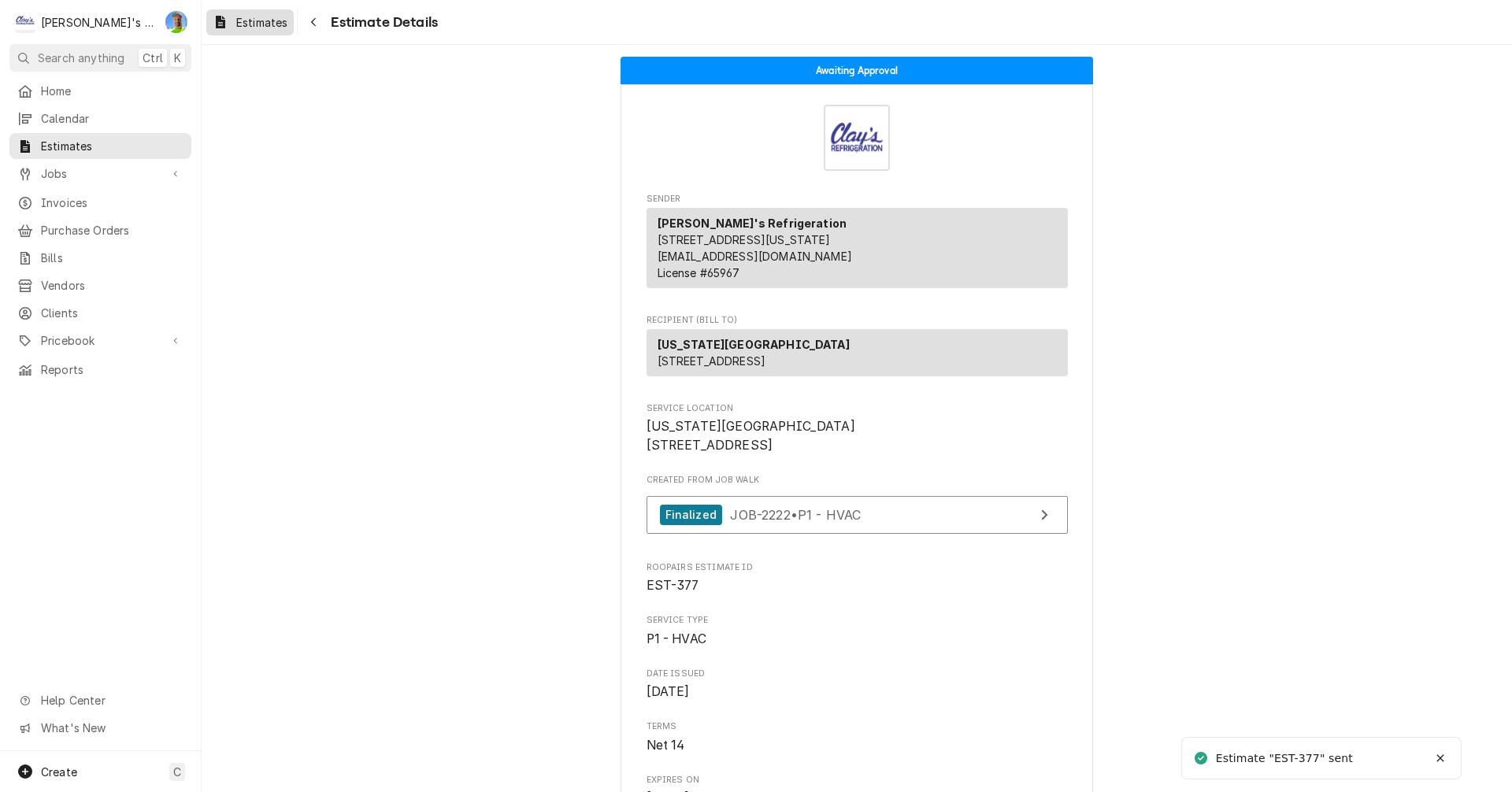
click at [258, 24] on span "Estimates" at bounding box center [262, 22] width 51 height 17
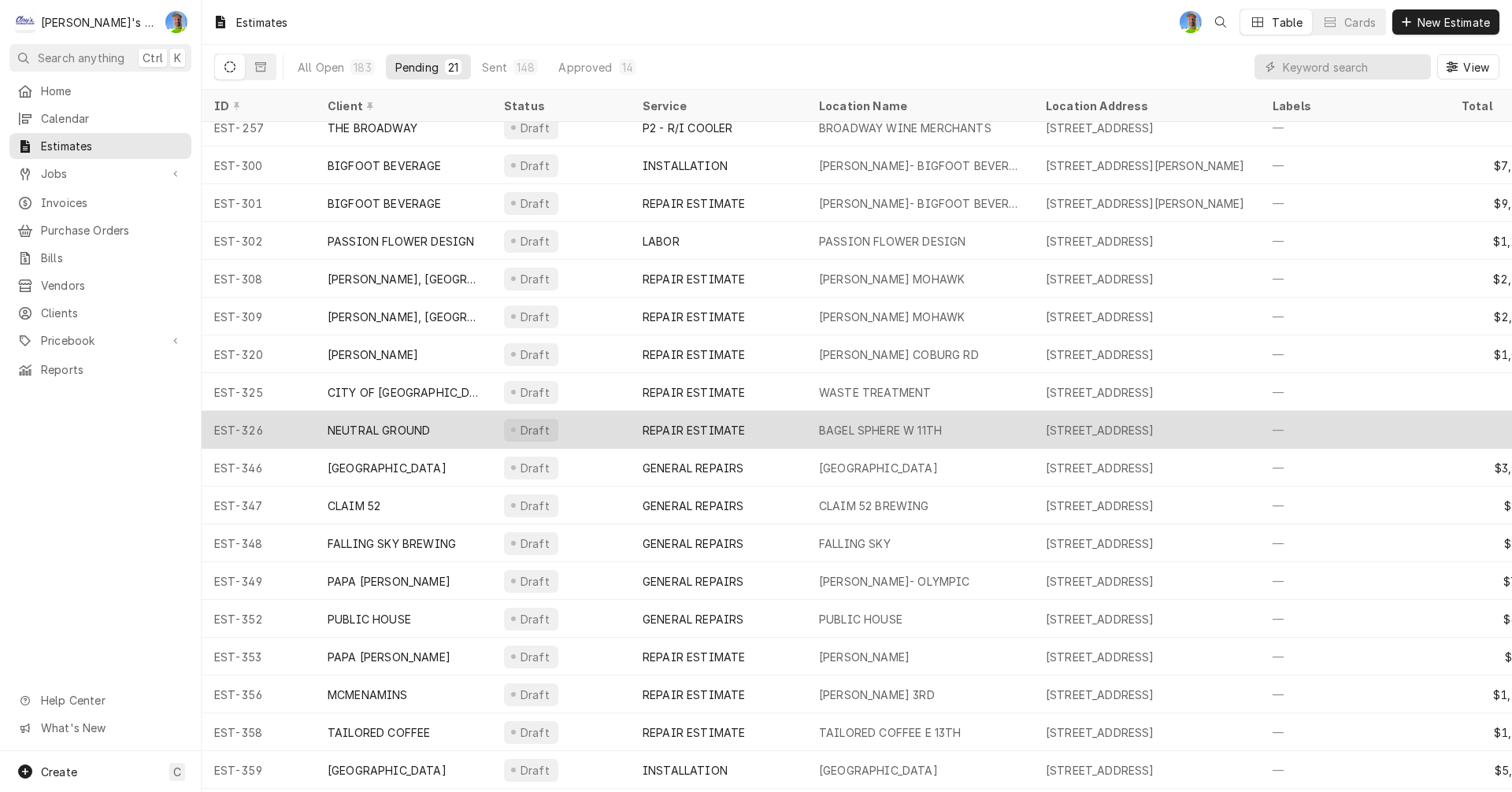
scroll to position [133, 0]
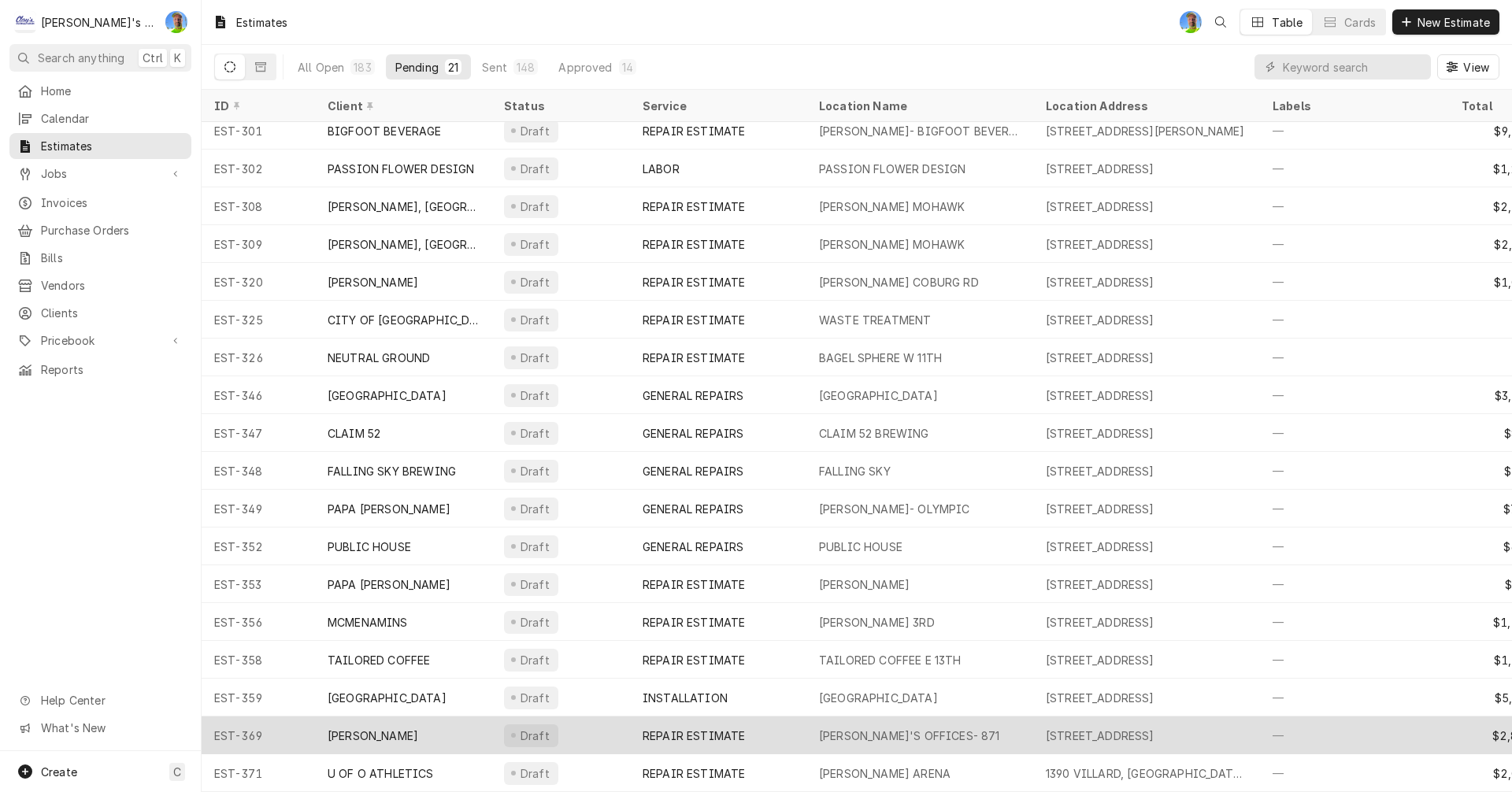
click at [879, 727] on div "[PERSON_NAME]'S OFFICES- 871" at bounding box center [908, 736] width 180 height 17
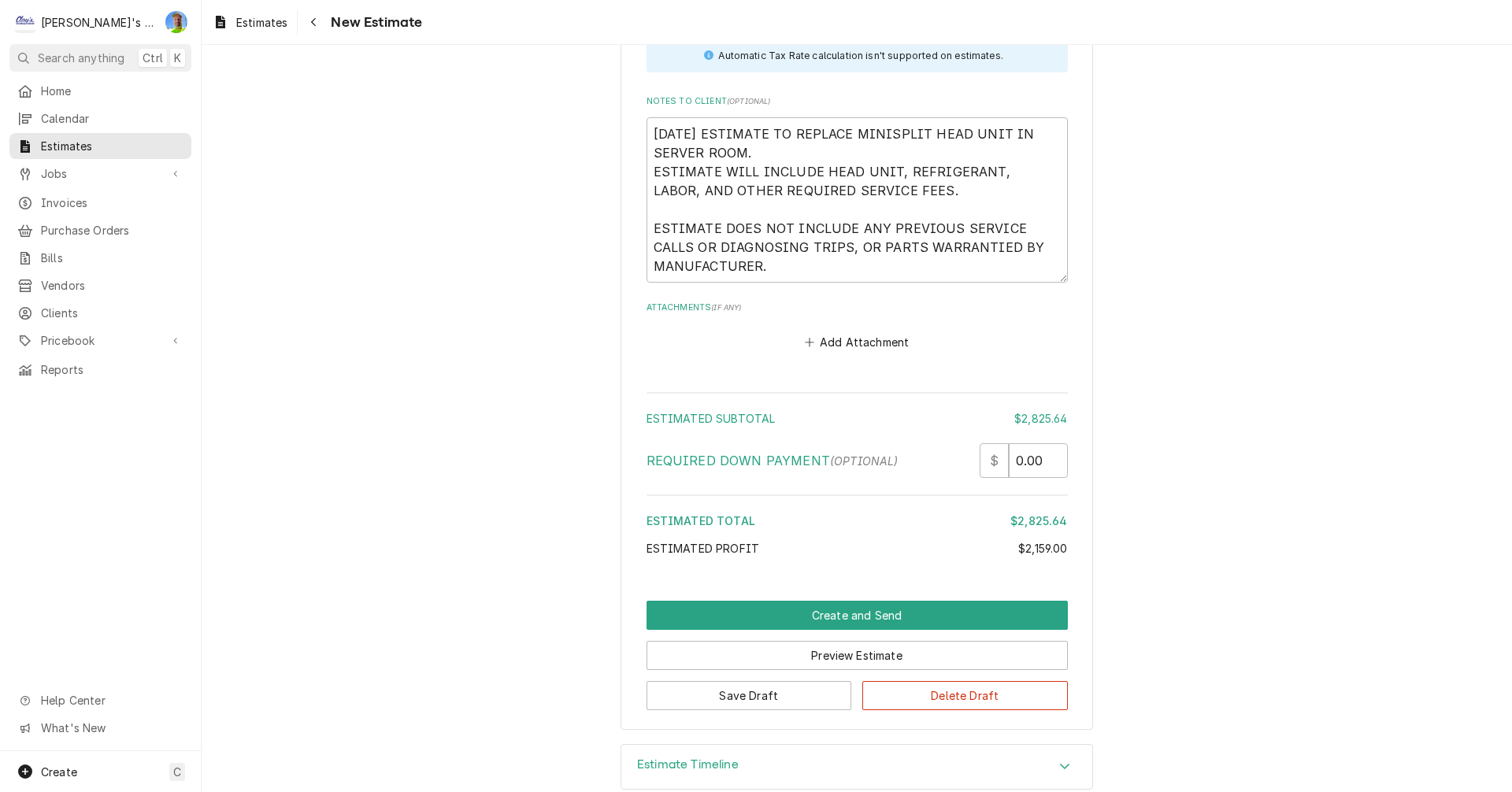
scroll to position [3464, 0]
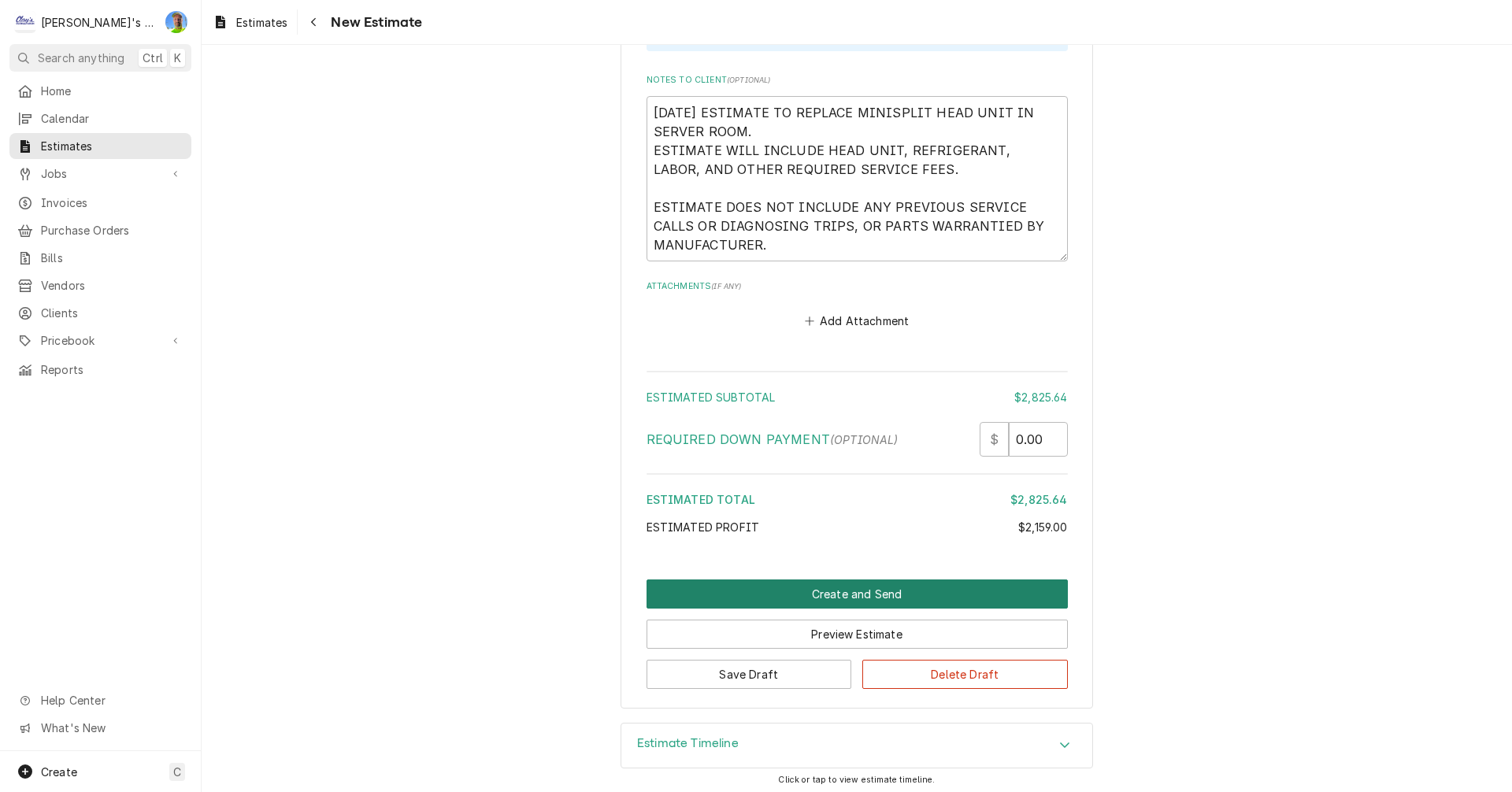
click at [866, 598] on button "Create and Send" at bounding box center [857, 594] width 421 height 29
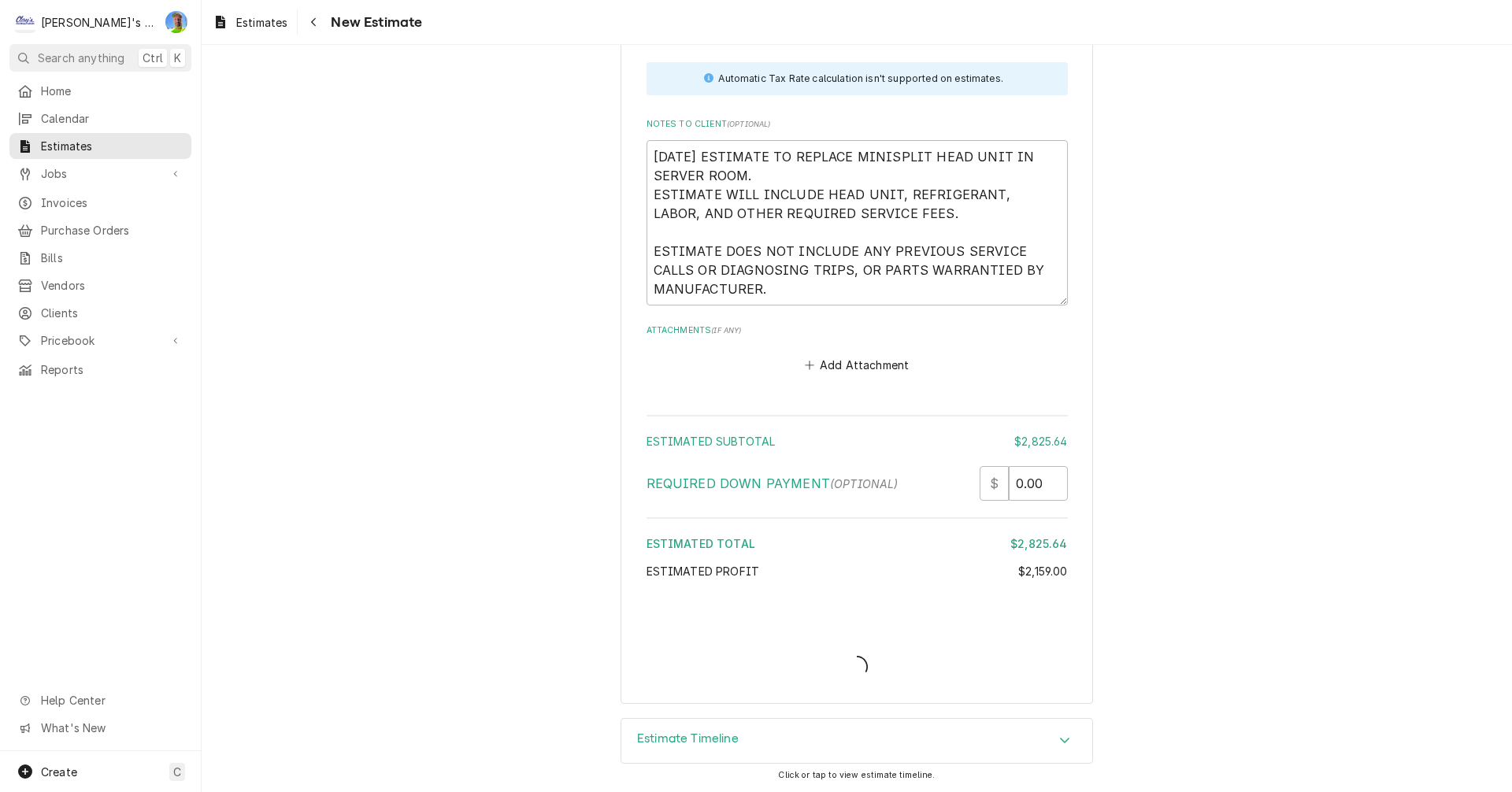
type textarea "x"
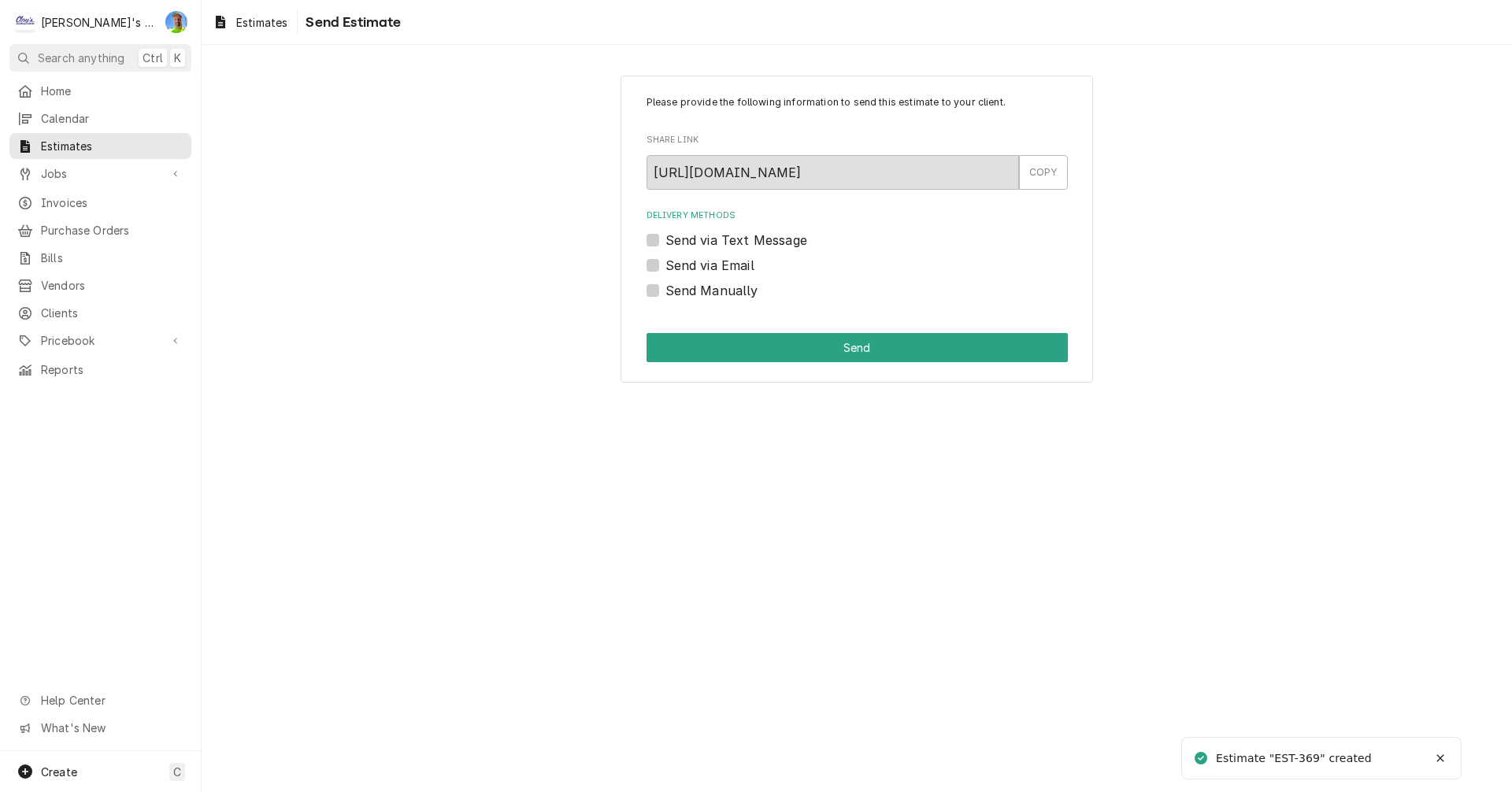
click at [665, 266] on label "Send via Email" at bounding box center [709, 265] width 89 height 19
click at [665, 266] on input "Send via Email" at bounding box center [875, 273] width 421 height 35
checkbox input "true"
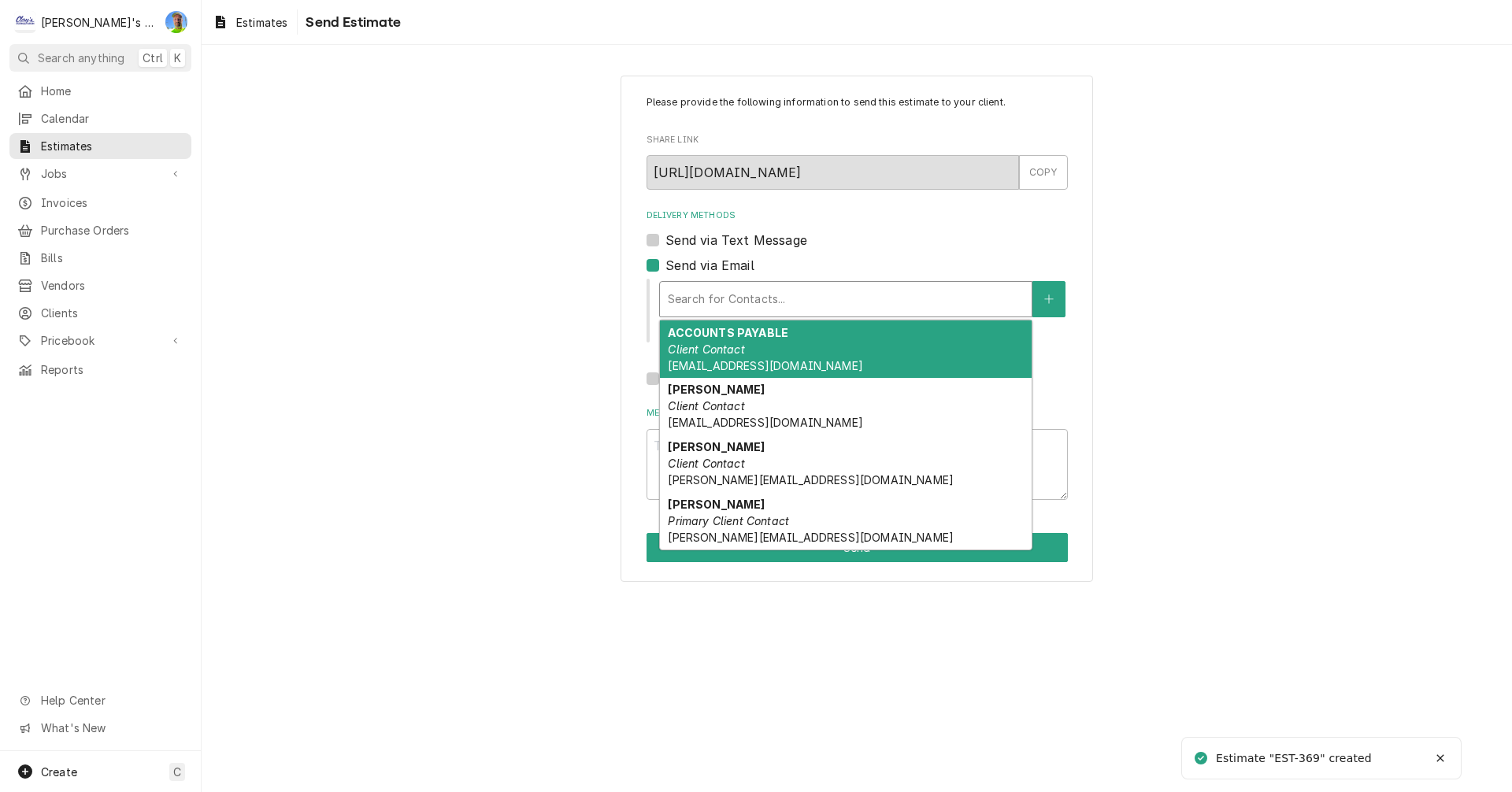
click at [755, 301] on div "Delivery Methods" at bounding box center [845, 299] width 356 height 28
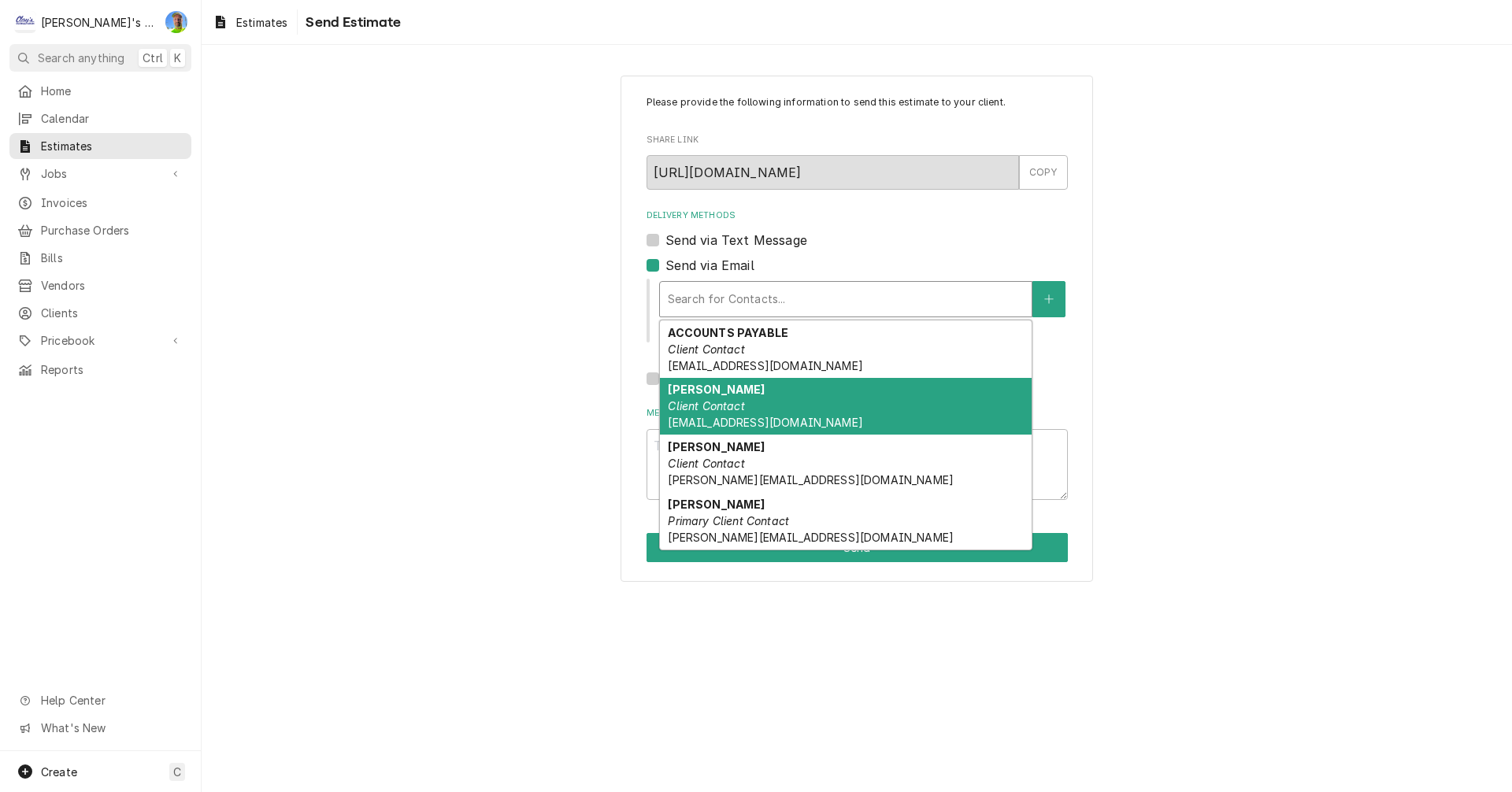
click at [854, 407] on div "[PERSON_NAME] Client Contact [EMAIL_ADDRESS][DOMAIN_NAME]" at bounding box center [846, 406] width 372 height 57
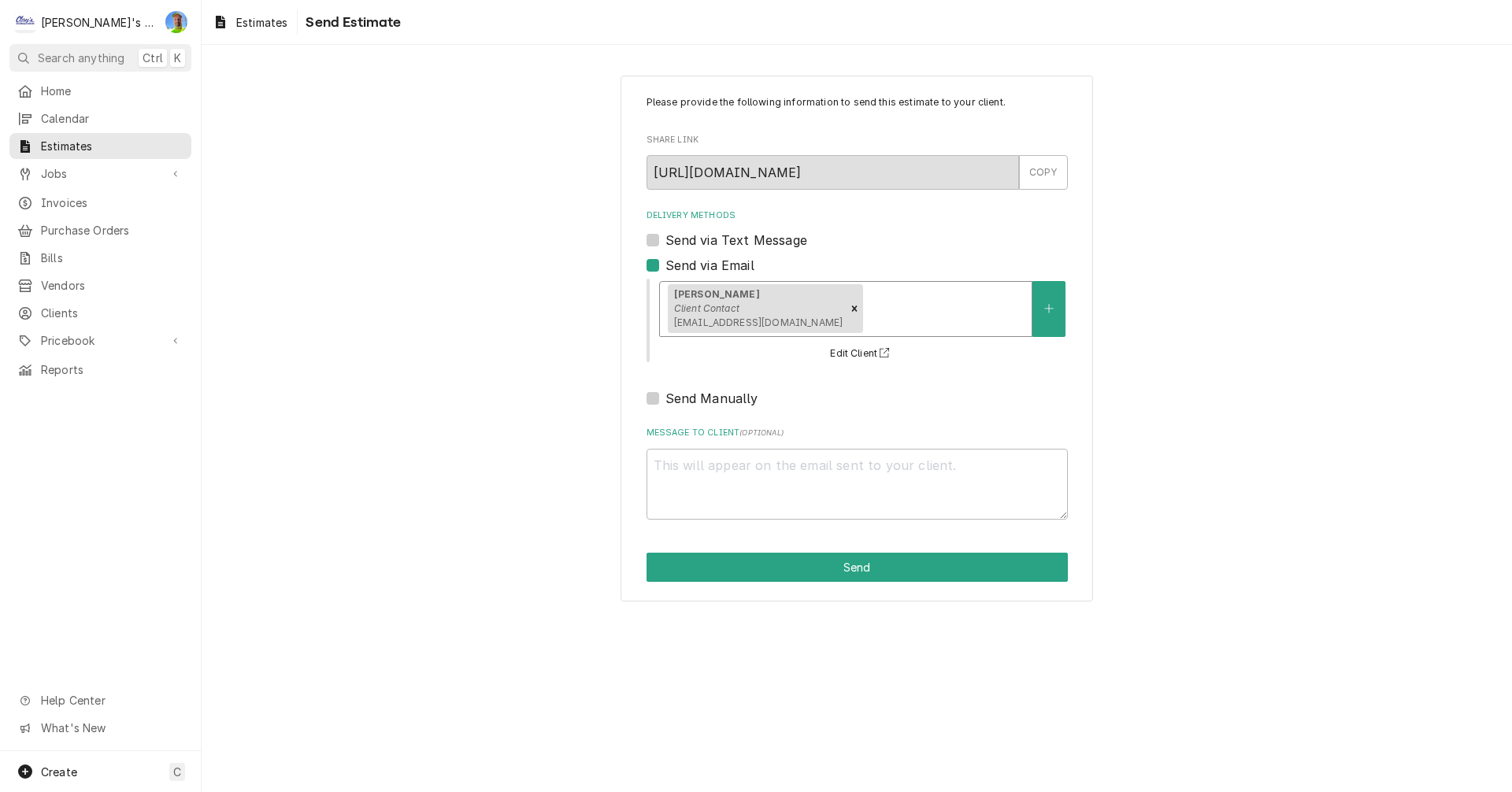
click at [866, 314] on div "Delivery Methods" at bounding box center [945, 309] width 158 height 28
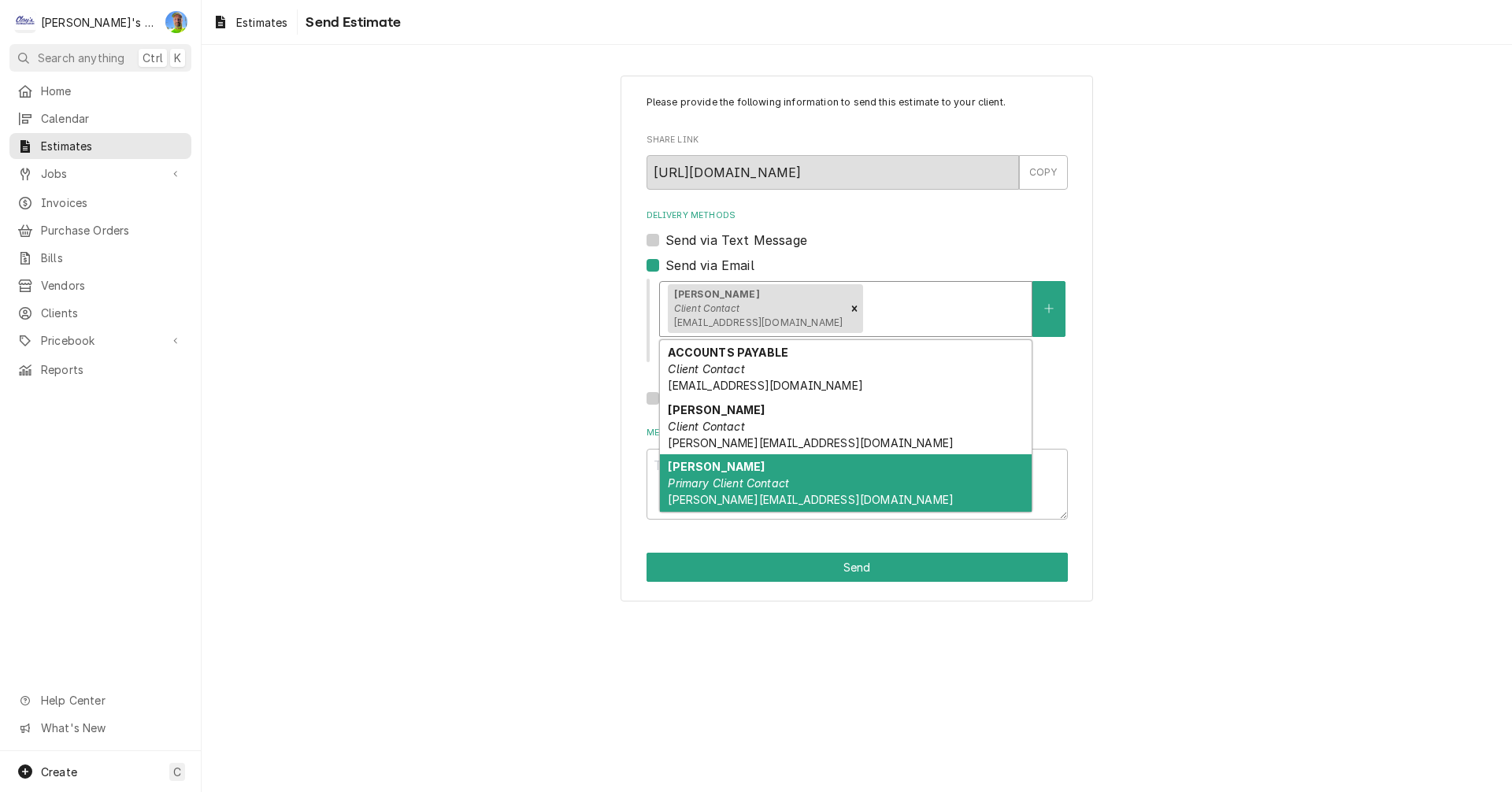
click at [864, 483] on div "[PERSON_NAME] Primary Client Contact [PERSON_NAME][EMAIL_ADDRESS][DOMAIN_NAME]" at bounding box center [846, 482] width 372 height 57
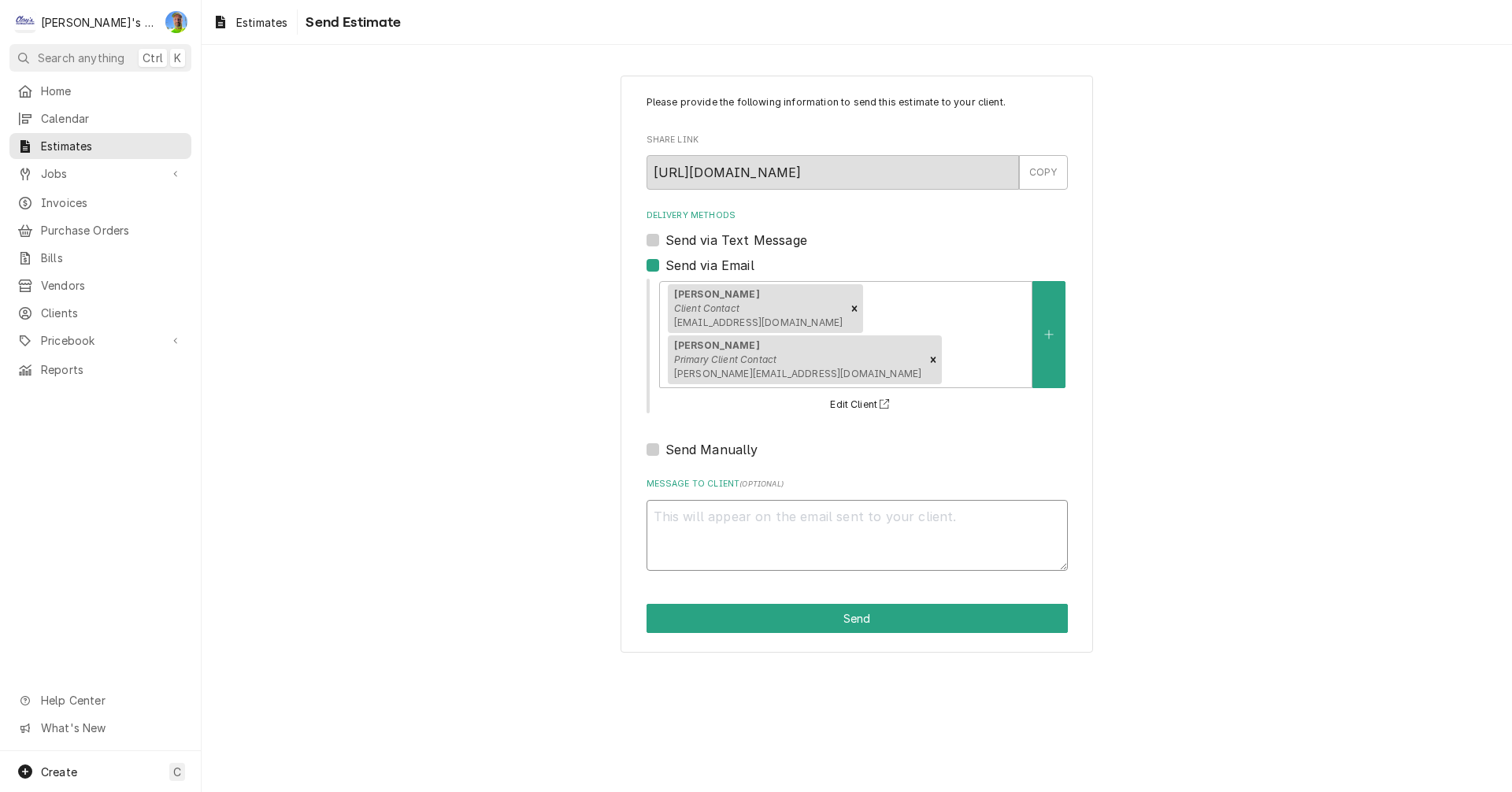
click at [793, 500] on textarea "Message to Client ( optional )" at bounding box center [857, 535] width 421 height 71
click at [744, 500] on textarea "Message to Client ( optional )" at bounding box center [857, 535] width 421 height 71
type textarea "x"
type textarea "H"
type textarea "x"
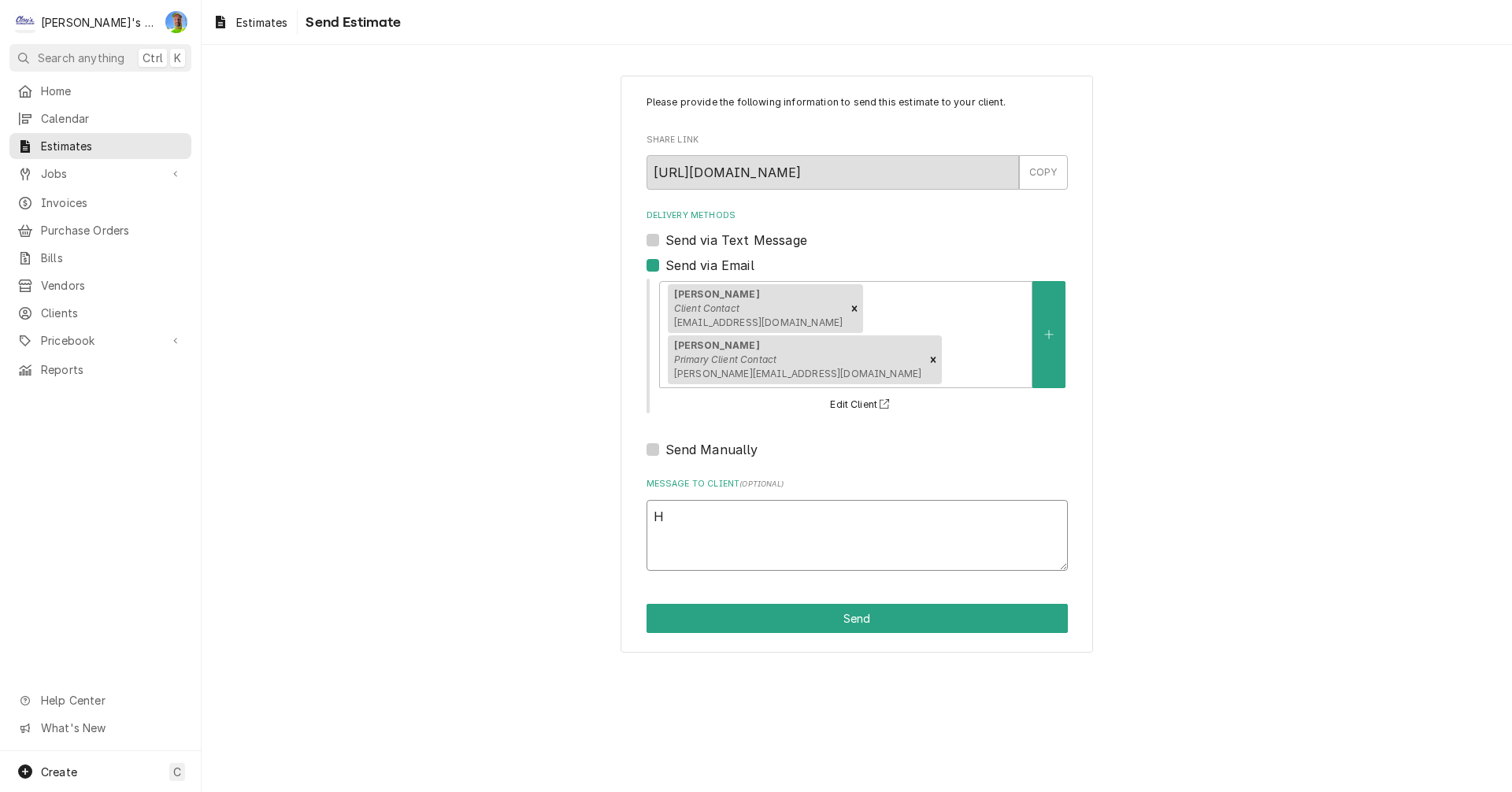
type textarea "He"
type textarea "x"
type textarea "Her"
type textarea "x"
type textarea "Here"
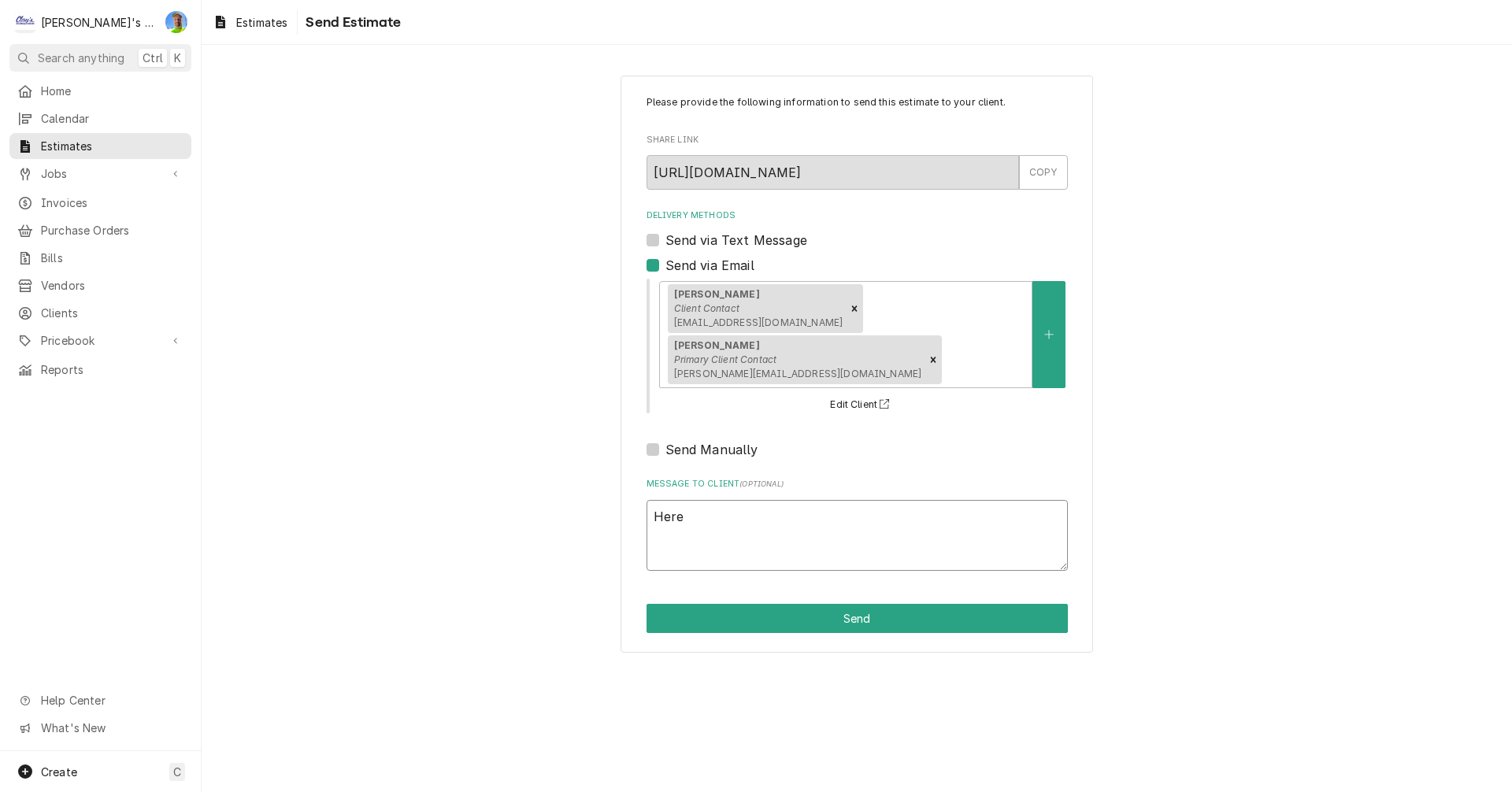
type textarea "x"
type textarea "Here"
type textarea "x"
type textarea "Here i"
type textarea "x"
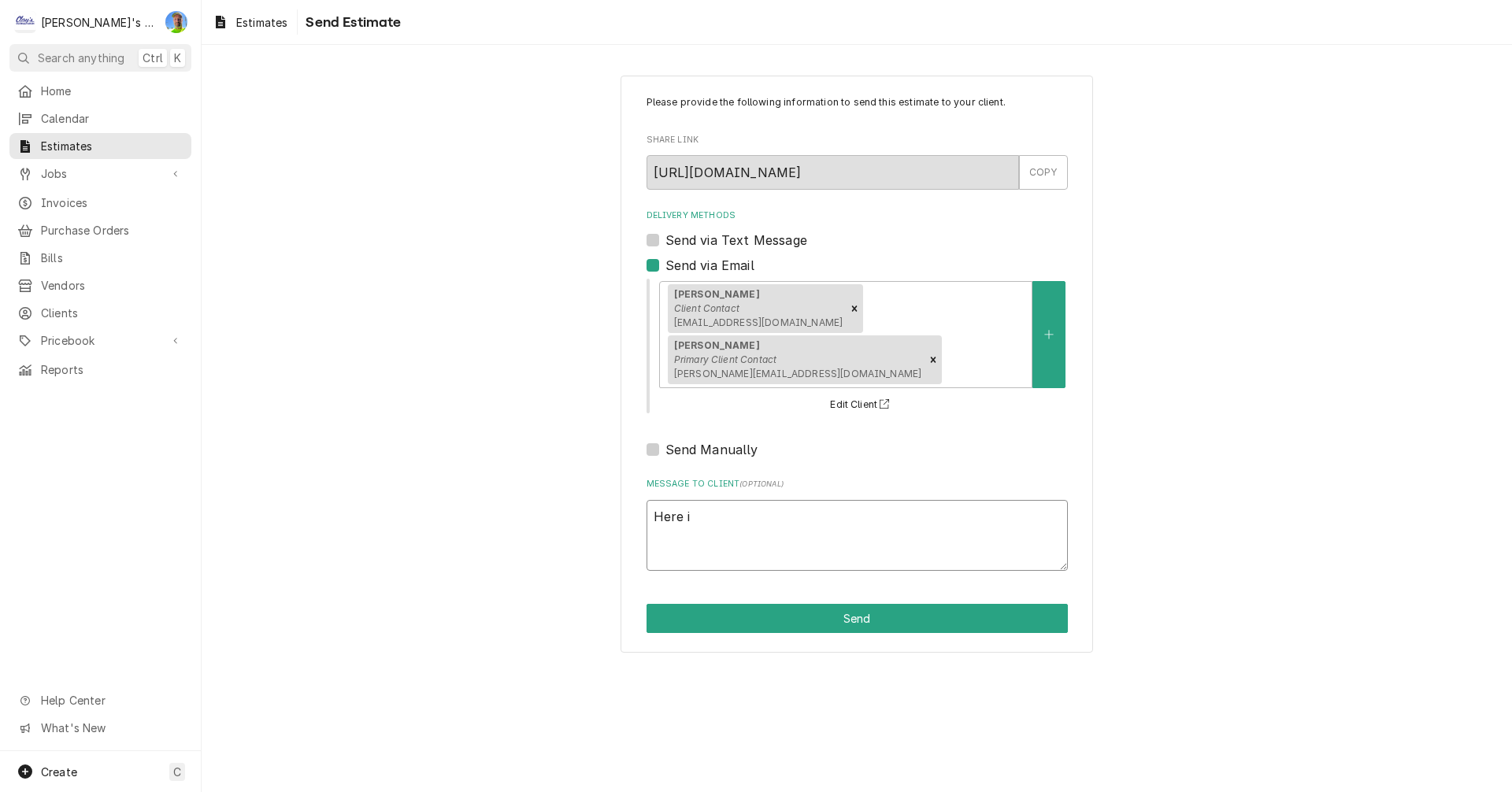
type textarea "Here is"
type textarea "x"
type textarea "Here is"
type textarea "x"
type textarea "Here is o"
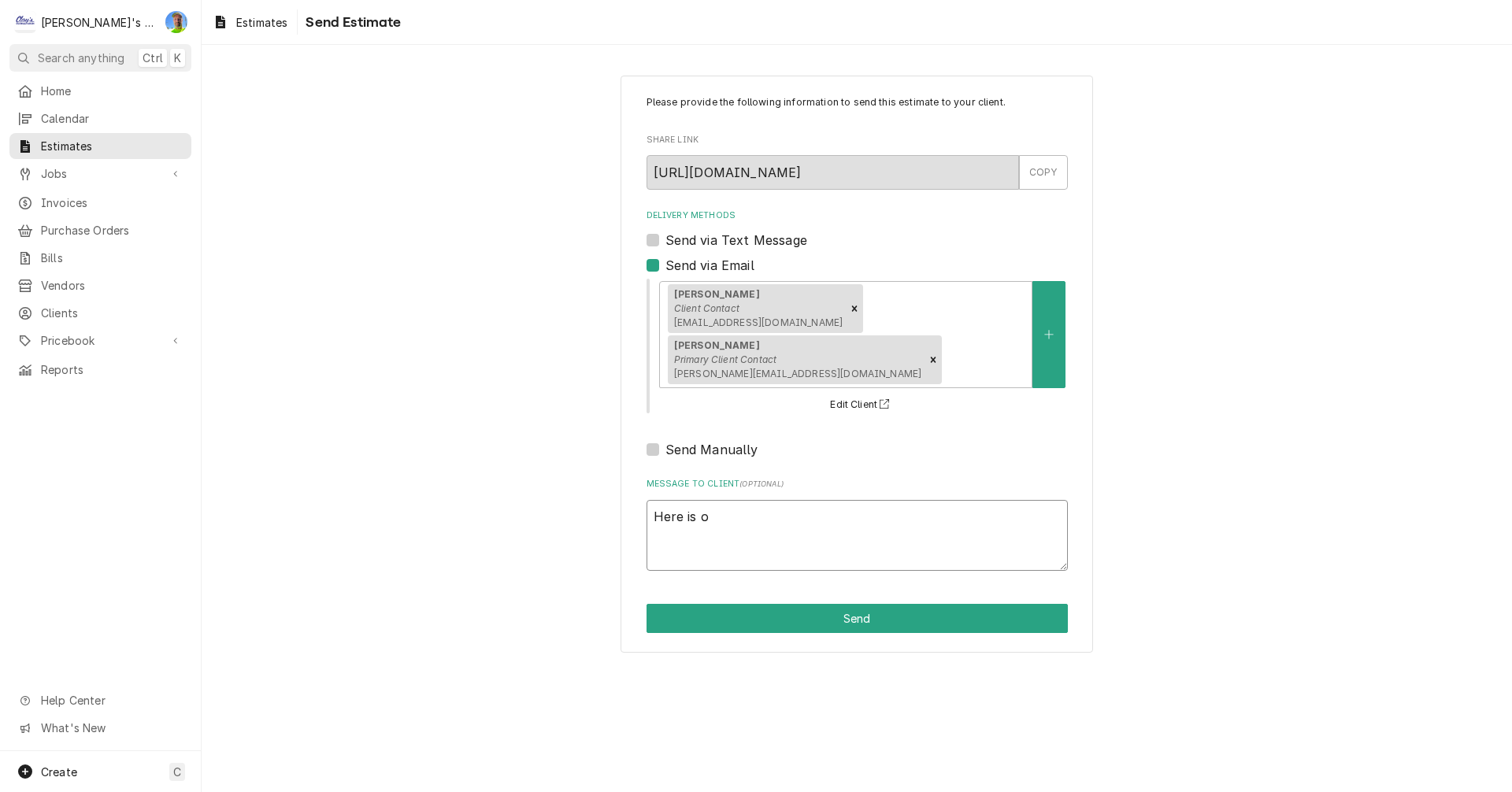
type textarea "x"
type textarea "Here is oo"
type textarea "x"
type textarea "Here is oou"
type textarea "x"
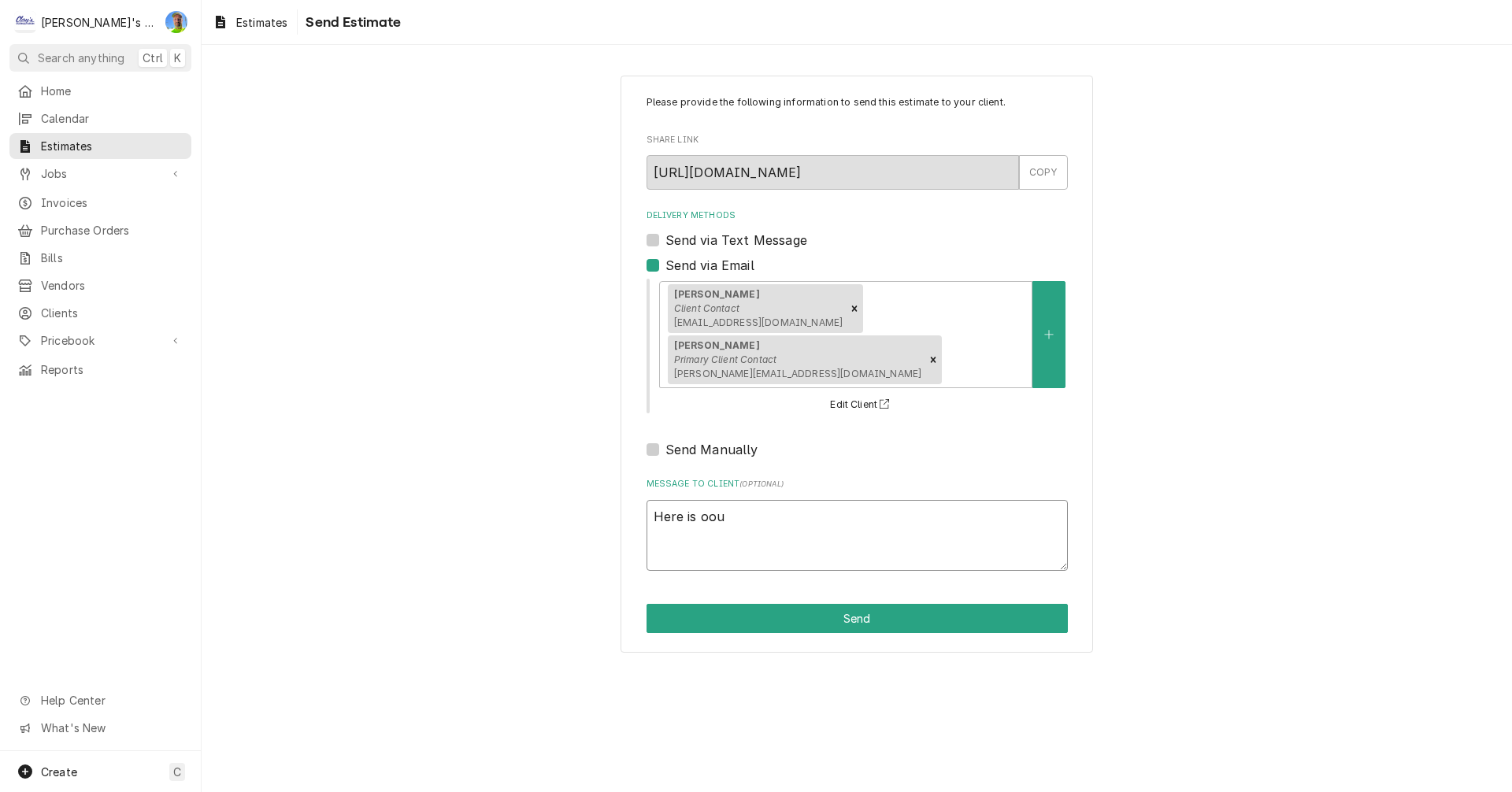
type textarea "Here is oour"
type textarea "x"
type textarea "Here is oour"
type textarea "x"
type textarea "Here is oour"
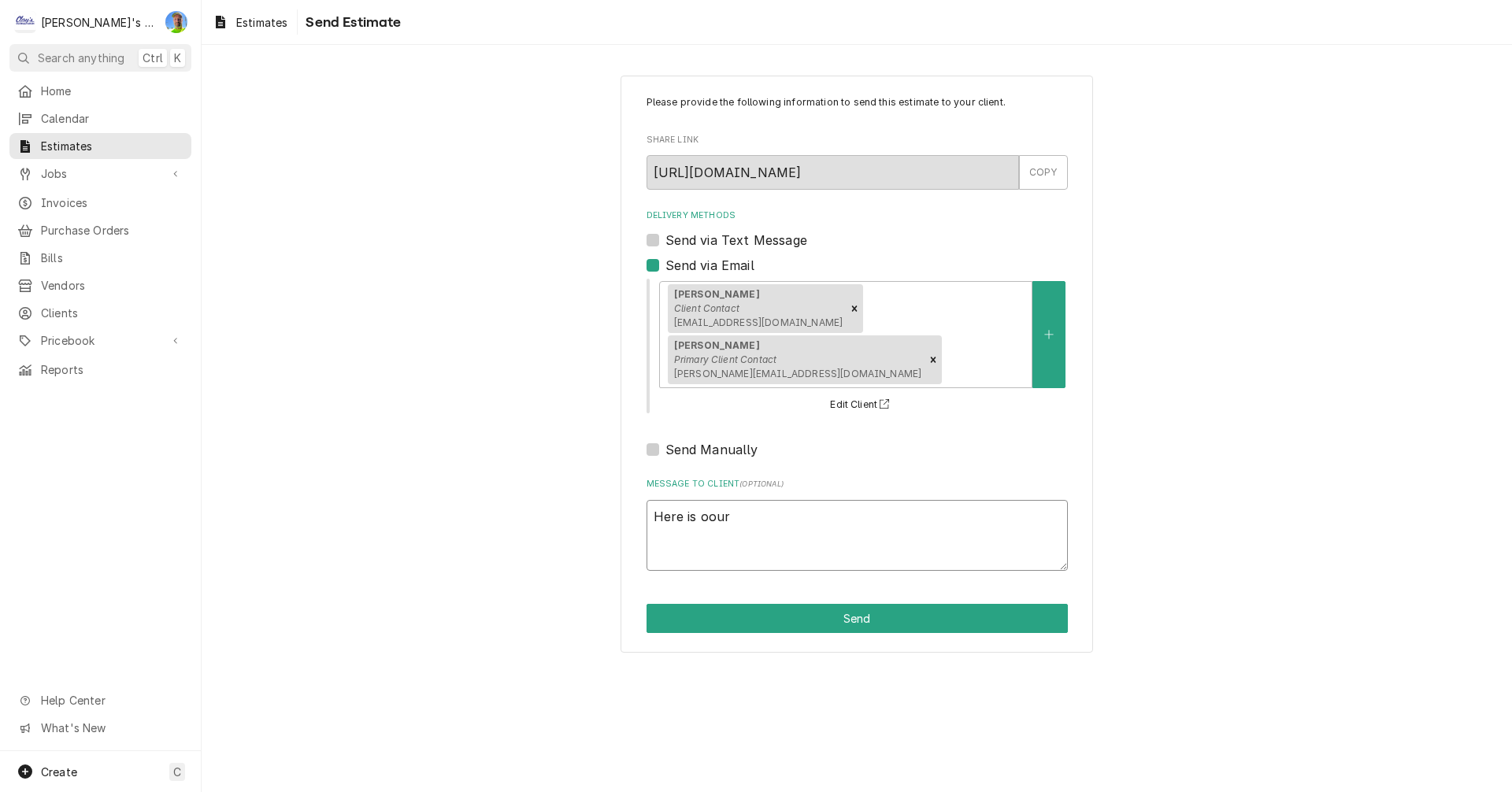
type textarea "x"
type textarea "Here is oou"
type textarea "x"
type textarea "Here is oo"
type textarea "x"
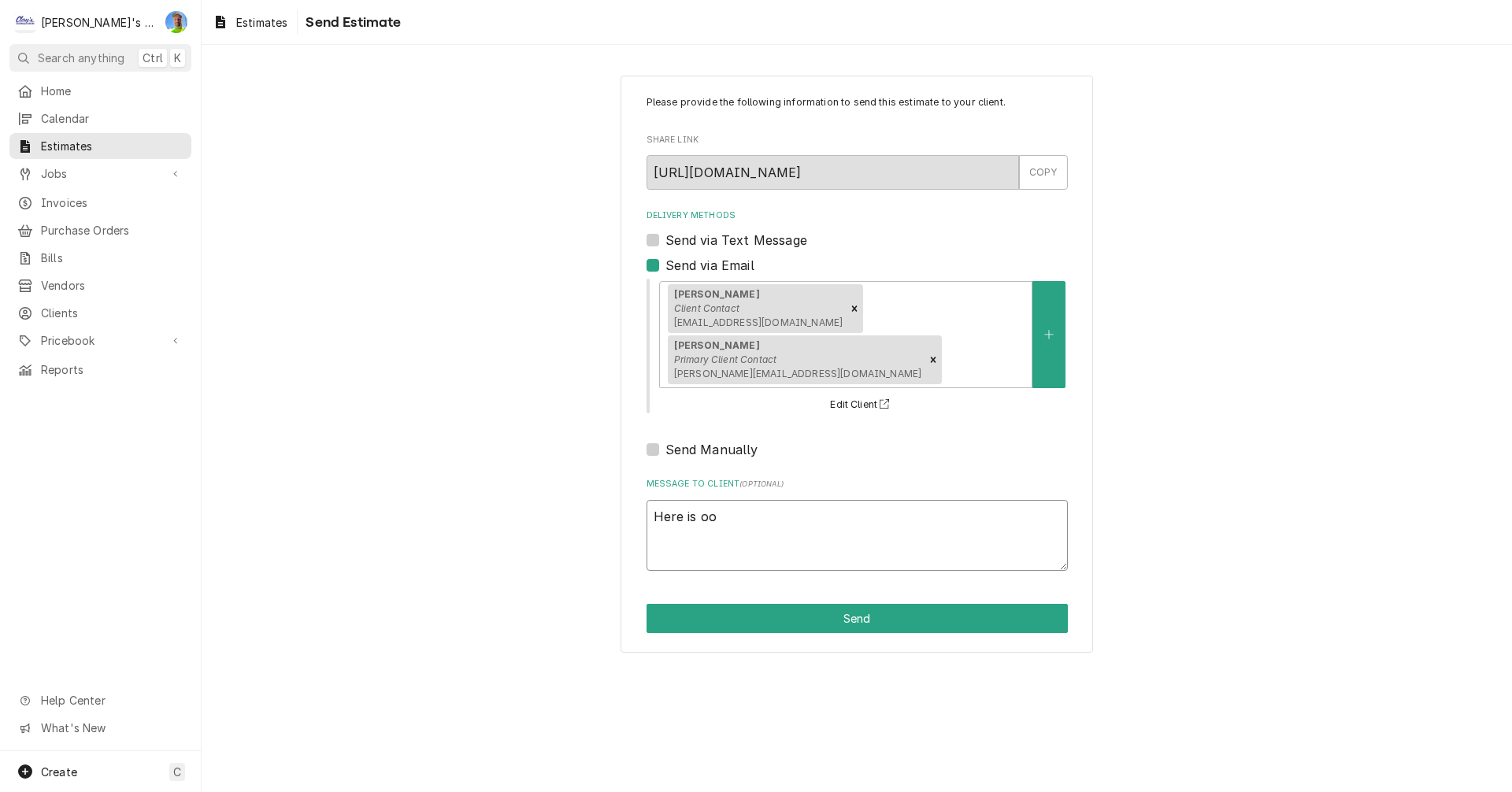
type textarea "Here is o"
type textarea "x"
type textarea "Here is ou"
type textarea "x"
type textarea "Here is our"
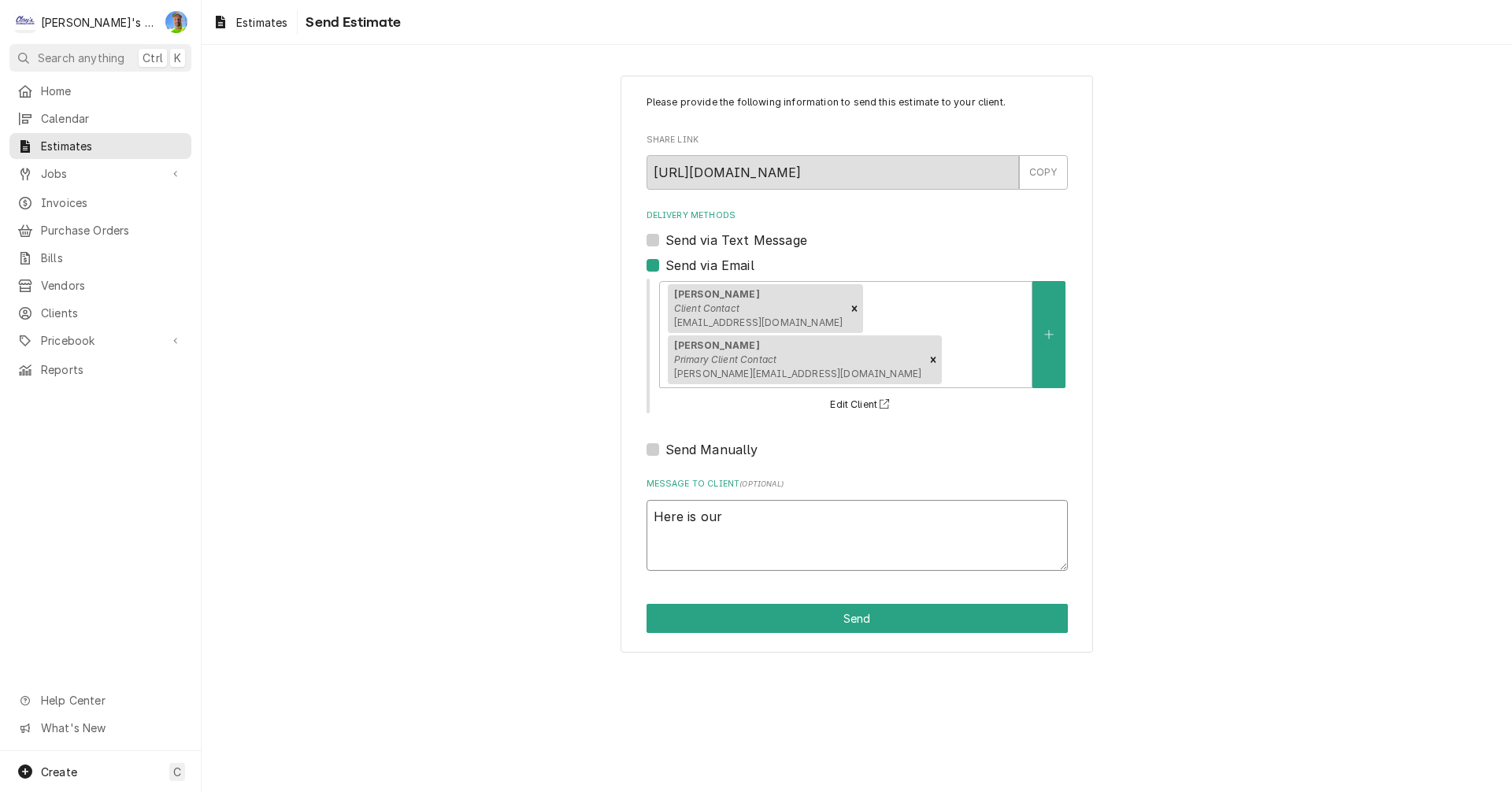
type textarea "x"
type textarea "Here is our"
type textarea "x"
type textarea "Here is our q"
type textarea "x"
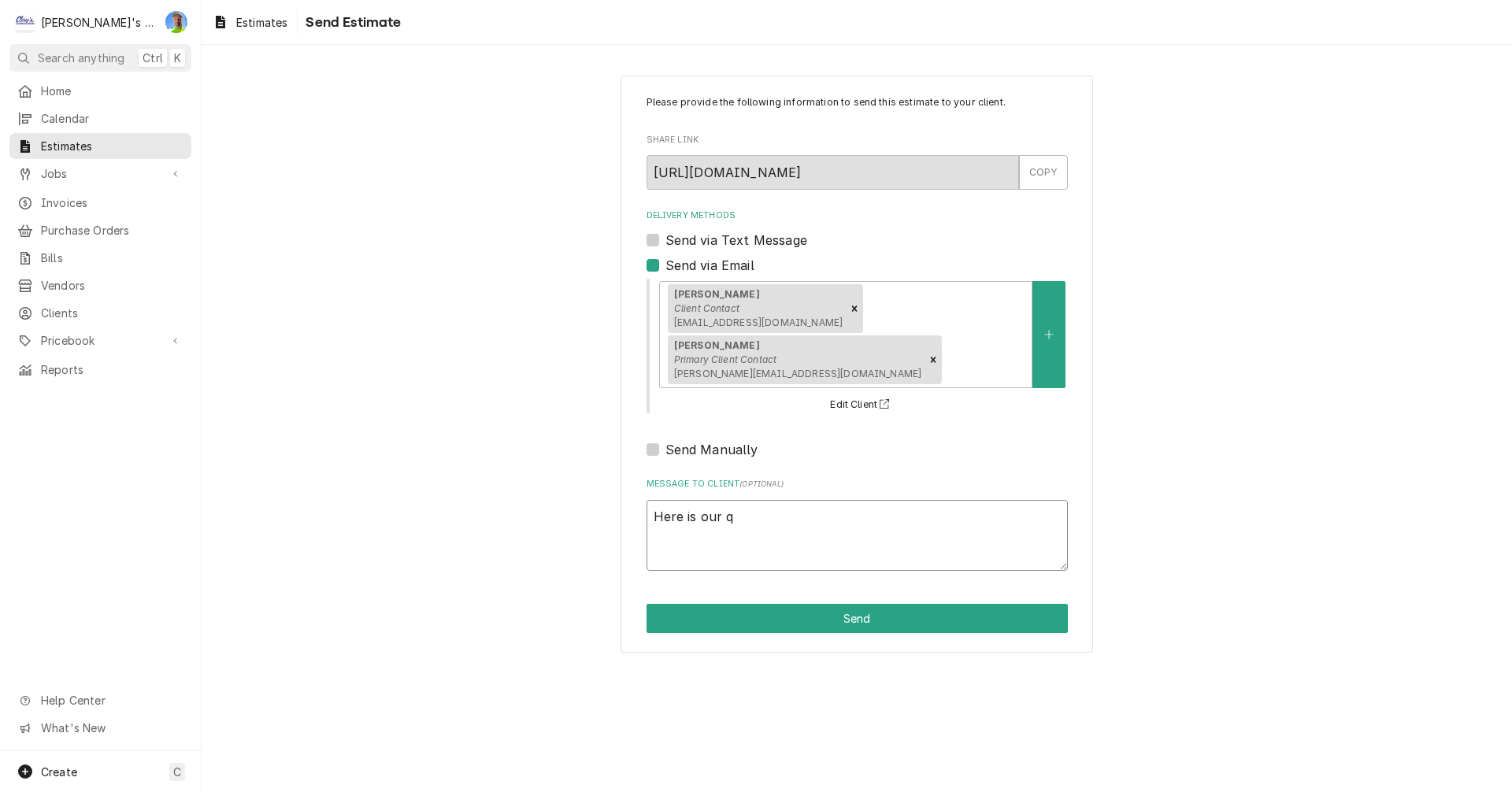
type textarea "Here is our qu"
type textarea "x"
type textarea "Here is our quo"
type textarea "x"
type textarea "Here is our quot"
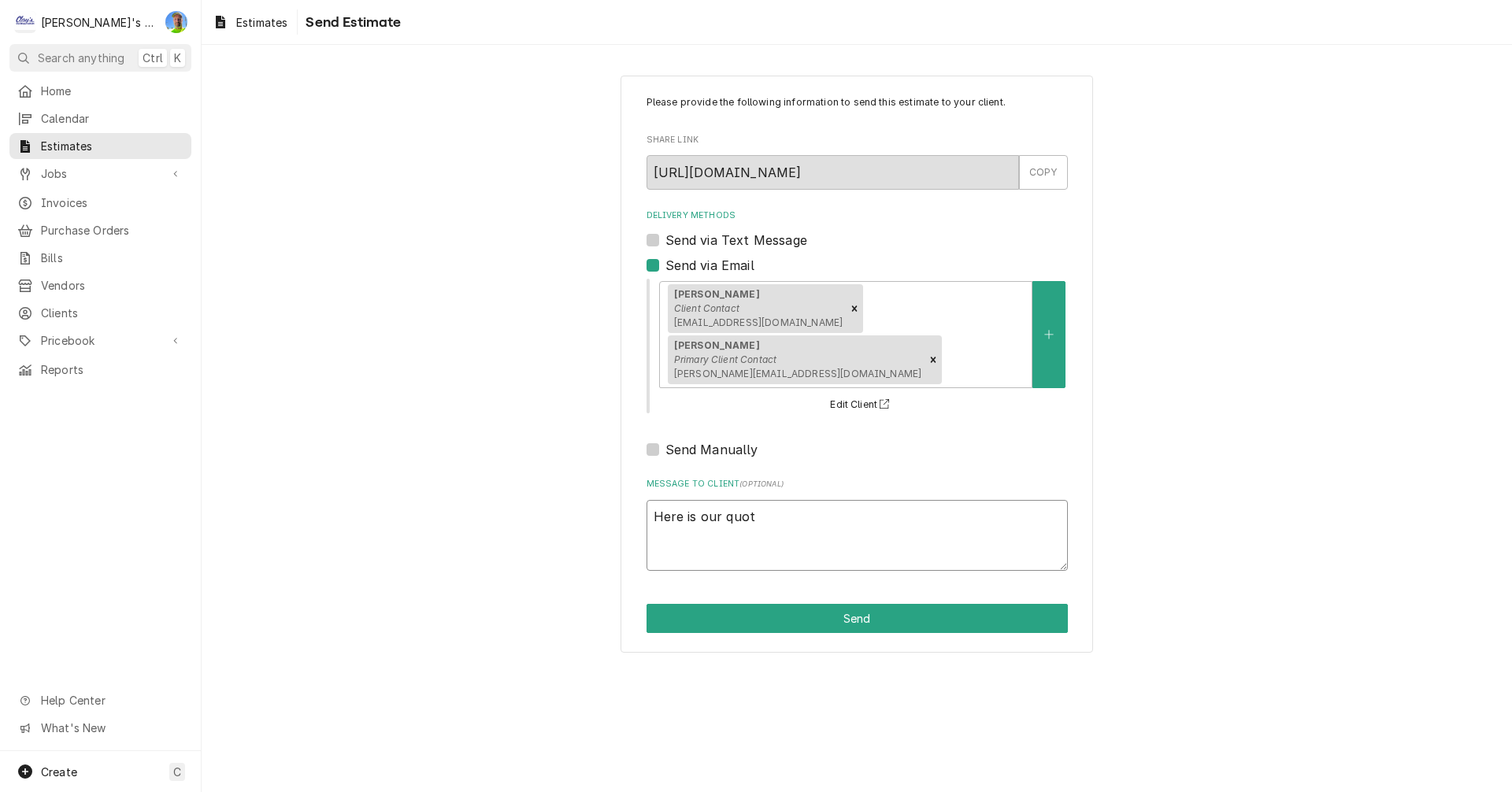
type textarea "x"
type textarea "Here is our quote"
type textarea "x"
type textarea "Here is our quote"
type textarea "x"
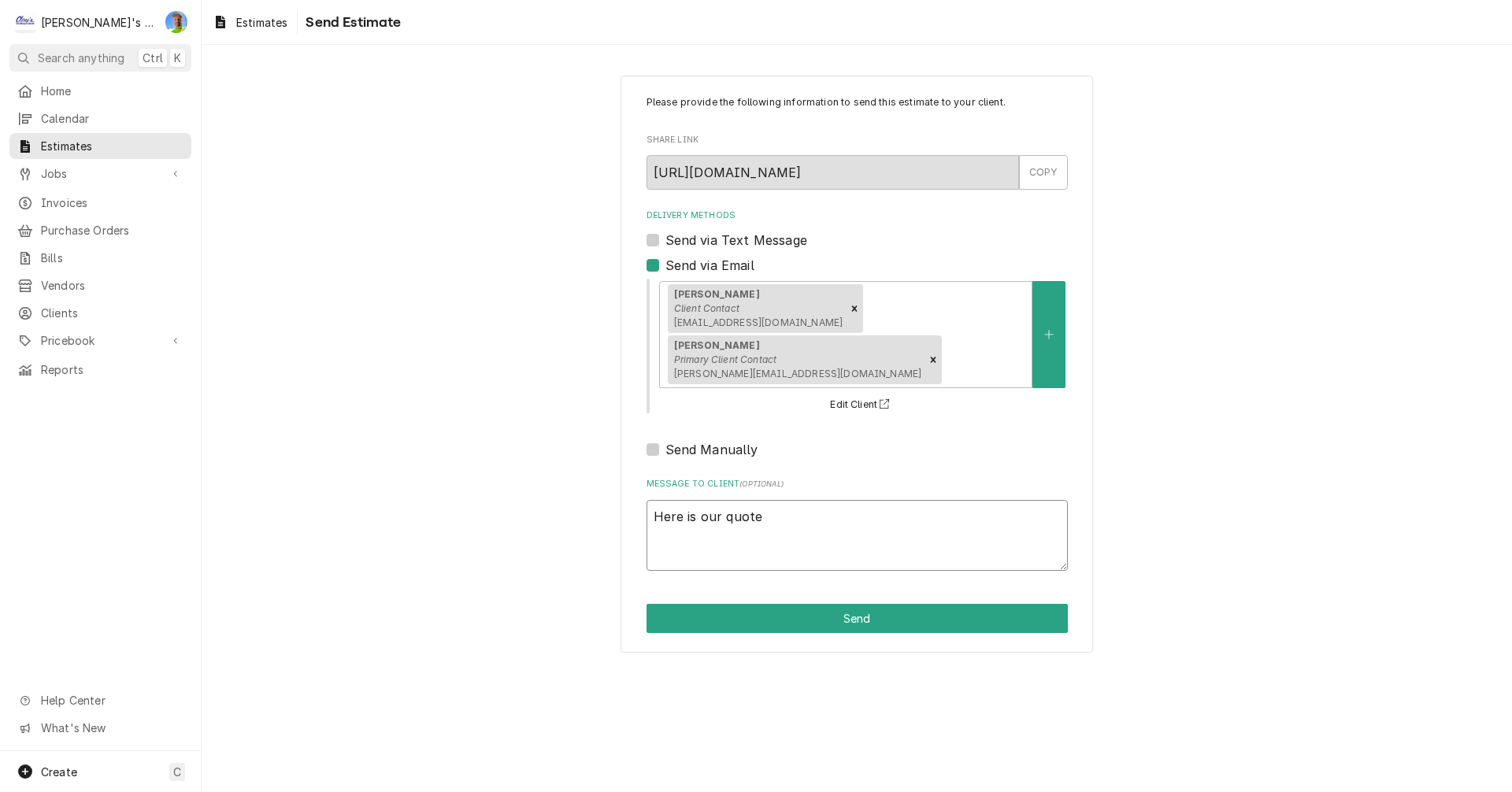
type textarea "Here is our quote f"
type textarea "x"
type textarea "Here is our quote fo"
type textarea "x"
type textarea "Here is our quote for"
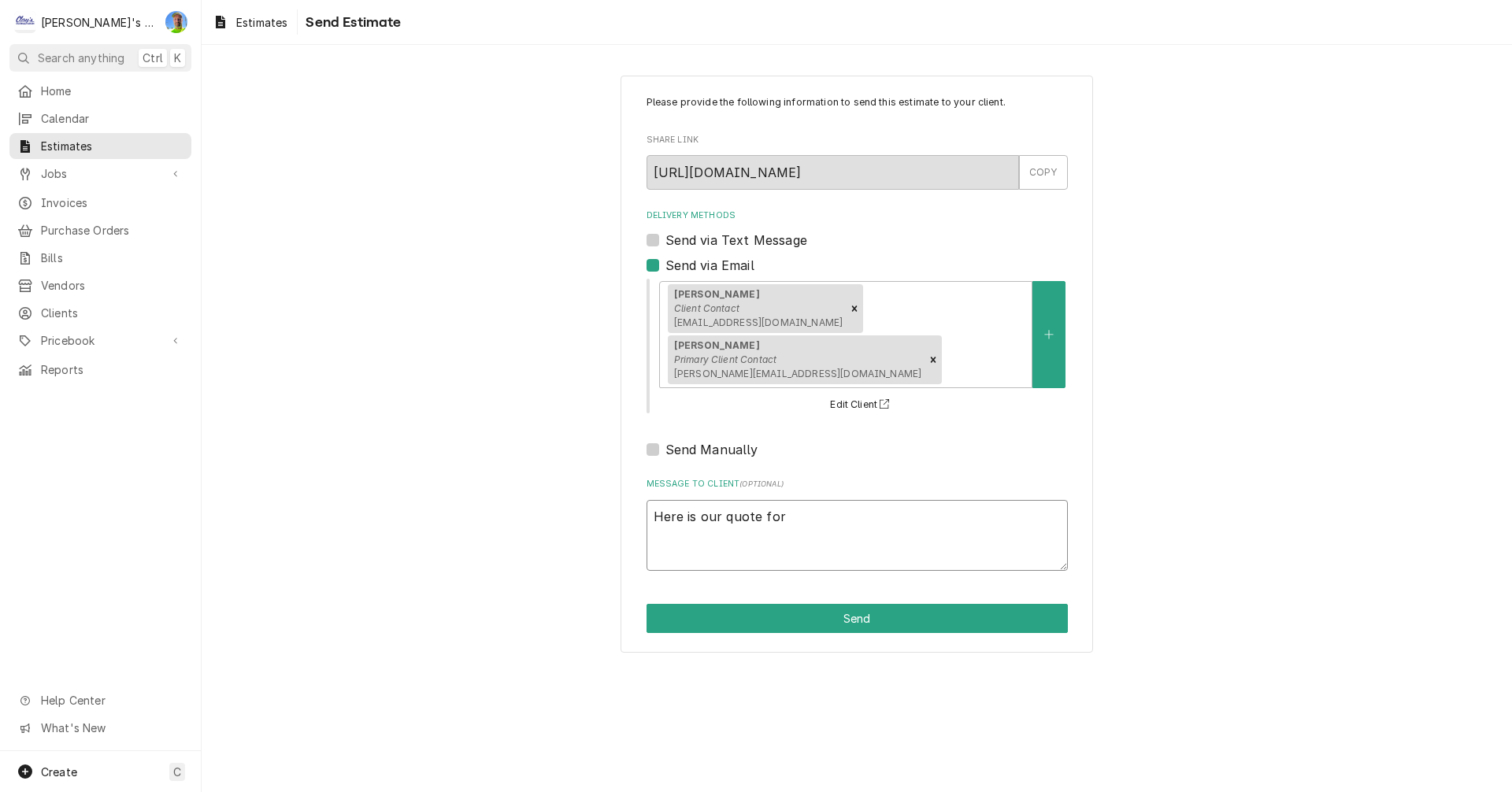
type textarea "x"
type textarea "Here is our quote for"
type textarea "x"
type textarea "Here is our quote for r"
type textarea "x"
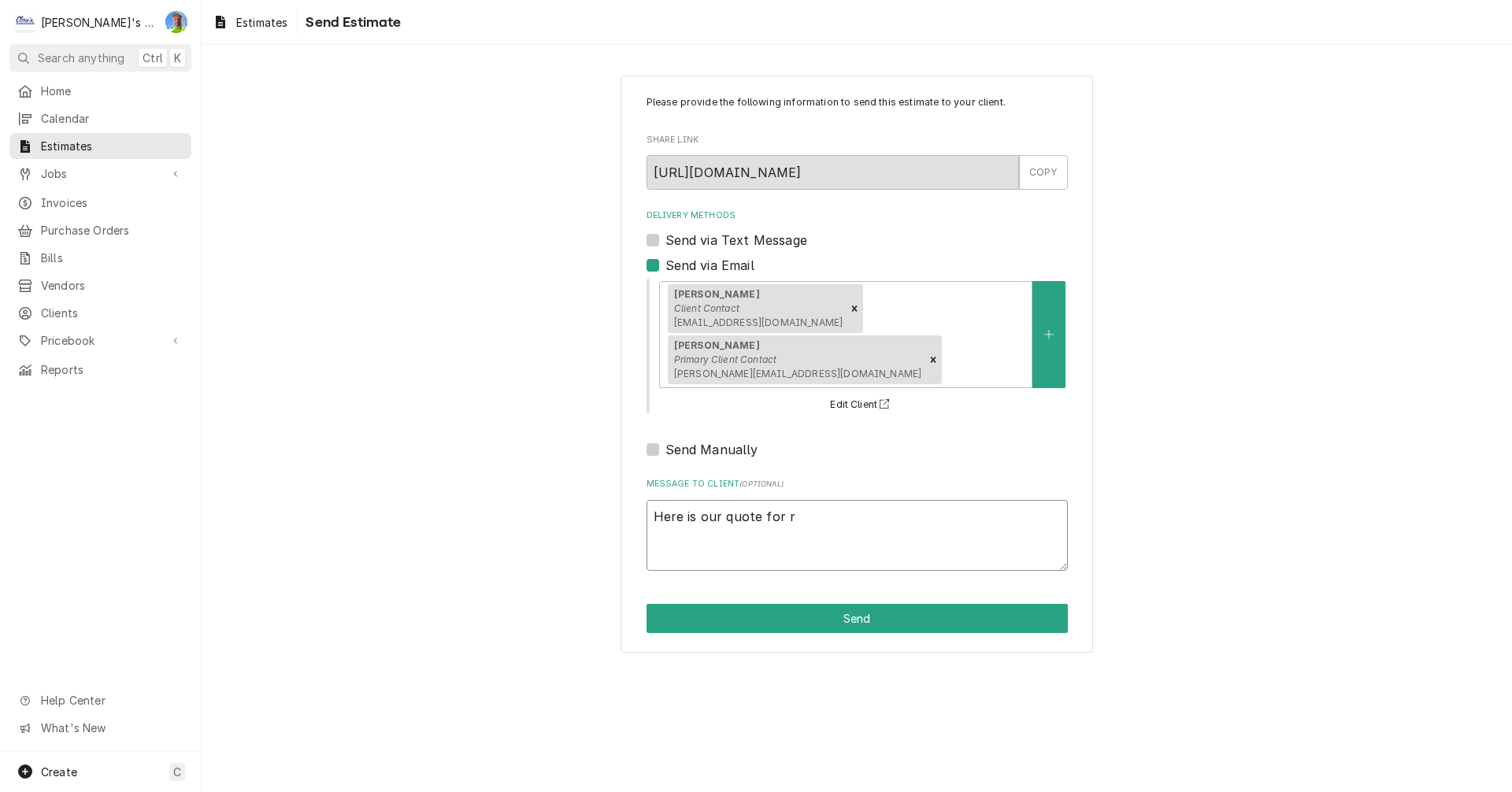
type textarea "Here is our quote for re"
type textarea "x"
type textarea "Here is our quote for rep"
type textarea "x"
type textarea "Here is our quote for repa"
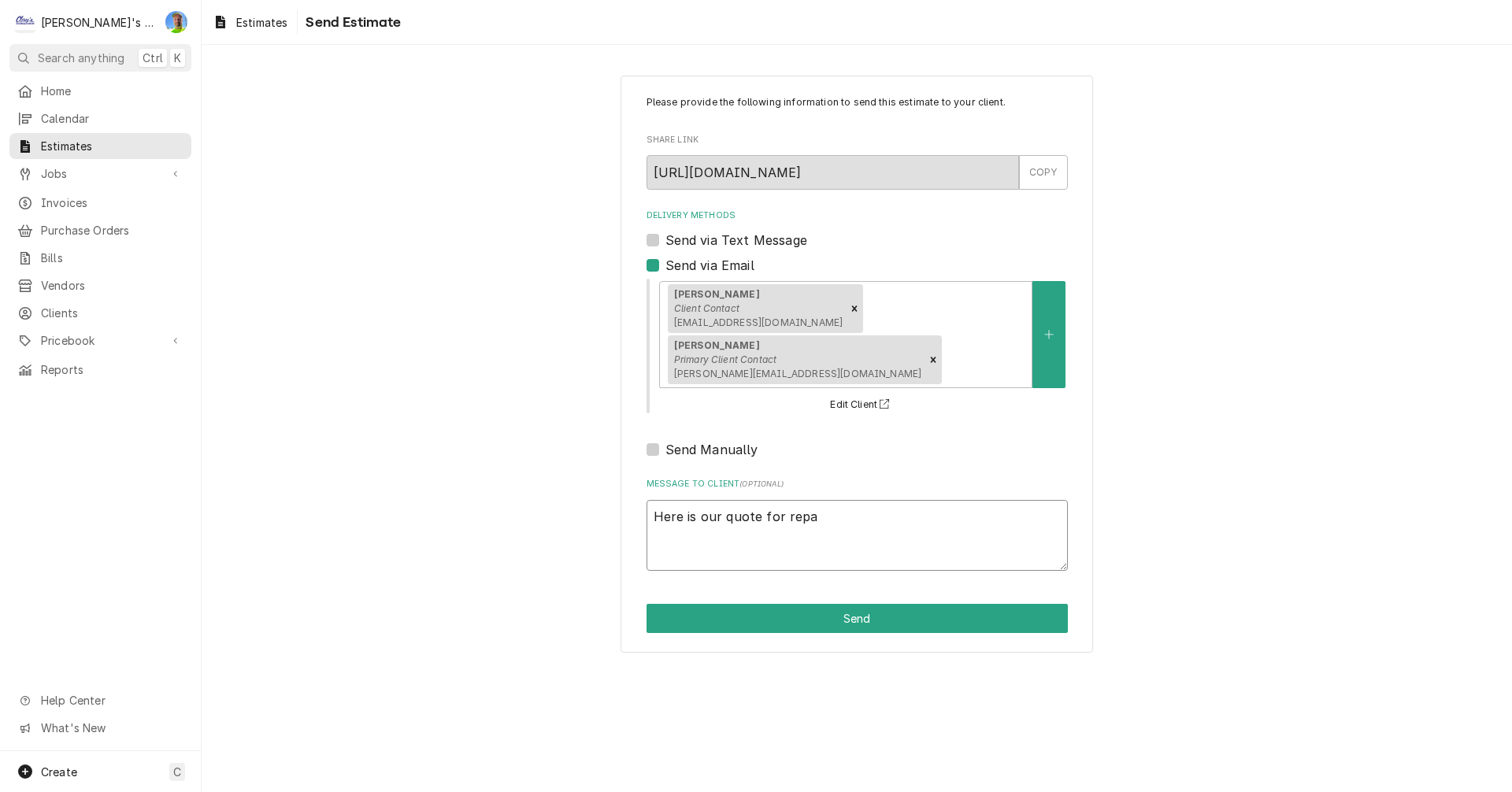
type textarea "x"
type textarea "Here is our quote for repai"
type textarea "x"
type textarea "Here is our quote for repair"
type textarea "x"
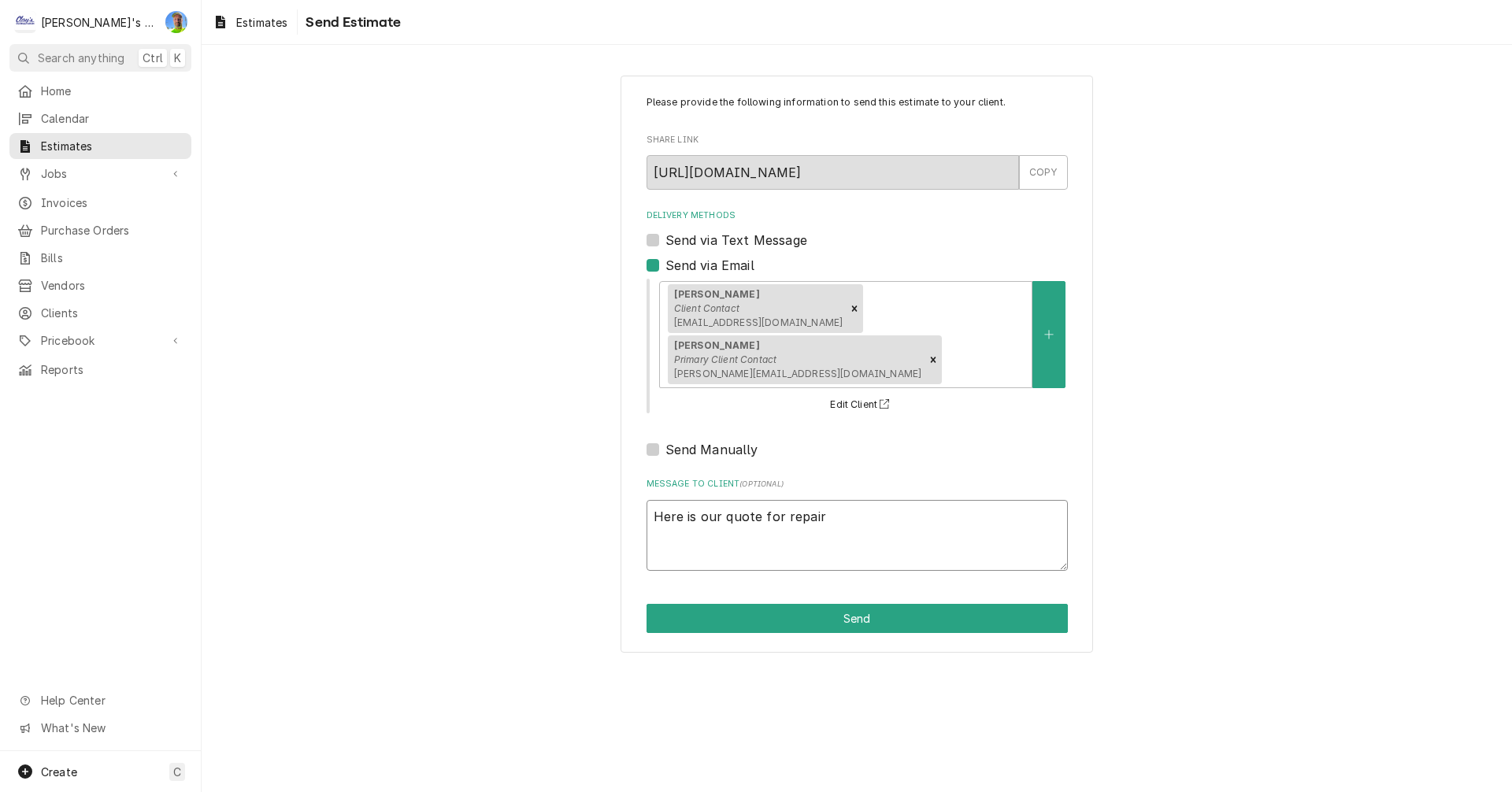
type textarea "Here is our quote for repairs"
type textarea "x"
type textarea "Here is our quote for repairs"
type textarea "x"
type textarea "Here is our quote for repairs"
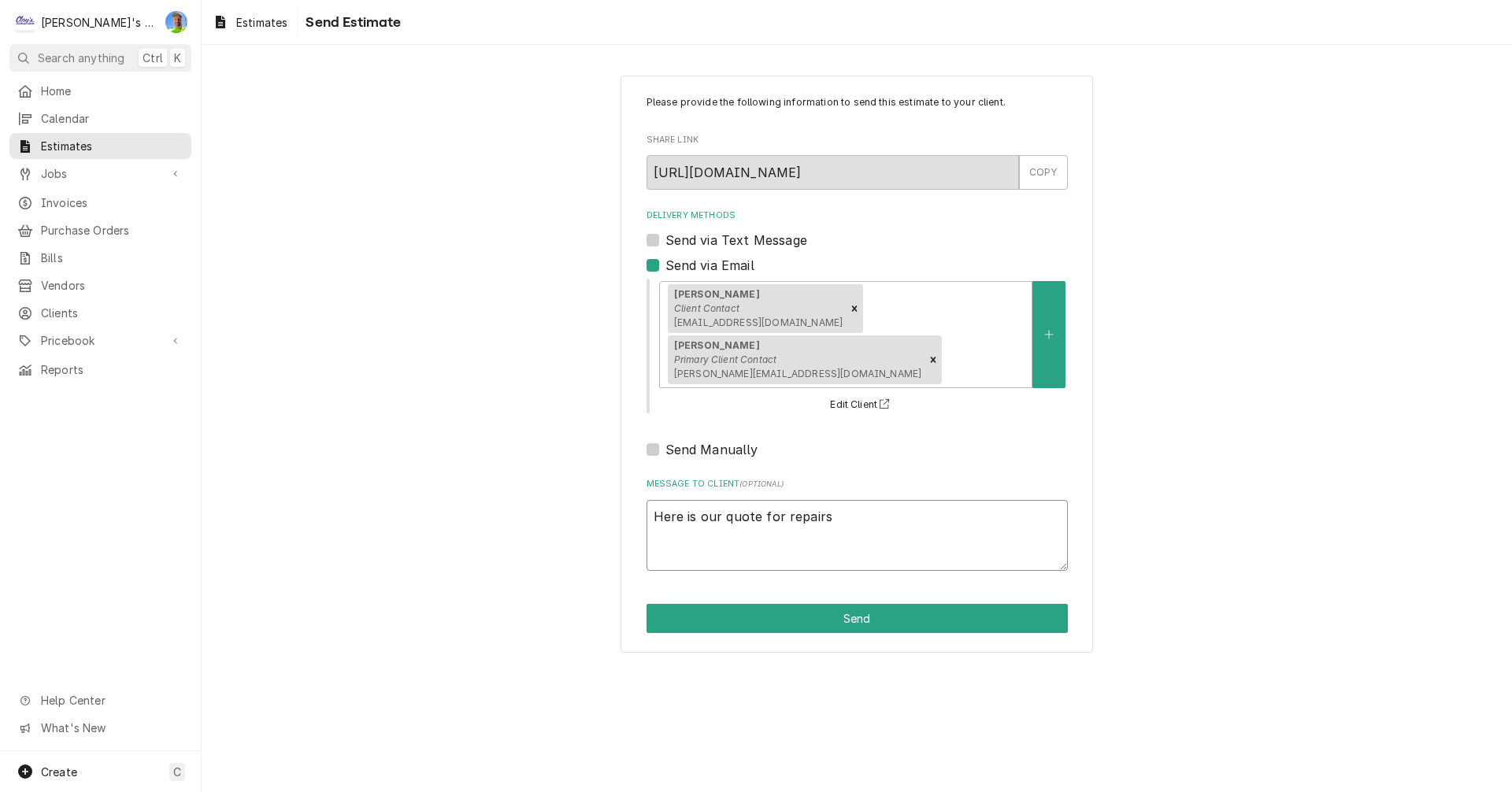
type textarea "x"
type textarea "Here is our quote for repairs,"
type textarea "x"
type textarea "Here is our quote for repairs,"
type textarea "x"
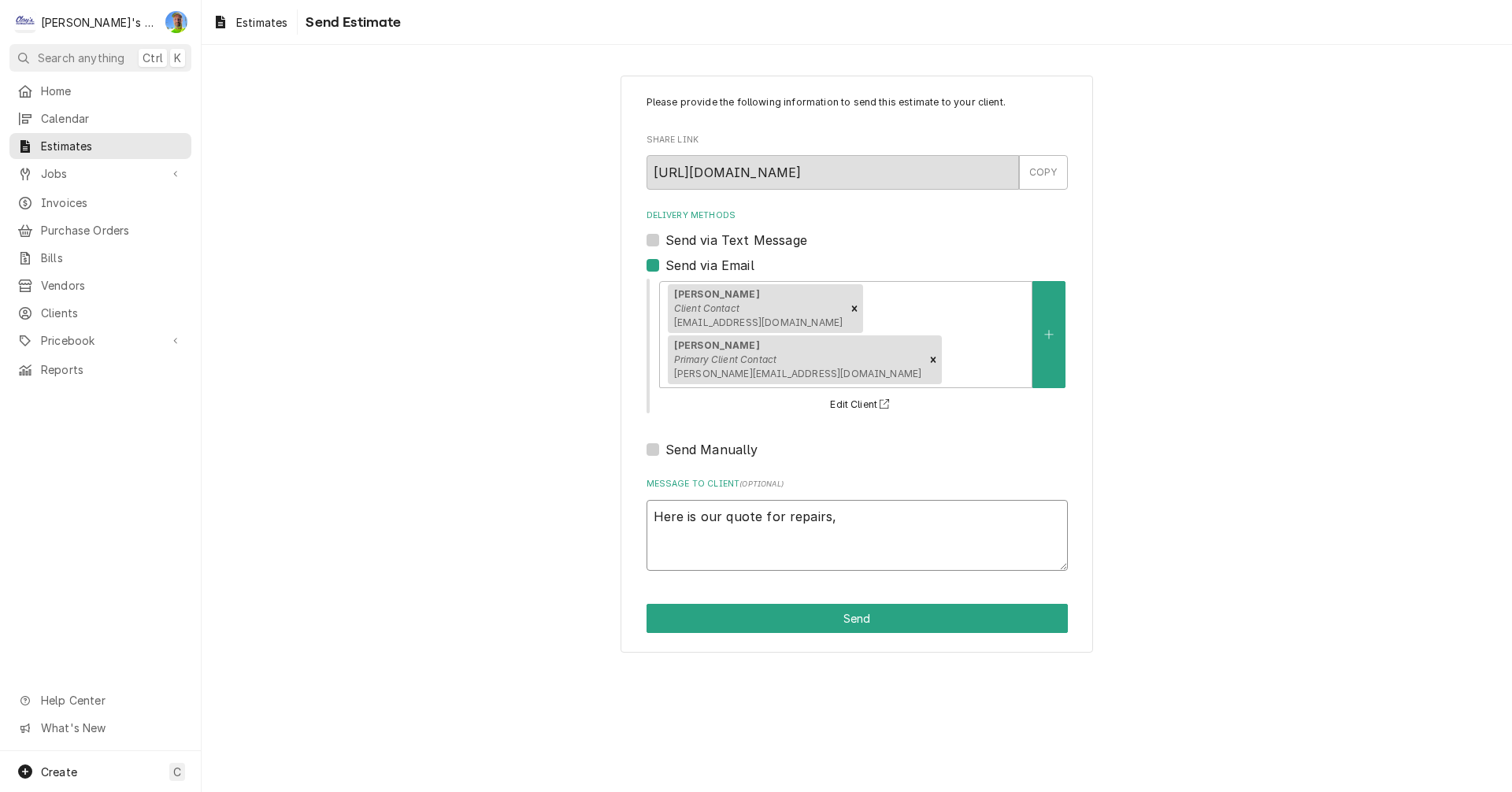
type textarea "Here is our quote for repairs, l"
type textarea "x"
type textarea "Here is our quote for repairs, le"
type textarea "x"
type textarea "Here is our quote for repairs, let"
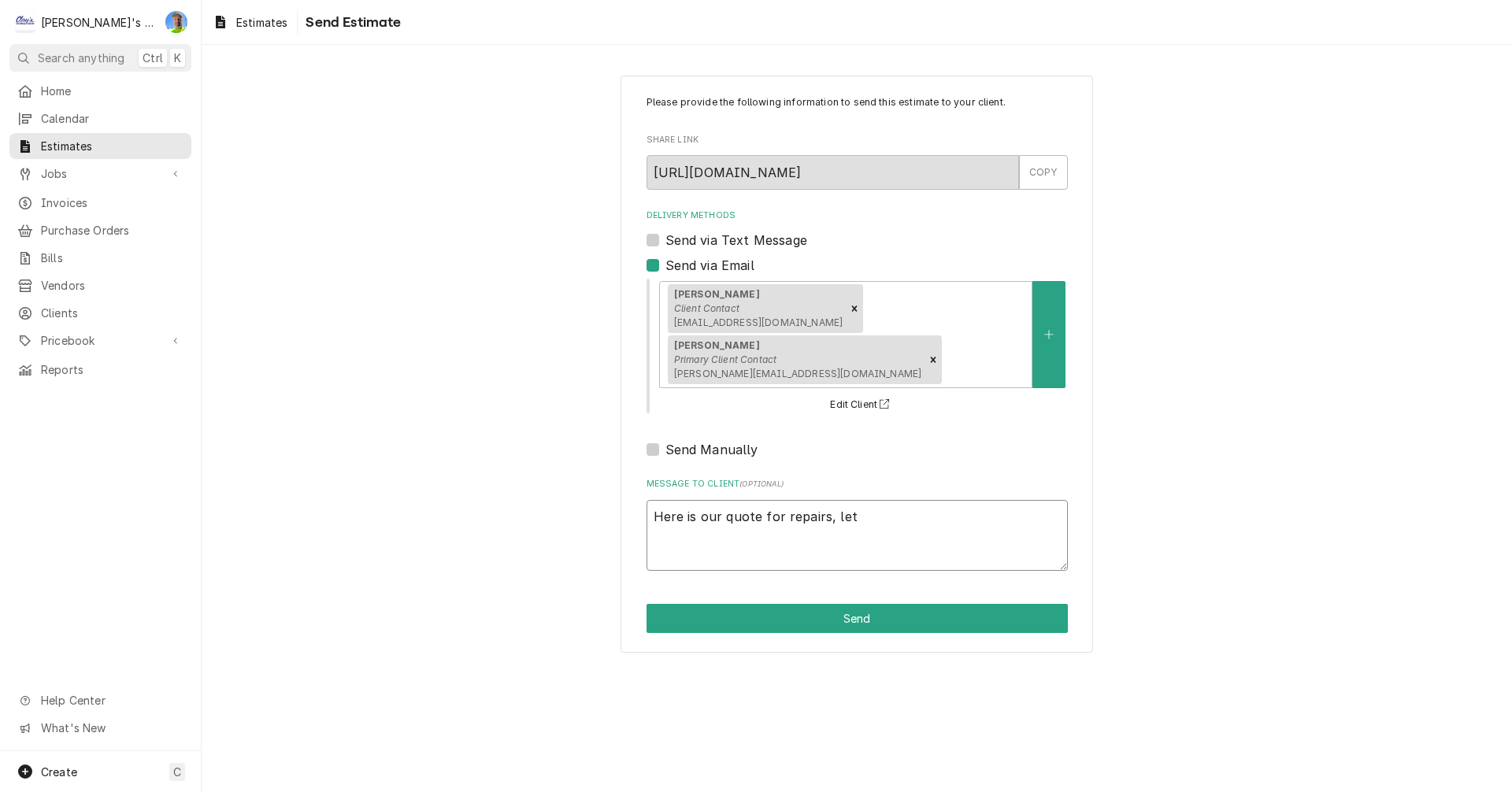
type textarea "x"
type textarea "Here is our quote for repairs, let"
type textarea "x"
type textarea "Here is our quote for repairs, let u"
type textarea "x"
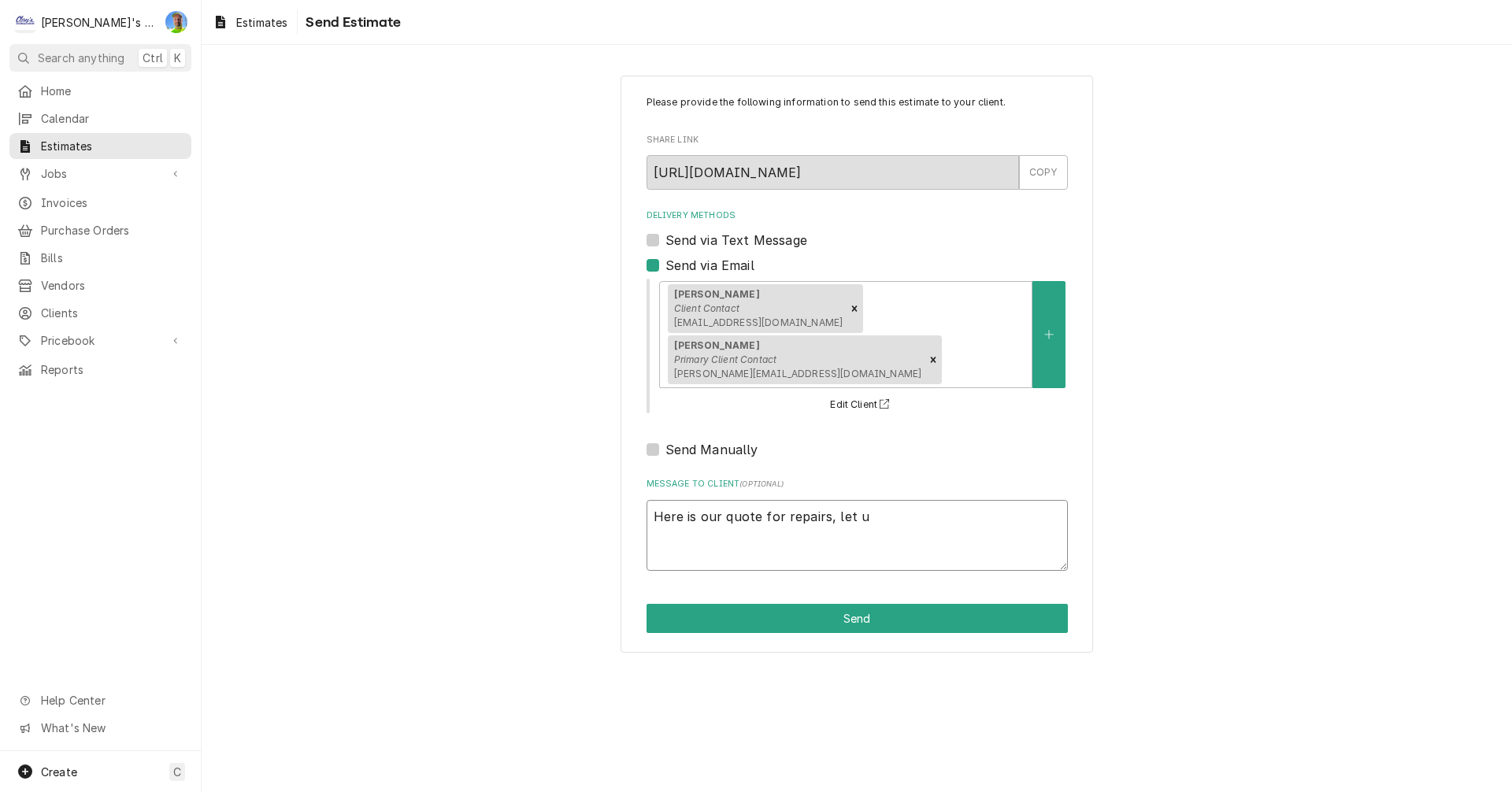
type textarea "Here is our quote for repairs, let us"
type textarea "x"
type textarea "Here is our quote for repairs, let us"
type textarea "x"
type textarea "Here is our quote for repairs, let us k"
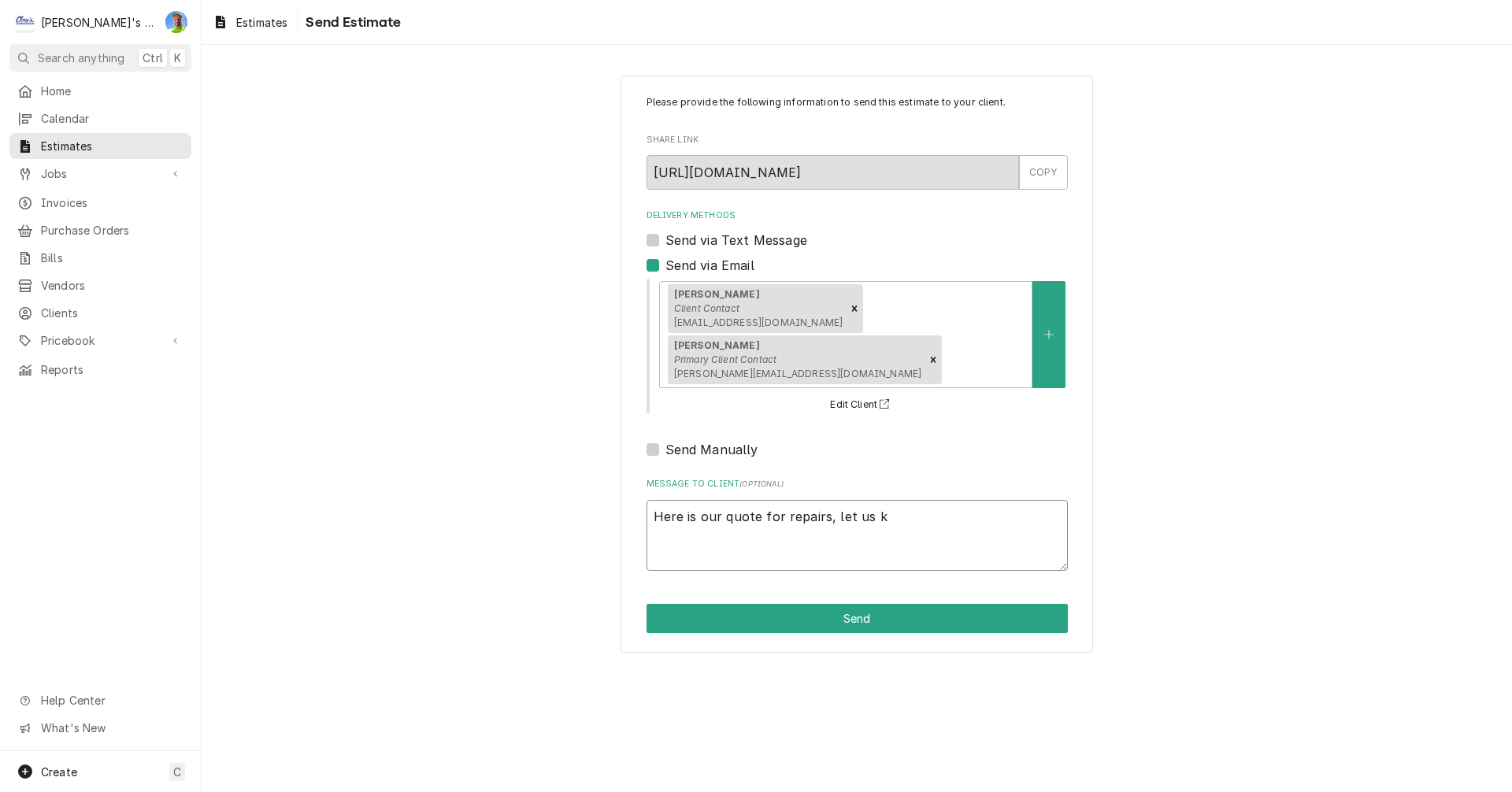
type textarea "x"
type textarea "Here is our quote for repairs, let us kn"
type textarea "x"
type textarea "Here is our quote for repairs, let us kno"
type textarea "x"
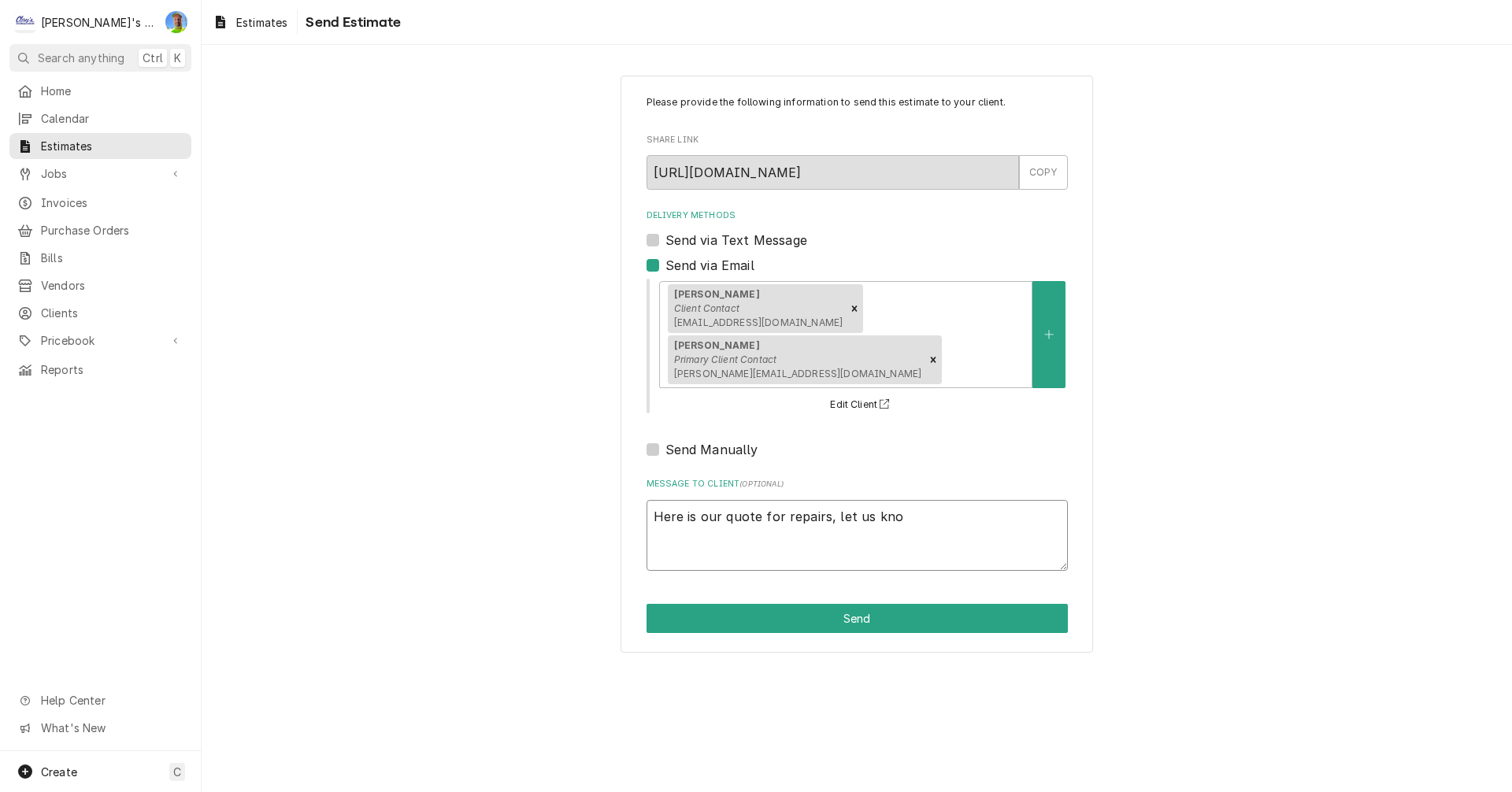
type textarea "Here is our quote for repairs, let us know"
type textarea "x"
type textarea "Here is our quote for repairs, let us know"
type textarea "x"
type textarea "Here is our quote for repairs, let us know i"
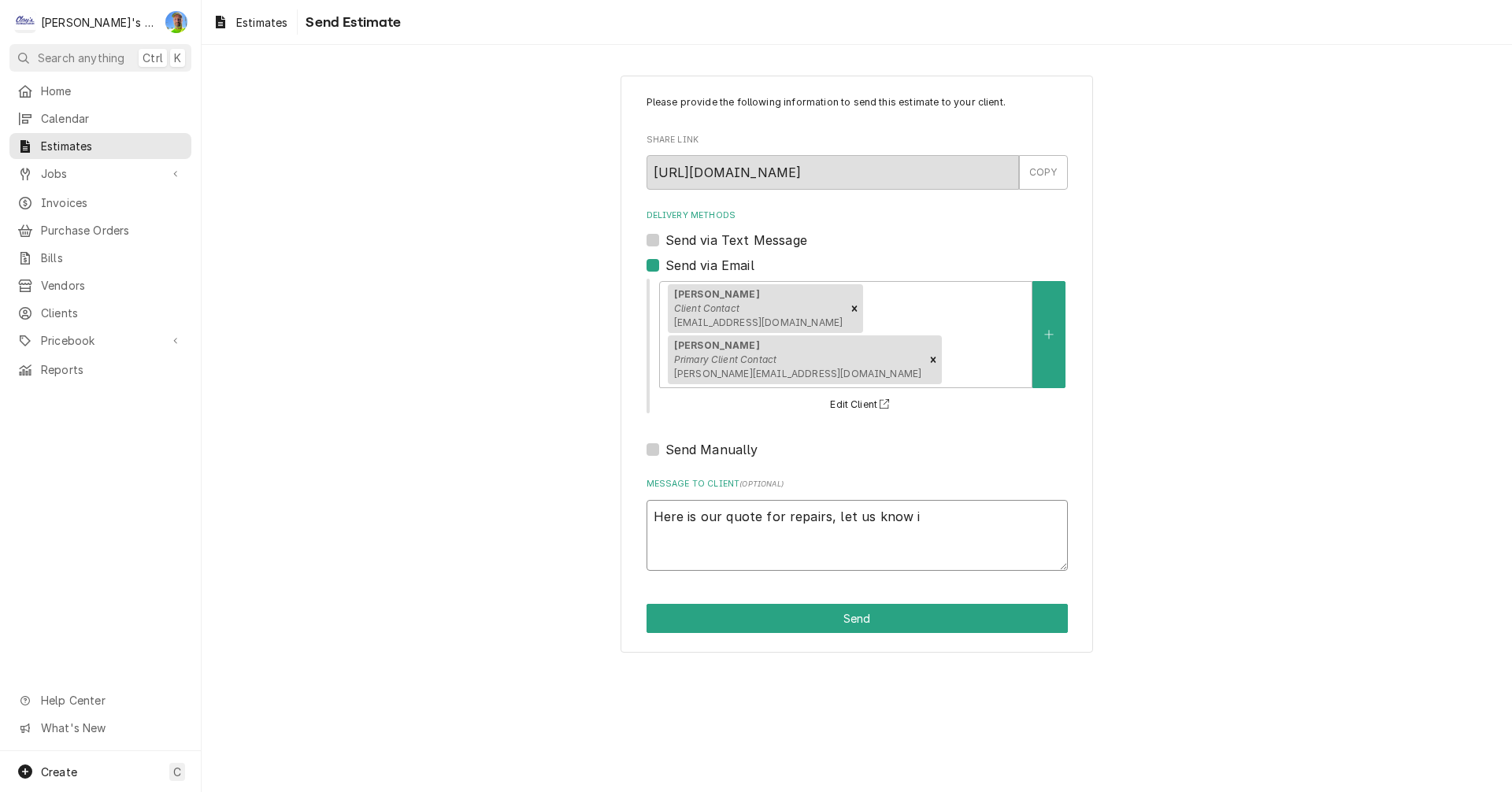
type textarea "x"
type textarea "Here is our quote for repairs, let us know if"
type textarea "x"
type textarea "Here is our quote for repairs, let us know if"
type textarea "x"
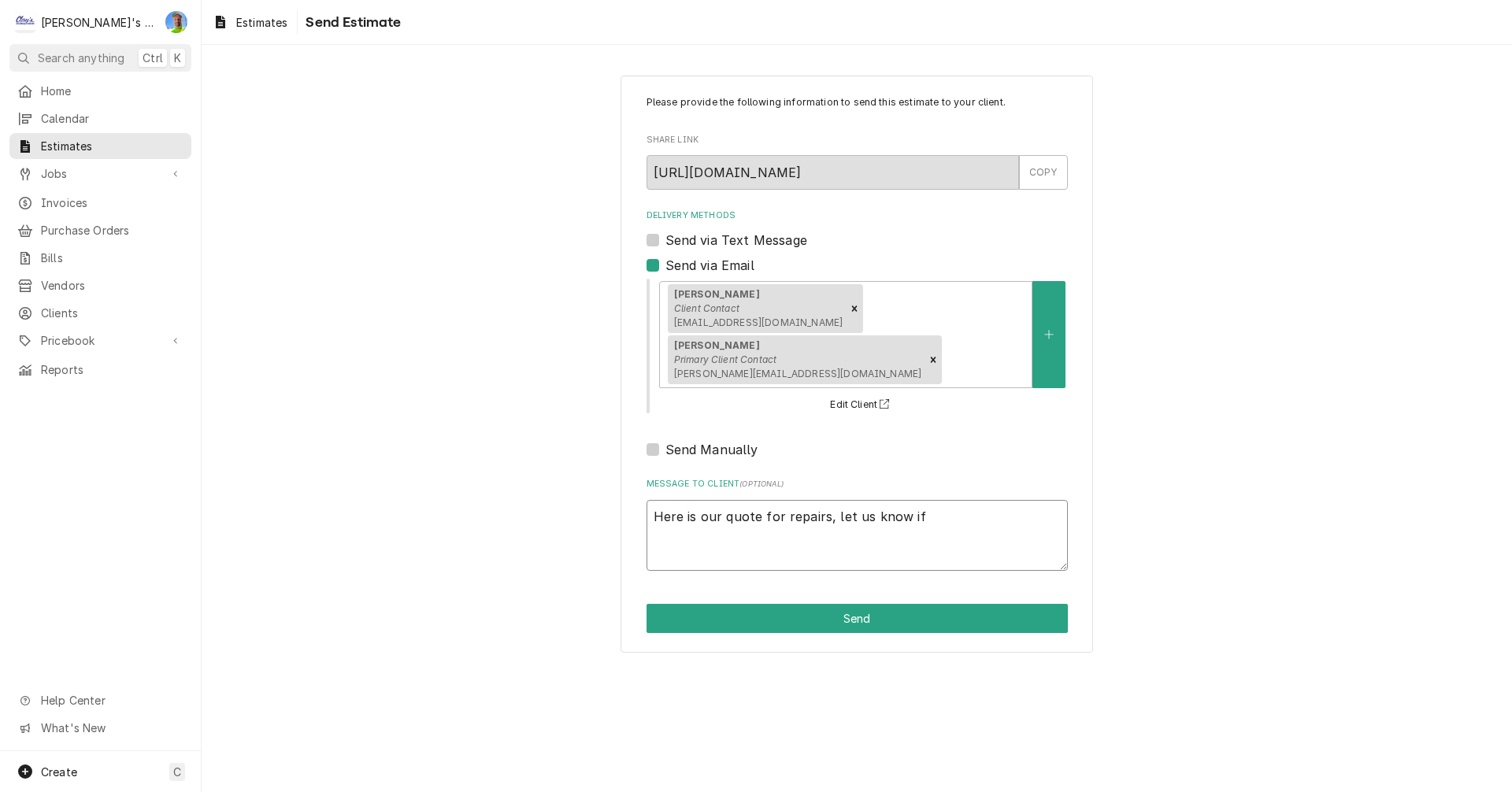
type textarea "Here is our quote for repairs, let us know if y"
type textarea "x"
type textarea "Here is our quote for repairs, let us know if yo"
type textarea "x"
type textarea "Here is our quote for repairs, let us know if you"
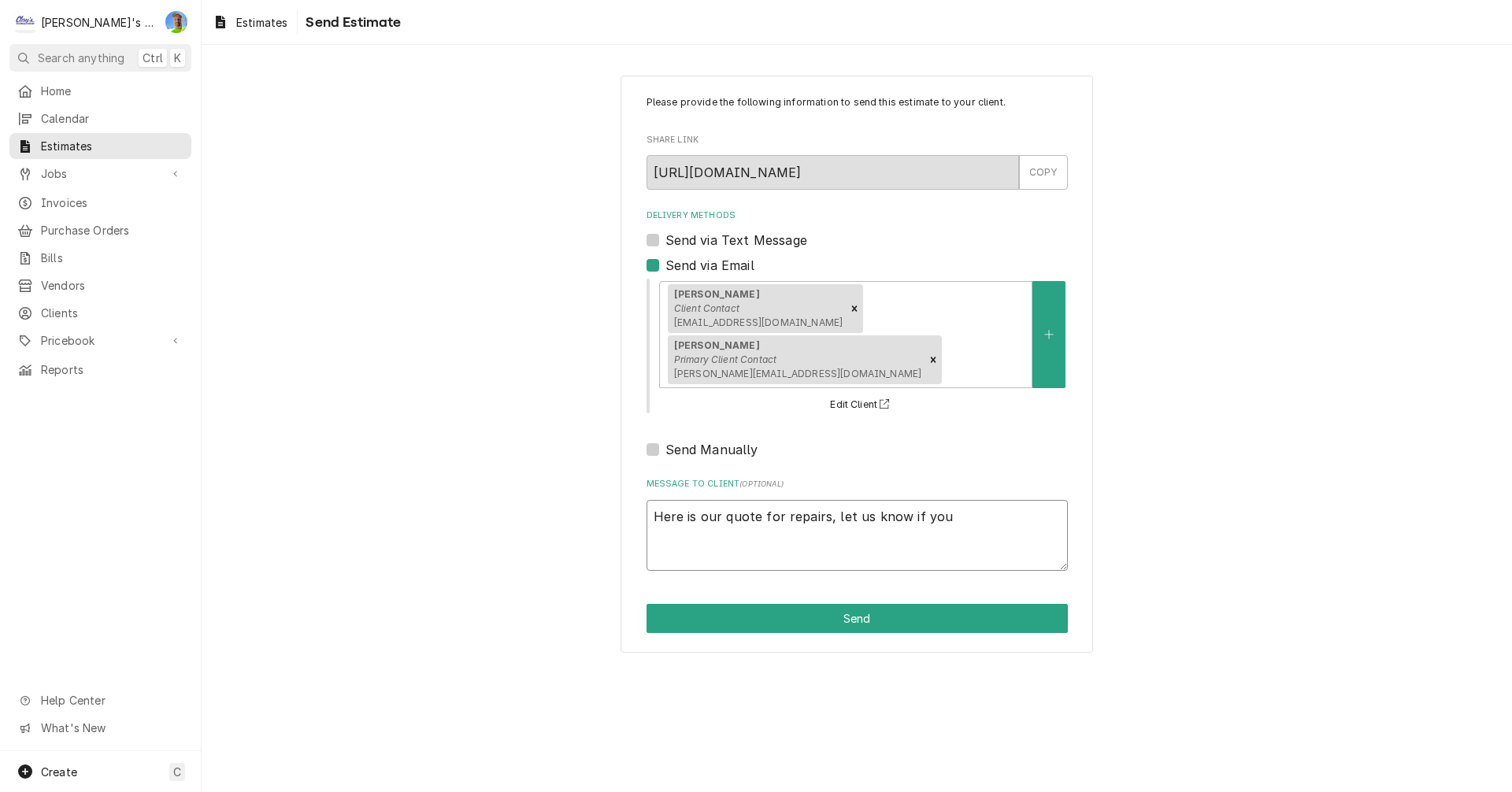
type textarea "x"
type textarea "Here is our quote for repairs, let us know if you"
type textarea "x"
type textarea "Here is our quote for repairs, let us know if you h"
type textarea "x"
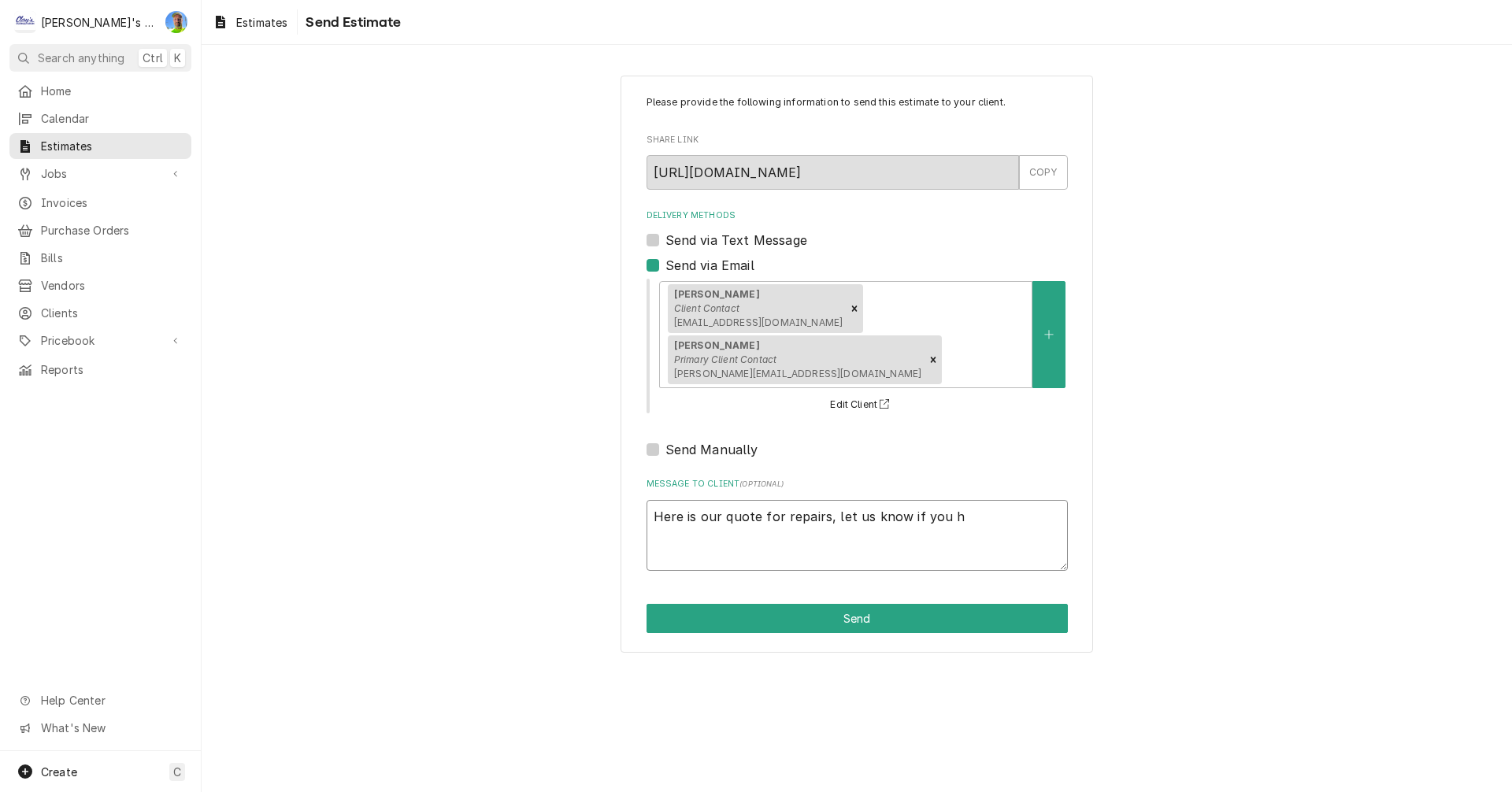
type textarea "Here is our quote for repairs, let us know if you ha"
type textarea "x"
type textarea "Here is our quote for repairs, let us know if you hav"
type textarea "x"
type textarea "Here is our quote for repairs, let us know if you have"
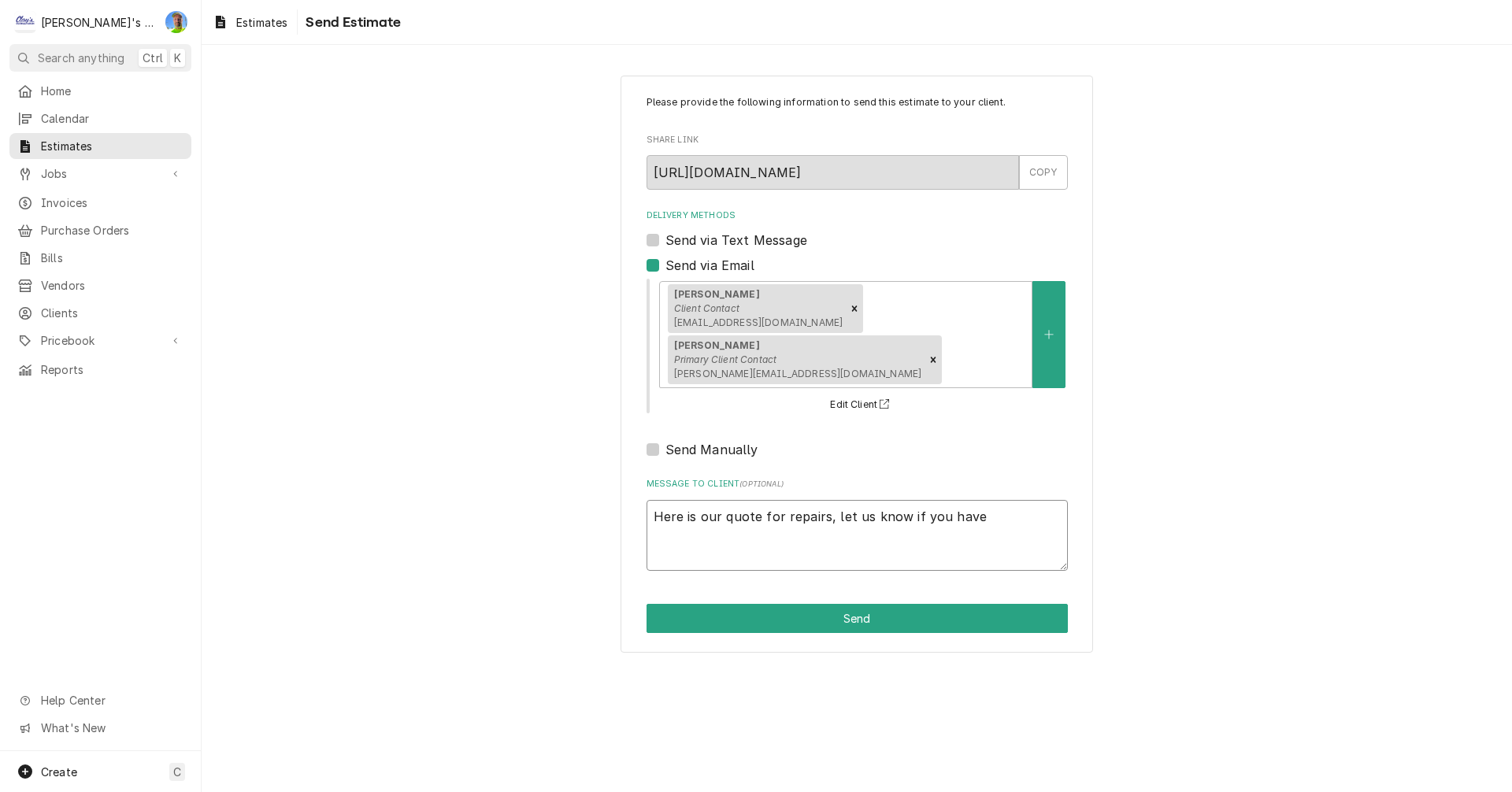
type textarea "x"
type textarea "Here is our quote for repairs, let us know if you have"
type textarea "x"
type textarea "Here is our quote for repairs, let us know if you have f"
type textarea "x"
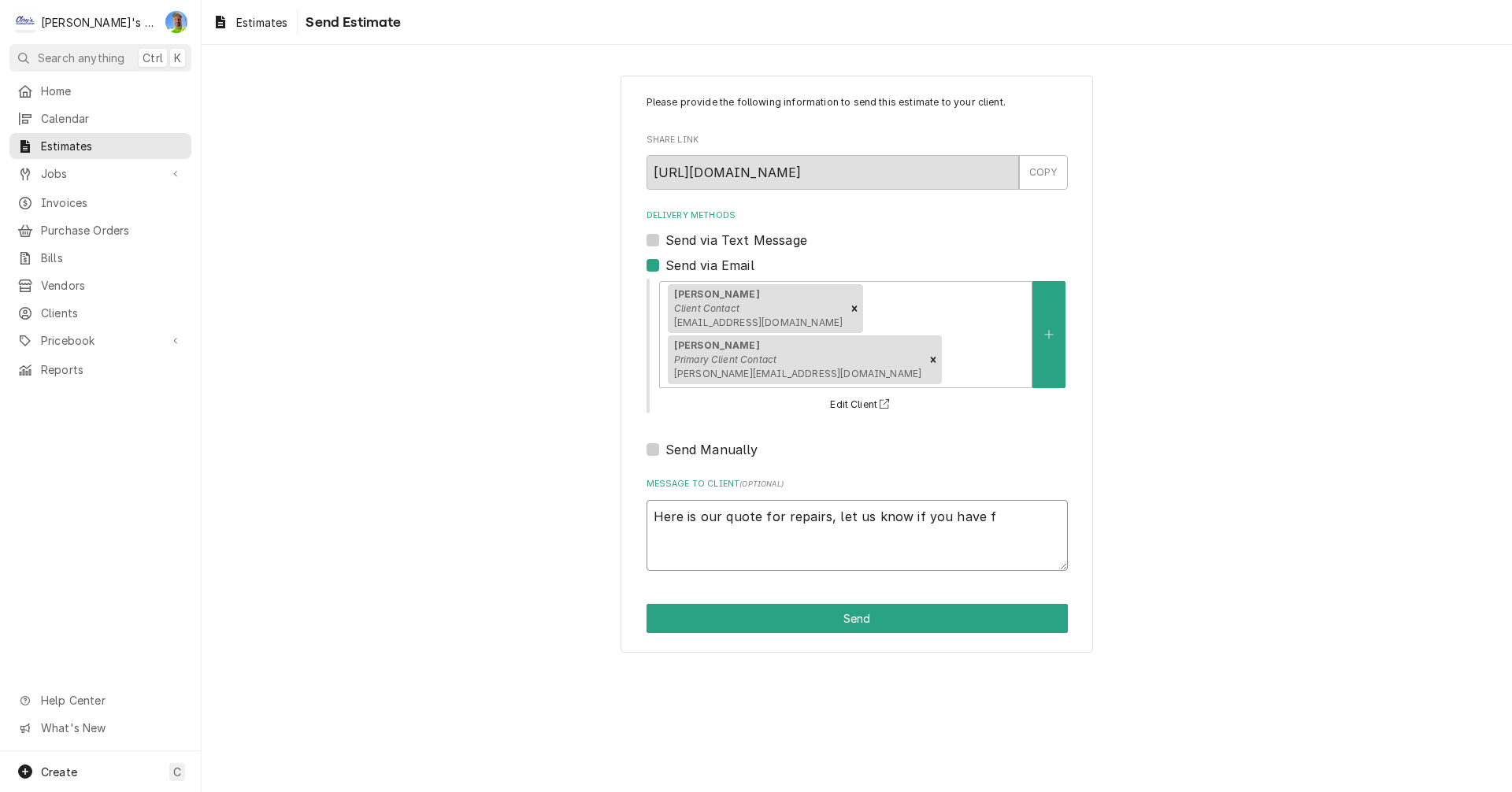
type textarea "Here is our quote for repairs, let us know if you have fu"
type textarea "x"
type textarea "Here is our quote for repairs, let us know if you have fur"
type textarea "x"
type textarea "Here is our quote for repairs, let us know if you have furt"
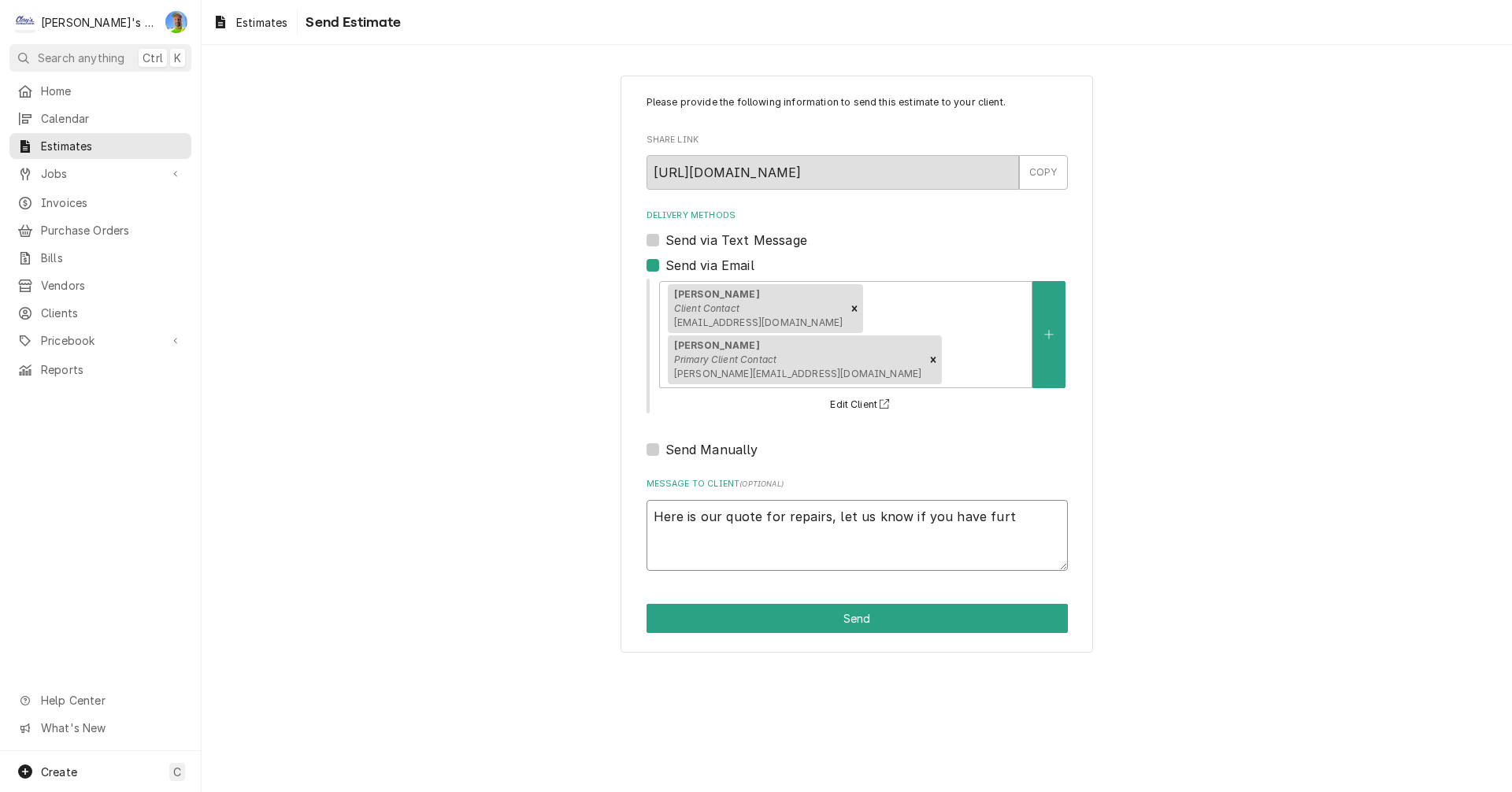
type textarea "x"
type textarea "Here is our quote for repairs, let us know if you have furth"
type textarea "x"
type textarea "Here is our quote for repairs, let us know if you have furthe"
type textarea "x"
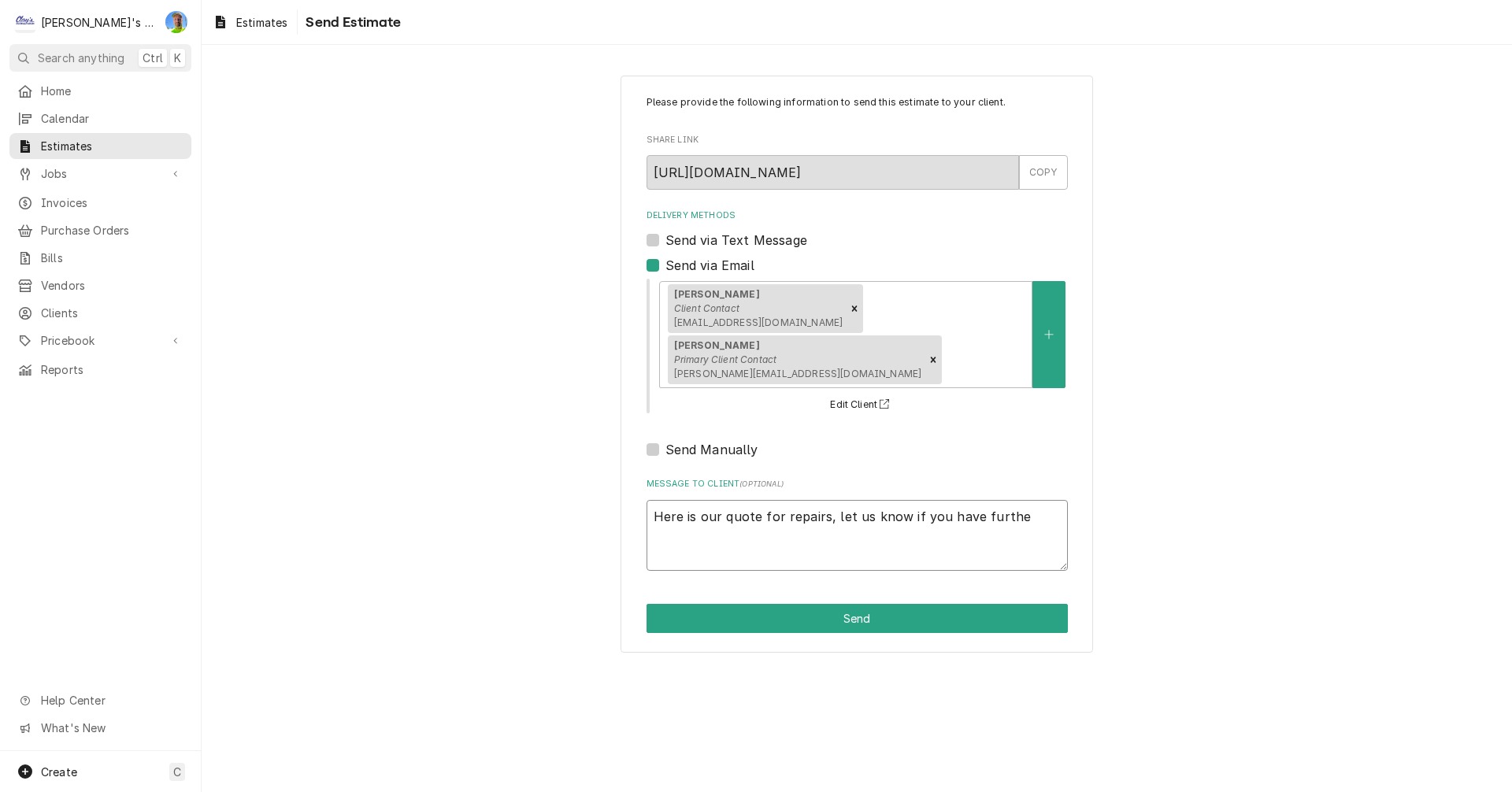
type textarea "Here is our quote for repairs, let us know if you have further"
type textarea "x"
type textarea "Here is our quote for repairs, let us know if you have further"
type textarea "x"
type textarea "Here is our quote for repairs, let us know if you have further q"
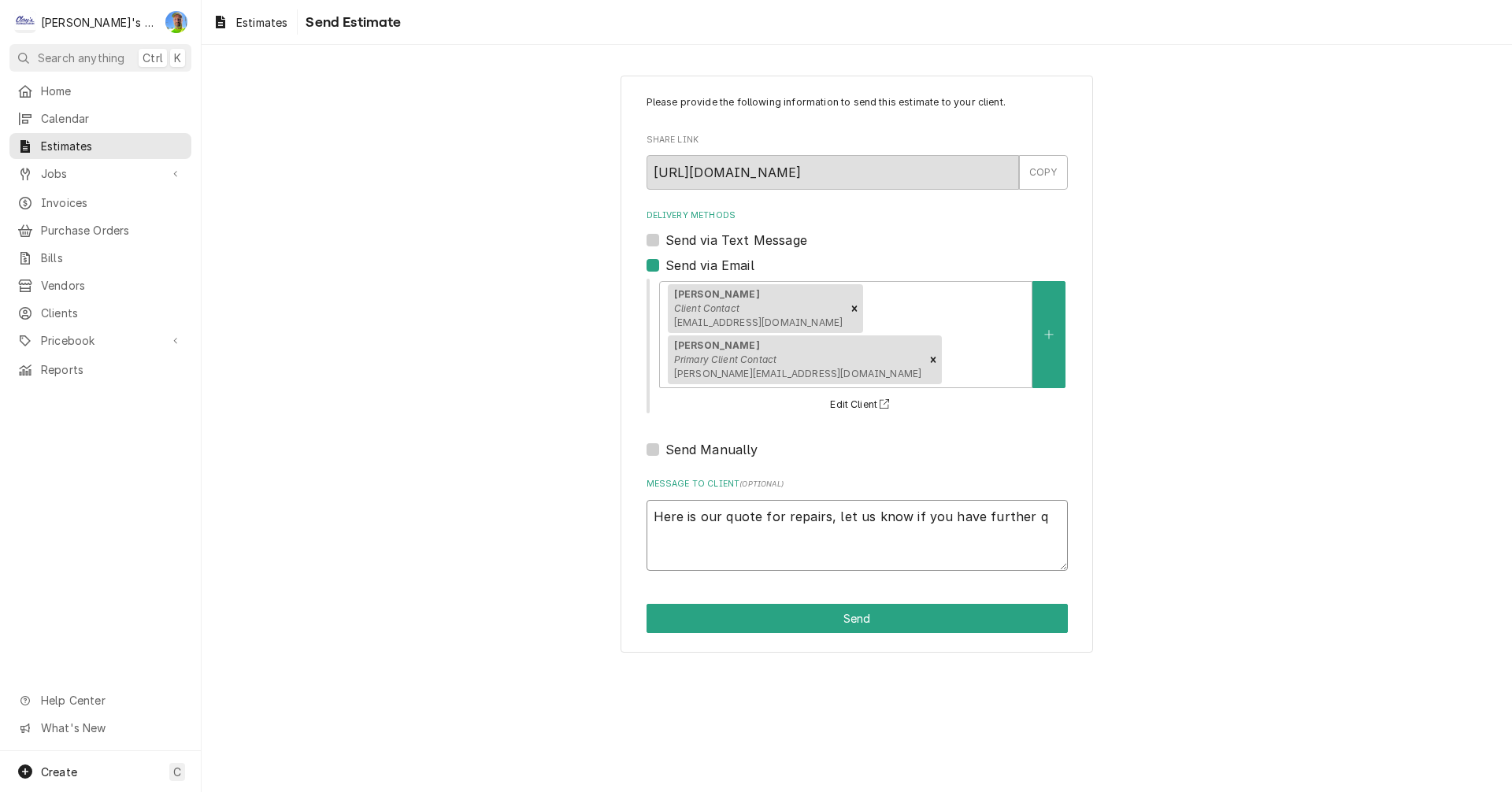
type textarea "x"
type textarea "Here is our quote for repairs, let us know if you have further qu"
type textarea "x"
type textarea "Here is our quote for repairs, let us know if you have further que"
type textarea "x"
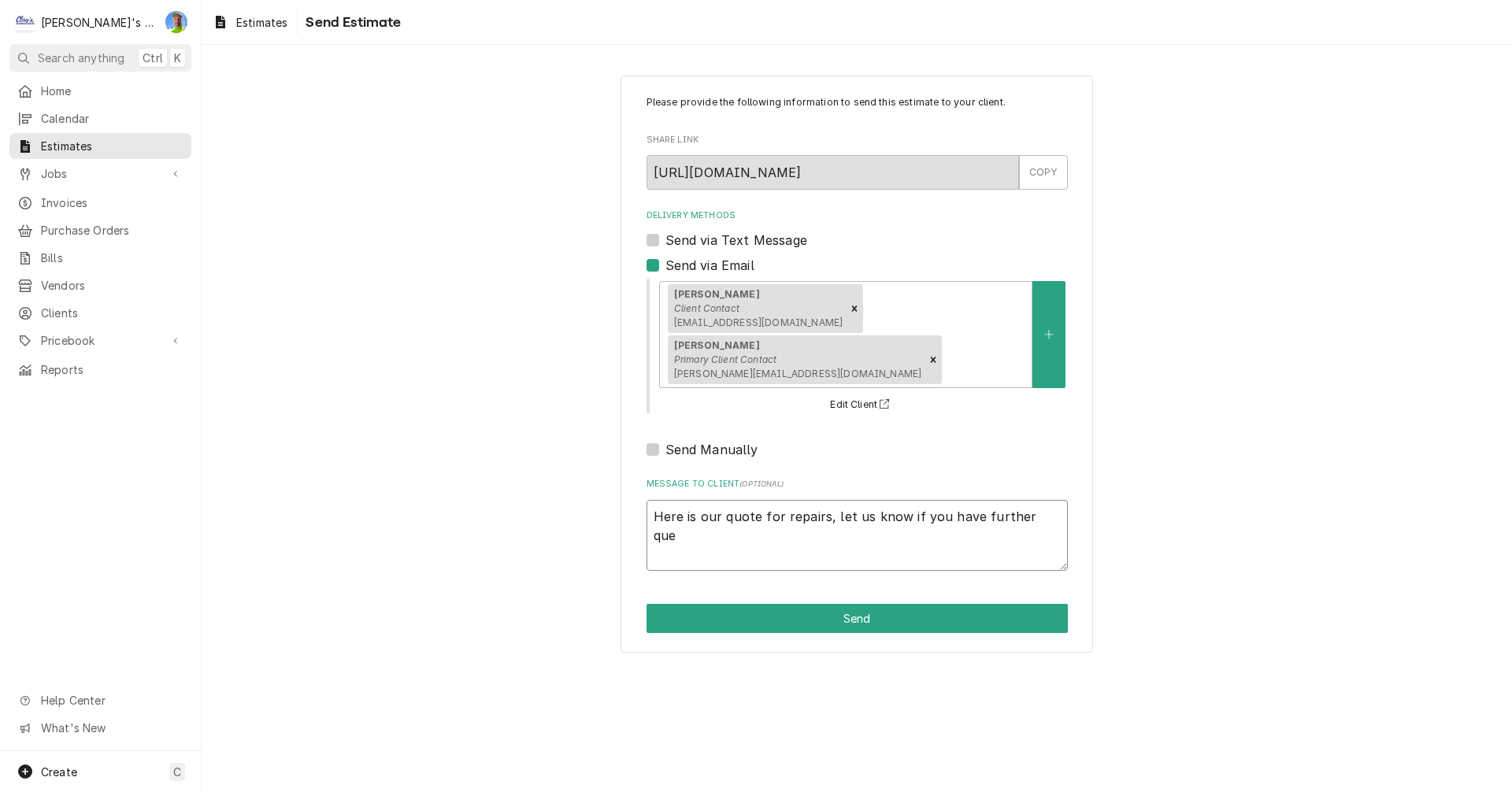
type textarea "Here is our quote for repairs, let us know if you have further ques"
type textarea "x"
type textarea "Here is our quote for repairs, let us know if you have further quest"
type textarea "x"
type textarea "Here is our quote for repairs, let us know if you have further questi"
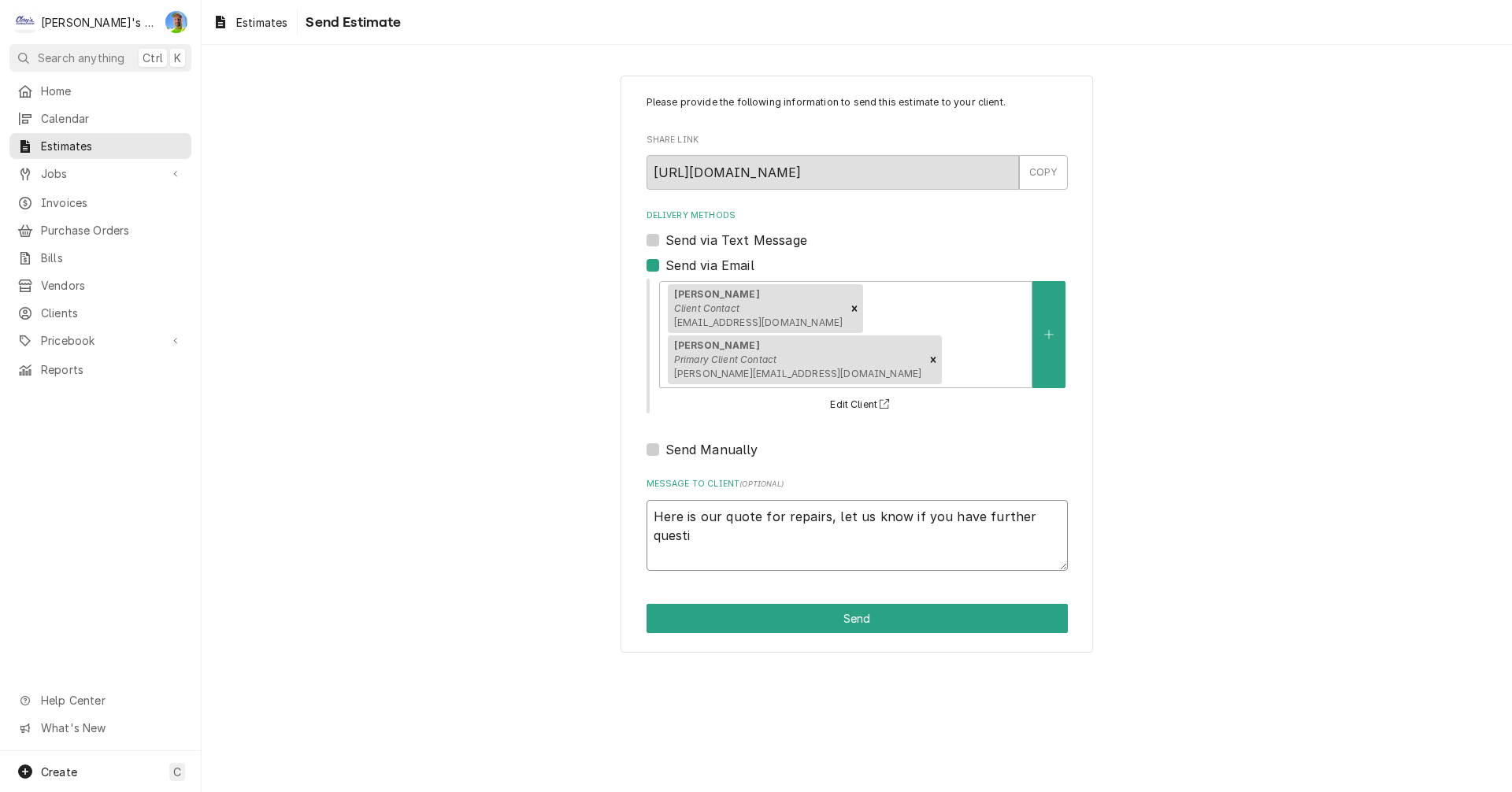
type textarea "x"
type textarea "Here is our quote for repairs, let us know if you have further questio"
type textarea "x"
type textarea "Here is our quote for repairs, let us know if you have further question"
type textarea "x"
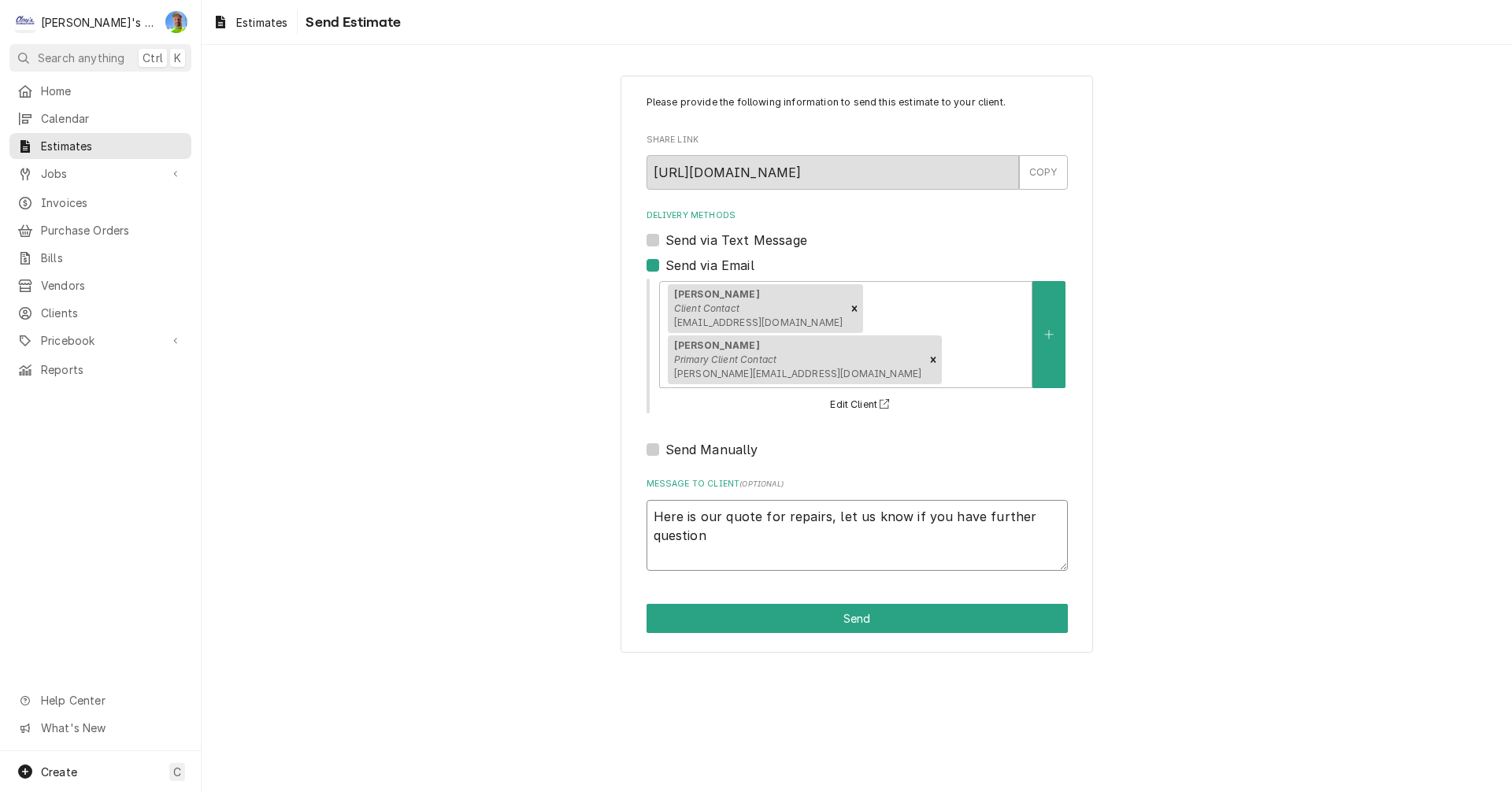
type textarea "Here is our quote for repairs, let us know if you have further questions"
type textarea "x"
type textarea "Here is our quote for repairs, let us know if you have further questions,"
type textarea "x"
type textarea "Here is our quote for repairs, let us know if you have further questions"
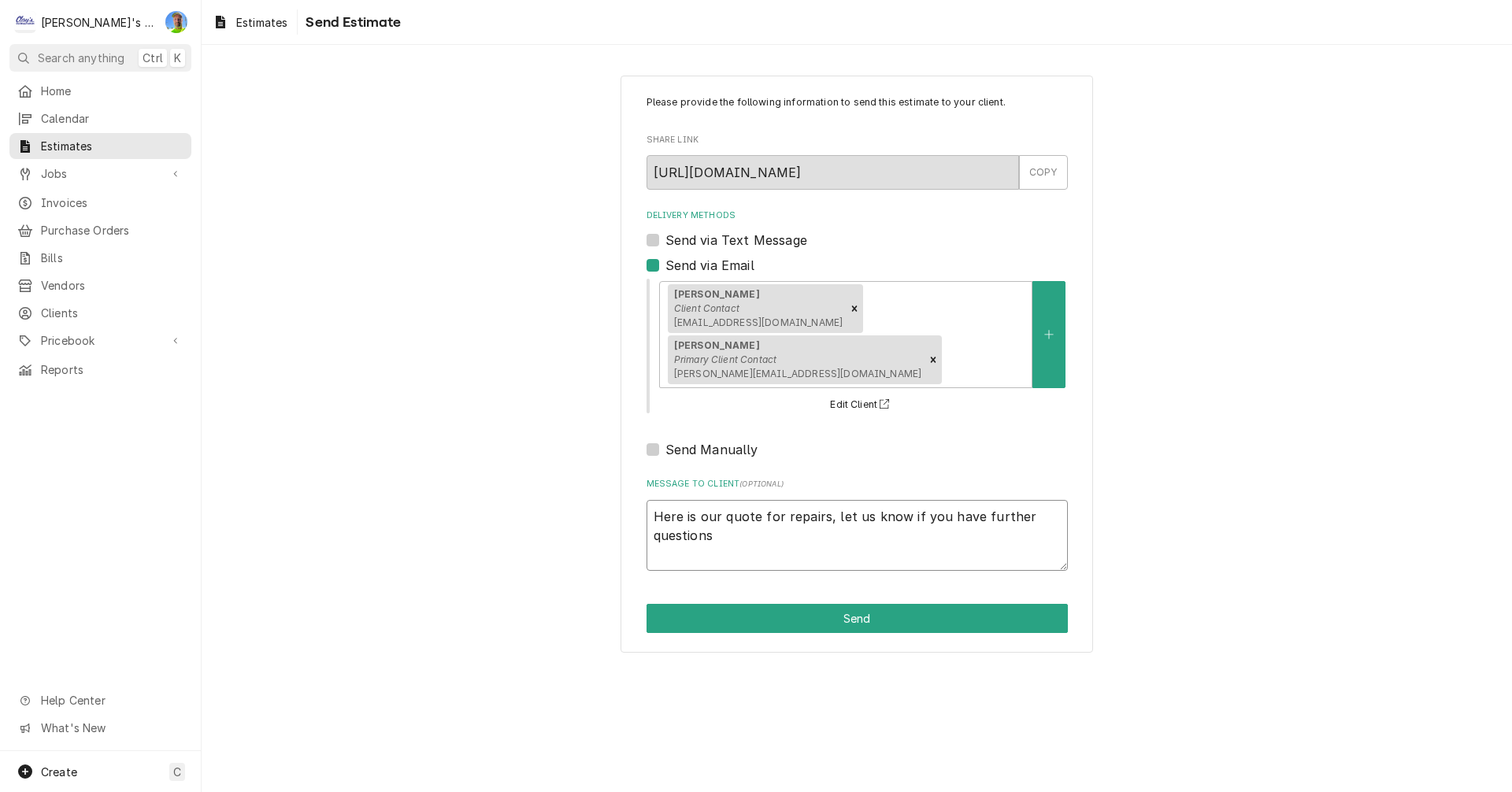
type textarea "x"
type textarea "Here is our quote for repairs, let us know if you have further questions."
type textarea "x"
type textarea "Here is our quote for repairs, let us know if you have further questions."
type textarea "x"
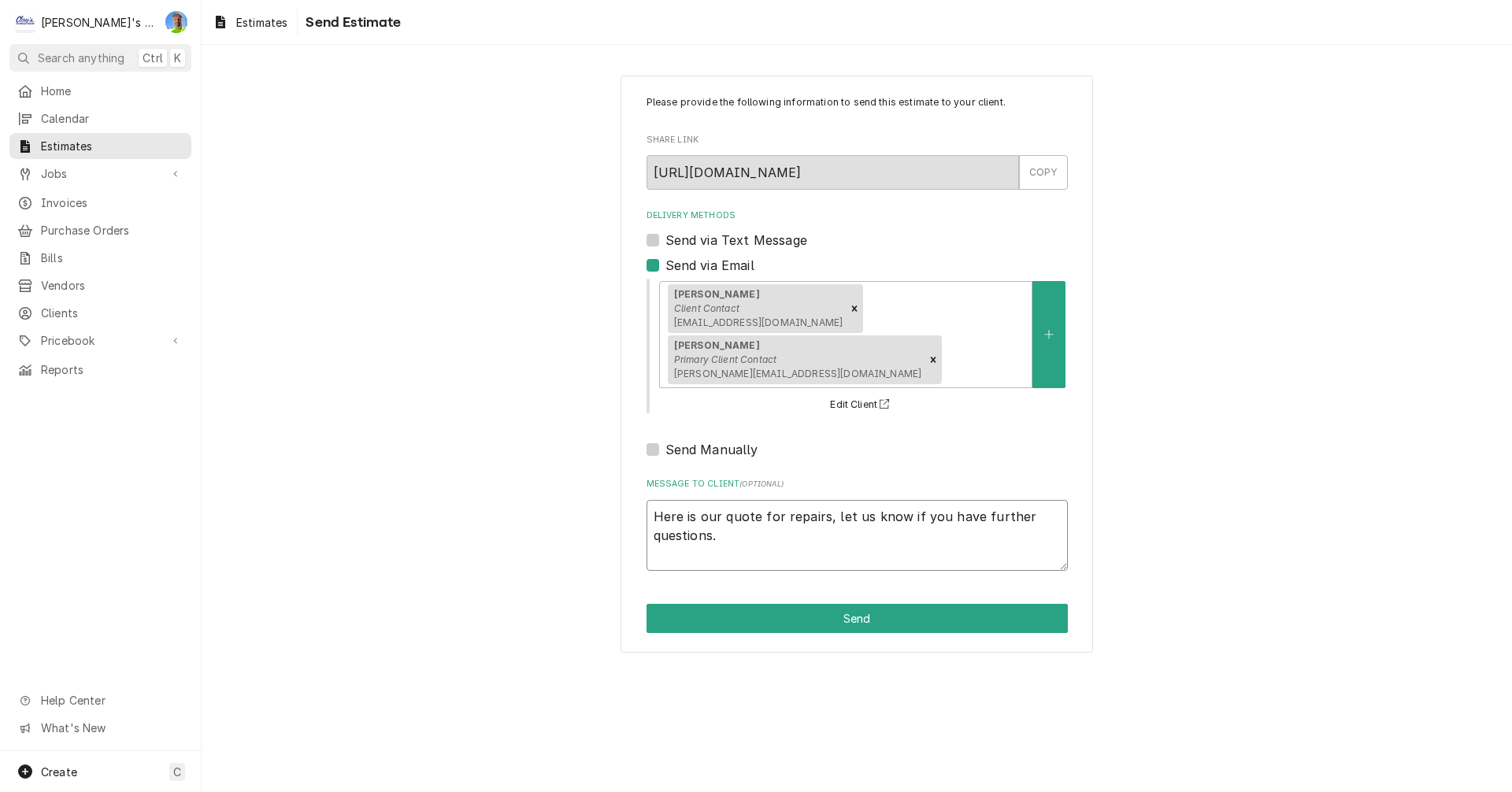
type textarea "Here is our quote for repairs, let us know if you have further questions. T"
type textarea "x"
type textarea "Here is our quote for repairs, let us know if you have further questions. Th"
type textarea "x"
type textarea "Here is our quote for repairs, let us know if you have further questions. Tha"
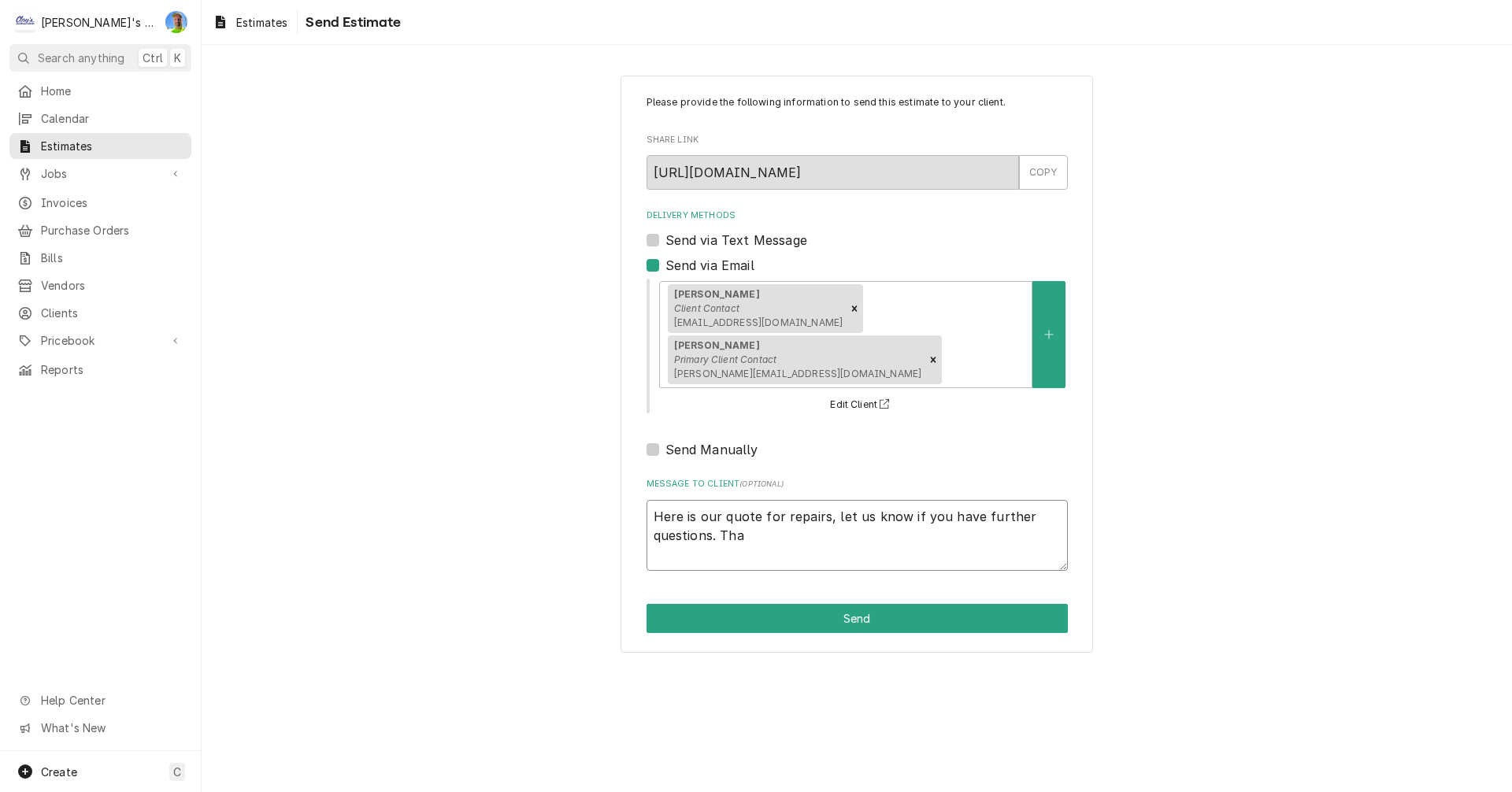
type textarea "x"
type textarea "Here is our quote for repairs, let us know if you have further questions. Than"
type textarea "x"
type textarea "Here is our quote for repairs, let us know if you have further questions. Thank"
type textarea "x"
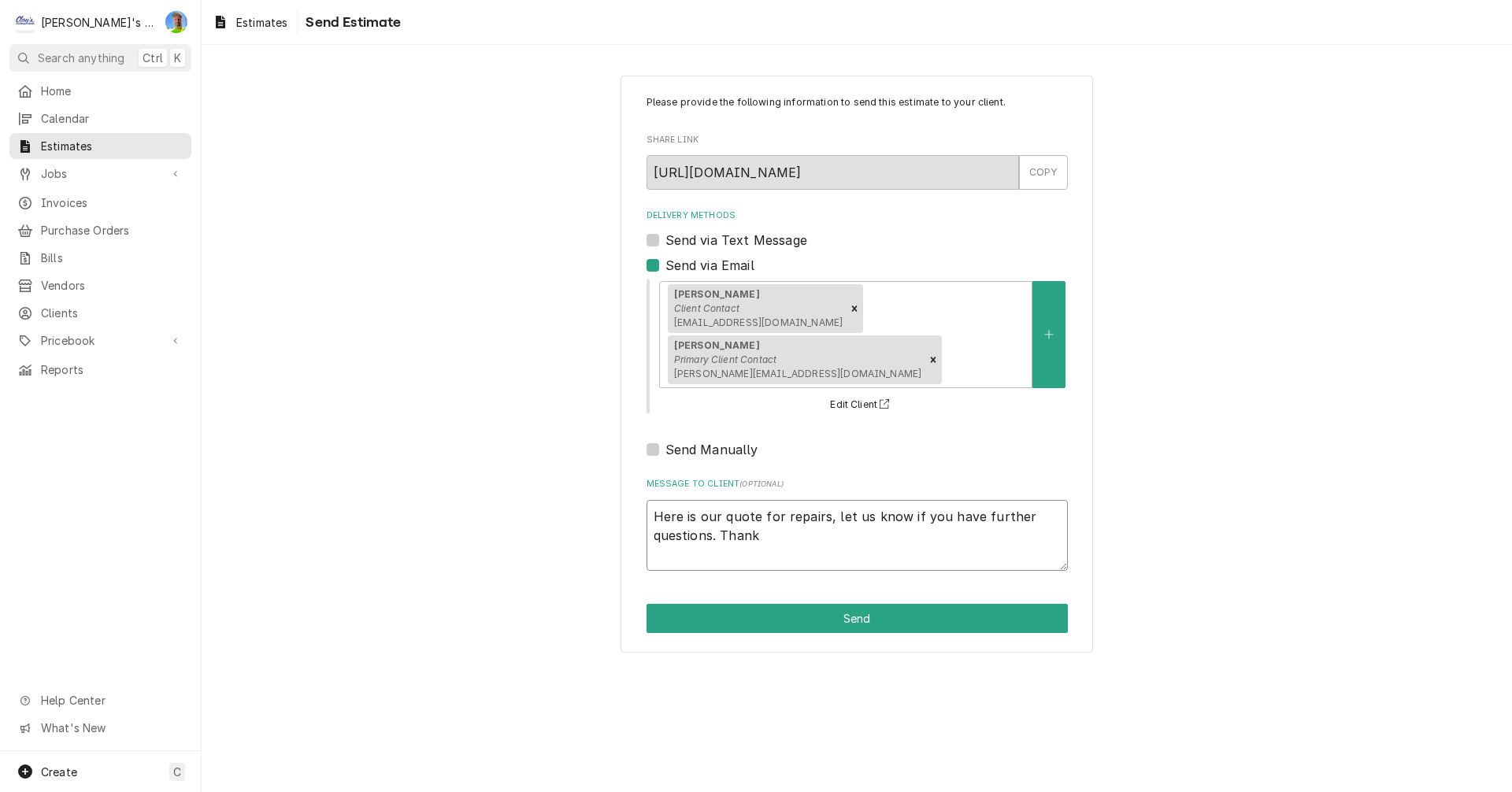
type textarea "Here is our quote for repairs, let us know if you have further questions. Thank"
type textarea "x"
type textarea "Here is our quote for repairs, let us know if you have further questions. Thank…"
type textarea "x"
type textarea "Here is our quote for repairs, let us know if you have further questions. Thank…"
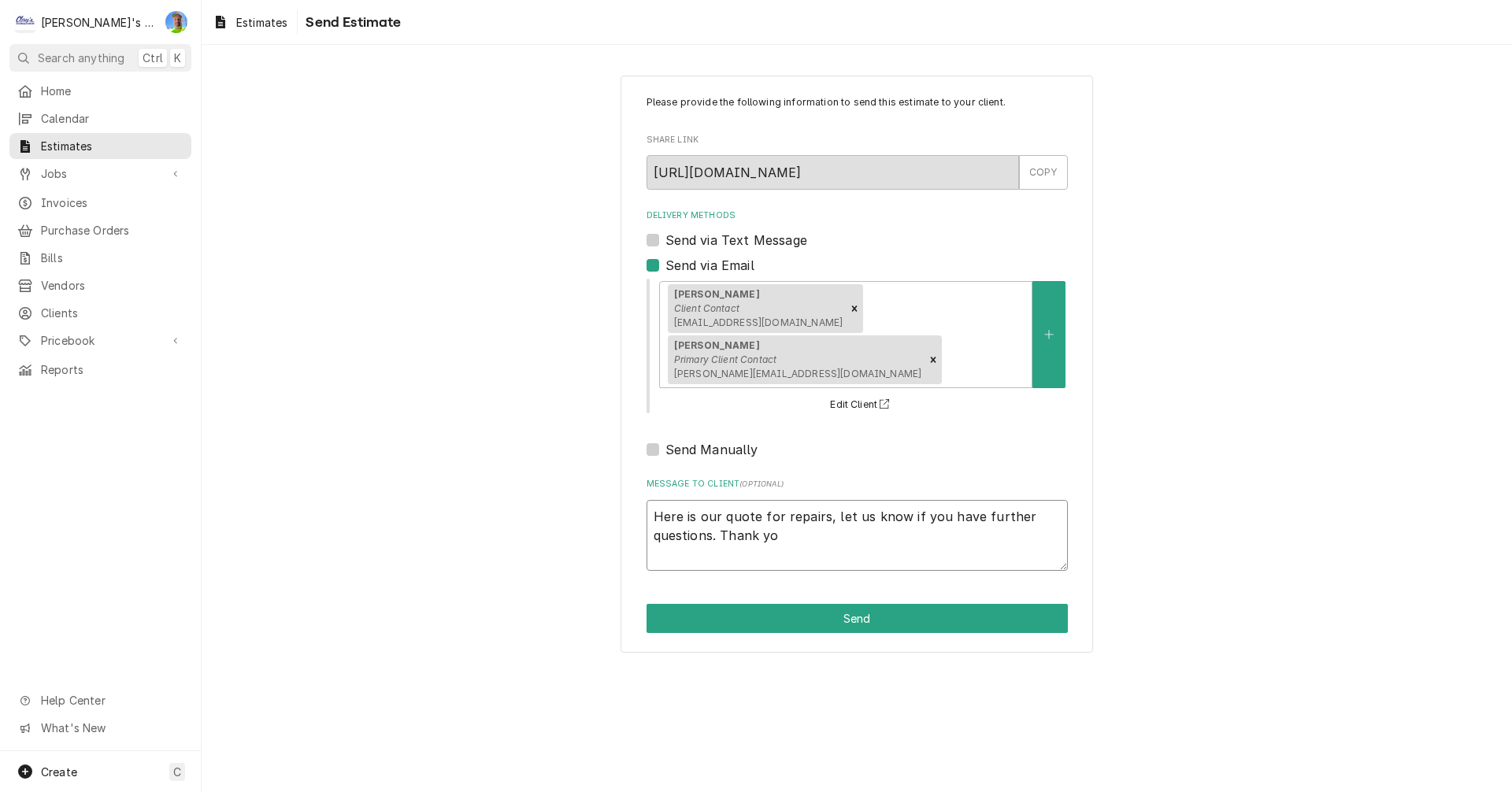
type textarea "x"
type textarea "Here is our quote for repairs, let us know if you have further questions. Thank…"
type textarea "x"
type textarea "Here is our quote for repairs, let us know if you have further questions. Thank…"
click at [806, 604] on button "Send" at bounding box center [857, 618] width 421 height 29
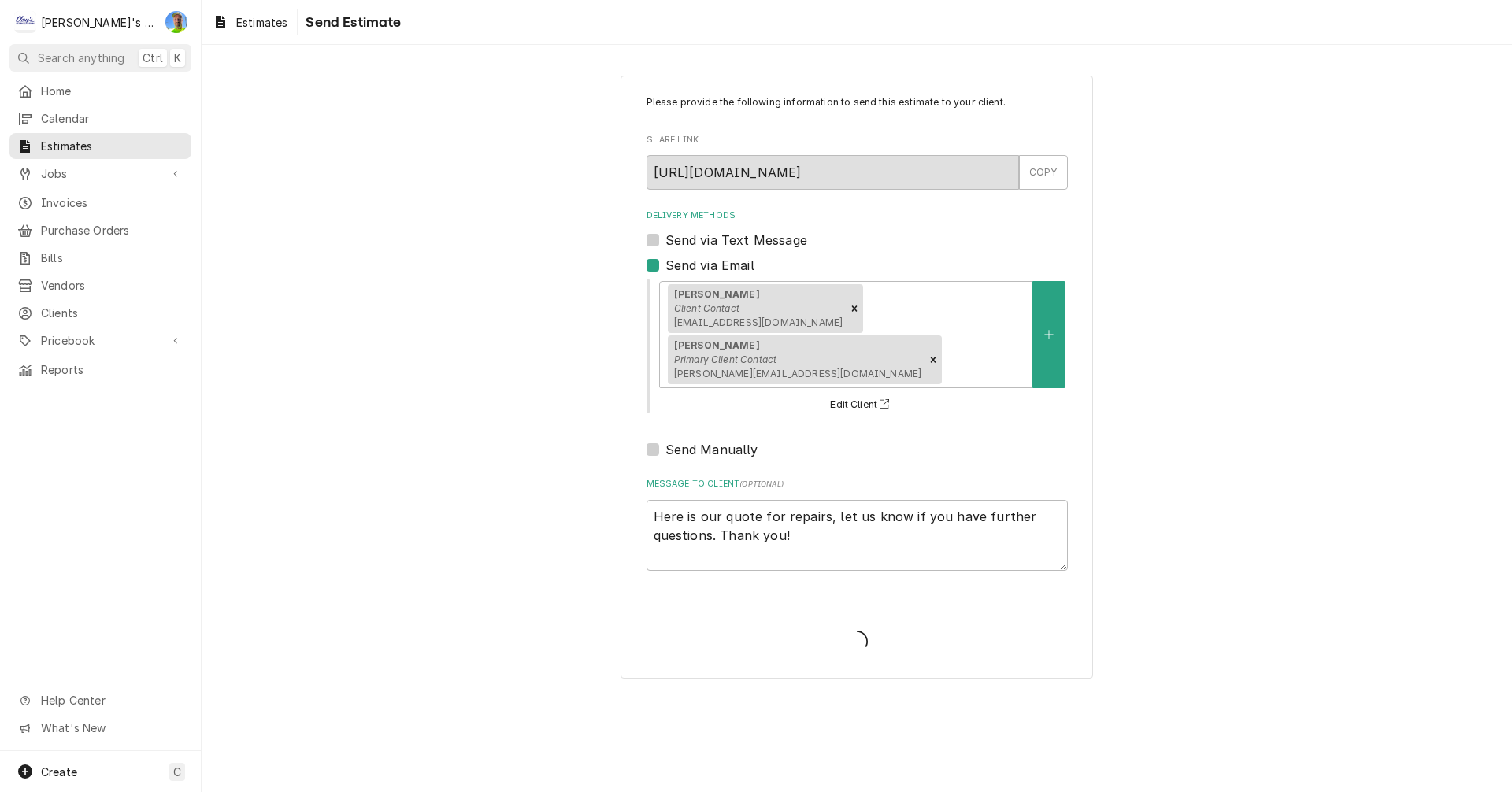
type textarea "x"
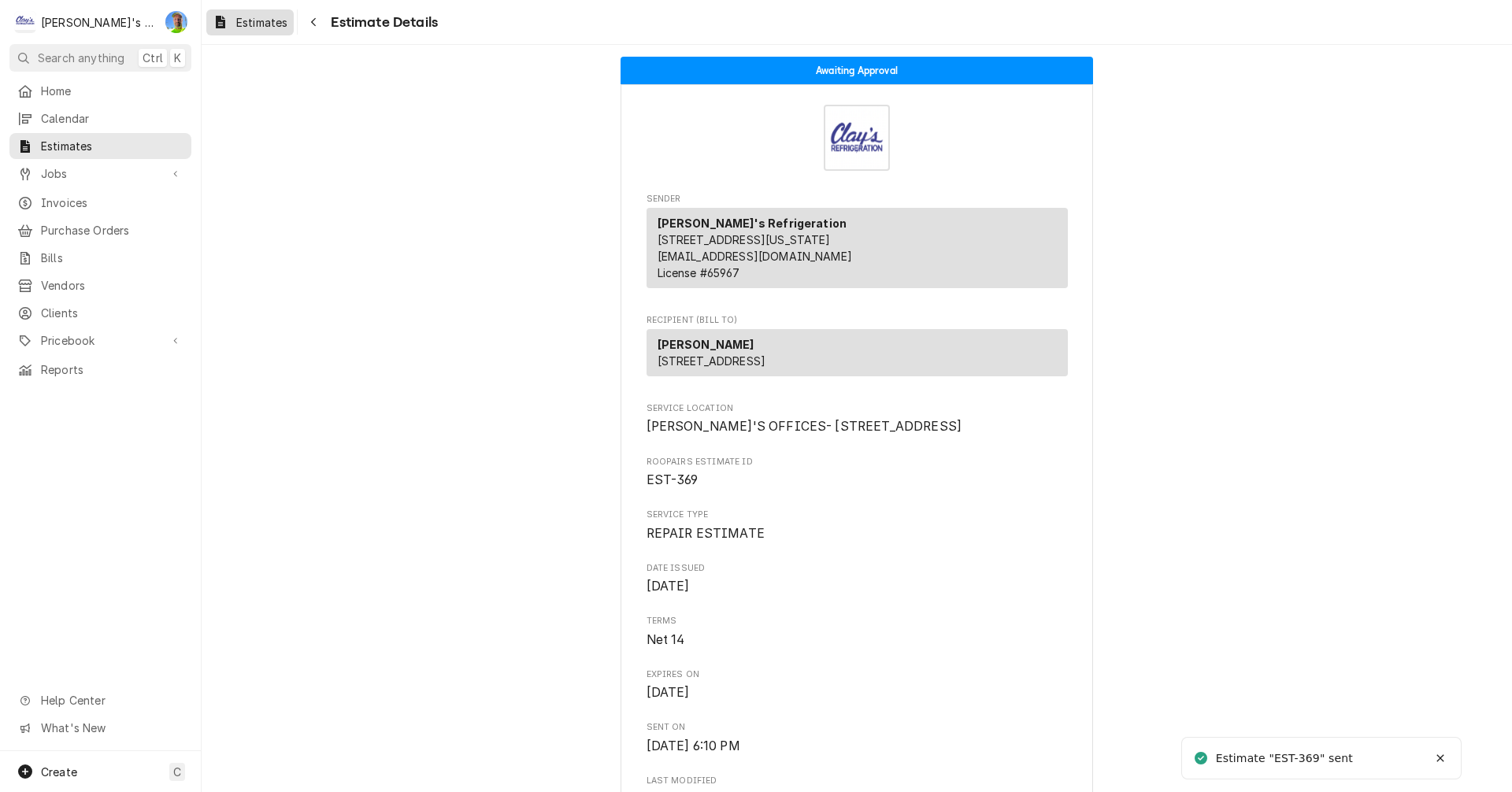
click at [236, 18] on div "Estimates" at bounding box center [250, 22] width 81 height 20
